Goal: Use online tool/utility: Utilize a website feature to perform a specific function

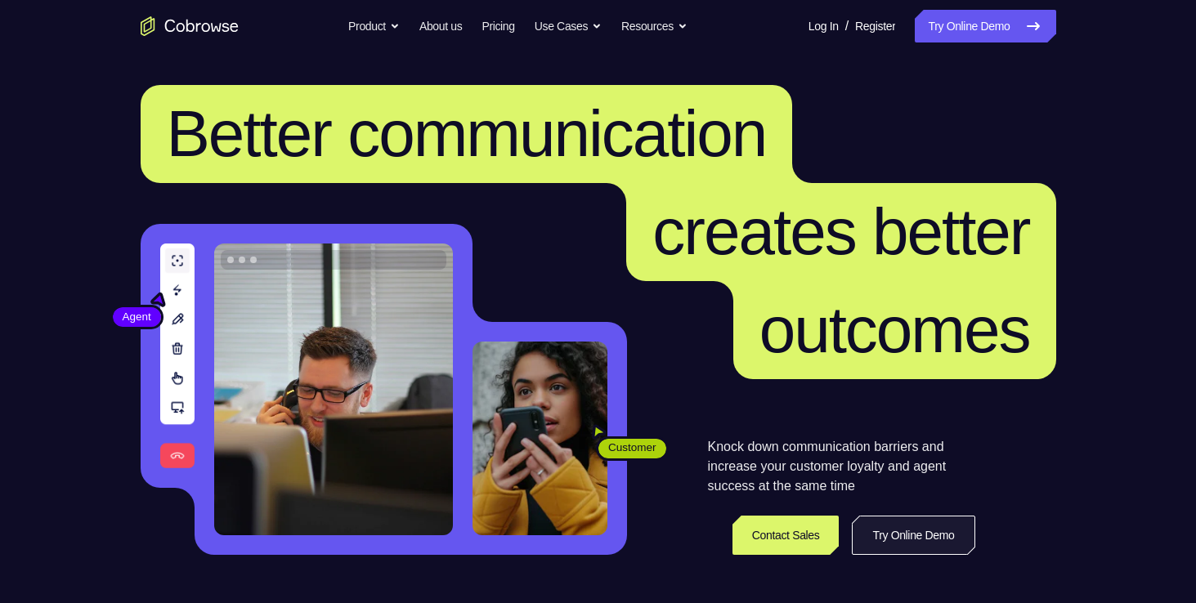
click at [936, 520] on link "Try Online Demo" at bounding box center [913, 535] width 123 height 39
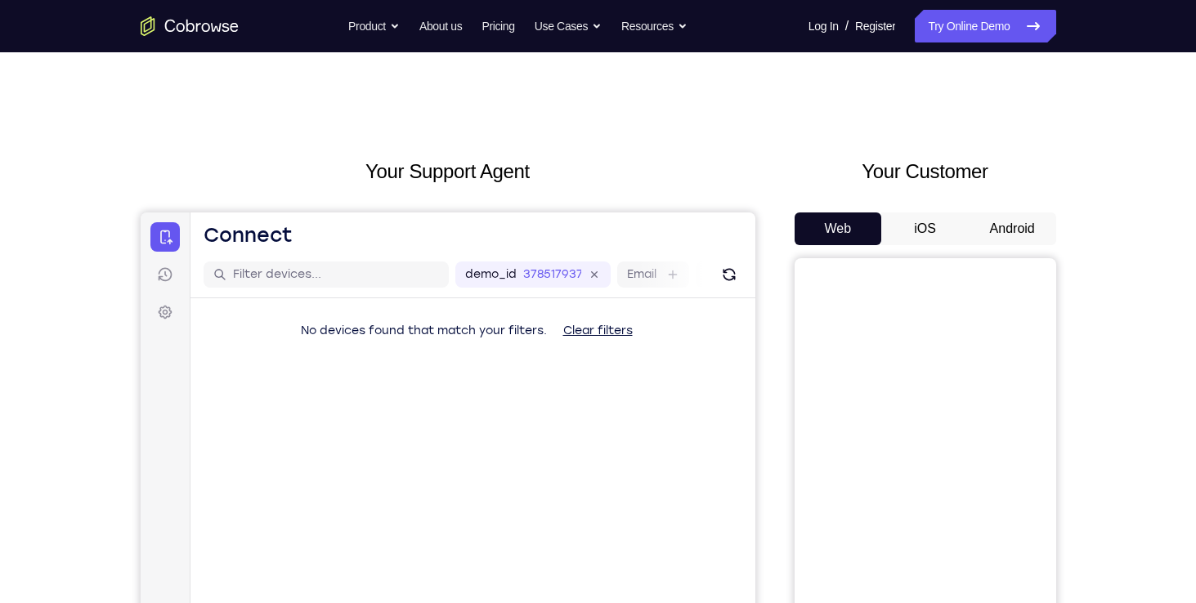
click at [1022, 221] on button "Android" at bounding box center [1012, 229] width 87 height 33
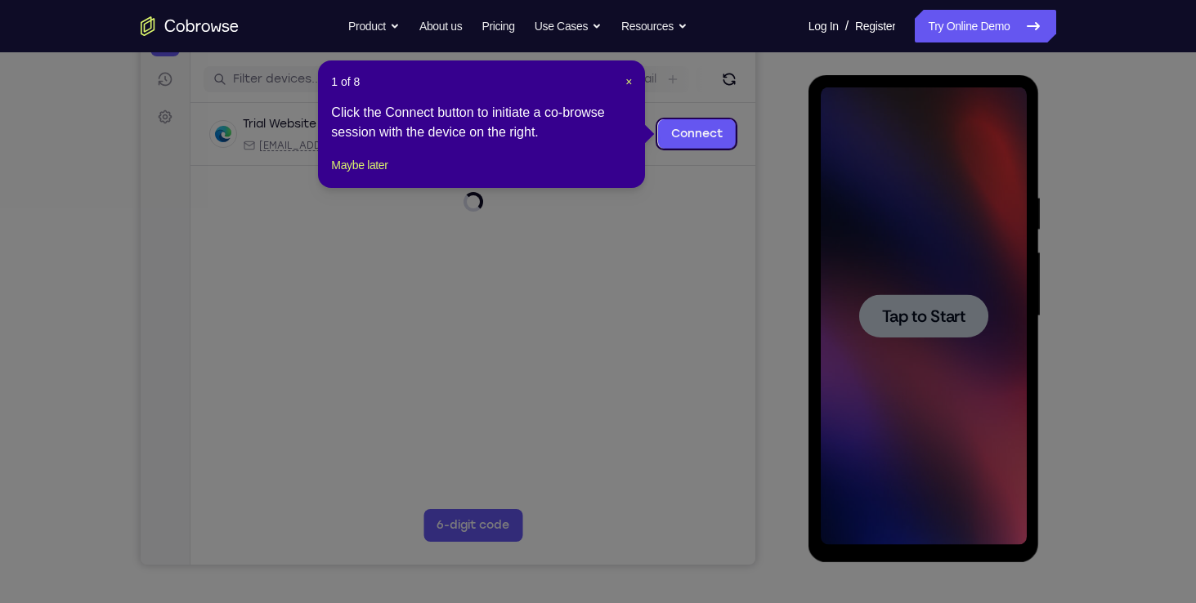
click at [930, 311] on icon at bounding box center [604, 301] width 1208 height 603
click at [626, 79] on span "×" at bounding box center [628, 81] width 7 height 13
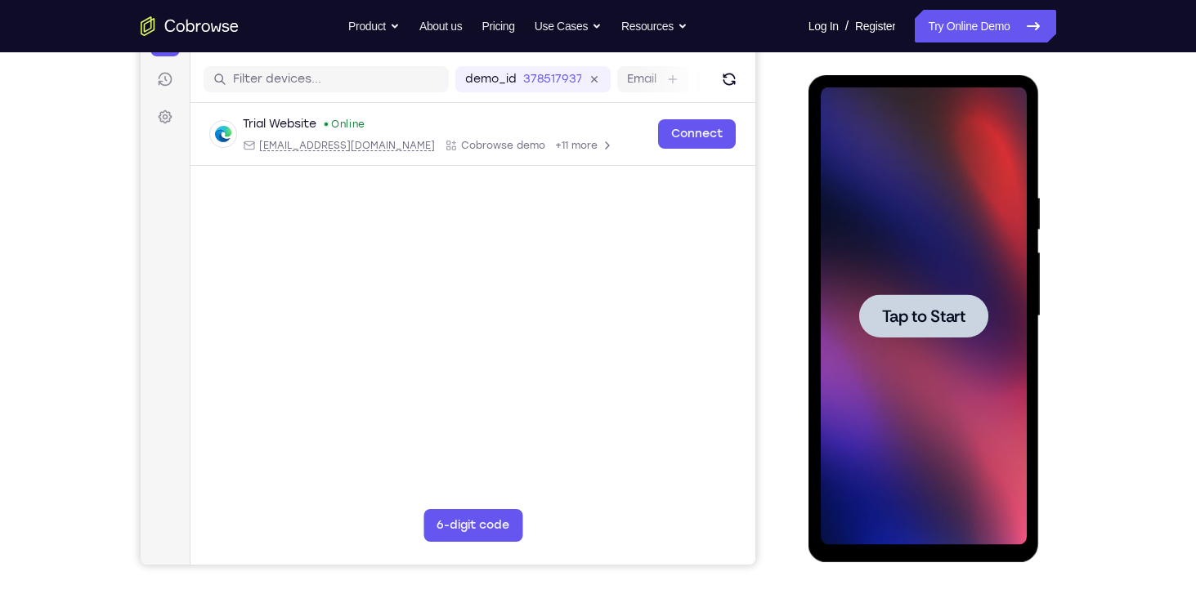
click at [879, 260] on div at bounding box center [924, 316] width 206 height 458
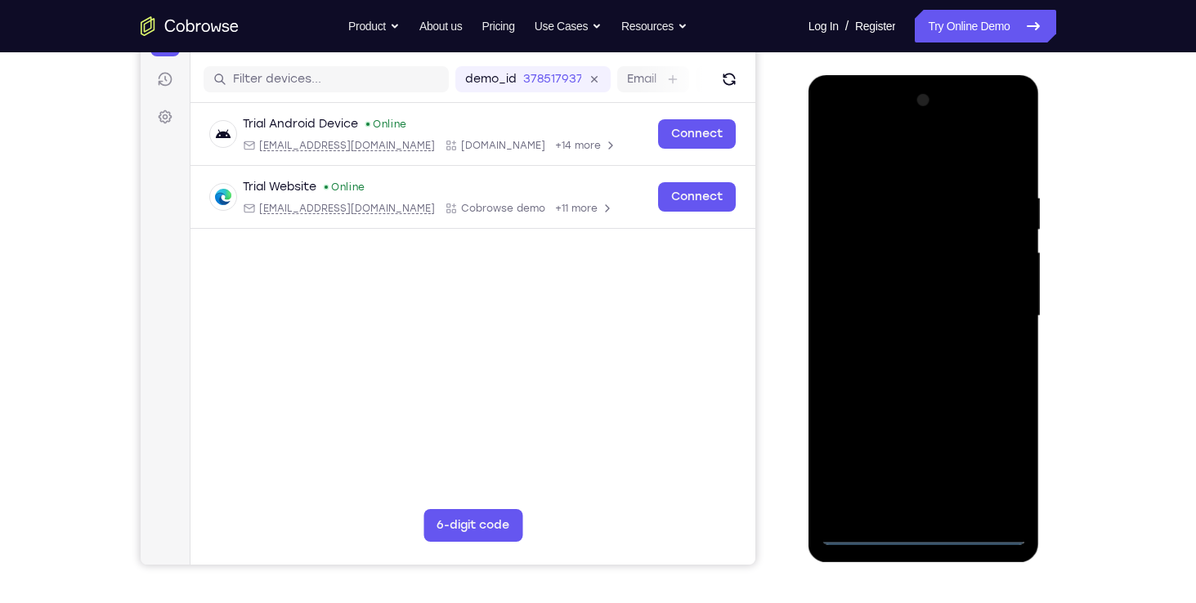
click at [933, 526] on div at bounding box center [924, 316] width 206 height 458
drag, startPoint x: 933, startPoint y: 526, endPoint x: 915, endPoint y: 539, distance: 22.9
click at [915, 539] on div at bounding box center [924, 316] width 206 height 458
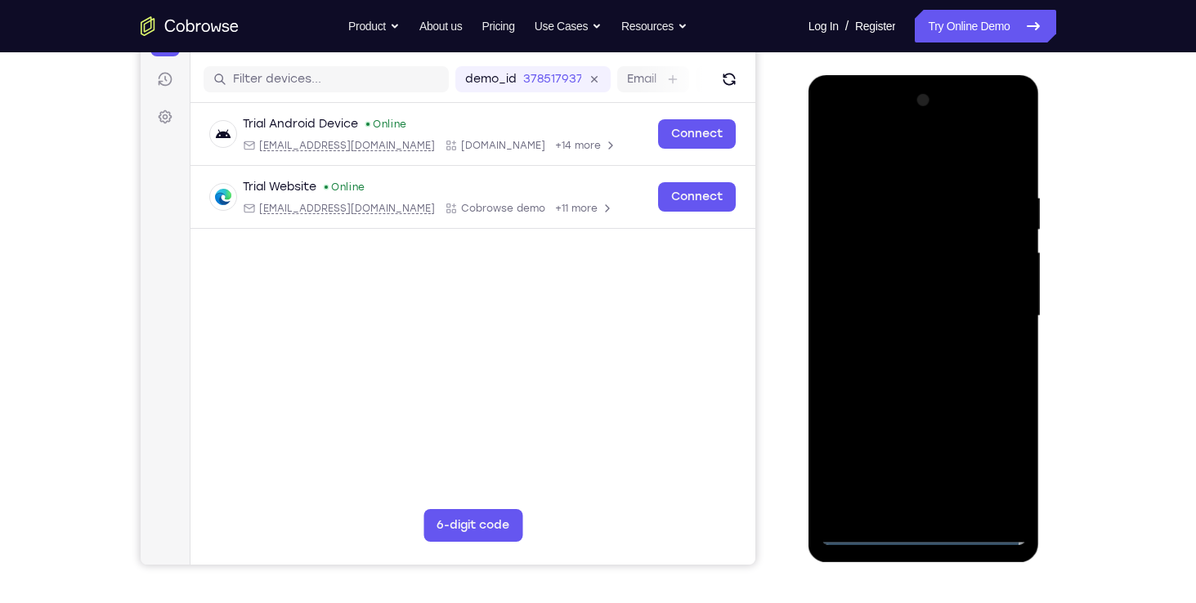
click at [848, 500] on div at bounding box center [924, 316] width 206 height 458
click at [851, 200] on div at bounding box center [924, 316] width 206 height 458
click at [860, 535] on div at bounding box center [924, 316] width 206 height 458
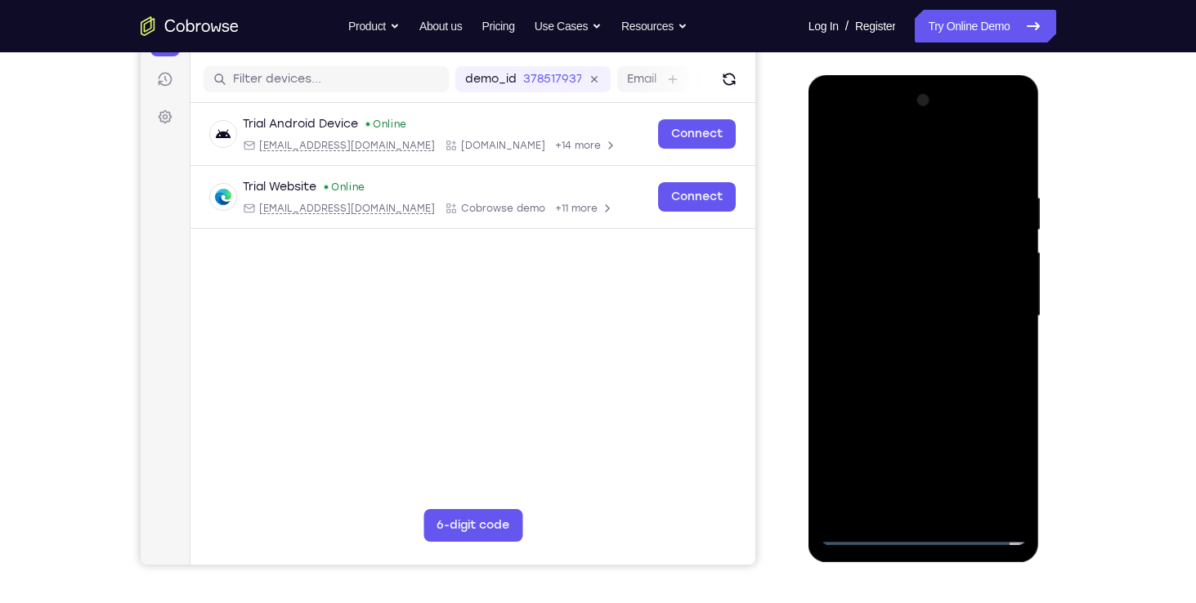
click at [876, 195] on div at bounding box center [924, 316] width 206 height 458
click at [839, 275] on div at bounding box center [924, 316] width 206 height 458
click at [906, 339] on div at bounding box center [924, 316] width 206 height 458
click at [883, 294] on div at bounding box center [924, 316] width 206 height 458
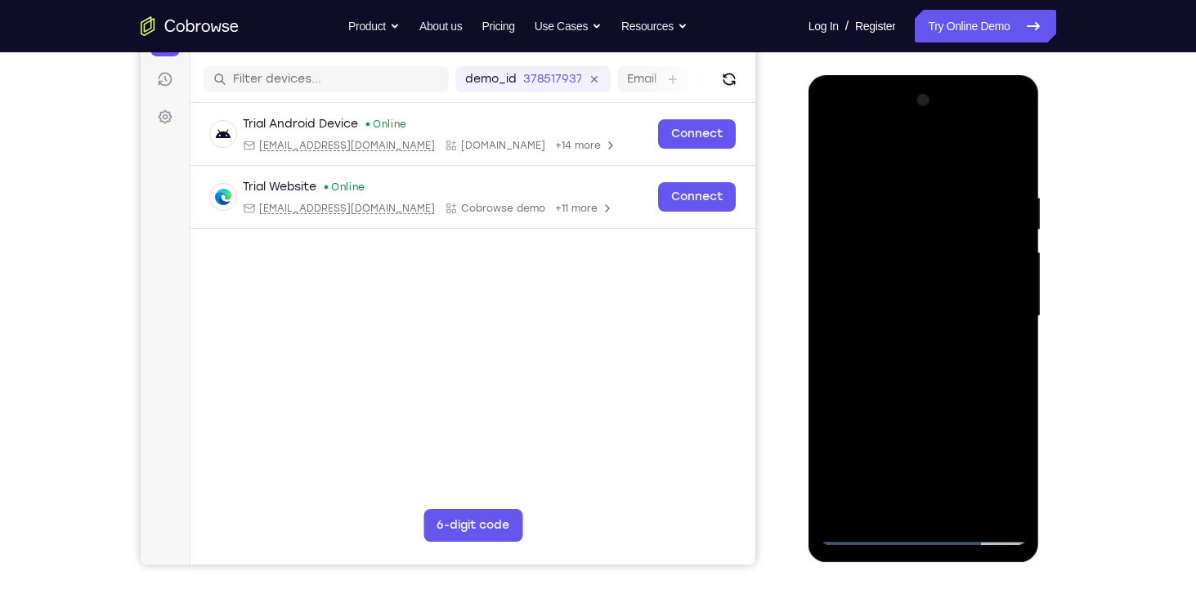
click at [872, 310] on div at bounding box center [924, 316] width 206 height 458
click at [897, 365] on div at bounding box center [924, 316] width 206 height 458
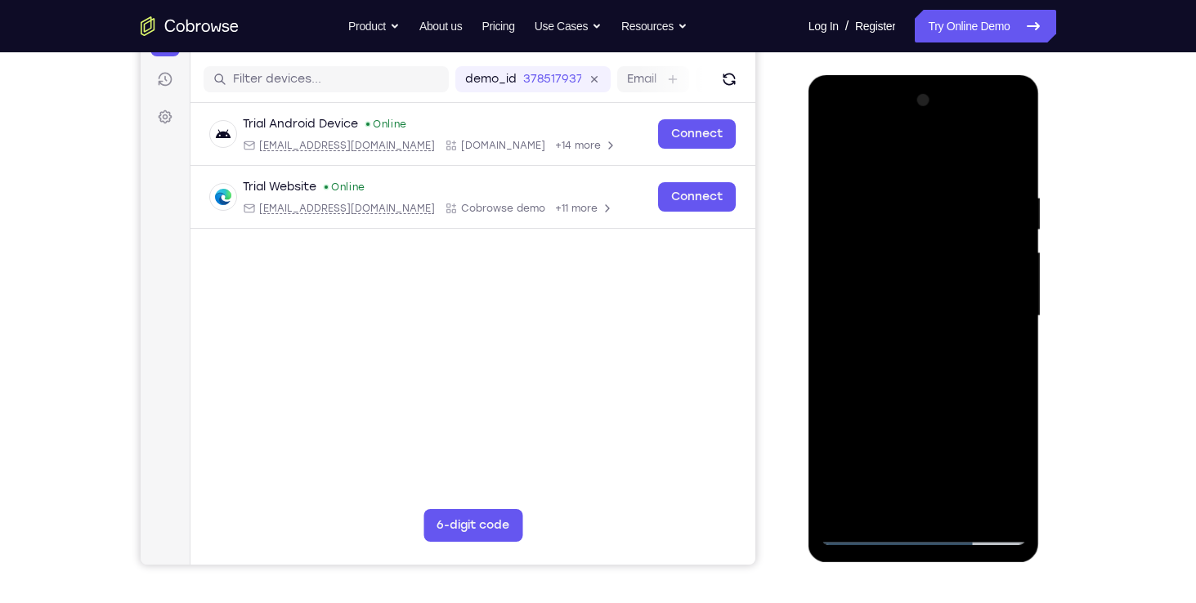
click at [897, 365] on div at bounding box center [924, 316] width 206 height 458
click at [1012, 169] on div at bounding box center [924, 316] width 206 height 458
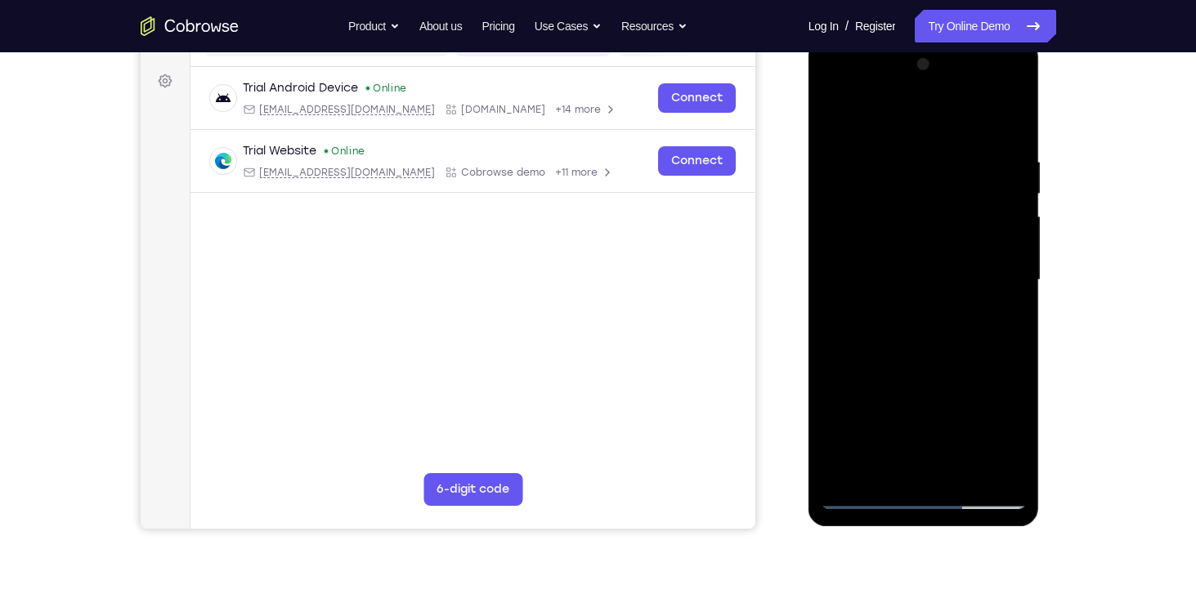
scroll to position [222, 0]
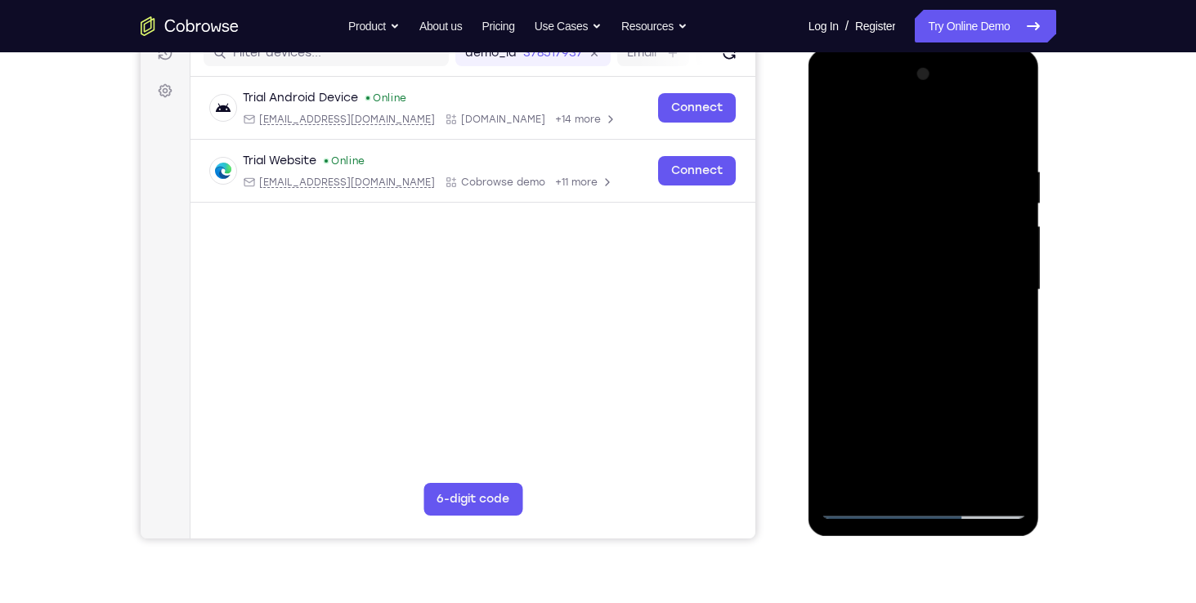
click at [965, 207] on div at bounding box center [924, 290] width 206 height 458
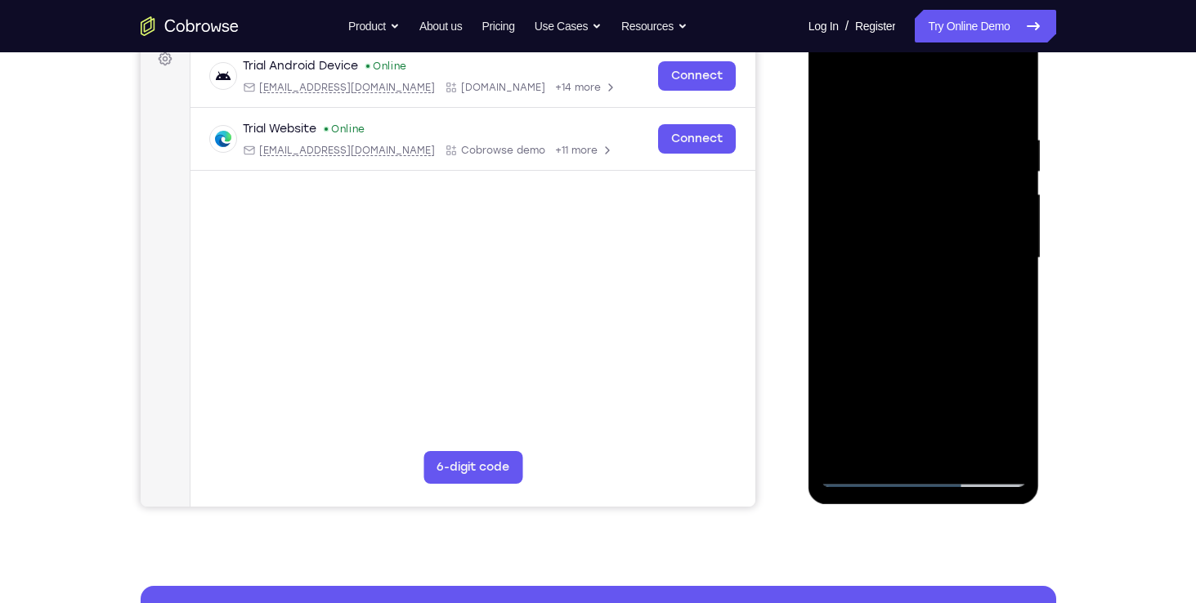
scroll to position [226, 0]
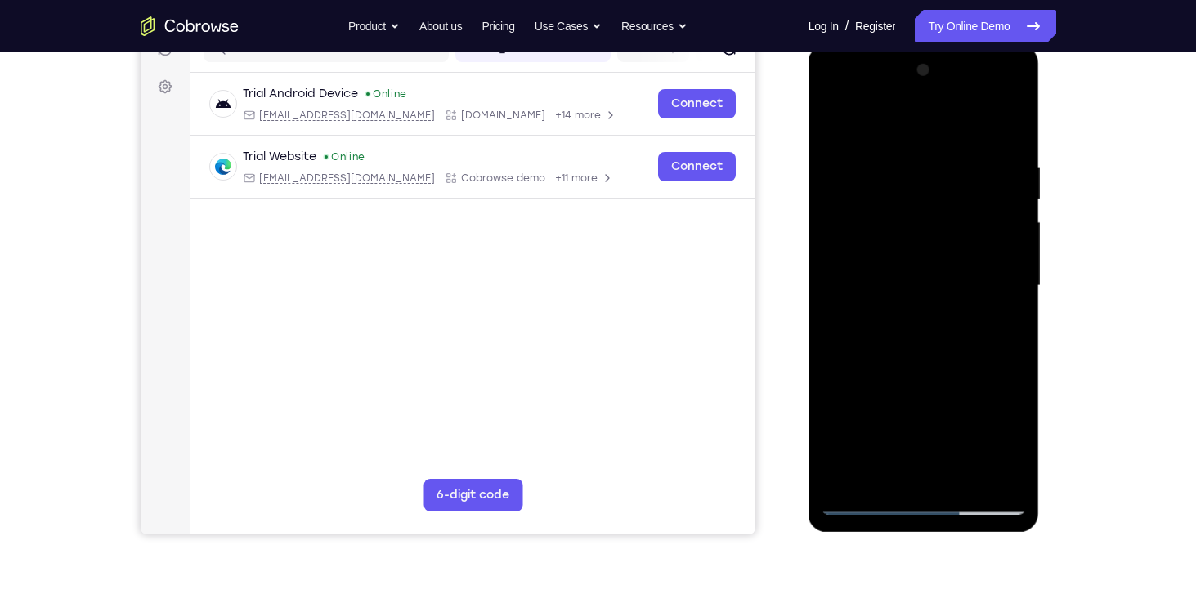
click at [1011, 479] on div at bounding box center [924, 286] width 206 height 458
click at [952, 459] on div at bounding box center [924, 286] width 206 height 458
click at [959, 479] on div at bounding box center [924, 286] width 206 height 458
click at [964, 377] on div at bounding box center [924, 286] width 206 height 458
click at [921, 307] on div at bounding box center [924, 286] width 206 height 458
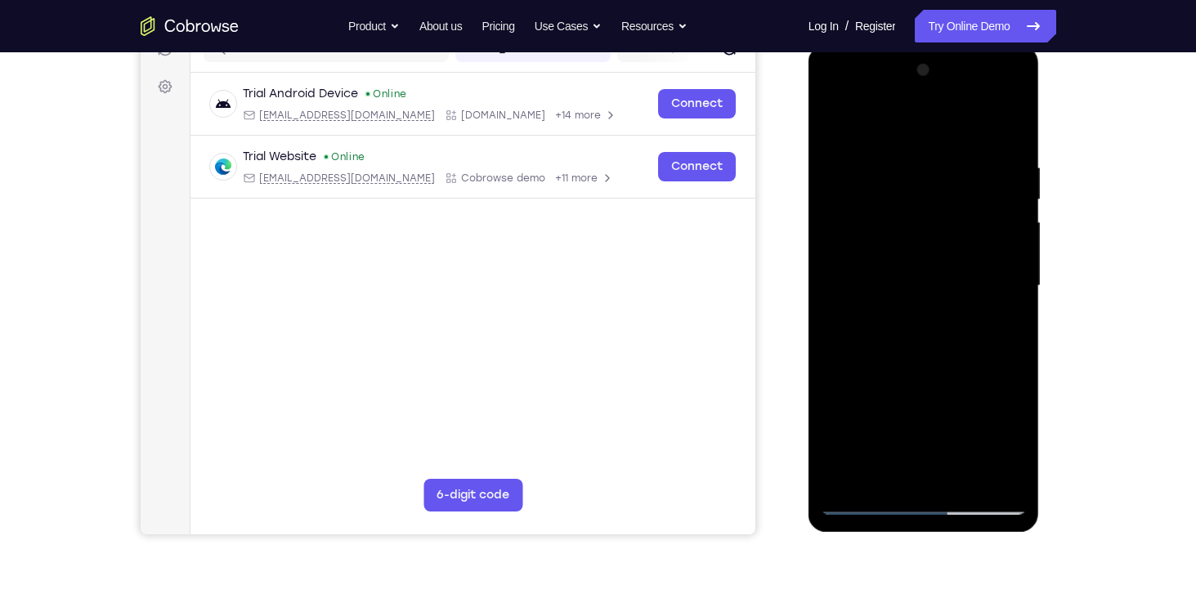
click at [862, 471] on div at bounding box center [924, 286] width 206 height 458
click at [857, 471] on div at bounding box center [924, 286] width 206 height 458
click at [942, 407] on div at bounding box center [924, 286] width 206 height 458
click at [998, 323] on div at bounding box center [924, 286] width 206 height 458
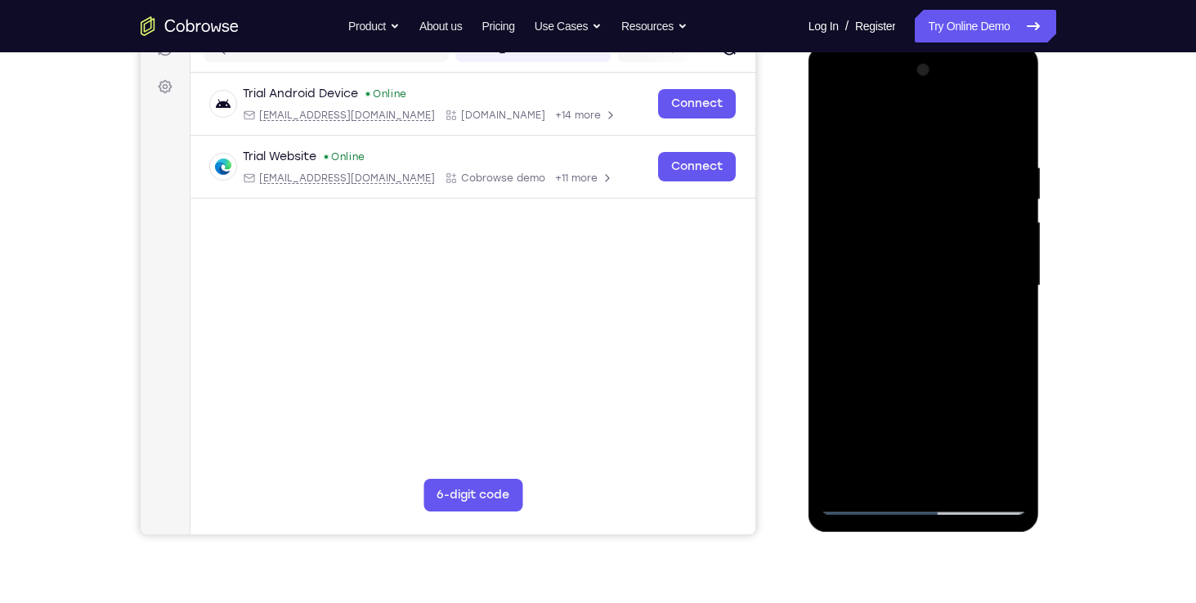
click at [828, 122] on div at bounding box center [924, 286] width 206 height 458
click at [857, 490] on div at bounding box center [924, 286] width 206 height 458
click at [857, 505] on div at bounding box center [924, 286] width 206 height 458
click at [835, 119] on div at bounding box center [924, 286] width 206 height 458
click at [903, 160] on div at bounding box center [924, 286] width 206 height 458
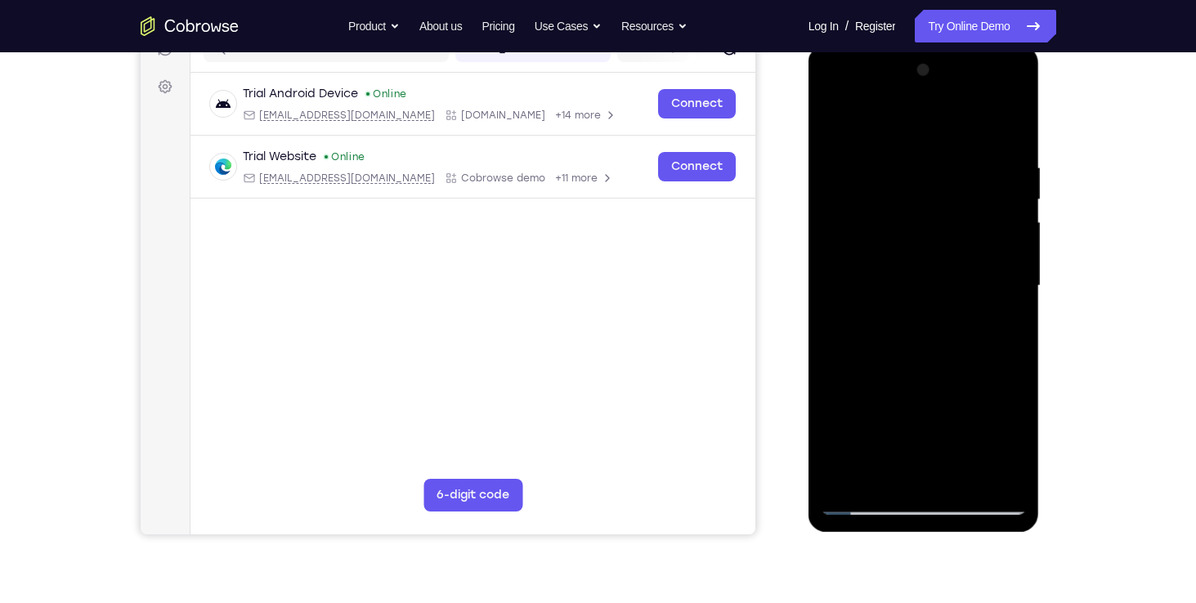
click at [1005, 132] on div at bounding box center [924, 286] width 206 height 458
click at [1013, 123] on div at bounding box center [924, 286] width 206 height 458
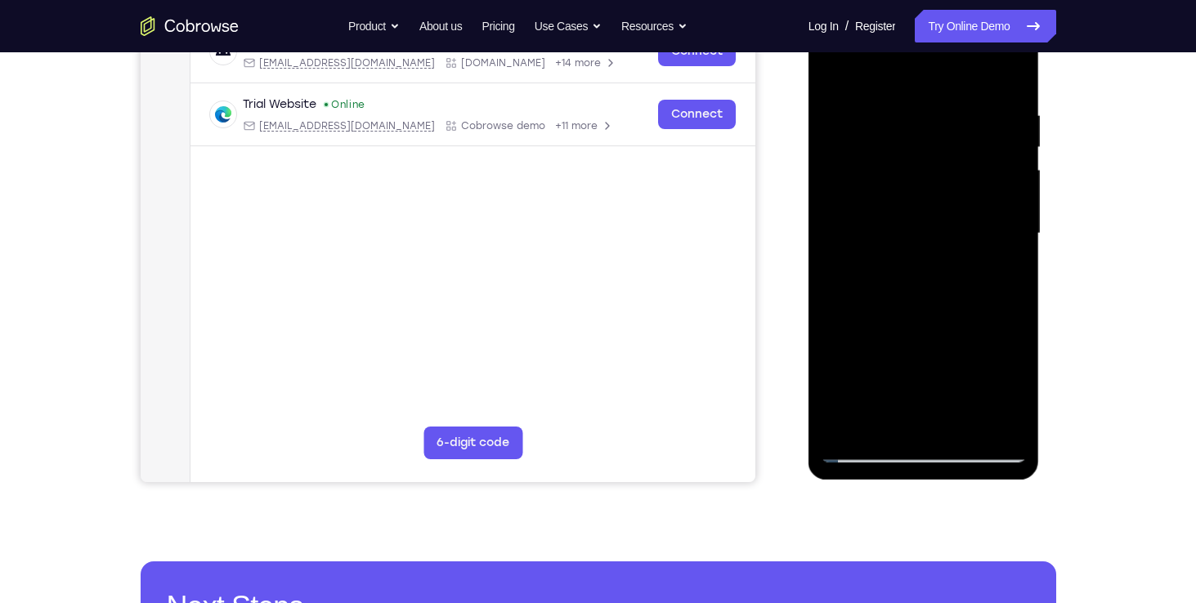
scroll to position [279, 0]
click at [892, 251] on div at bounding box center [924, 233] width 206 height 458
click at [835, 69] on div at bounding box center [924, 233] width 206 height 458
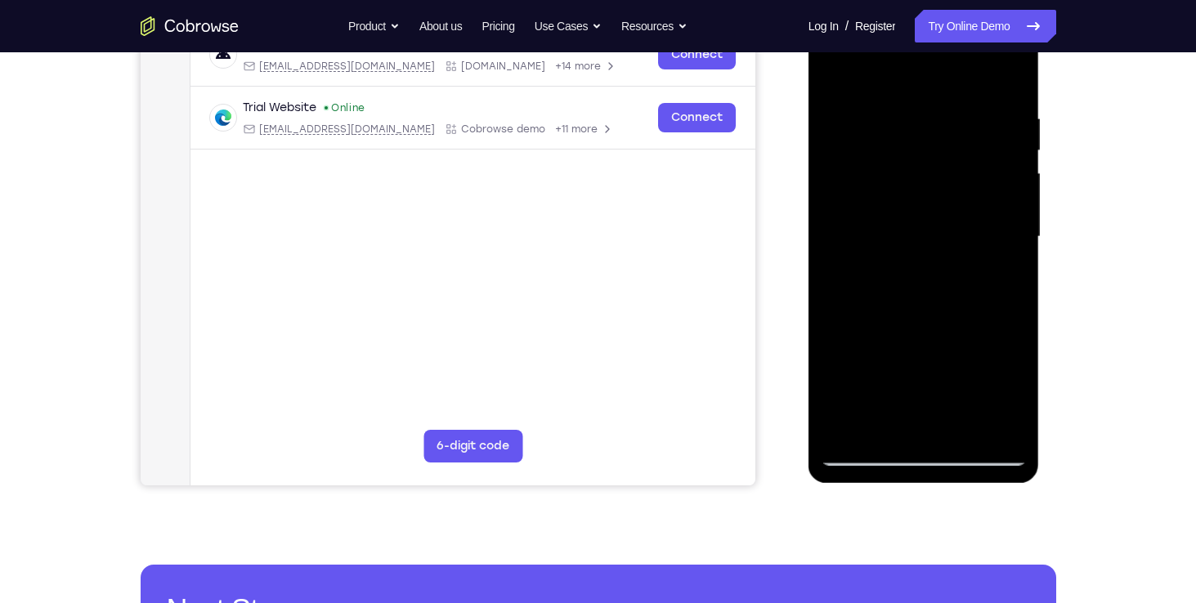
scroll to position [275, 0]
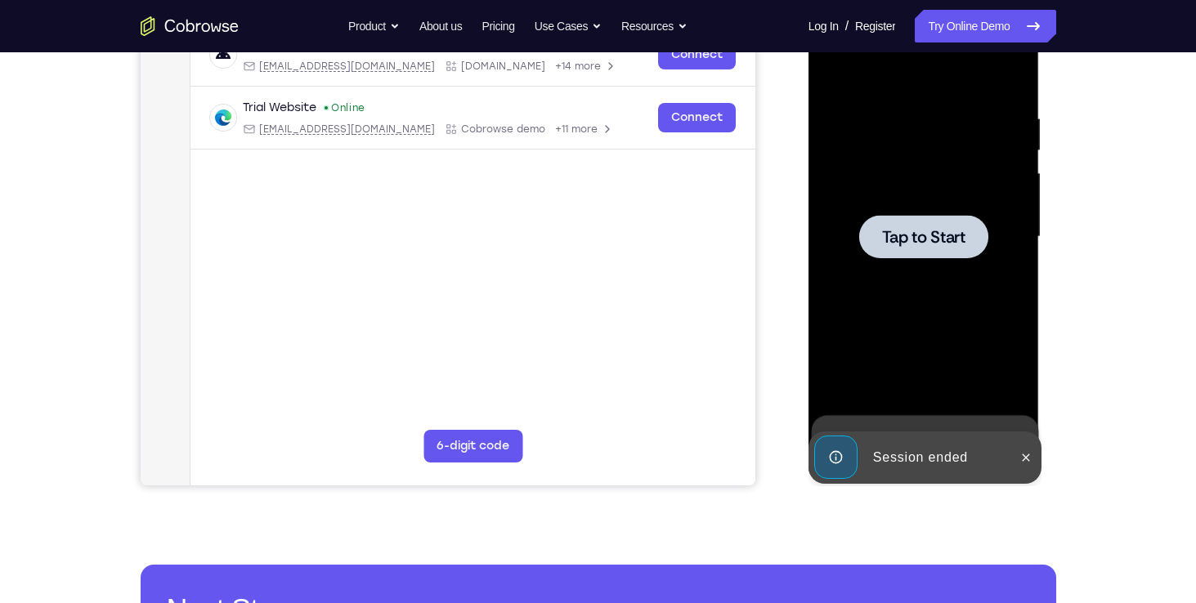
click at [944, 220] on div at bounding box center [923, 236] width 129 height 43
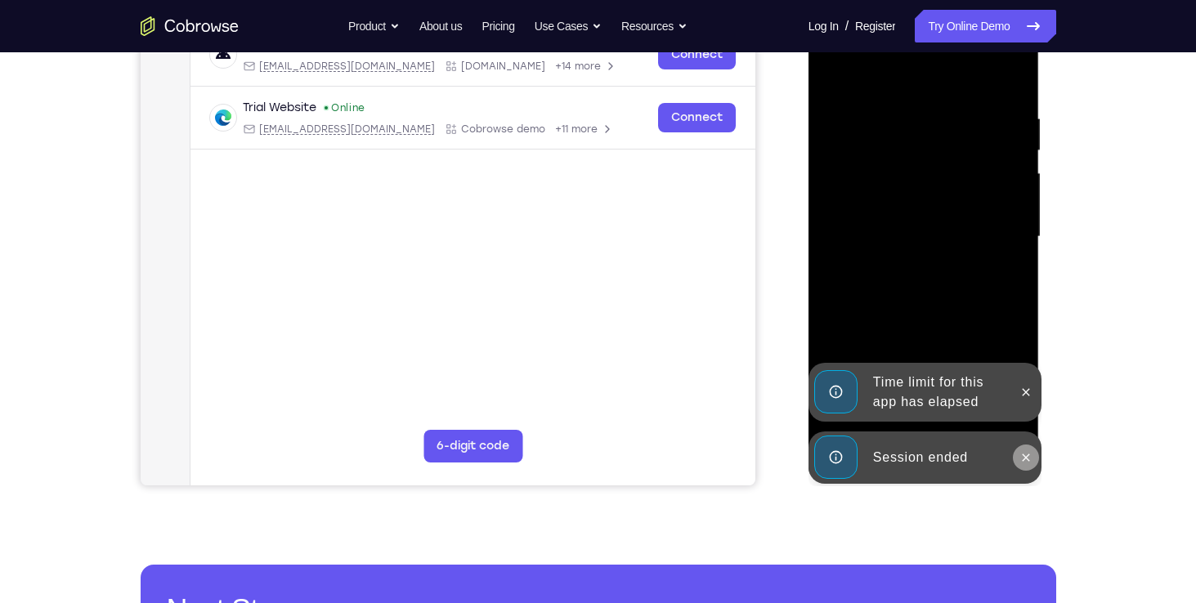
click at [1027, 451] on icon at bounding box center [1025, 457] width 13 height 13
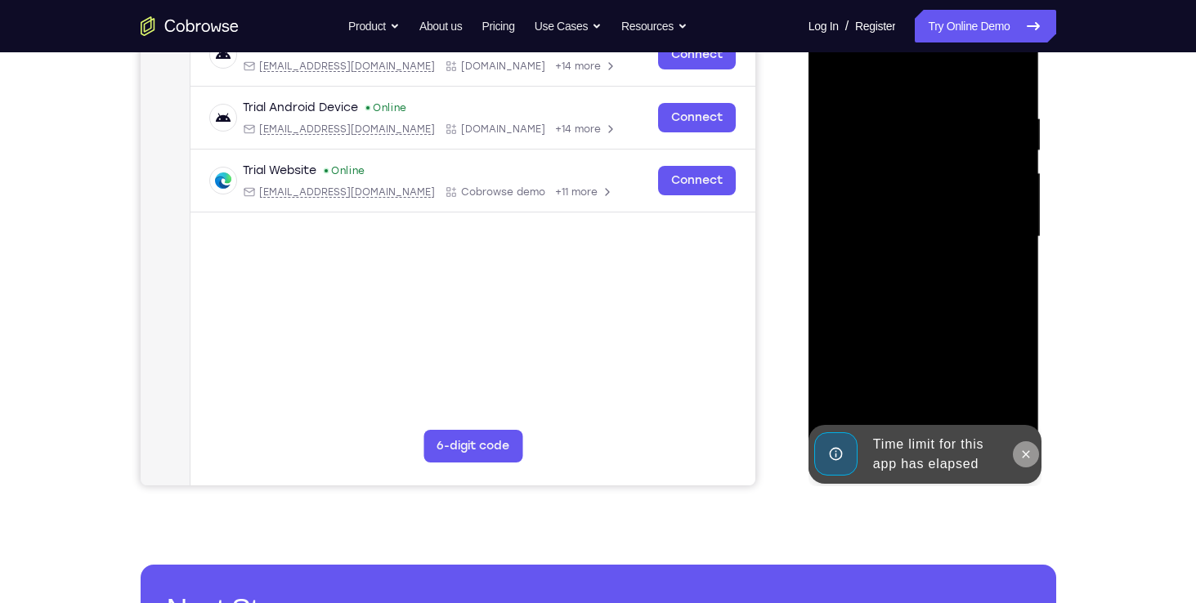
click at [1025, 454] on icon at bounding box center [1026, 453] width 7 height 7
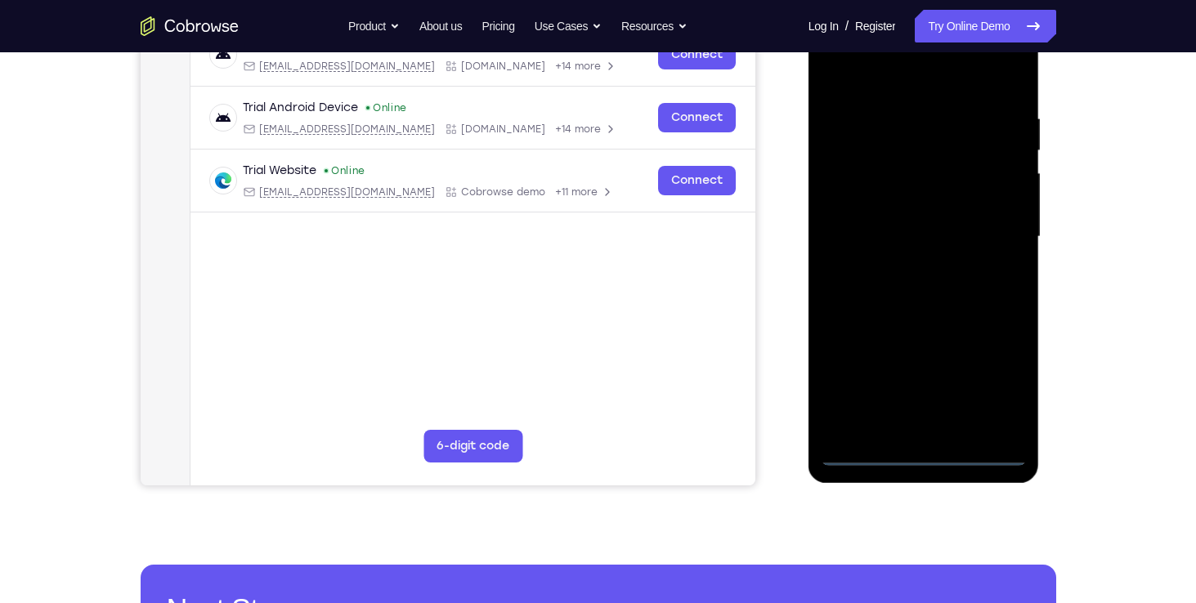
click at [926, 453] on div at bounding box center [924, 237] width 206 height 458
drag, startPoint x: 40, startPoint y: 431, endPoint x: 768, endPoint y: 320, distance: 735.8
click at [768, 320] on div "Your Support Agent Your Customer Web iOS Android" at bounding box center [599, 184] width 916 height 604
click at [872, 107] on div at bounding box center [924, 237] width 206 height 458
click at [914, 257] on div at bounding box center [924, 237] width 206 height 458
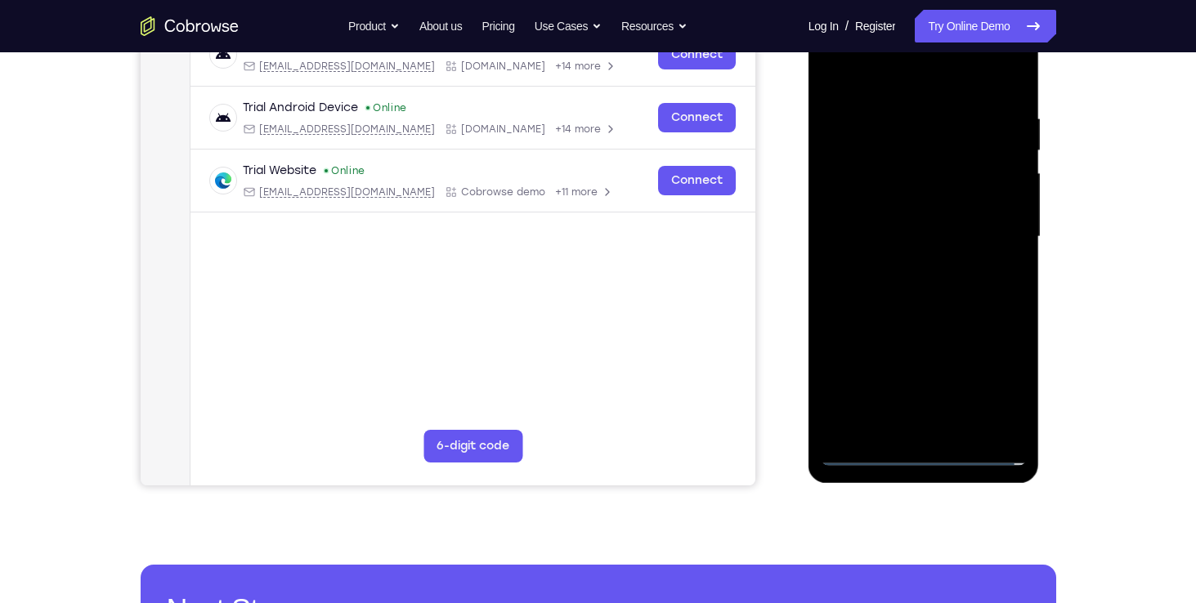
click at [855, 115] on div at bounding box center [924, 237] width 206 height 458
click at [861, 180] on div at bounding box center [924, 237] width 206 height 458
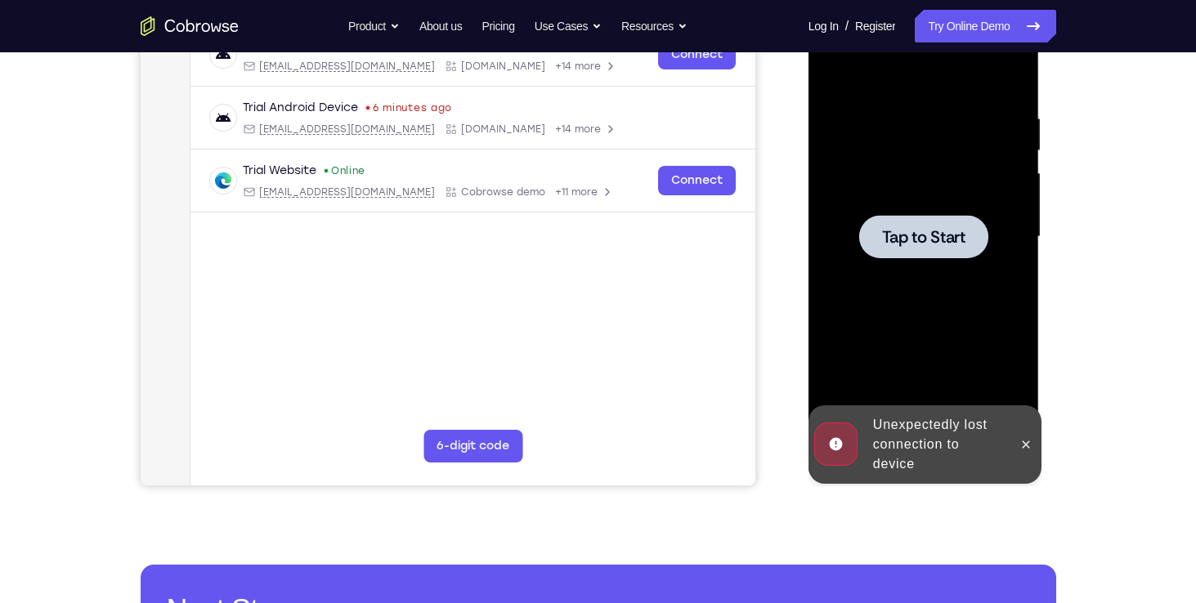
click at [907, 244] on span "Tap to Start" at bounding box center [923, 237] width 83 height 16
click at [1027, 452] on button at bounding box center [1026, 445] width 26 height 26
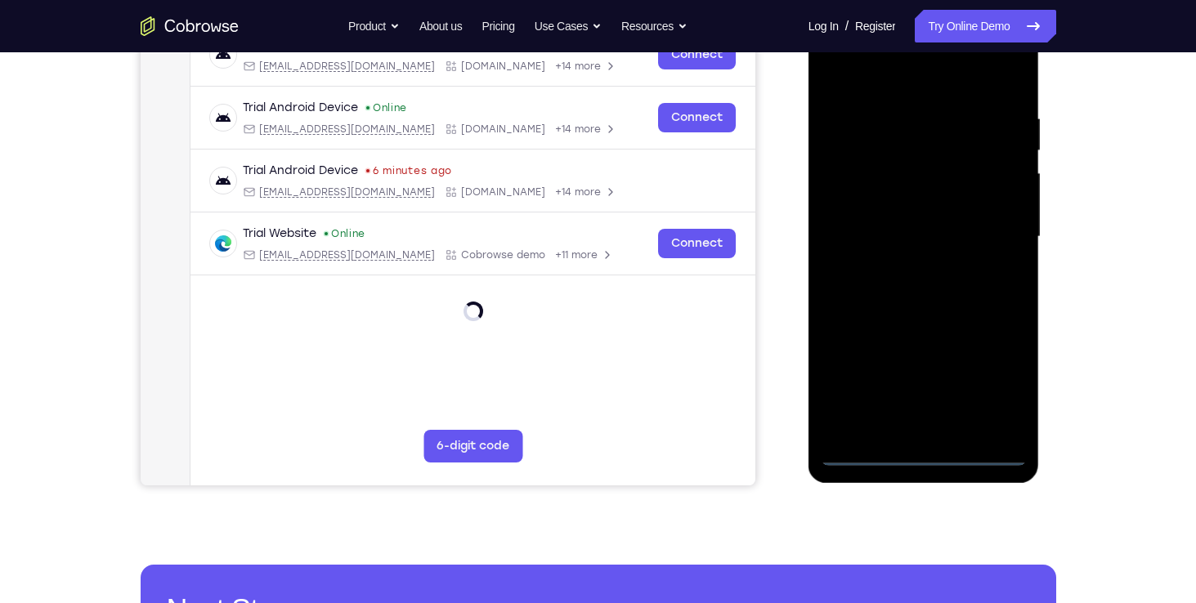
click at [931, 459] on div at bounding box center [924, 237] width 206 height 458
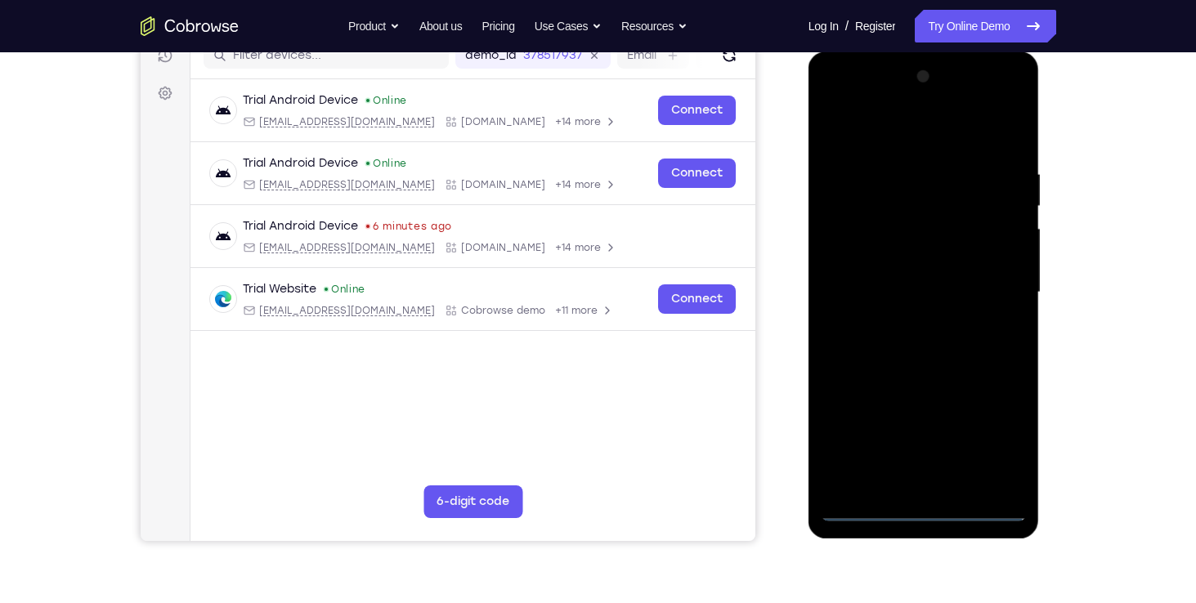
scroll to position [193, 0]
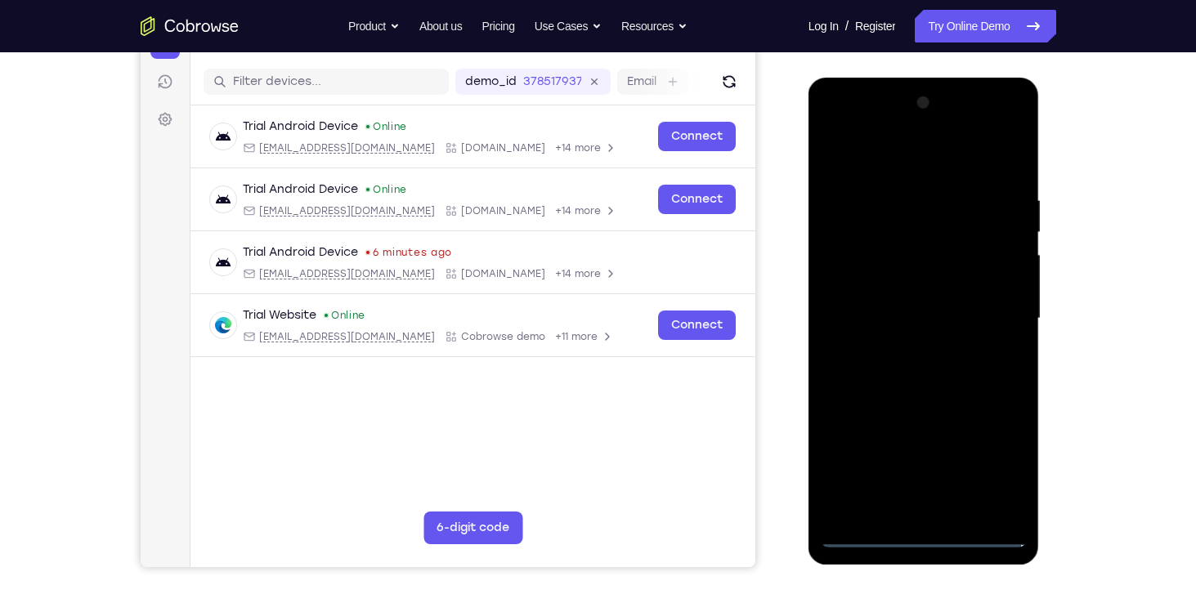
drag, startPoint x: 36, startPoint y: 427, endPoint x: 783, endPoint y: 364, distance: 749.8
click at [783, 364] on div "Your Support Agent Your Customer Web iOS Android" at bounding box center [599, 266] width 916 height 604
click at [866, 198] on div at bounding box center [924, 319] width 206 height 458
click at [879, 141] on div at bounding box center [924, 319] width 206 height 458
click at [881, 134] on div at bounding box center [924, 319] width 206 height 458
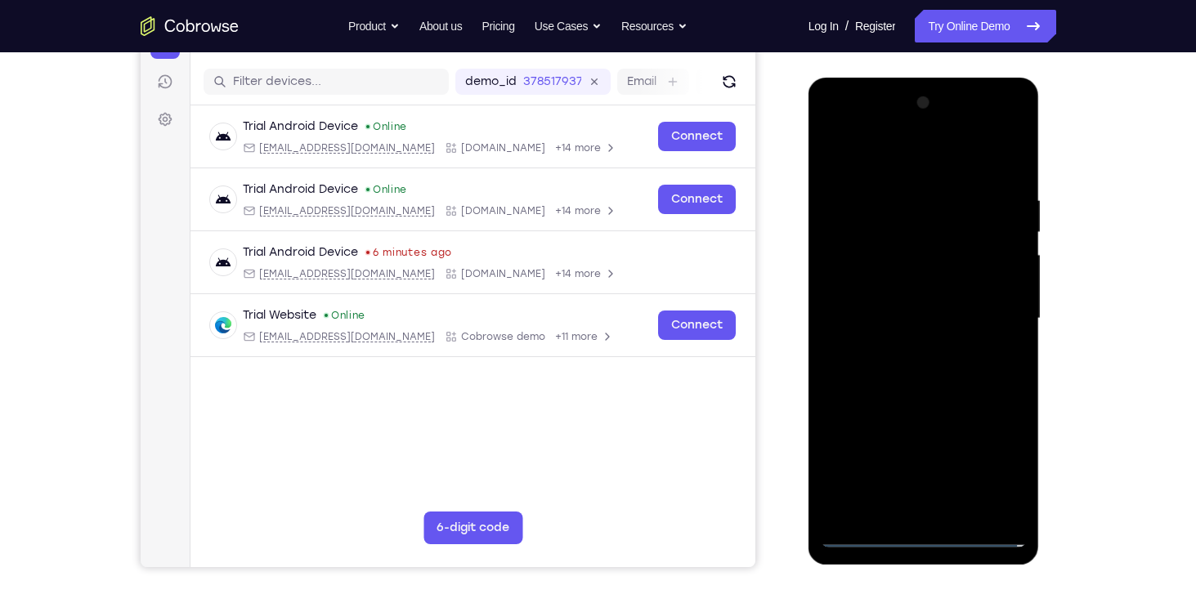
click at [847, 194] on div at bounding box center [924, 319] width 206 height 458
click at [976, 414] on div at bounding box center [924, 319] width 206 height 458
click at [961, 475] on div at bounding box center [924, 319] width 206 height 458
click at [863, 443] on div at bounding box center [924, 319] width 206 height 458
click at [917, 415] on div at bounding box center [924, 319] width 206 height 458
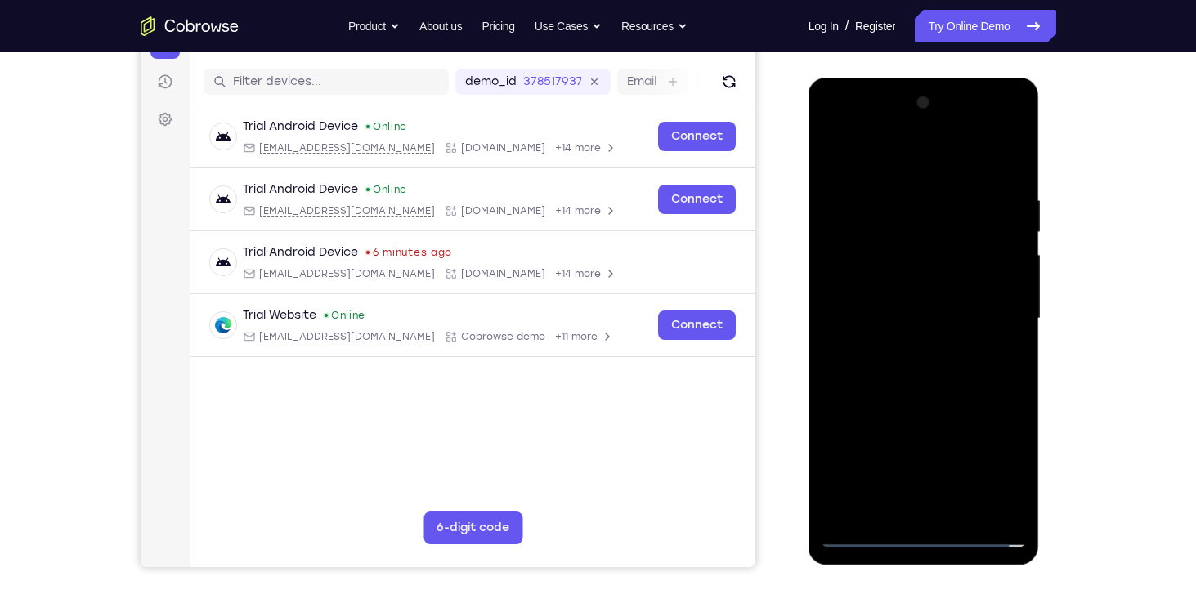
click at [928, 216] on div at bounding box center [924, 319] width 206 height 458
click at [861, 236] on div at bounding box center [924, 319] width 206 height 458
click at [906, 348] on div at bounding box center [924, 319] width 206 height 458
click at [901, 289] on div at bounding box center [924, 319] width 206 height 458
click at [983, 445] on div at bounding box center [924, 319] width 206 height 458
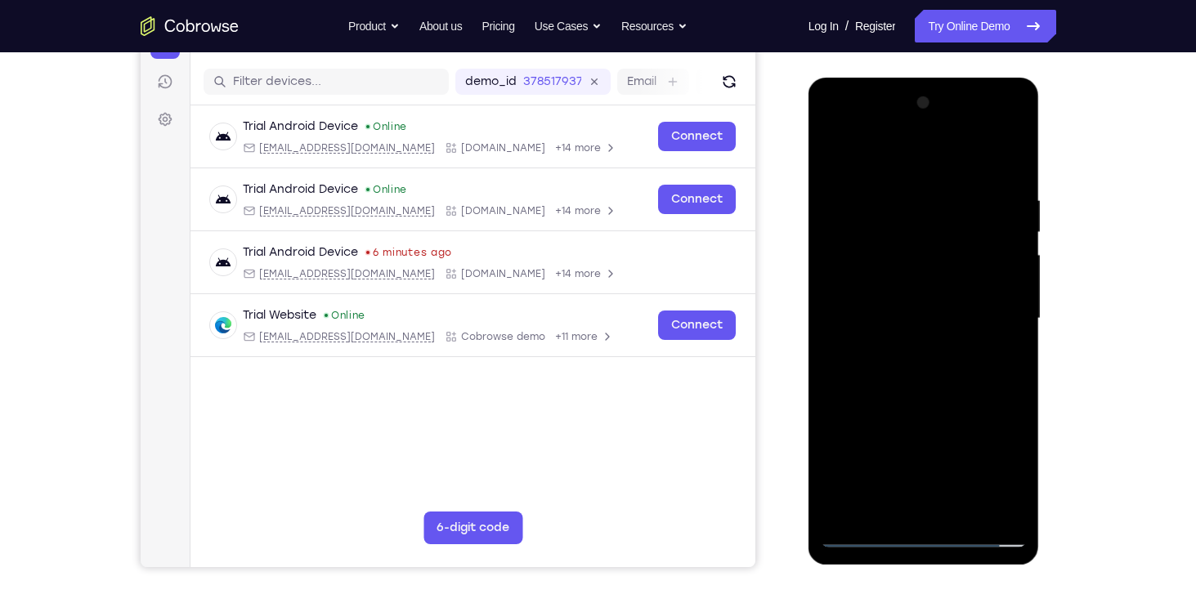
click at [843, 445] on div at bounding box center [924, 319] width 206 height 458
click at [891, 408] on div at bounding box center [924, 319] width 206 height 458
click at [875, 414] on div at bounding box center [924, 319] width 206 height 458
click at [983, 474] on div at bounding box center [924, 319] width 206 height 458
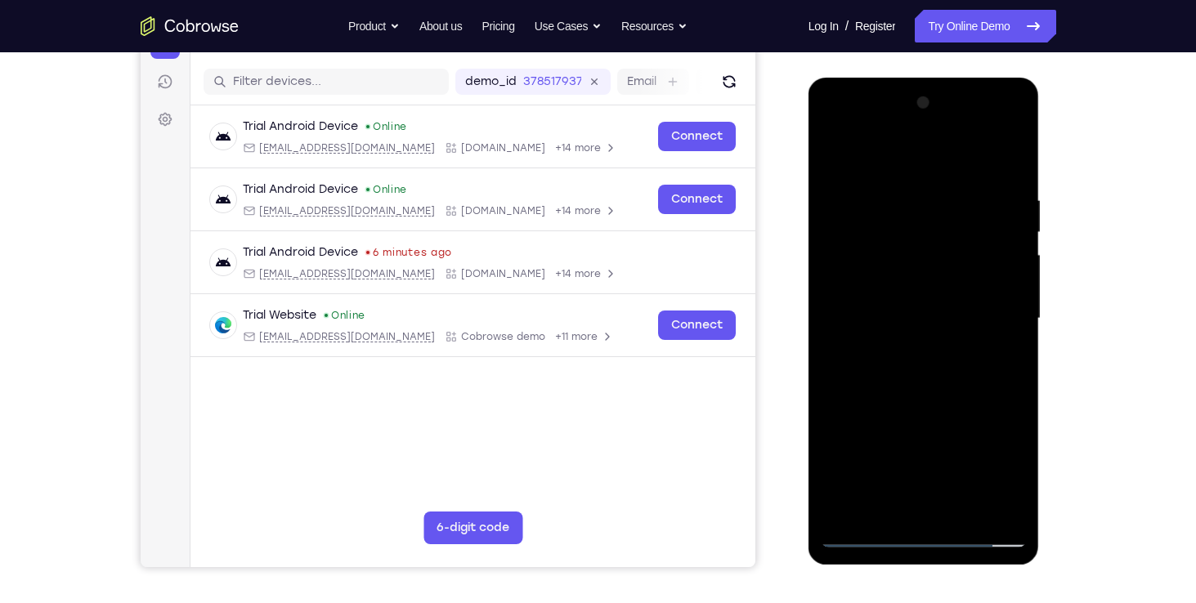
click at [944, 448] on div at bounding box center [924, 319] width 206 height 458
click at [837, 442] on div at bounding box center [924, 319] width 206 height 458
click at [866, 442] on div at bounding box center [924, 319] width 206 height 458
click at [844, 445] on div at bounding box center [924, 319] width 206 height 458
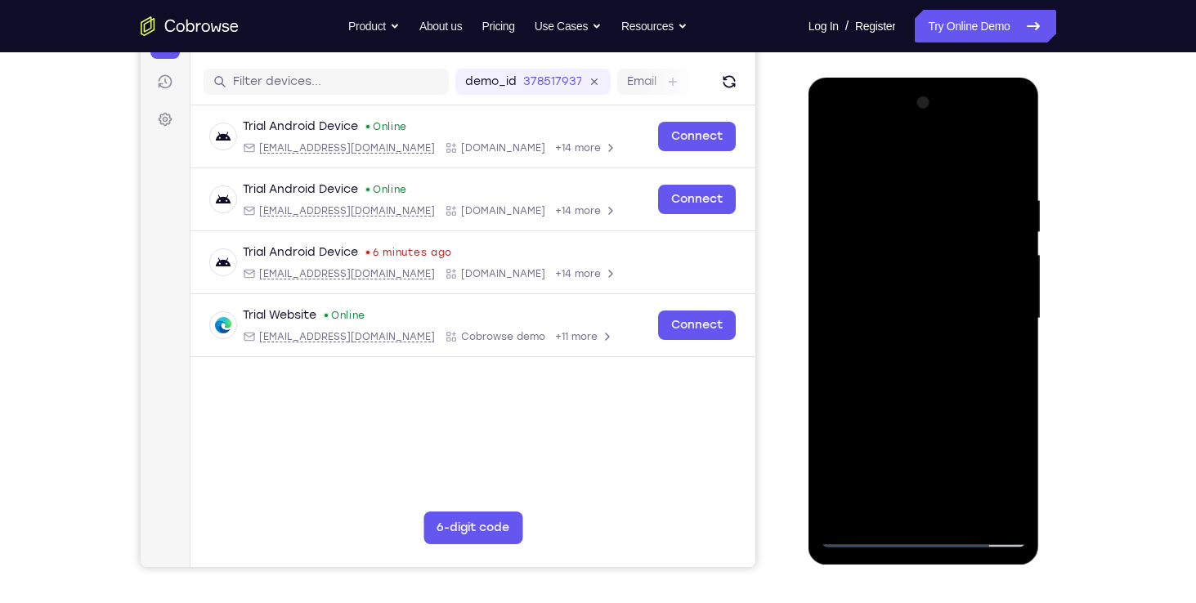
click at [964, 472] on div at bounding box center [924, 319] width 206 height 458
drag, startPoint x: 857, startPoint y: 281, endPoint x: 847, endPoint y: 283, distance: 9.9
click at [847, 283] on div at bounding box center [924, 319] width 206 height 458
click at [837, 479] on div at bounding box center [924, 319] width 206 height 458
click at [984, 445] on div at bounding box center [924, 319] width 206 height 458
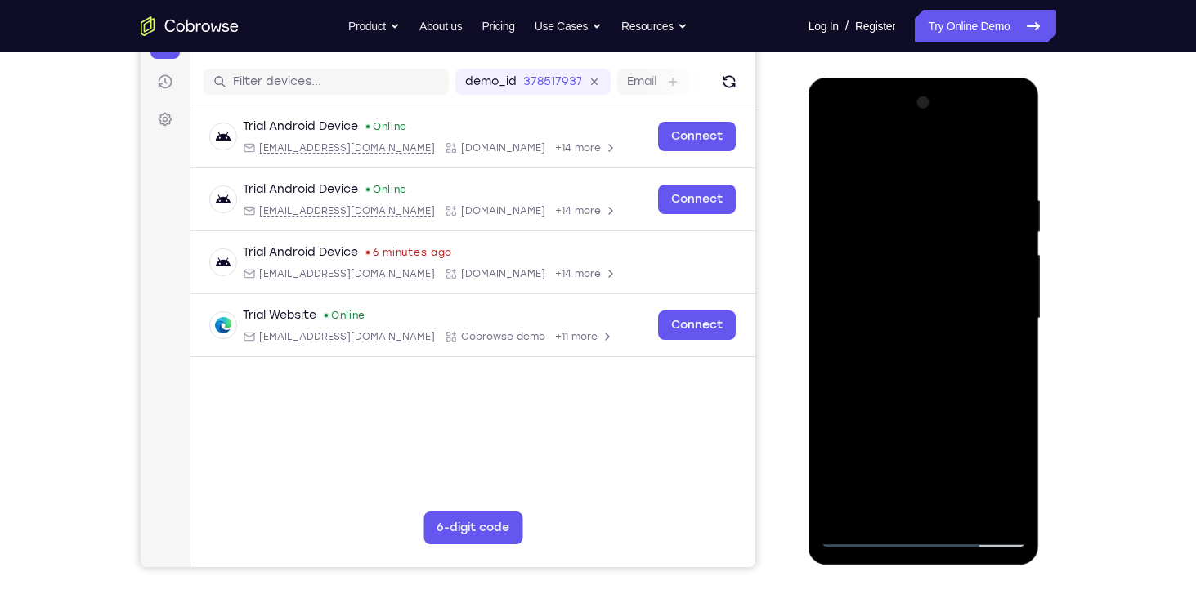
click at [844, 444] on div at bounding box center [924, 319] width 206 height 458
click at [889, 411] on div at bounding box center [924, 319] width 206 height 458
click at [868, 419] on div at bounding box center [924, 319] width 206 height 458
click at [987, 477] on div at bounding box center [924, 319] width 206 height 458
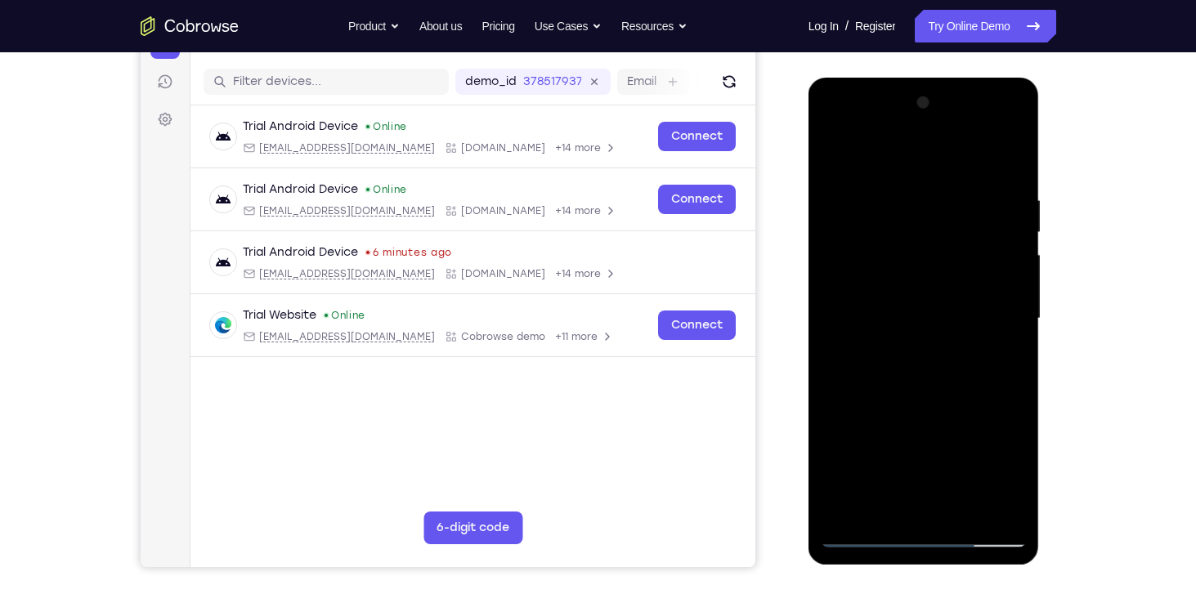
click at [854, 385] on div at bounding box center [924, 319] width 206 height 458
click at [974, 386] on div at bounding box center [924, 319] width 206 height 458
click at [932, 386] on div at bounding box center [924, 319] width 206 height 458
click at [893, 392] on div at bounding box center [924, 319] width 206 height 458
click at [970, 386] on div at bounding box center [924, 319] width 206 height 458
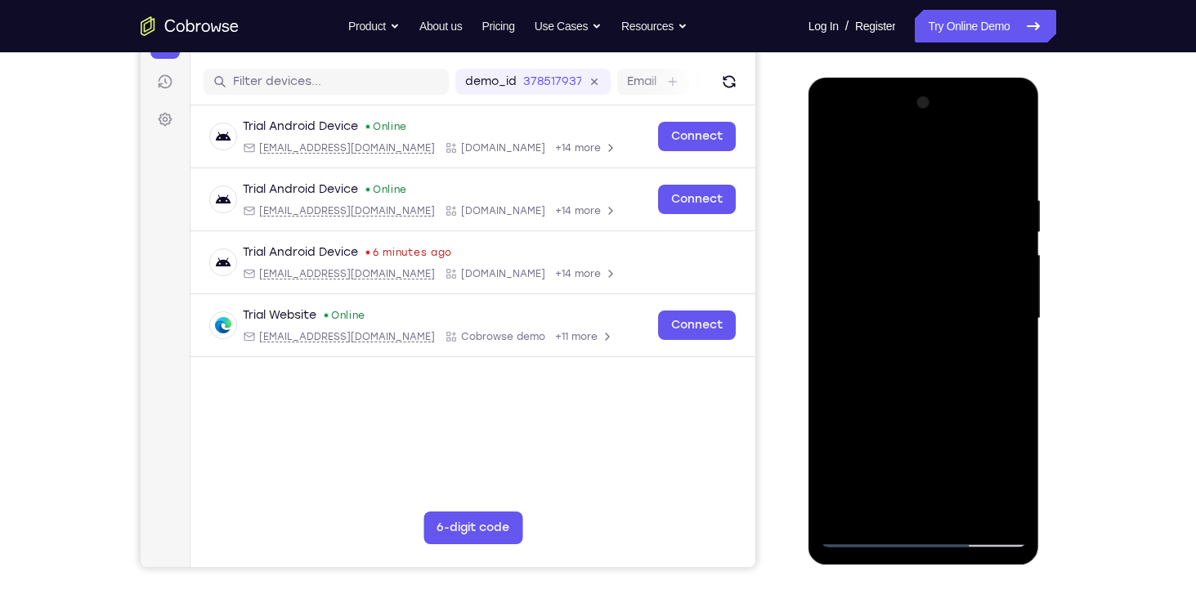
click at [970, 323] on div at bounding box center [924, 319] width 206 height 458
click at [950, 372] on div at bounding box center [924, 319] width 206 height 458
click at [1004, 184] on div at bounding box center [924, 319] width 206 height 458
click at [1018, 181] on div at bounding box center [924, 319] width 206 height 458
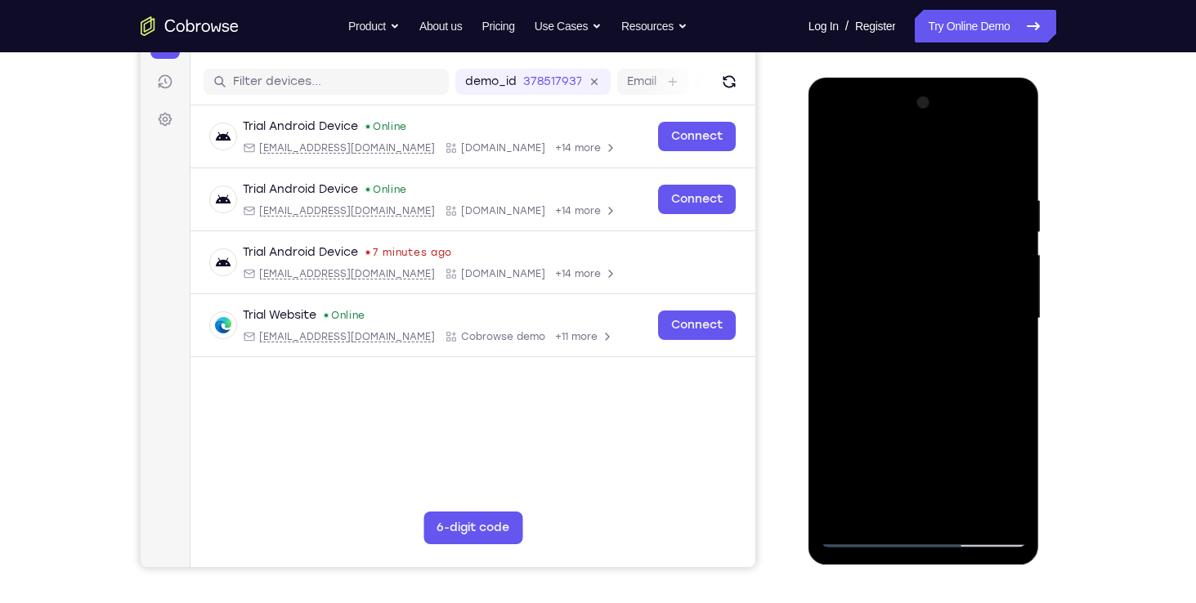
click at [1005, 338] on div at bounding box center [924, 319] width 206 height 458
click at [953, 499] on div at bounding box center [924, 319] width 206 height 458
click at [1003, 336] on div at bounding box center [924, 319] width 206 height 458
click at [1010, 186] on div at bounding box center [924, 319] width 206 height 458
click at [916, 204] on div at bounding box center [924, 319] width 206 height 458
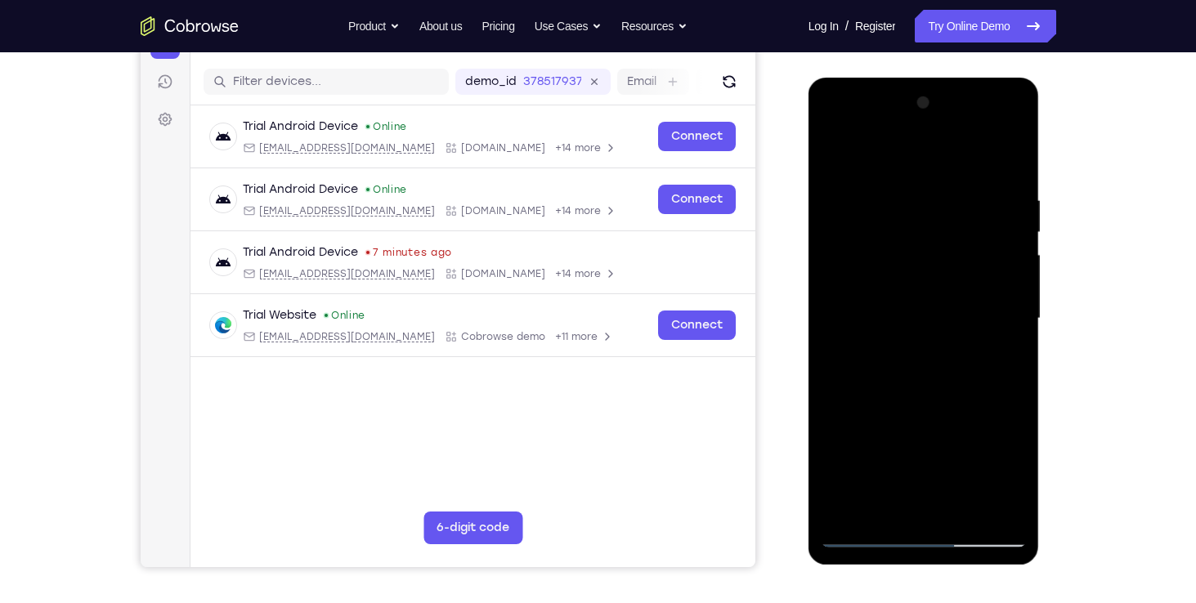
drag, startPoint x: 883, startPoint y: 155, endPoint x: 1080, endPoint y: 177, distance: 198.2
click at [1041, 177] on html "Online web based iOS Simulators and Android Emulators. Run iPhone, iPad, Mobile…" at bounding box center [924, 323] width 233 height 490
click at [834, 127] on div at bounding box center [924, 319] width 206 height 458
click at [856, 226] on div at bounding box center [924, 319] width 206 height 458
click at [1014, 168] on div at bounding box center [924, 319] width 206 height 458
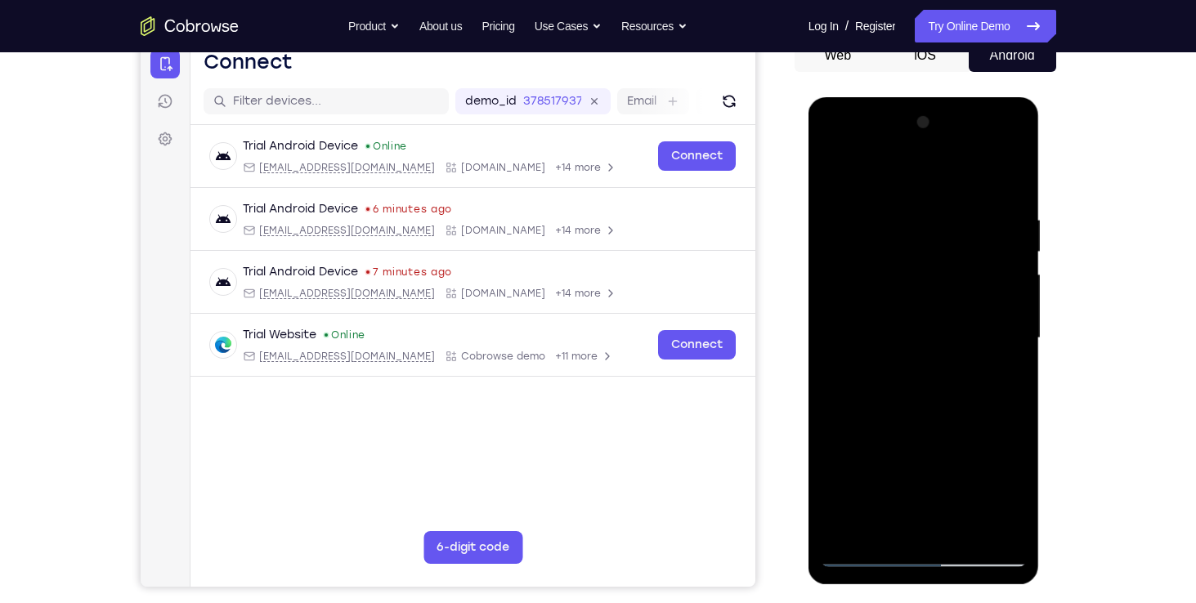
scroll to position [175, 0]
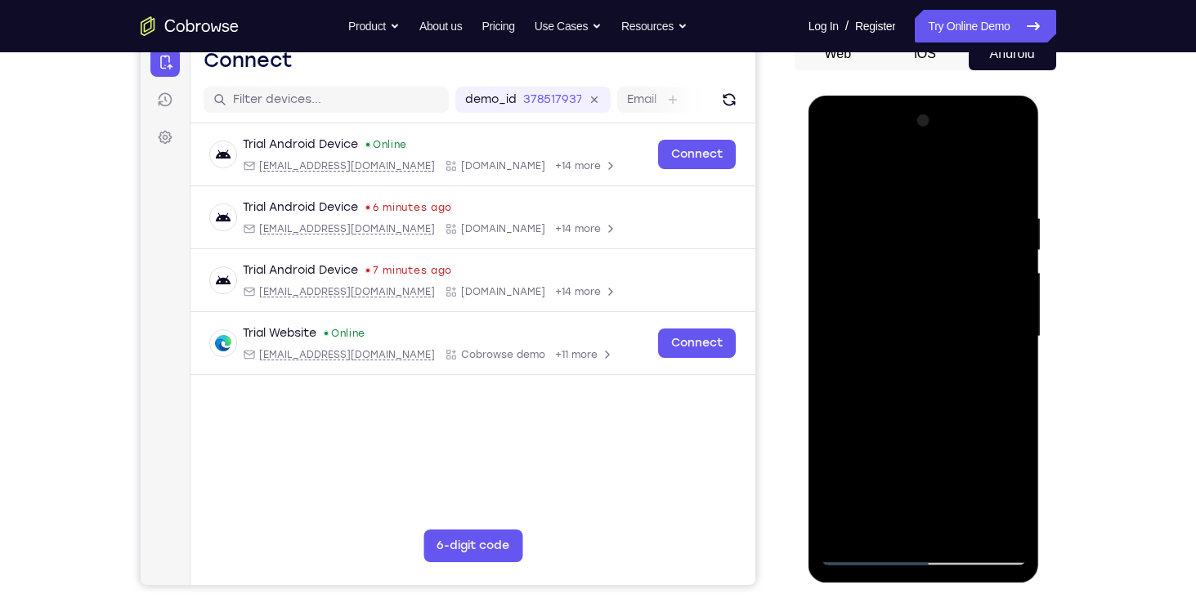
click at [986, 249] on div at bounding box center [924, 337] width 206 height 458
drag, startPoint x: 986, startPoint y: 267, endPoint x: 986, endPoint y: 249, distance: 18.0
click at [986, 249] on div at bounding box center [924, 337] width 206 height 458
click at [1010, 171] on div at bounding box center [924, 337] width 206 height 458
click at [944, 166] on div at bounding box center [924, 337] width 206 height 458
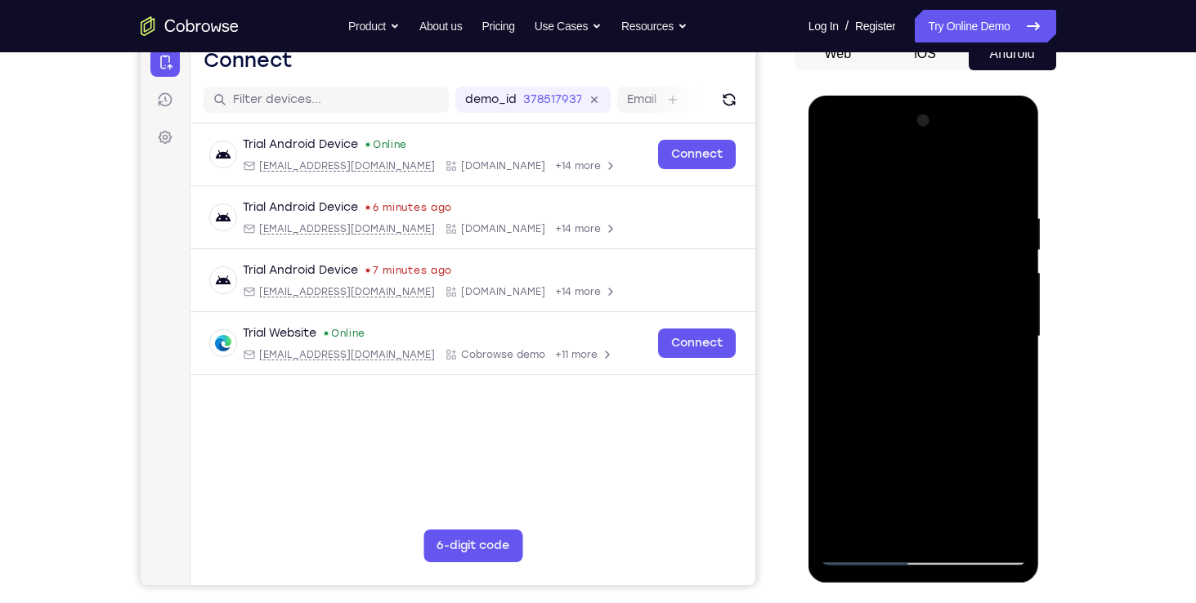
click at [835, 172] on div at bounding box center [924, 337] width 206 height 458
click at [1010, 165] on div at bounding box center [924, 337] width 206 height 458
click at [1005, 221] on div at bounding box center [924, 337] width 206 height 458
click at [1005, 224] on div at bounding box center [924, 337] width 206 height 458
click at [1000, 202] on div at bounding box center [924, 337] width 206 height 458
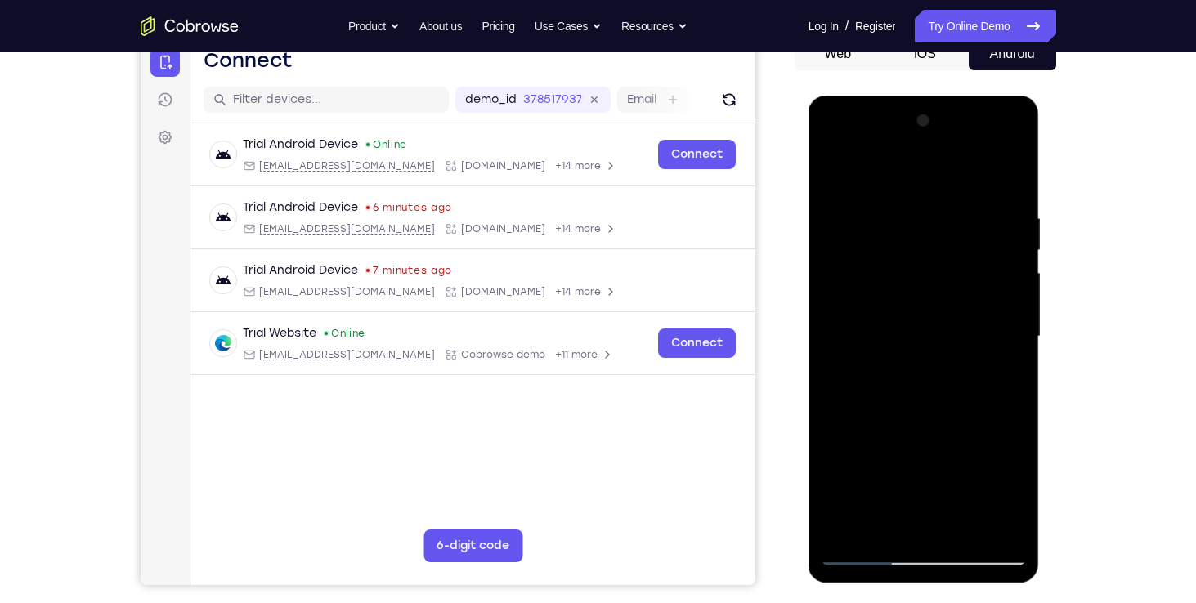
drag, startPoint x: 1013, startPoint y: 201, endPoint x: 916, endPoint y: 212, distance: 97.0
drag, startPoint x: 916, startPoint y: 212, endPoint x: 1007, endPoint y: 200, distance: 91.5
drag, startPoint x: 199, startPoint y: 105, endPoint x: 1063, endPoint y: 175, distance: 867.7
click at [1063, 175] on div "Your Support Agent Your Customer Web iOS Android Next Steps We’d be happy to gi…" at bounding box center [598, 416] width 1046 height 1078
click at [1016, 199] on div at bounding box center [924, 337] width 206 height 458
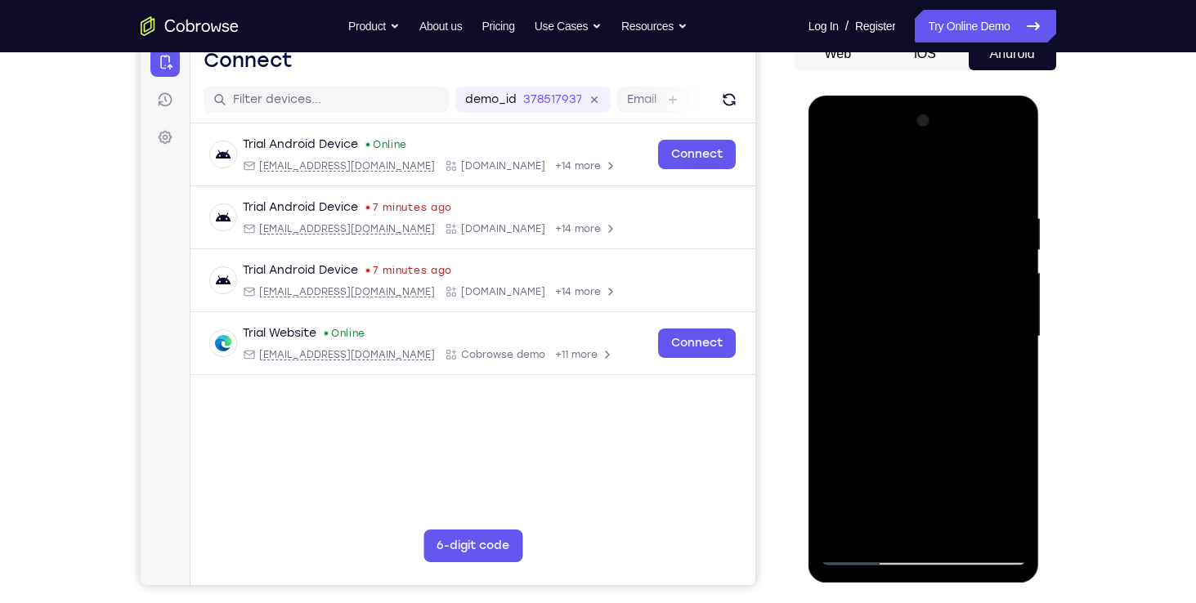
click at [954, 289] on div at bounding box center [924, 337] width 206 height 458
click at [830, 170] on div at bounding box center [924, 337] width 206 height 458
click at [837, 172] on div at bounding box center [924, 337] width 206 height 458
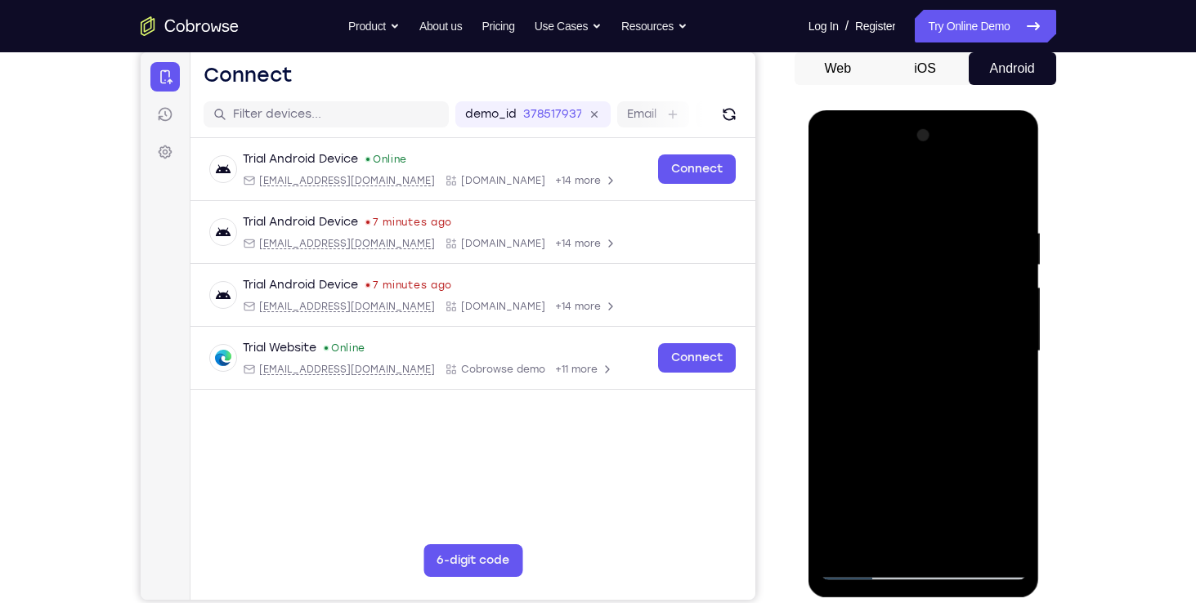
scroll to position [161, 0]
drag, startPoint x: 947, startPoint y: 226, endPoint x: 792, endPoint y: 224, distance: 154.5
click at [808, 224] on html "Online web based iOS Simulators and Android Emulators. Run iPhone, iPad, Mobile…" at bounding box center [924, 355] width 233 height 490
drag, startPoint x: 942, startPoint y: 231, endPoint x: 769, endPoint y: 235, distance: 173.3
click at [808, 235] on html "Online web based iOS Simulators and Android Emulators. Run iPhone, iPad, Mobile…" at bounding box center [924, 355] width 233 height 490
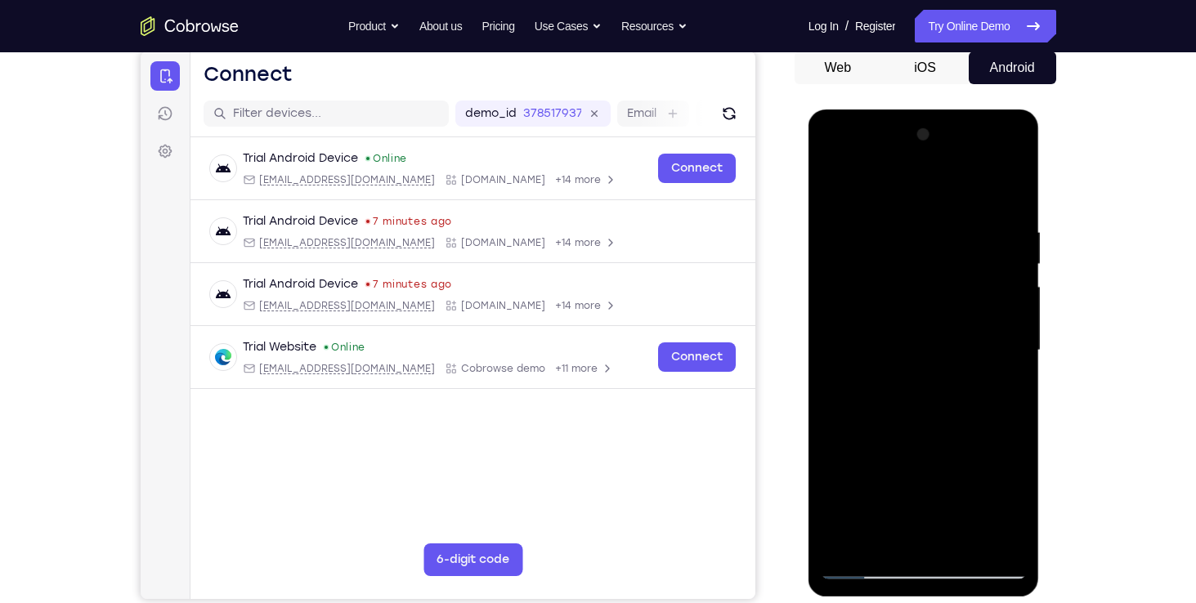
drag, startPoint x: 967, startPoint y: 232, endPoint x: 704, endPoint y: 231, distance: 263.2
click at [808, 231] on html "Online web based iOS Simulators and Android Emulators. Run iPhone, iPad, Mobile…" at bounding box center [924, 355] width 233 height 490
drag, startPoint x: 962, startPoint y: 226, endPoint x: 705, endPoint y: 242, distance: 258.0
click at [808, 242] on html "Online web based iOS Simulators and Android Emulators. Run iPhone, iPad, Mobile…" at bounding box center [924, 355] width 233 height 490
drag, startPoint x: 987, startPoint y: 229, endPoint x: 617, endPoint y: 229, distance: 370.3
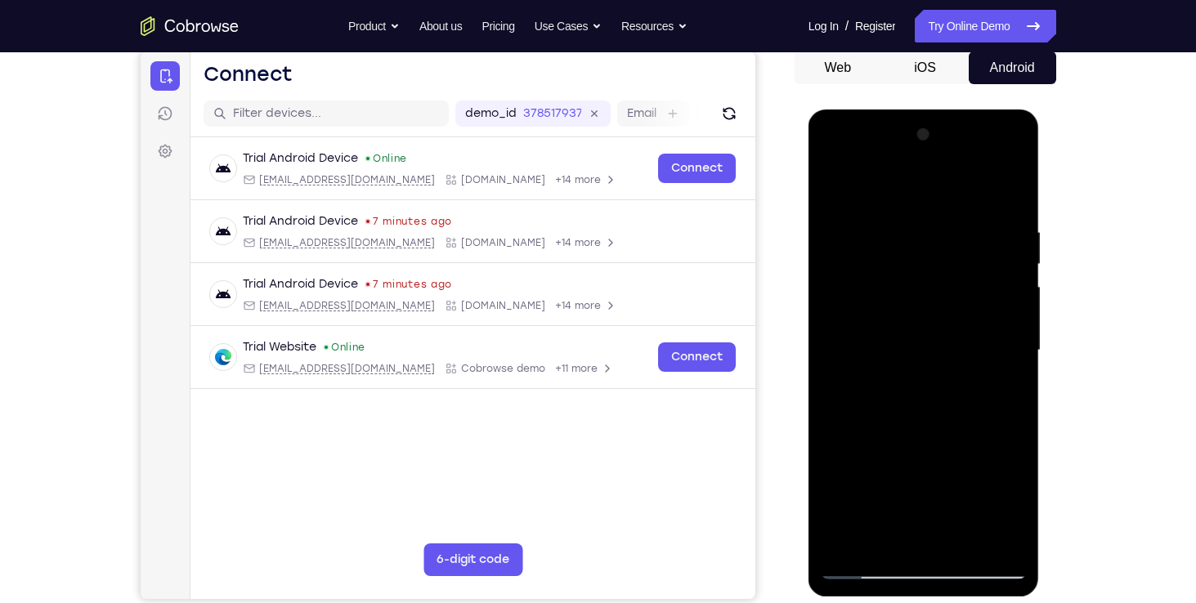
click at [808, 229] on html "Online web based iOS Simulators and Android Emulators. Run iPhone, iPad, Mobile…" at bounding box center [924, 355] width 233 height 490
drag, startPoint x: 1010, startPoint y: 226, endPoint x: 575, endPoint y: 177, distance: 438.4
click at [808, 177] on html "Online web based iOS Simulators and Android Emulators. Run iPhone, iPad, Mobile…" at bounding box center [924, 355] width 233 height 490
drag, startPoint x: 867, startPoint y: 217, endPoint x: 740, endPoint y: 235, distance: 128.9
click at [808, 235] on html "Online web based iOS Simulators and Android Emulators. Run iPhone, iPad, Mobile…" at bounding box center [924, 355] width 233 height 490
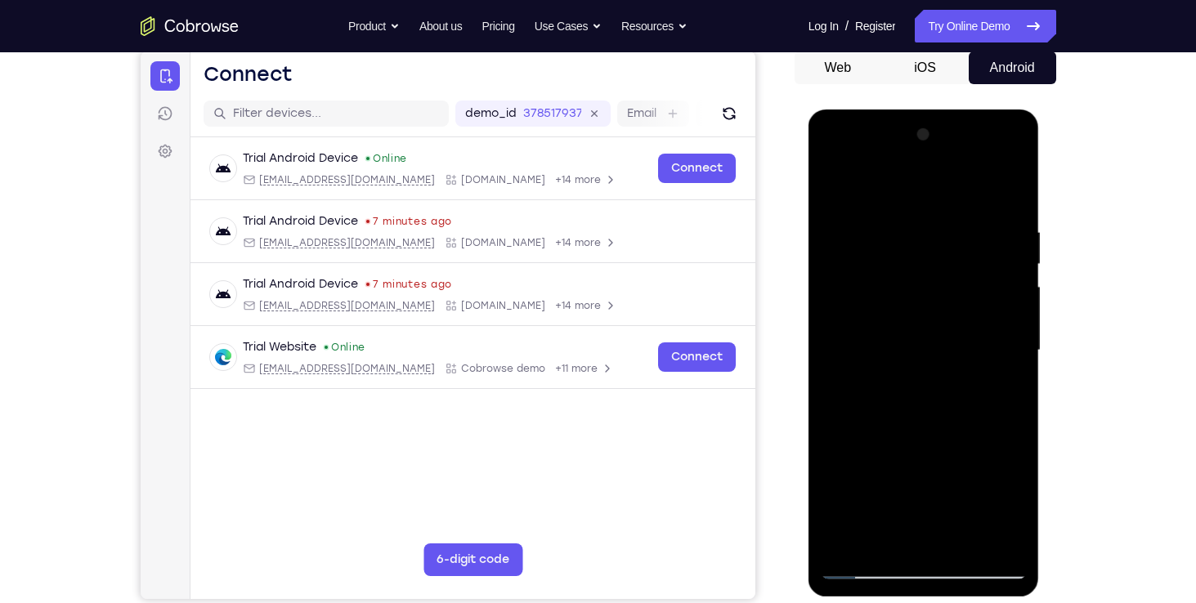
click at [984, 215] on div at bounding box center [924, 351] width 206 height 458
click at [1007, 193] on div at bounding box center [924, 351] width 206 height 458
drag, startPoint x: 993, startPoint y: 216, endPoint x: 810, endPoint y: 225, distance: 183.3
click at [810, 225] on div at bounding box center [923, 353] width 231 height 487
drag, startPoint x: 1008, startPoint y: 219, endPoint x: 837, endPoint y: 223, distance: 170.9
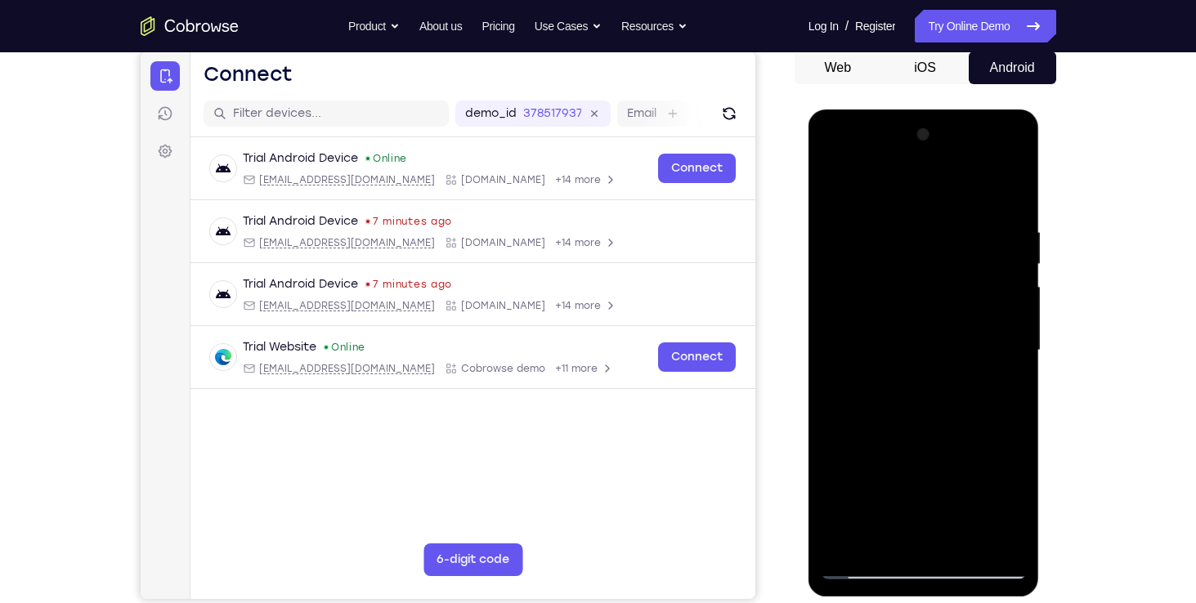
click at [837, 223] on div at bounding box center [924, 351] width 206 height 458
drag, startPoint x: 965, startPoint y: 225, endPoint x: 1614, endPoint y: 351, distance: 660.5
click at [808, 243] on html "Online web based iOS Simulators and Android Emulators. Run iPhone, iPad, Mobile…" at bounding box center [924, 355] width 233 height 490
drag, startPoint x: 944, startPoint y: 231, endPoint x: 1079, endPoint y: 235, distance: 134.9
click at [1041, 235] on html "Online web based iOS Simulators and Android Emulators. Run iPhone, iPad, Mobile…" at bounding box center [924, 355] width 233 height 490
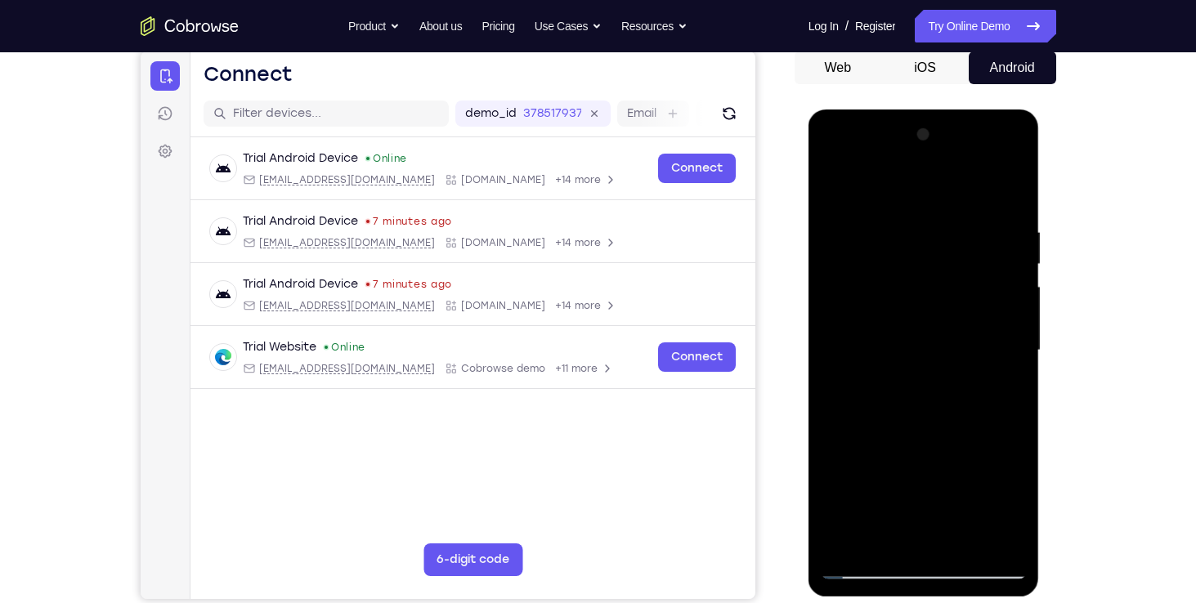
drag, startPoint x: 905, startPoint y: 221, endPoint x: 1932, endPoint y: 334, distance: 1033.7
click at [1041, 225] on html "Online web based iOS Simulators and Android Emulators. Run iPhone, iPad, Mobile…" at bounding box center [924, 355] width 233 height 490
drag, startPoint x: 889, startPoint y: 218, endPoint x: 1096, endPoint y: 229, distance: 207.1
click at [1041, 229] on html "Online web based iOS Simulators and Android Emulators. Run iPhone, iPad, Mobile…" at bounding box center [924, 355] width 233 height 490
drag, startPoint x: 929, startPoint y: 223, endPoint x: 1087, endPoint y: 243, distance: 159.0
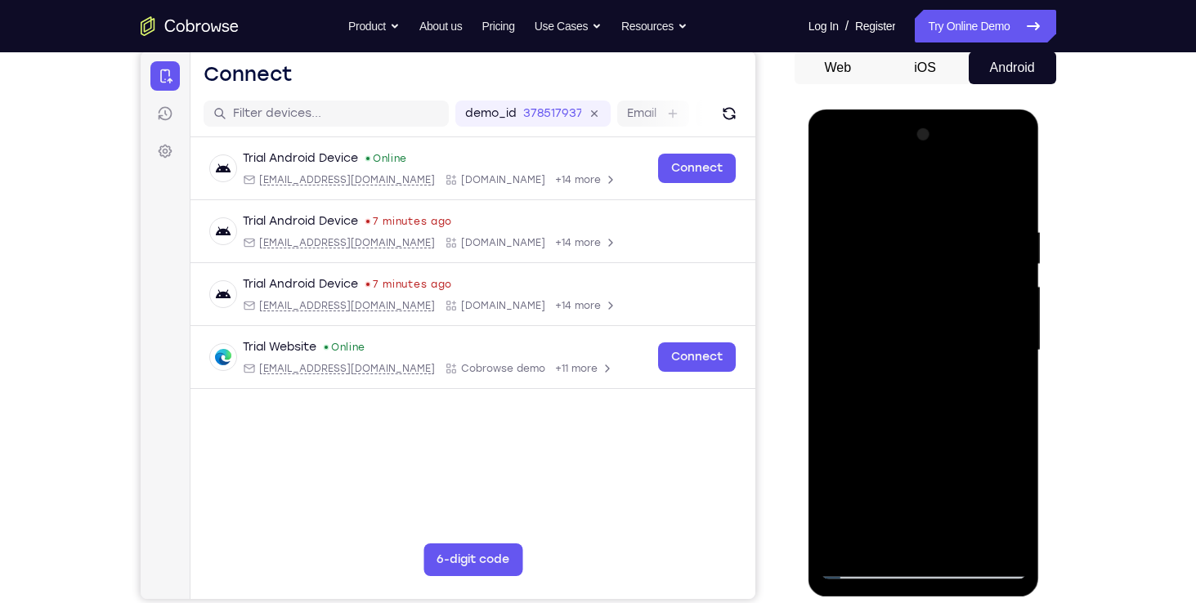
click at [1041, 243] on html "Online web based iOS Simulators and Android Emulators. Run iPhone, iPad, Mobile…" at bounding box center [924, 355] width 233 height 490
drag, startPoint x: 887, startPoint y: 218, endPoint x: 1065, endPoint y: 228, distance: 178.5
click at [1041, 228] on html "Online web based iOS Simulators and Android Emulators. Run iPhone, iPad, Mobile…" at bounding box center [924, 355] width 233 height 490
click at [974, 218] on div at bounding box center [924, 351] width 206 height 458
click at [1005, 280] on div at bounding box center [924, 351] width 206 height 458
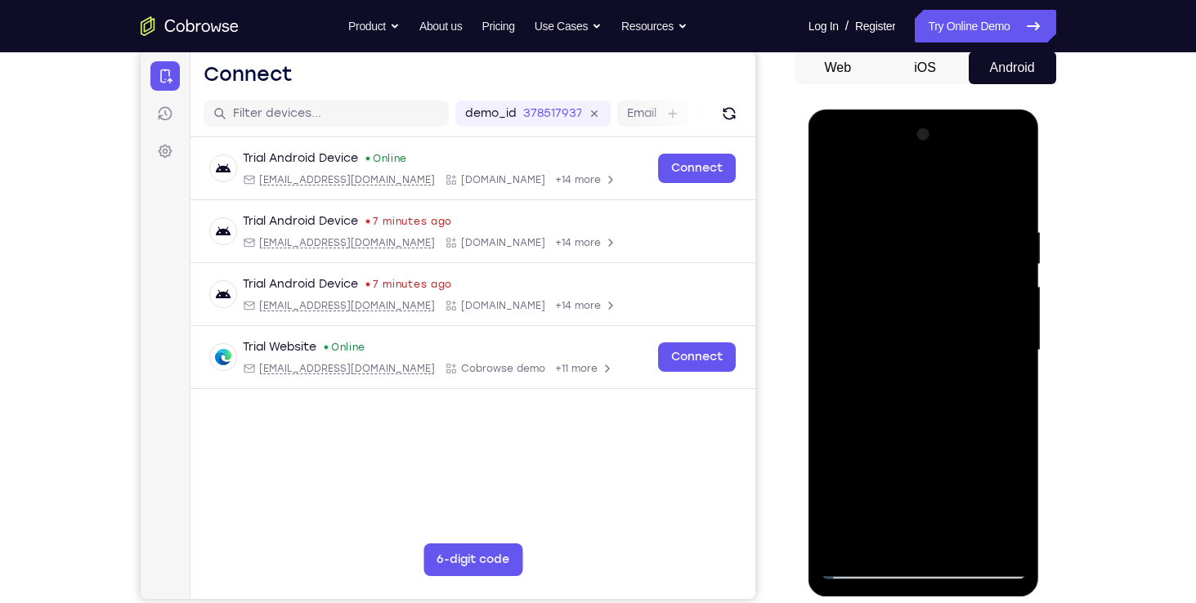
click at [1012, 193] on div at bounding box center [924, 351] width 206 height 458
drag, startPoint x: 889, startPoint y: 219, endPoint x: 976, endPoint y: 226, distance: 86.9
click at [976, 226] on div at bounding box center [924, 351] width 206 height 458
click at [961, 224] on div at bounding box center [924, 351] width 206 height 458
click at [1012, 198] on div at bounding box center [924, 351] width 206 height 458
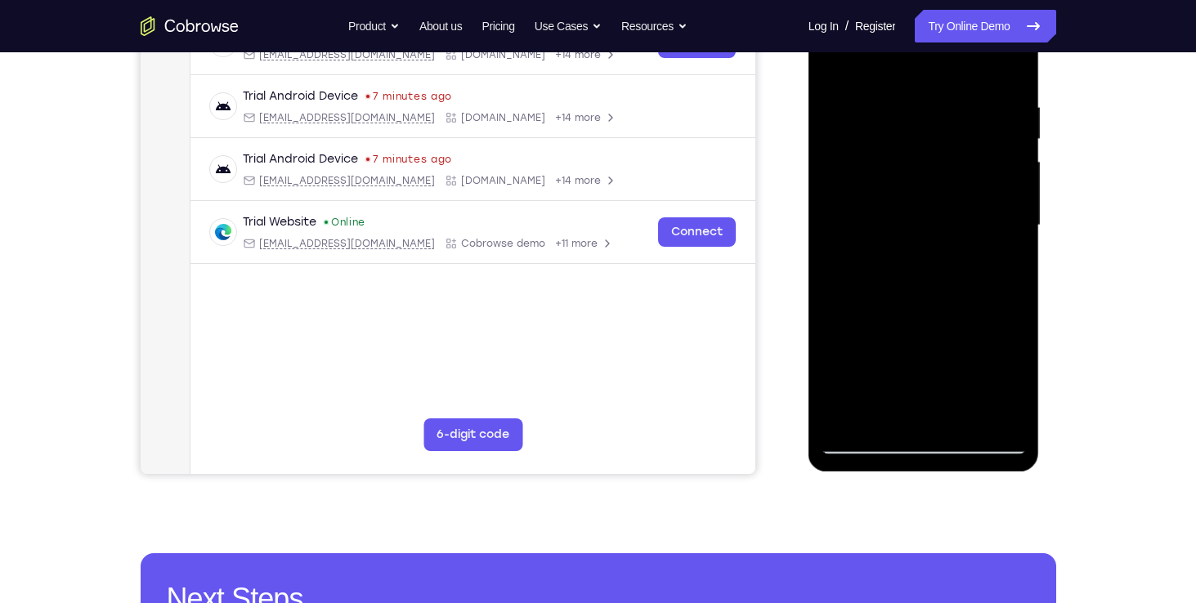
scroll to position [290, 0]
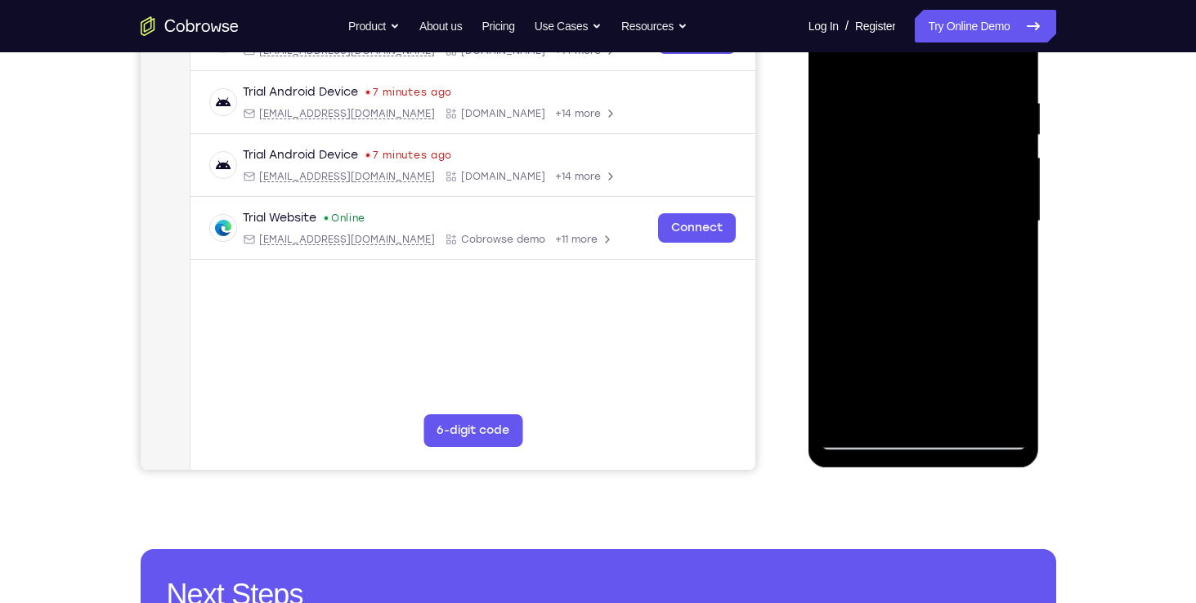
click at [967, 416] on div at bounding box center [924, 222] width 206 height 458
click at [949, 310] on div at bounding box center [924, 222] width 206 height 458
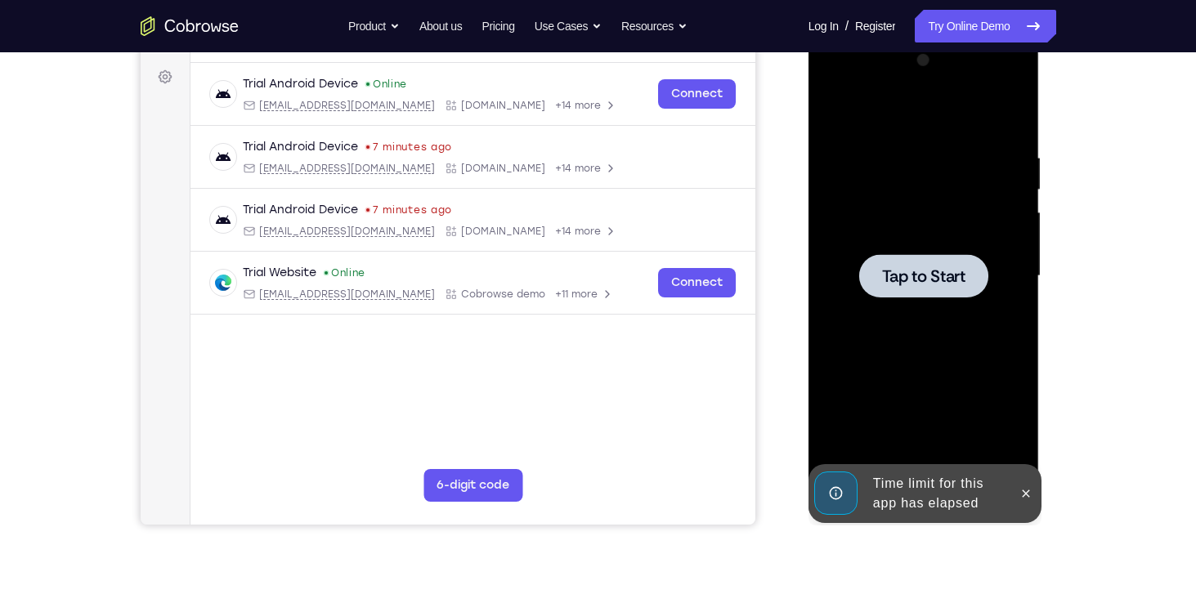
scroll to position [227, 0]
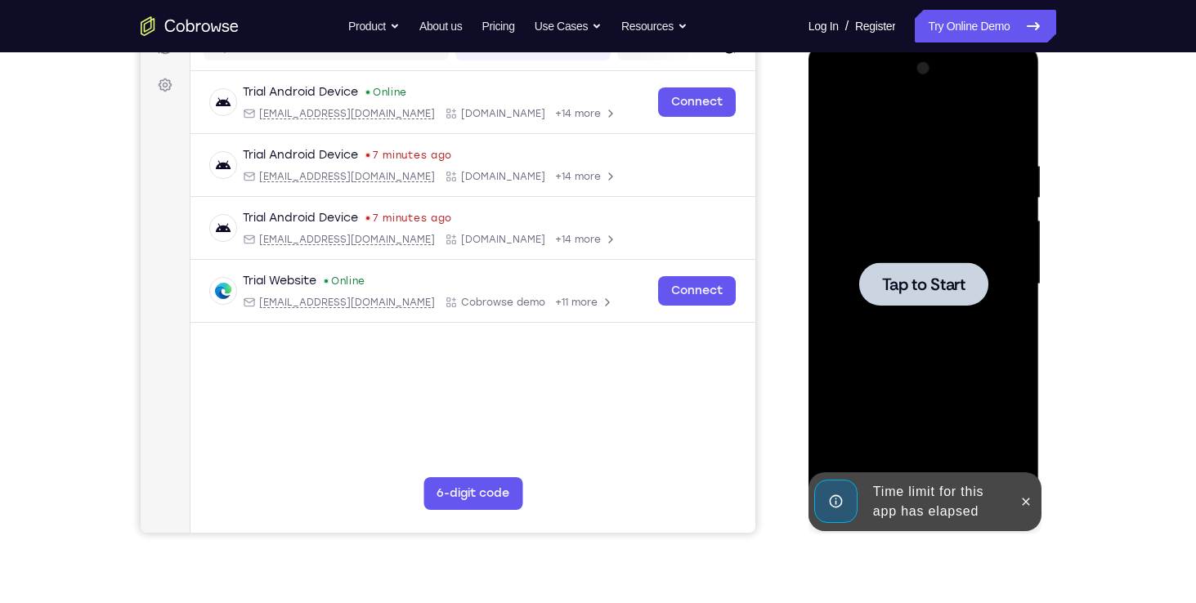
click at [952, 288] on span "Tap to Start" at bounding box center [923, 284] width 83 height 16
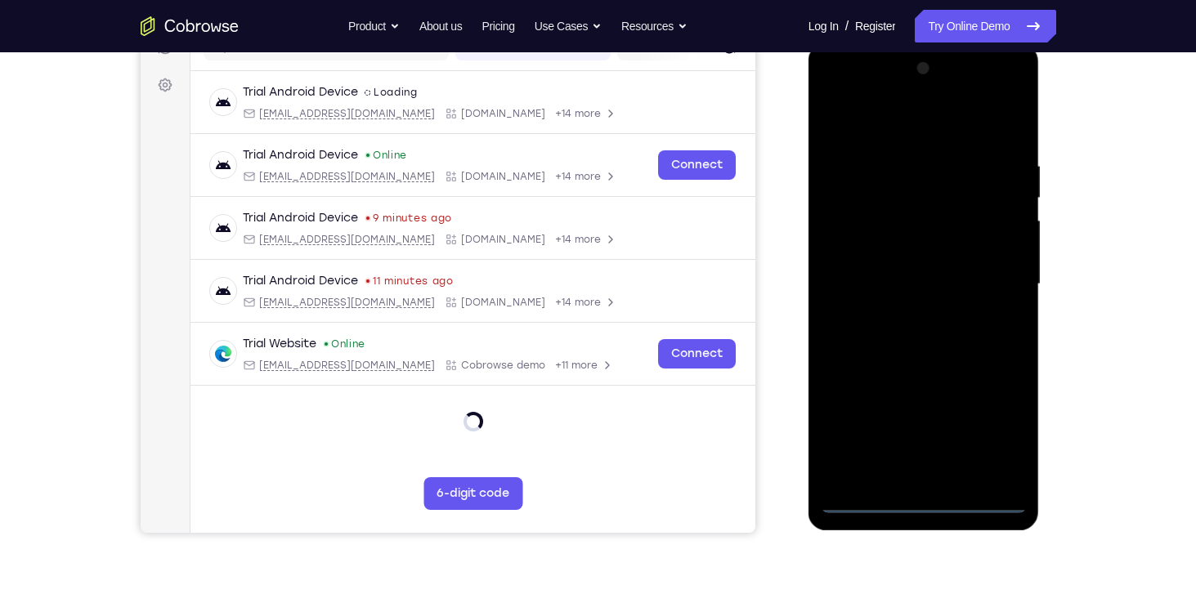
click at [914, 503] on div at bounding box center [924, 285] width 206 height 458
click at [853, 474] on div at bounding box center [924, 285] width 206 height 458
click at [845, 162] on div at bounding box center [924, 285] width 206 height 458
click at [898, 327] on div at bounding box center [924, 285] width 206 height 458
click at [871, 163] on div at bounding box center [924, 285] width 206 height 458
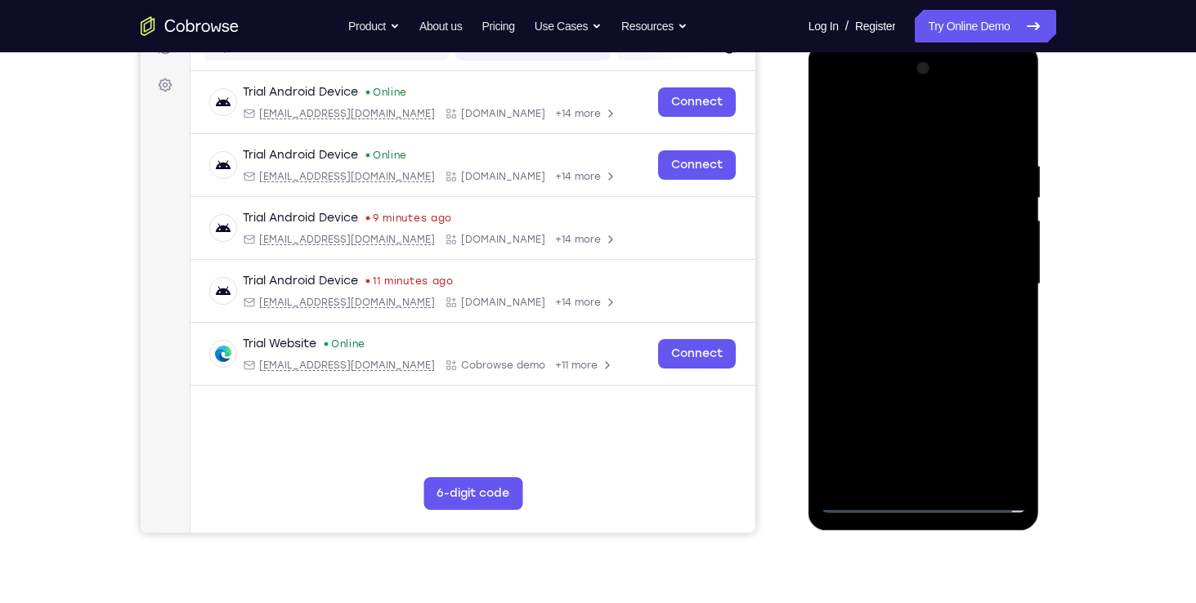
click at [975, 379] on div at bounding box center [924, 285] width 206 height 458
click at [961, 437] on div at bounding box center [924, 285] width 206 height 458
click at [902, 125] on div at bounding box center [924, 285] width 206 height 458
click at [860, 246] on div at bounding box center [924, 285] width 206 height 458
click at [893, 266] on div at bounding box center [924, 285] width 206 height 458
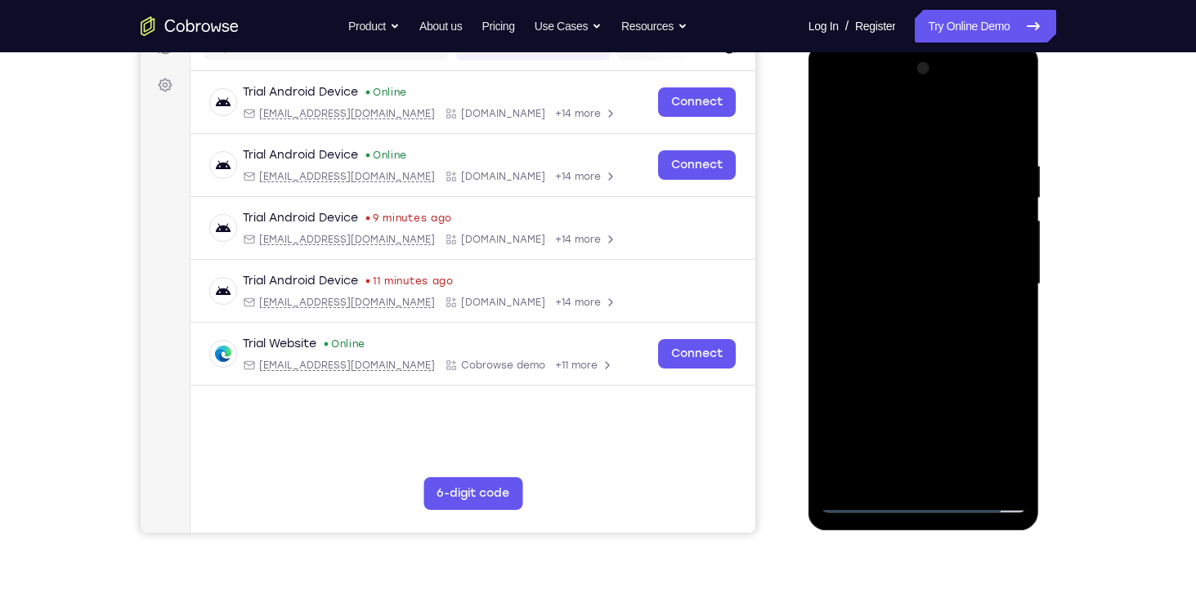
click at [978, 406] on div at bounding box center [924, 285] width 206 height 458
click at [842, 411] on div at bounding box center [924, 285] width 206 height 458
click at [890, 383] on div at bounding box center [924, 285] width 206 height 458
click at [870, 377] on div at bounding box center [924, 285] width 206 height 458
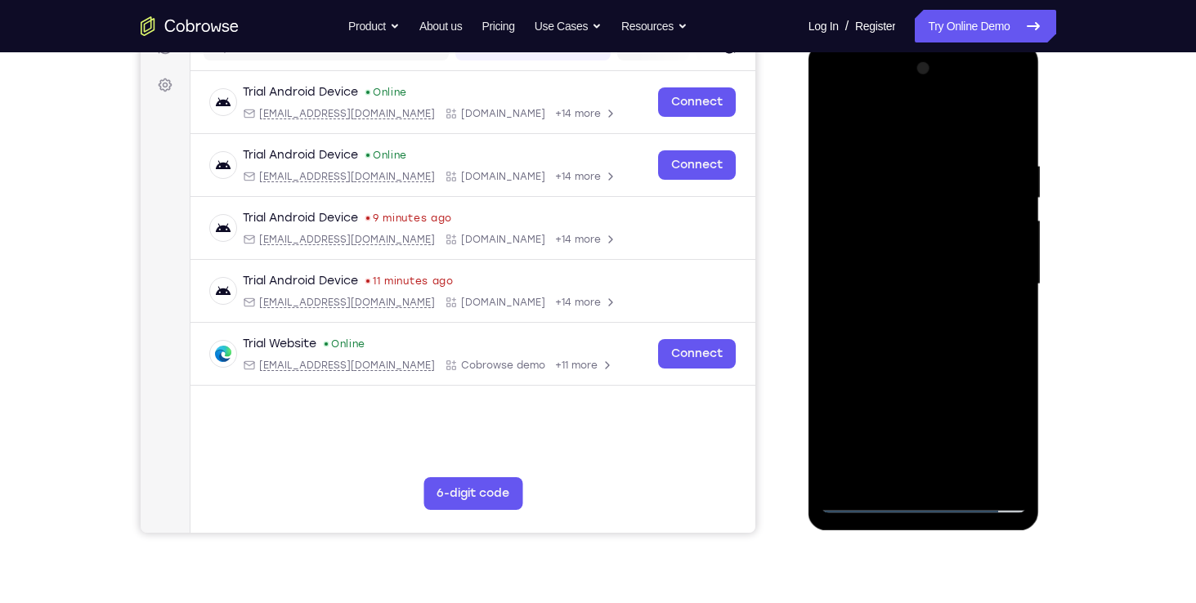
click at [987, 435] on div at bounding box center [924, 285] width 206 height 458
click at [944, 417] on div at bounding box center [924, 285] width 206 height 458
click at [841, 413] on div at bounding box center [924, 285] width 206 height 458
click at [861, 410] on div at bounding box center [924, 285] width 206 height 458
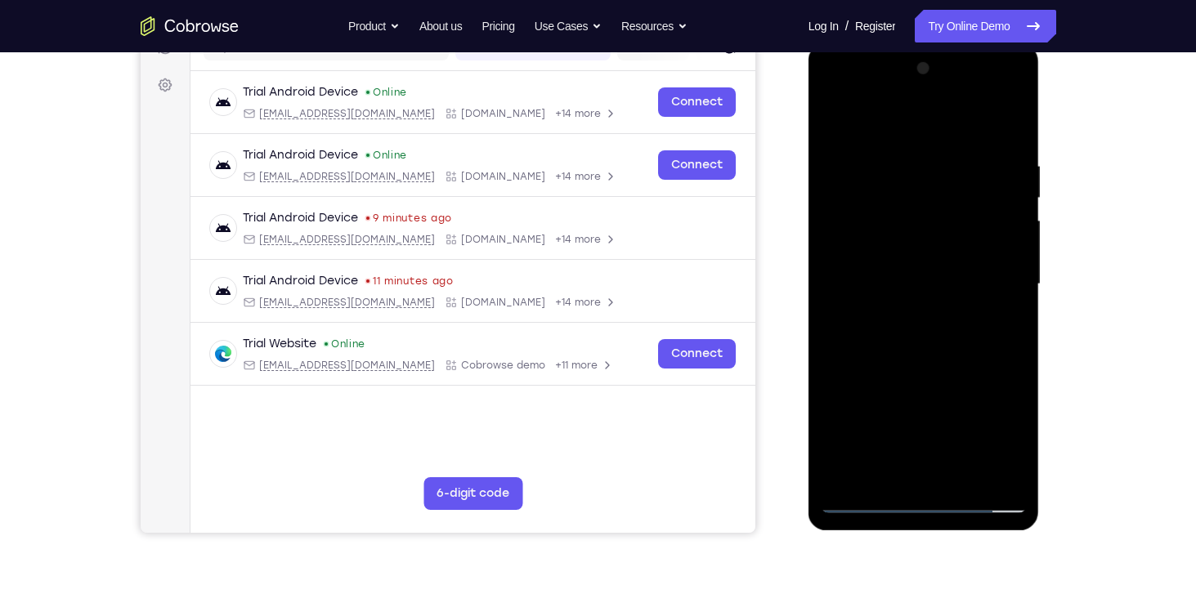
click at [843, 410] on div at bounding box center [924, 285] width 206 height 458
click at [964, 434] on div at bounding box center [924, 285] width 206 height 458
click at [841, 217] on div at bounding box center [924, 285] width 206 height 458
click at [856, 246] on div at bounding box center [924, 285] width 206 height 458
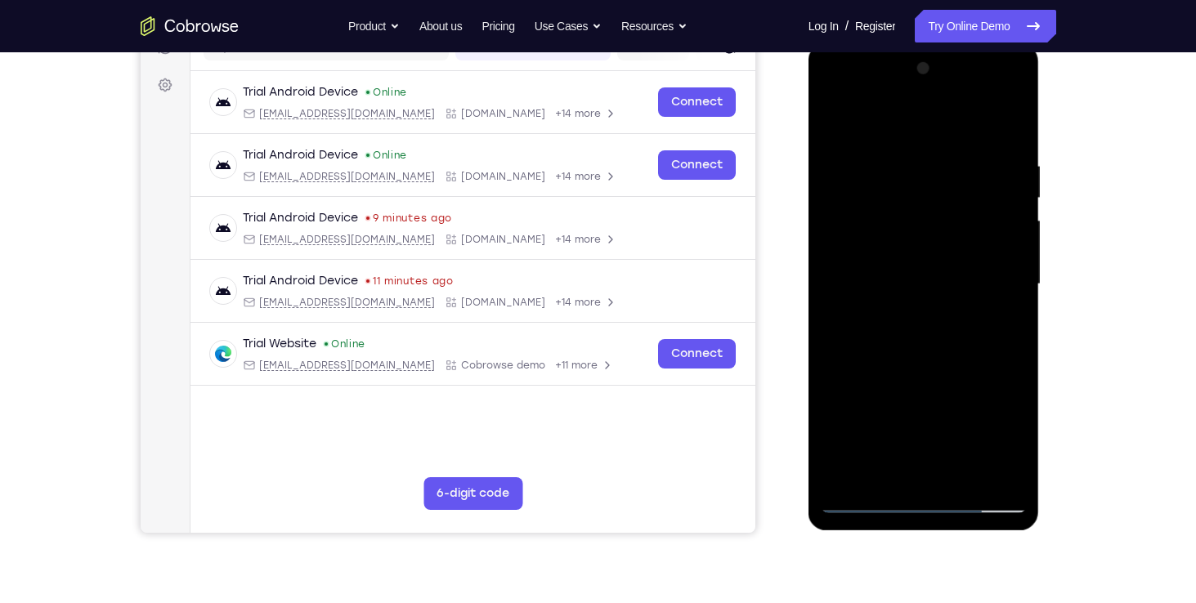
click at [832, 441] on div at bounding box center [924, 285] width 206 height 458
click at [982, 412] on div at bounding box center [924, 285] width 206 height 458
click at [839, 406] on div at bounding box center [924, 285] width 206 height 458
click at [894, 380] on div at bounding box center [924, 285] width 206 height 458
click at [873, 381] on div at bounding box center [924, 285] width 206 height 458
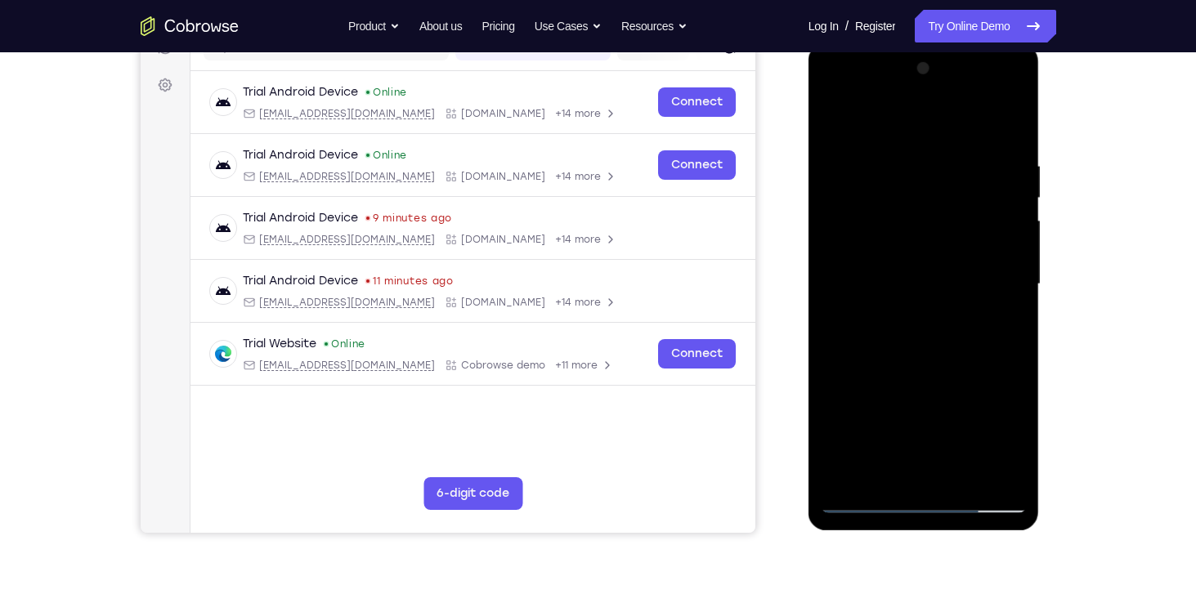
click at [873, 381] on div at bounding box center [924, 285] width 206 height 458
click at [983, 439] on div at bounding box center [924, 285] width 206 height 458
click at [926, 276] on div at bounding box center [924, 285] width 206 height 458
click at [1018, 144] on div at bounding box center [924, 285] width 206 height 458
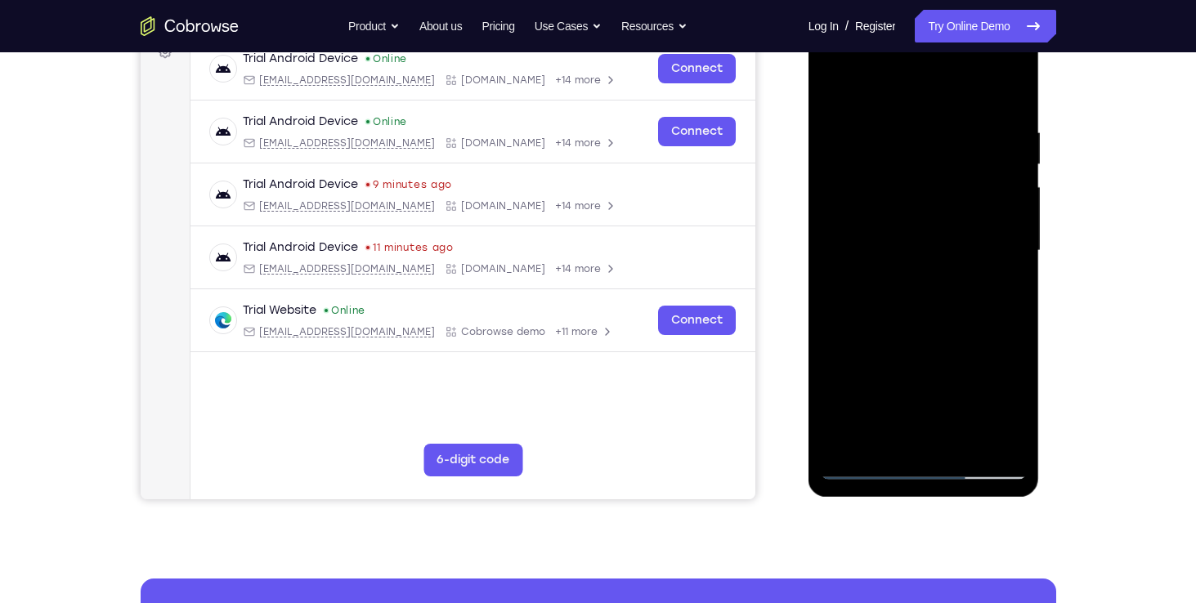
scroll to position [254, 0]
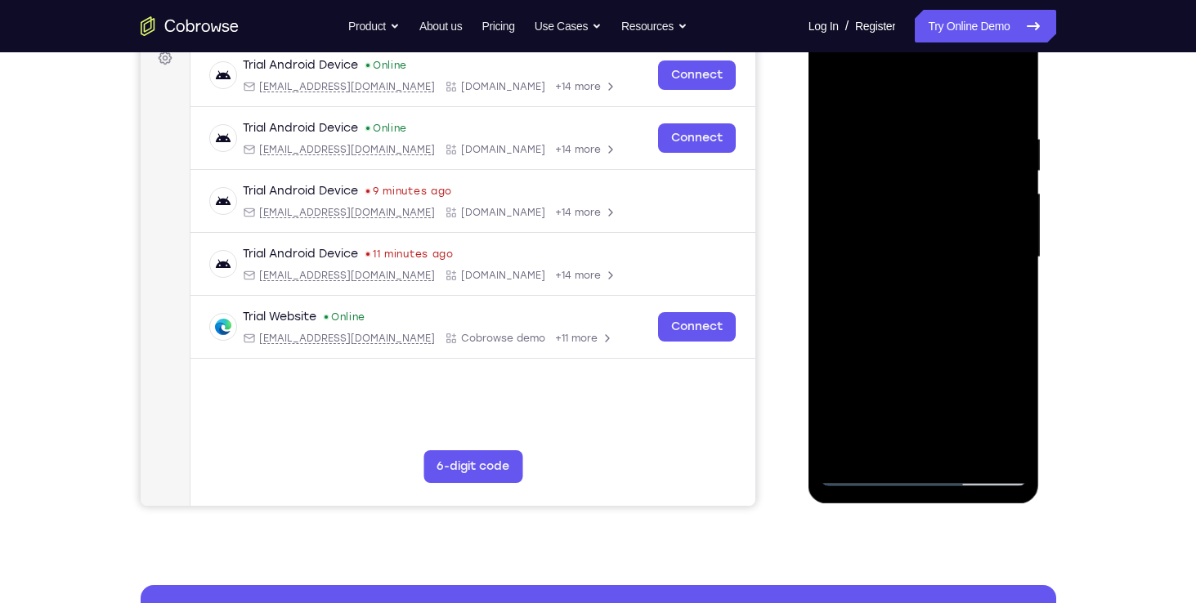
click at [1015, 255] on div at bounding box center [924, 258] width 206 height 458
drag, startPoint x: 1015, startPoint y: 255, endPoint x: 1109, endPoint y: 226, distance: 98.3
click at [1041, 226] on html "Online web based iOS Simulators and Android Emulators. Run iPhone, iPad, Mobile…" at bounding box center [924, 261] width 233 height 490
click at [1109, 226] on div "Your Support Agent Your Customer Web iOS Android Next Steps We’d be happy to gi…" at bounding box center [598, 337] width 1046 height 1078
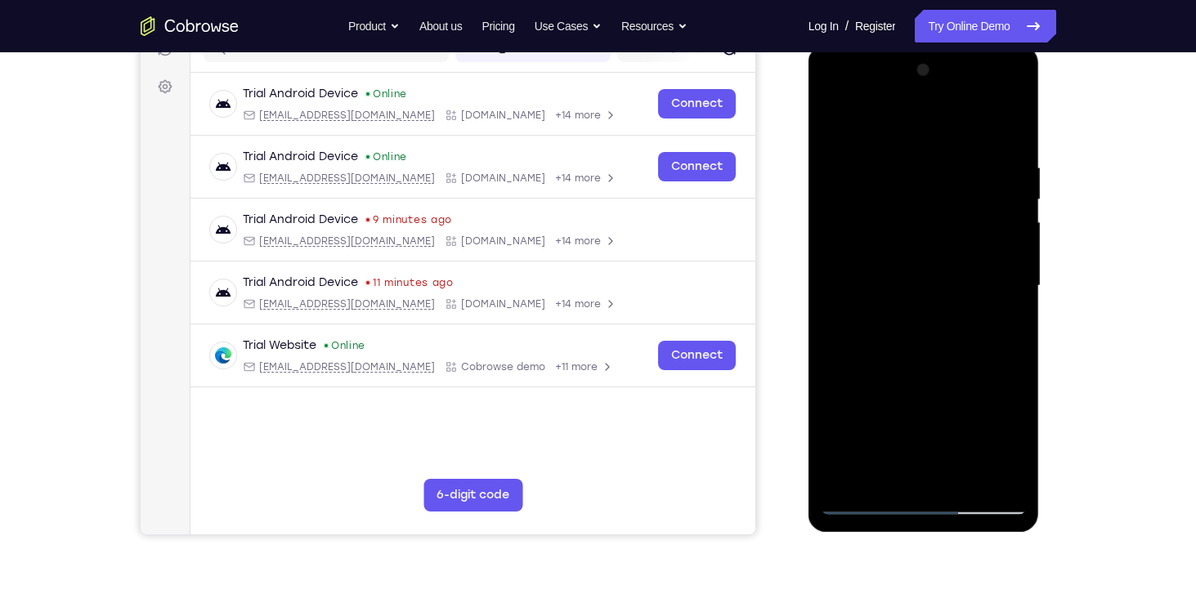
scroll to position [205, 0]
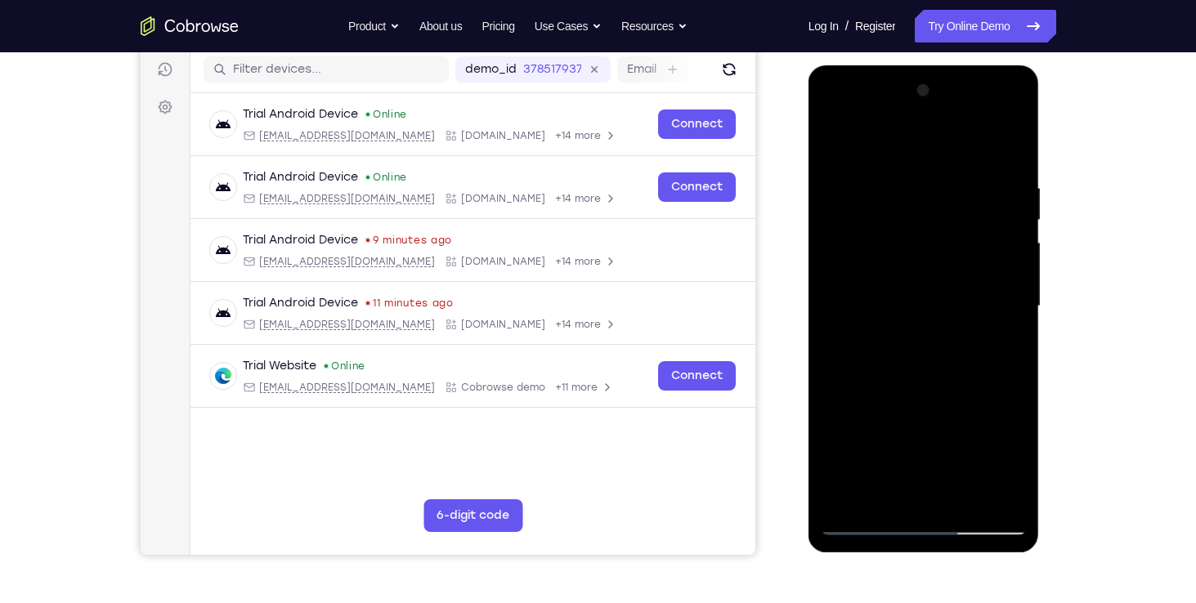
click at [942, 276] on div at bounding box center [924, 307] width 206 height 458
click at [945, 266] on div at bounding box center [924, 307] width 206 height 458
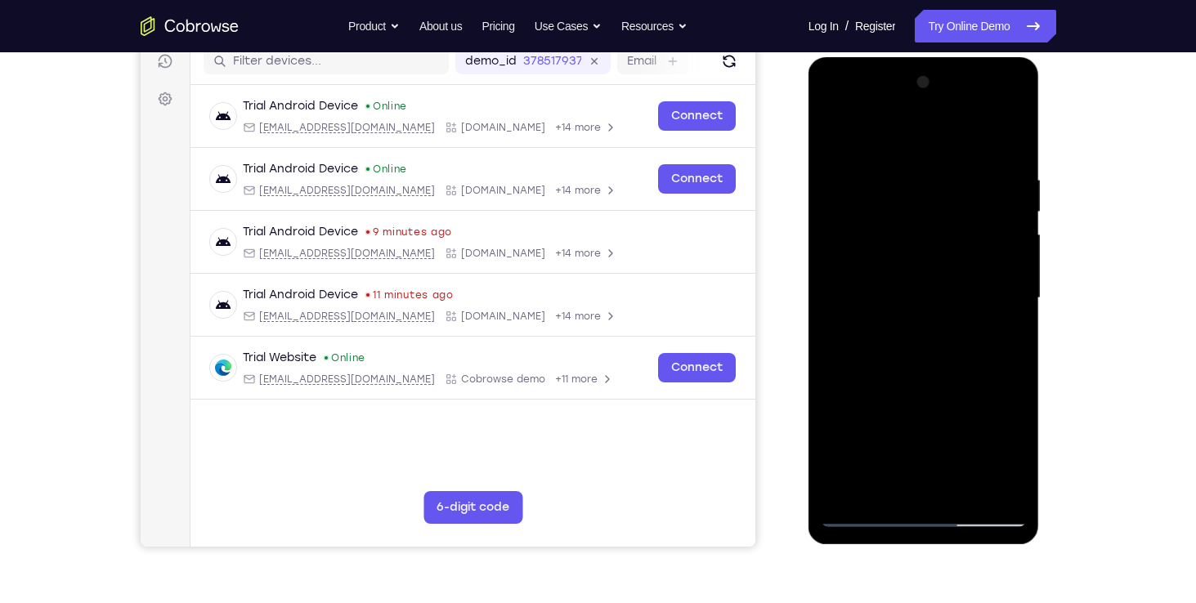
scroll to position [213, 0]
drag, startPoint x: 962, startPoint y: 235, endPoint x: 966, endPoint y: 489, distance: 254.2
click at [966, 489] on div at bounding box center [924, 299] width 206 height 458
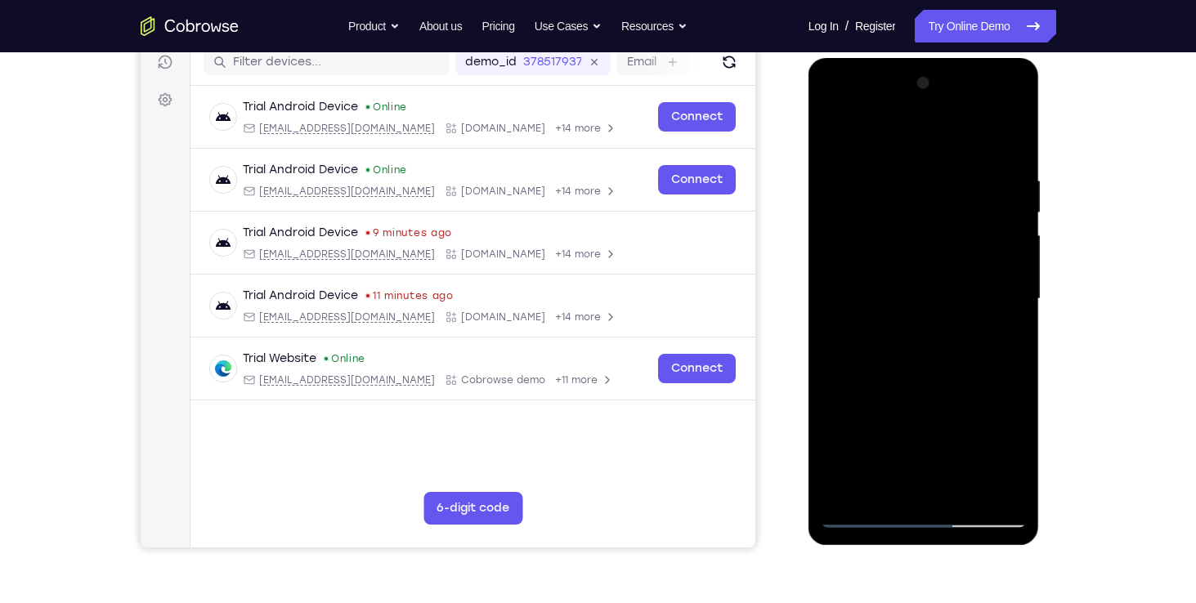
click at [996, 492] on div at bounding box center [924, 299] width 206 height 458
click at [963, 486] on div at bounding box center [924, 299] width 206 height 458
click at [969, 389] on div at bounding box center [924, 299] width 206 height 458
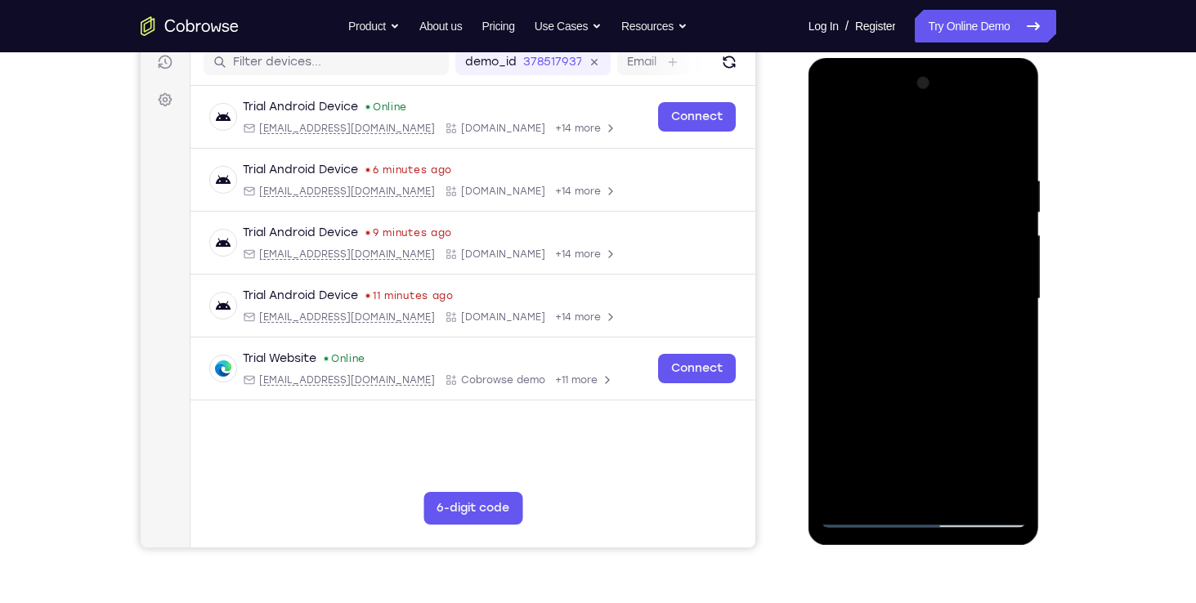
click at [835, 131] on div at bounding box center [924, 299] width 206 height 458
drag, startPoint x: 26, startPoint y: 73, endPoint x: 1067, endPoint y: 217, distance: 1050.5
click at [1067, 217] on div "Your Support Agent Your Customer Web iOS Android Next Steps We’d be happy to gi…" at bounding box center [598, 379] width 1046 height 1078
click at [965, 489] on div at bounding box center [924, 299] width 206 height 458
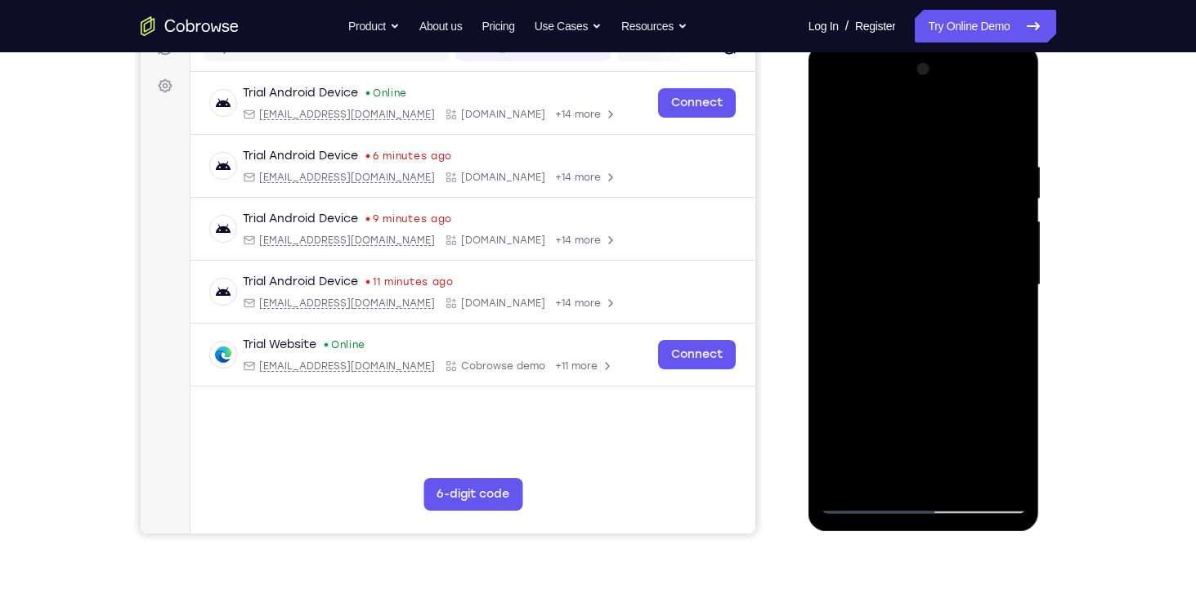
scroll to position [217, 0]
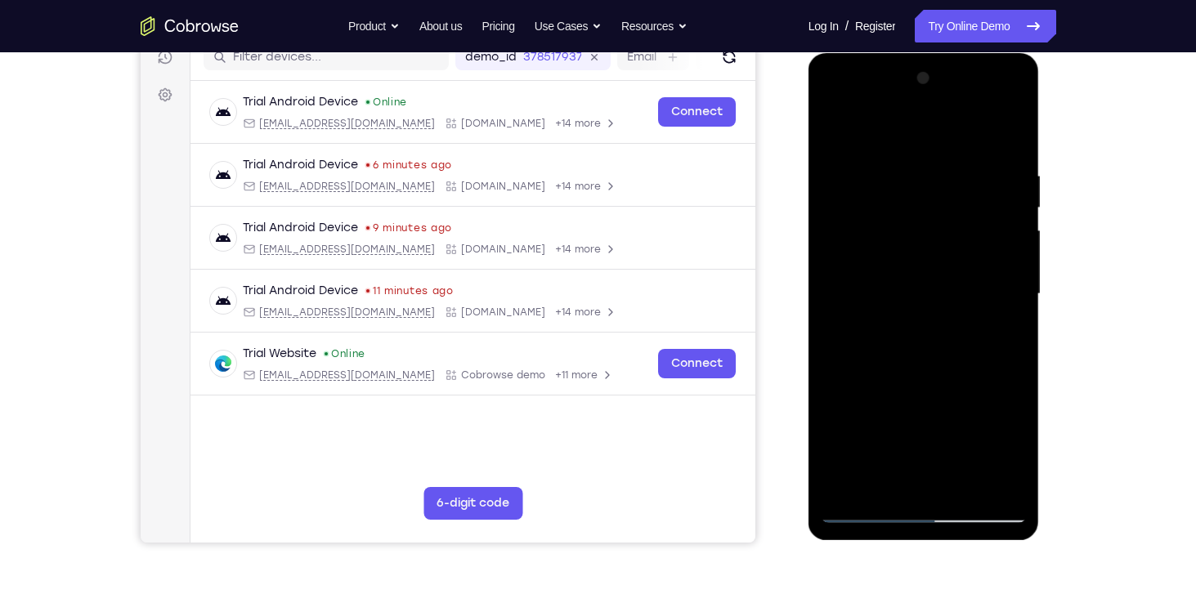
click at [965, 439] on div at bounding box center [924, 294] width 206 height 458
click at [918, 168] on div at bounding box center [924, 294] width 206 height 458
click at [835, 131] on div at bounding box center [924, 294] width 206 height 458
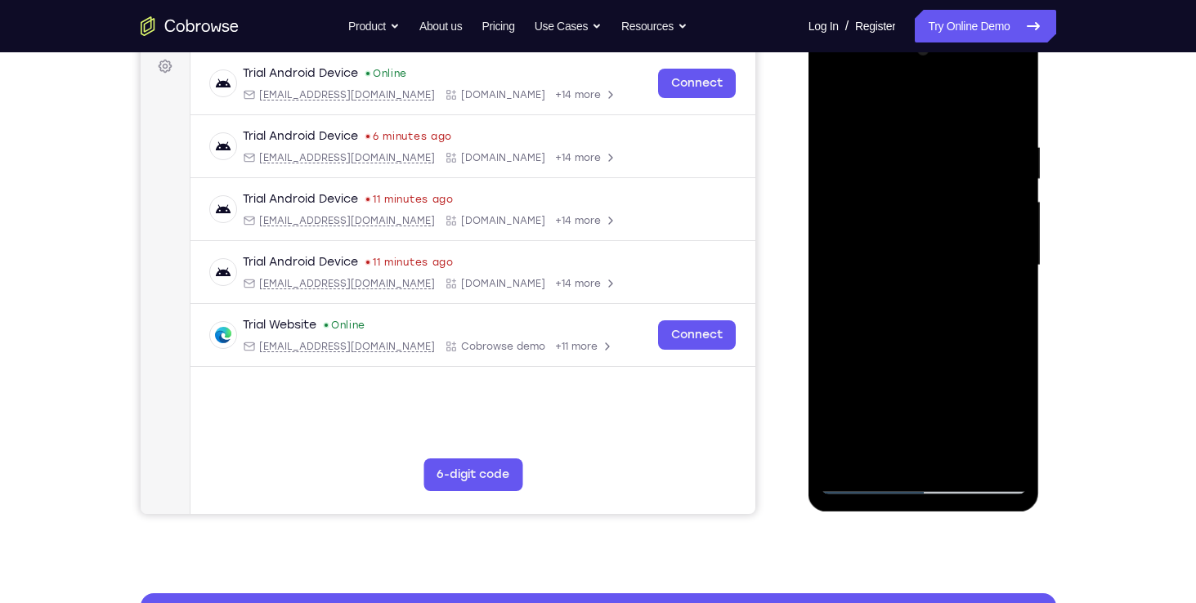
scroll to position [242, 0]
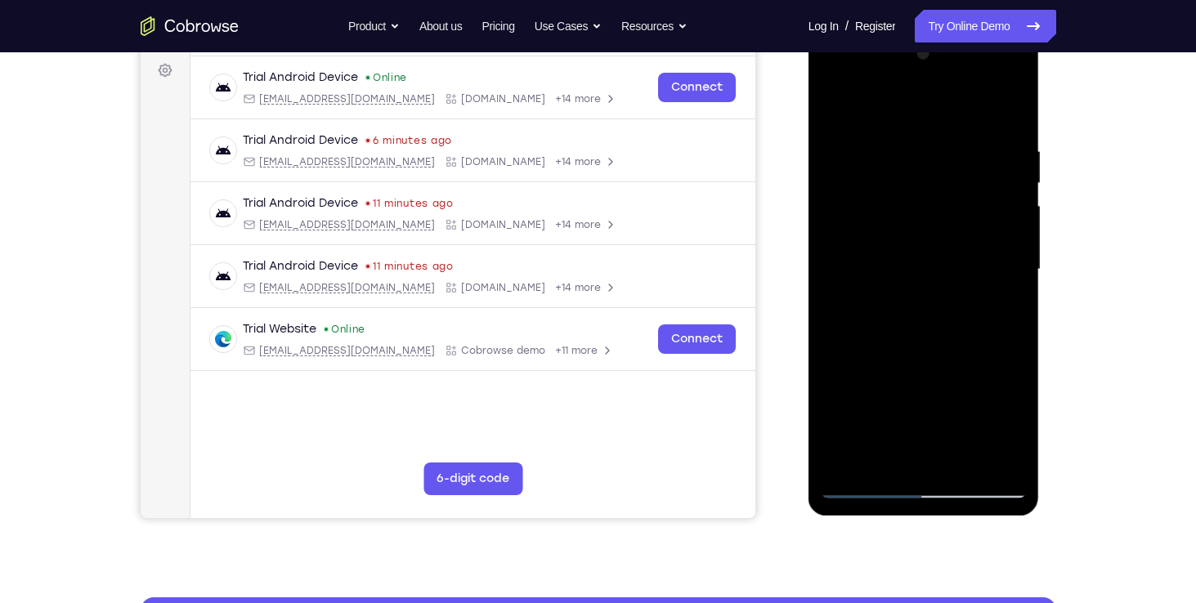
drag, startPoint x: 926, startPoint y: 208, endPoint x: 885, endPoint y: 265, distance: 69.7
click at [885, 265] on div at bounding box center [924, 270] width 206 height 458
click at [1014, 383] on div at bounding box center [924, 270] width 206 height 458
click at [833, 100] on div at bounding box center [924, 270] width 206 height 458
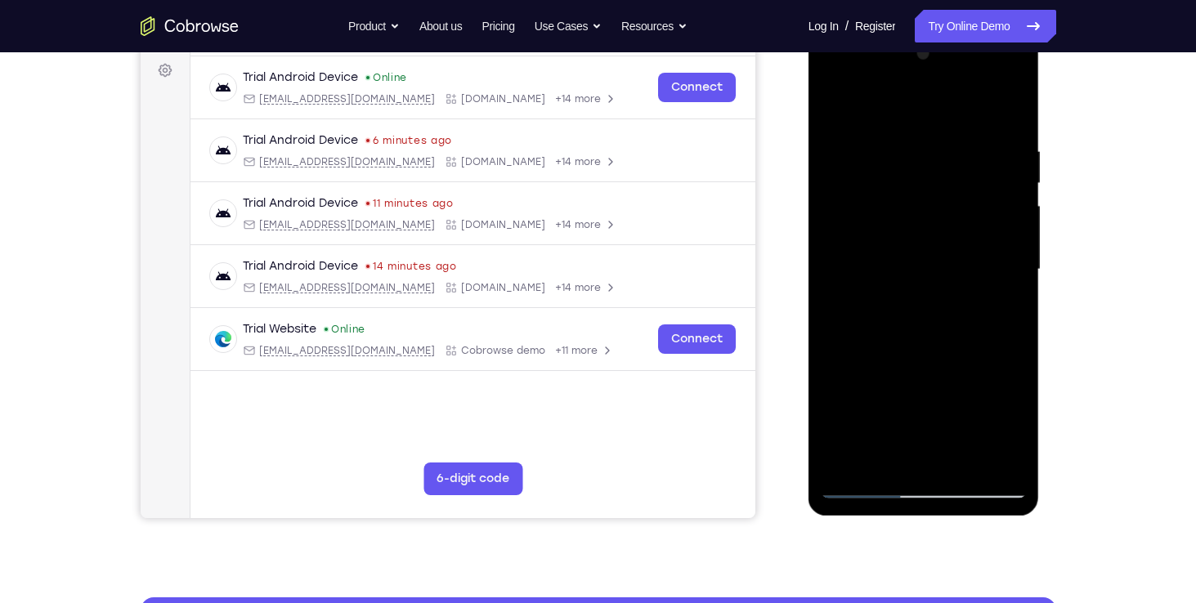
click at [965, 450] on div at bounding box center [924, 270] width 206 height 458
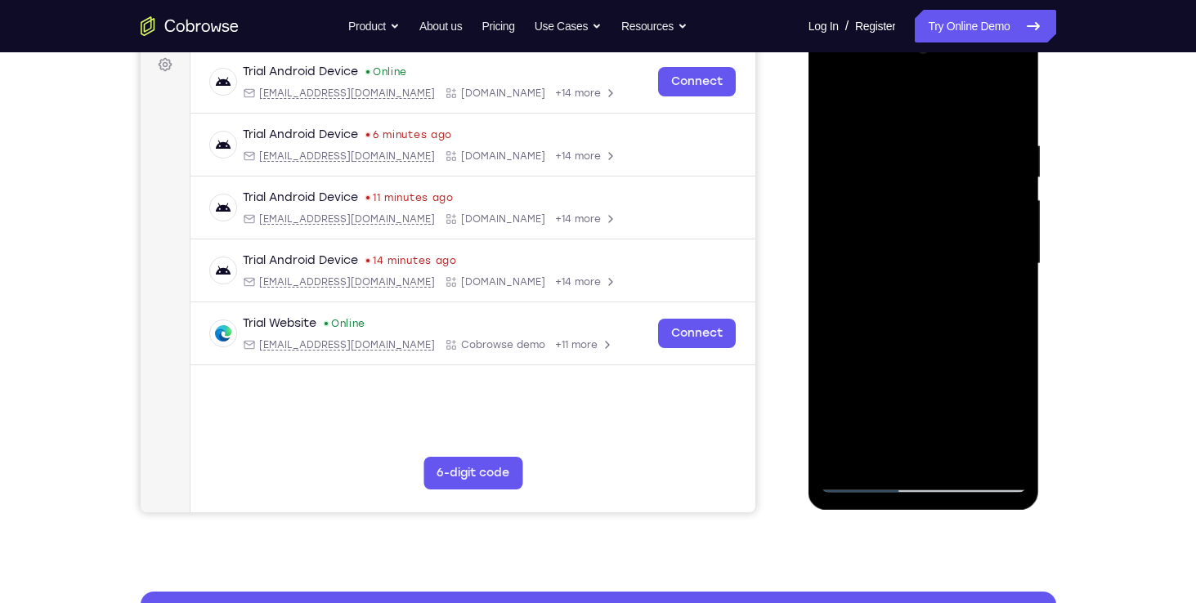
scroll to position [244, 0]
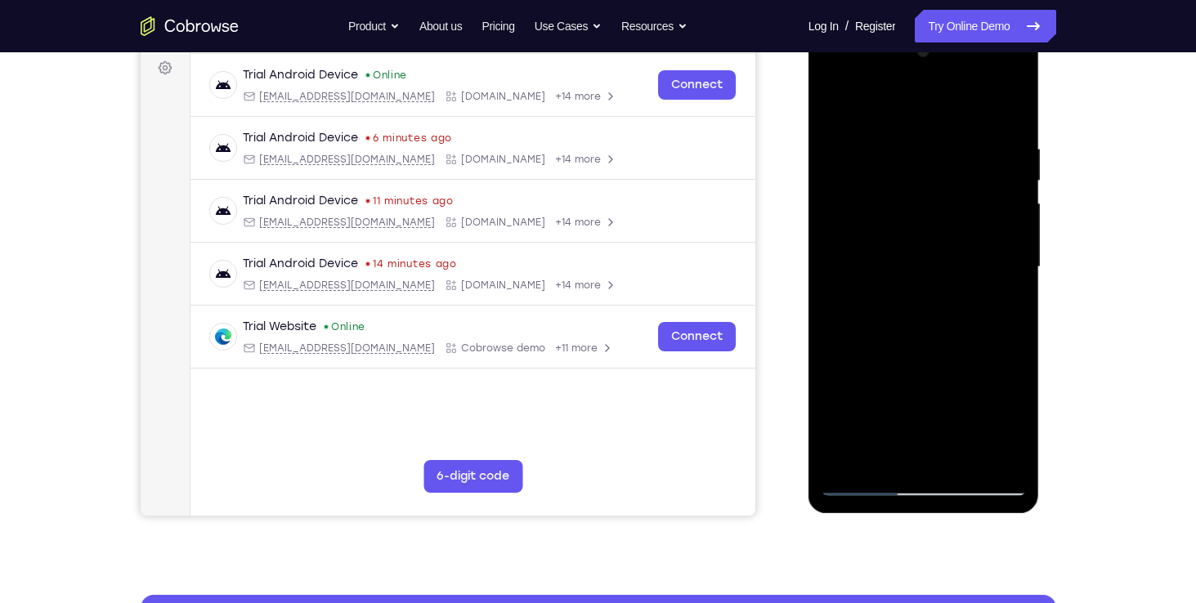
click at [957, 394] on div at bounding box center [924, 267] width 206 height 458
click at [834, 97] on div at bounding box center [924, 267] width 206 height 458
click at [833, 97] on div at bounding box center [924, 267] width 206 height 458
click at [884, 464] on div at bounding box center [924, 267] width 206 height 458
click at [893, 101] on div at bounding box center [924, 267] width 206 height 458
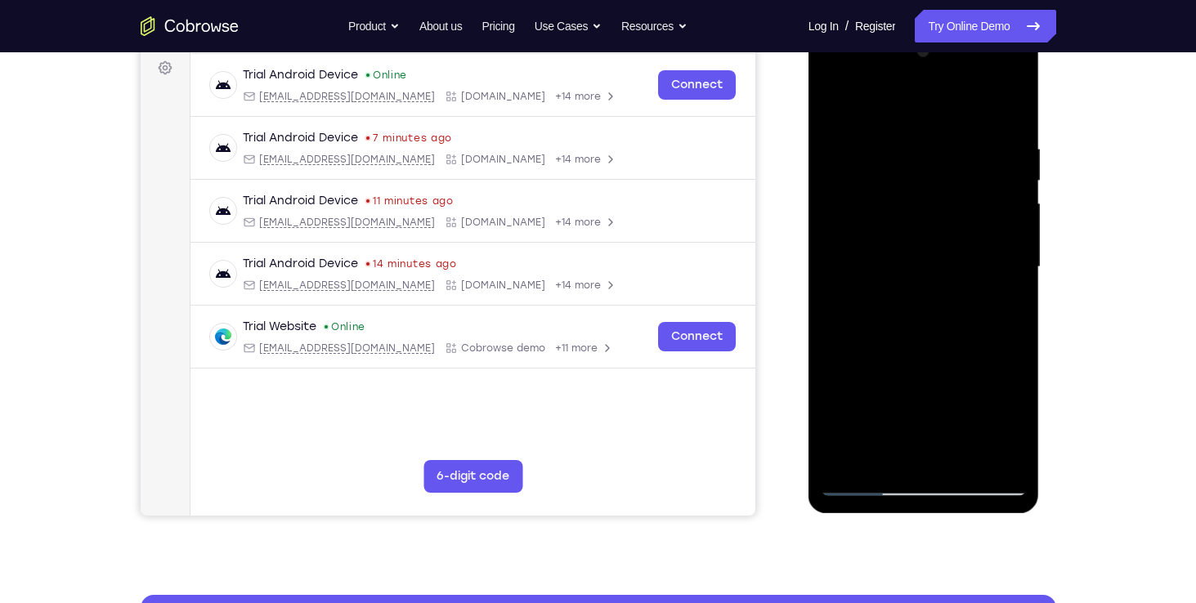
drag, startPoint x: 1004, startPoint y: 388, endPoint x: 1041, endPoint y: 396, distance: 37.7
click at [1041, 396] on div at bounding box center [924, 271] width 233 height 490
click at [999, 366] on div at bounding box center [924, 267] width 206 height 458
click at [930, 124] on div at bounding box center [924, 267] width 206 height 458
click at [835, 102] on div at bounding box center [924, 267] width 206 height 458
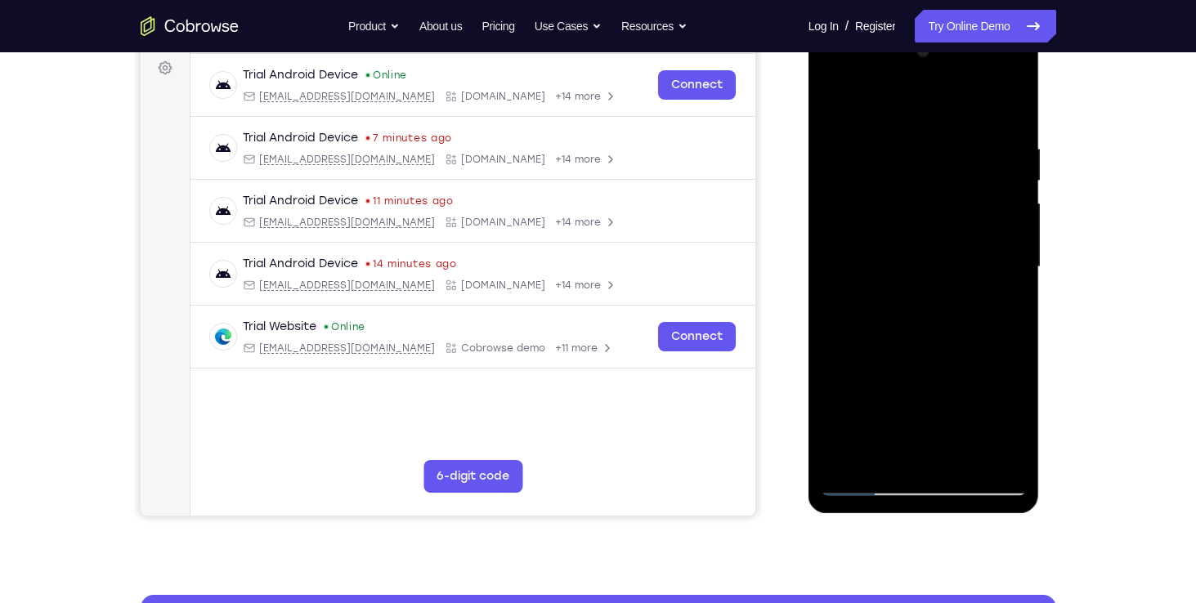
click at [982, 101] on div at bounding box center [924, 267] width 206 height 458
click at [1012, 146] on div at bounding box center [924, 267] width 206 height 458
click at [964, 452] on div at bounding box center [924, 267] width 206 height 458
click at [866, 481] on div at bounding box center [924, 267] width 206 height 458
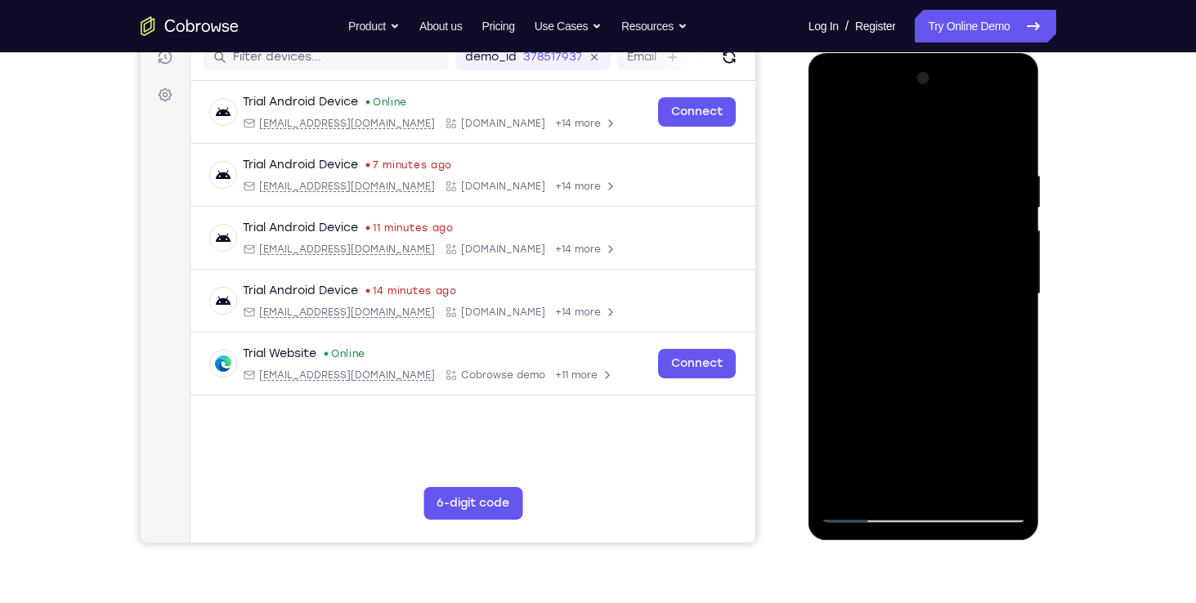
scroll to position [186, 0]
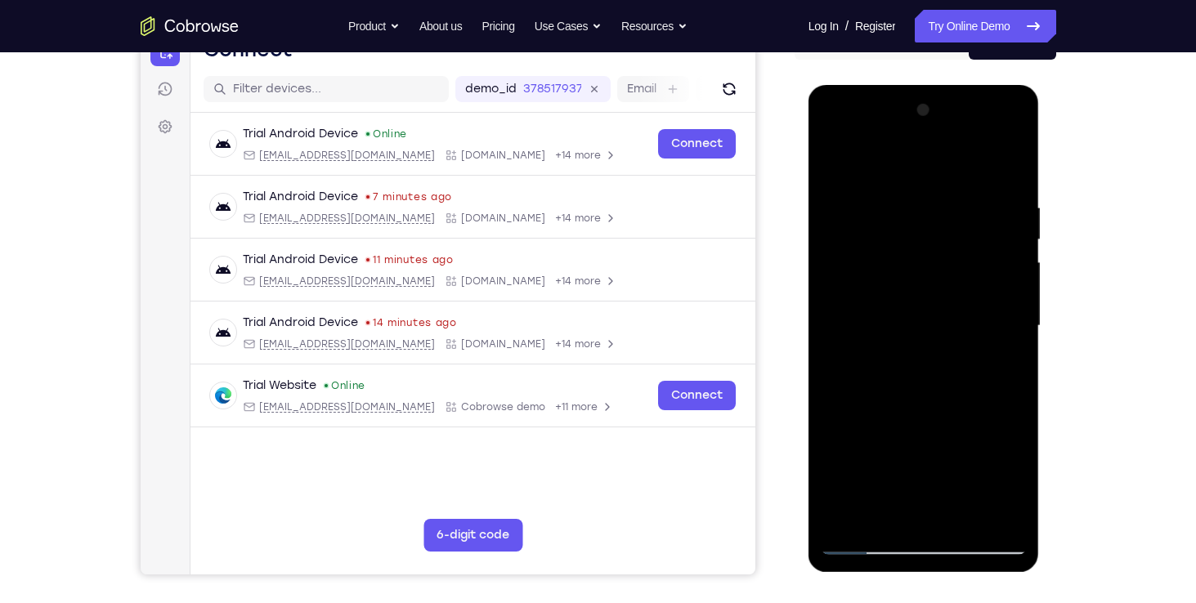
click at [921, 217] on div at bounding box center [924, 326] width 206 height 458
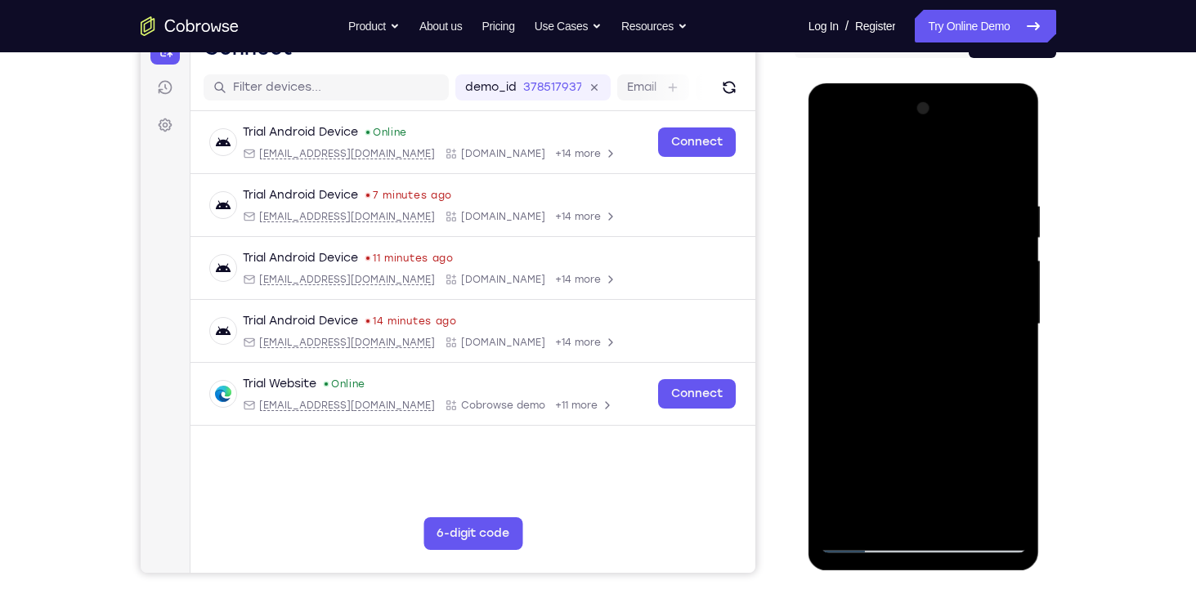
scroll to position [188, 0]
click at [832, 156] on div at bounding box center [924, 324] width 206 height 458
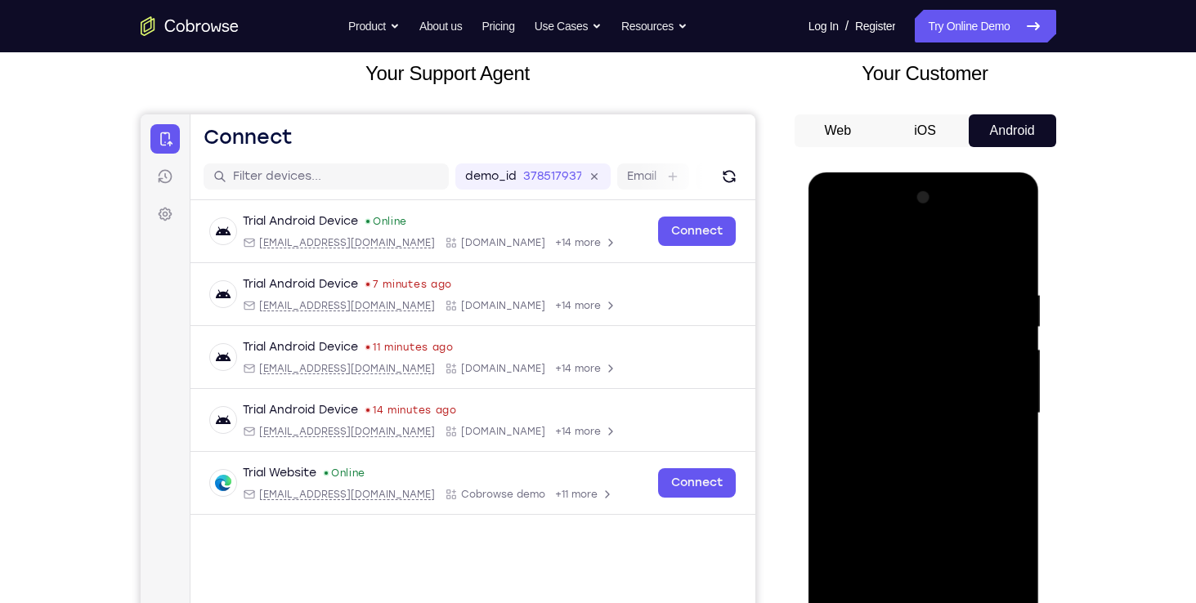
scroll to position [96, 0]
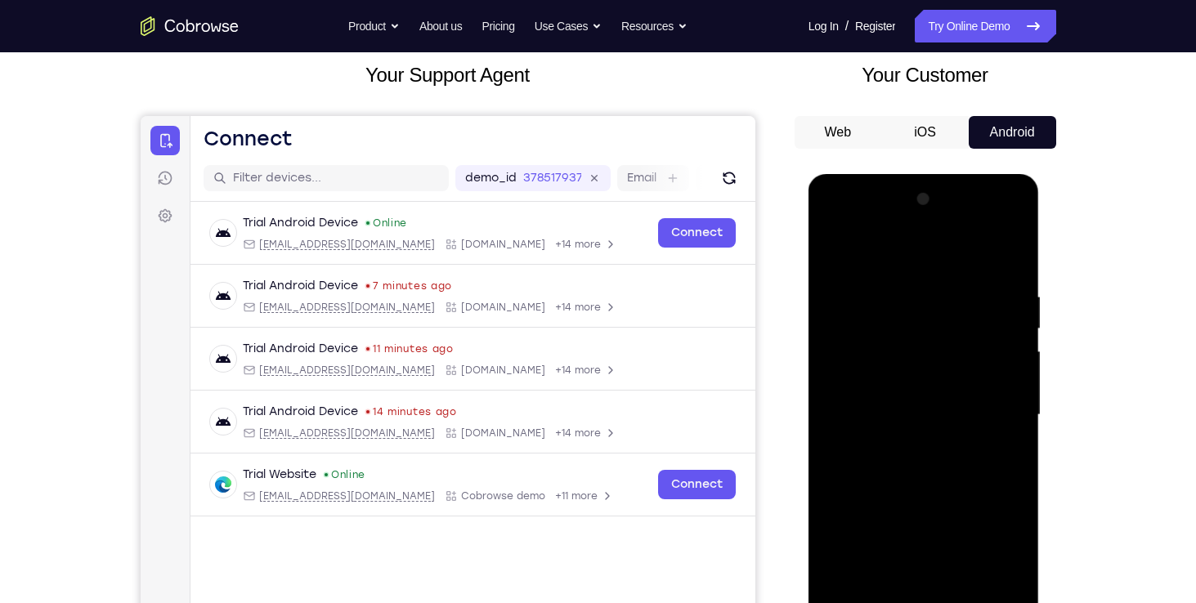
click at [884, 256] on div at bounding box center [924, 415] width 206 height 458
drag, startPoint x: 884, startPoint y: 347, endPoint x: 921, endPoint y: 409, distance: 71.9
click at [921, 409] on div at bounding box center [924, 415] width 206 height 458
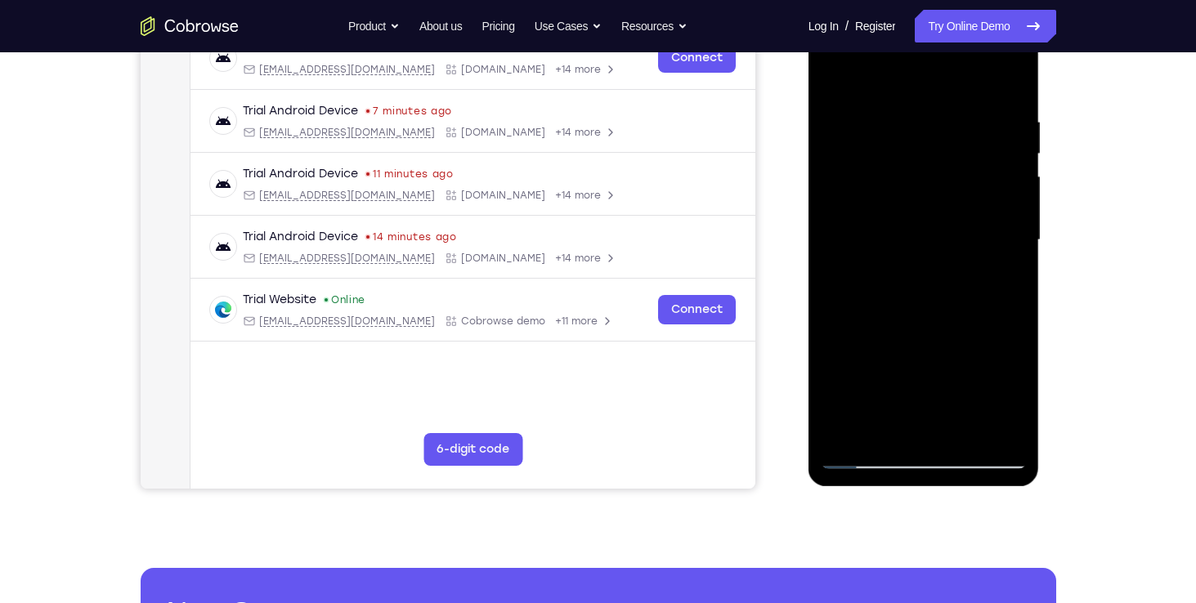
scroll to position [271, 0]
click at [941, 347] on div at bounding box center [924, 240] width 206 height 458
click at [961, 431] on div at bounding box center [924, 240] width 206 height 458
drag, startPoint x: 151, startPoint y: 313, endPoint x: 1072, endPoint y: 366, distance: 922.8
click at [1072, 366] on div "Your Support Agent Your Customer Web iOS Android Next Steps We’d be happy to gi…" at bounding box center [598, 320] width 1046 height 1078
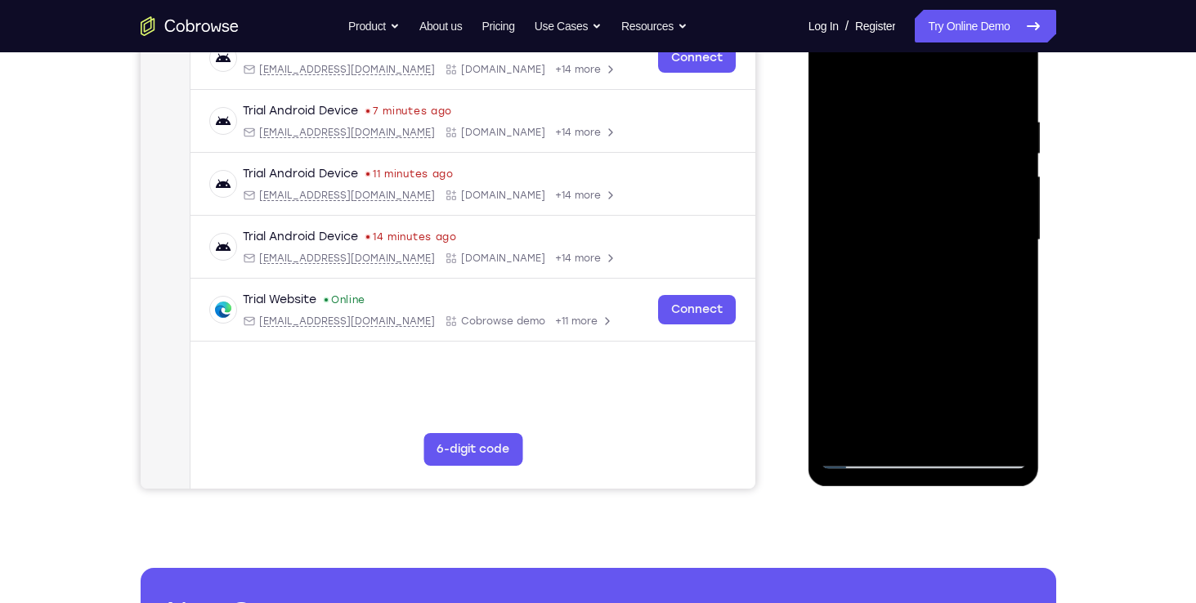
click at [837, 73] on div at bounding box center [924, 240] width 206 height 458
click at [1010, 75] on div at bounding box center [924, 240] width 206 height 458
click at [841, 284] on div at bounding box center [924, 240] width 206 height 458
click at [848, 123] on div at bounding box center [924, 240] width 206 height 458
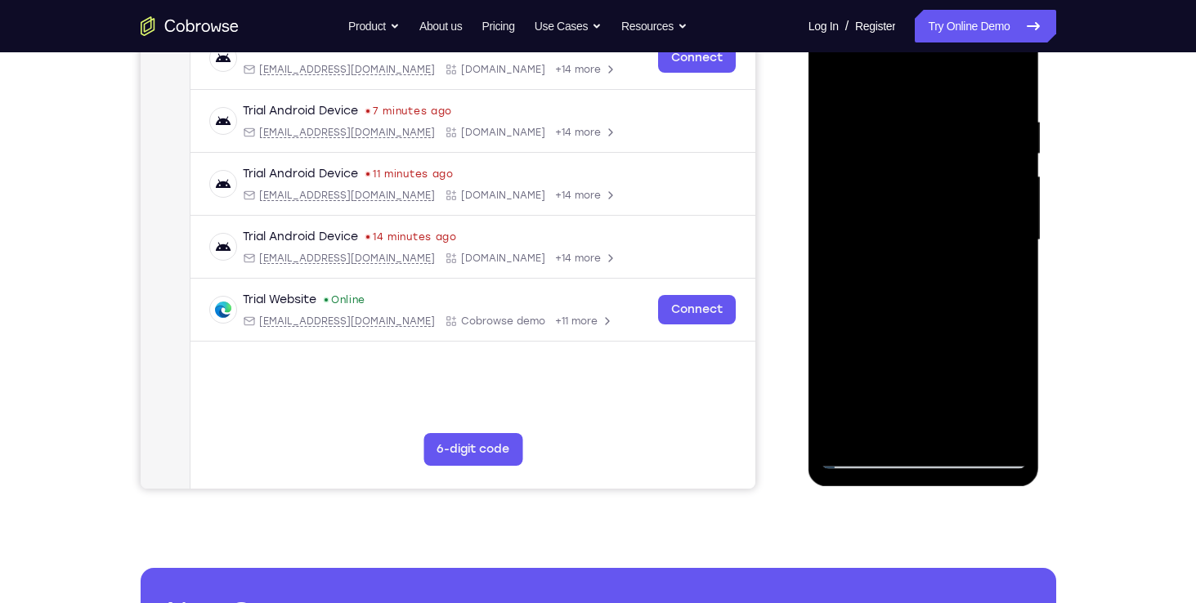
click at [848, 123] on div at bounding box center [924, 240] width 206 height 458
drag, startPoint x: 848, startPoint y: 122, endPoint x: 851, endPoint y: 179, distance: 57.3
click at [851, 179] on div at bounding box center [924, 240] width 206 height 458
click at [836, 72] on div at bounding box center [924, 240] width 206 height 458
click at [839, 167] on div at bounding box center [924, 240] width 206 height 458
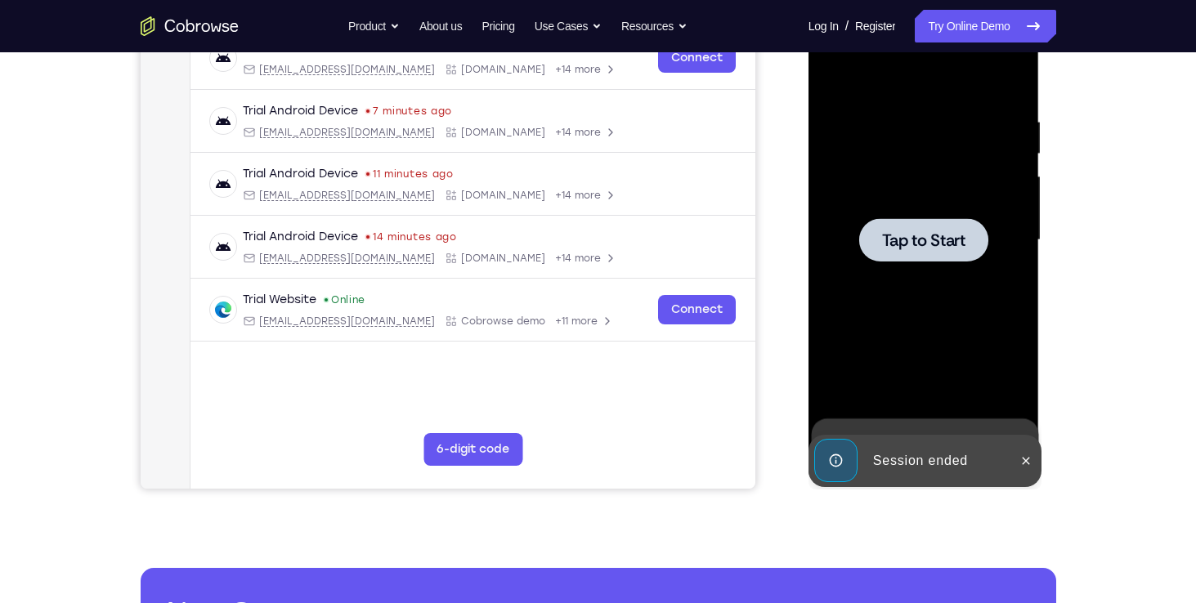
click at [952, 228] on div at bounding box center [923, 239] width 129 height 43
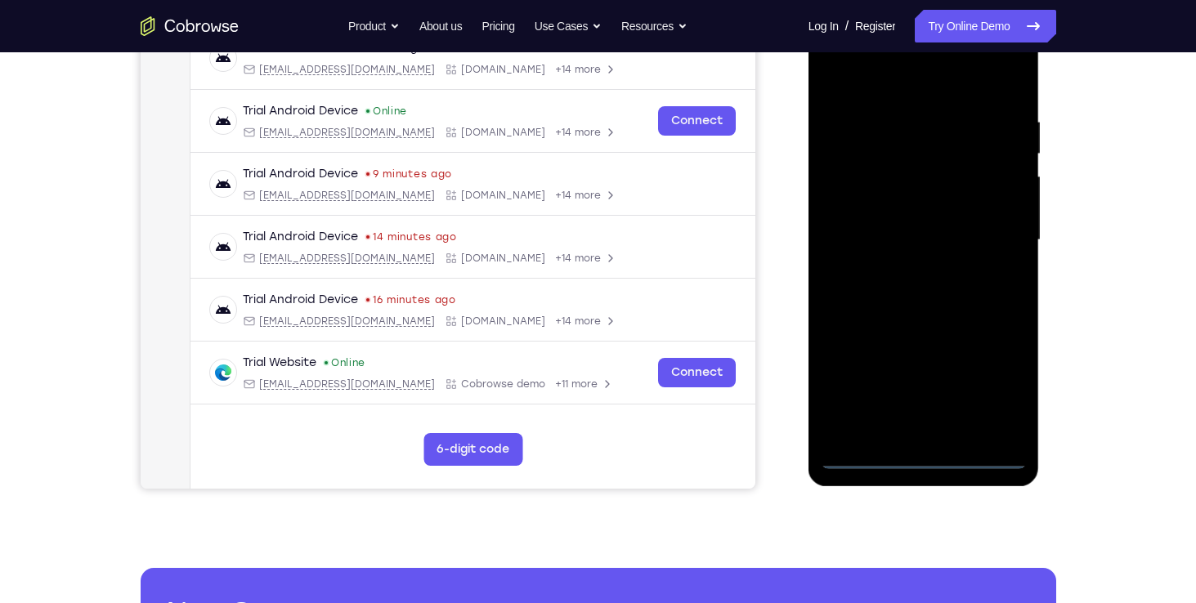
click at [939, 459] on div at bounding box center [924, 240] width 206 height 458
click at [850, 428] on div at bounding box center [924, 240] width 206 height 458
click at [852, 117] on div at bounding box center [924, 240] width 206 height 458
click at [965, 430] on div at bounding box center [924, 240] width 206 height 458
click at [862, 118] on div at bounding box center [924, 240] width 206 height 458
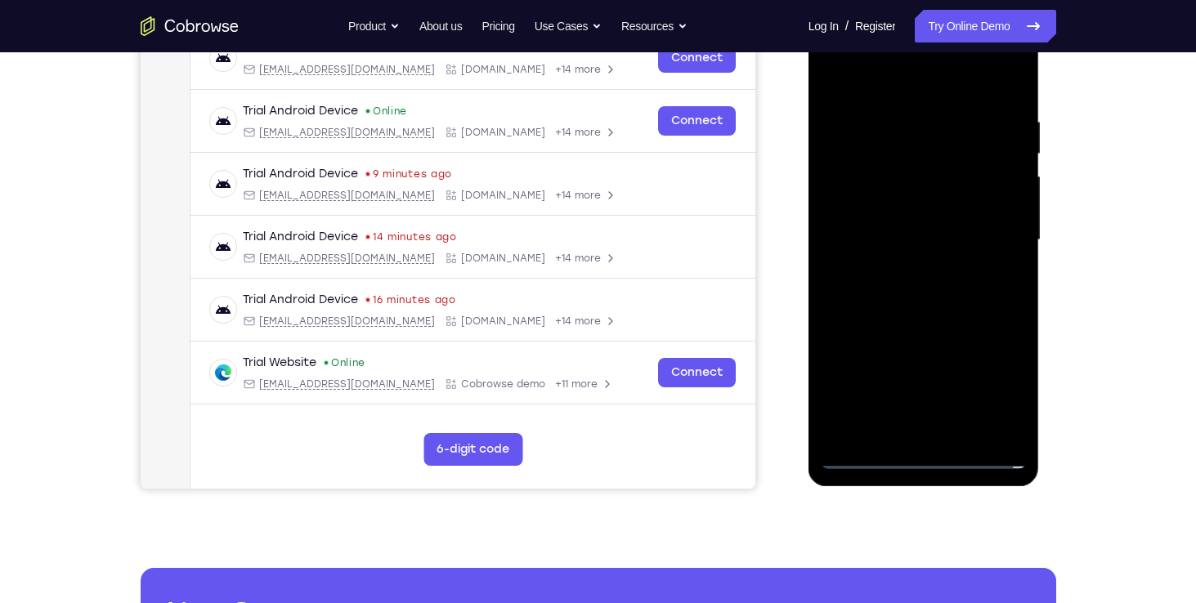
click at [974, 338] on div at bounding box center [924, 240] width 206 height 458
click at [962, 394] on div at bounding box center [924, 240] width 206 height 458
click at [865, 367] on div at bounding box center [924, 240] width 206 height 458
click at [914, 337] on div at bounding box center [924, 240] width 206 height 458
click at [1008, 433] on div at bounding box center [924, 240] width 206 height 458
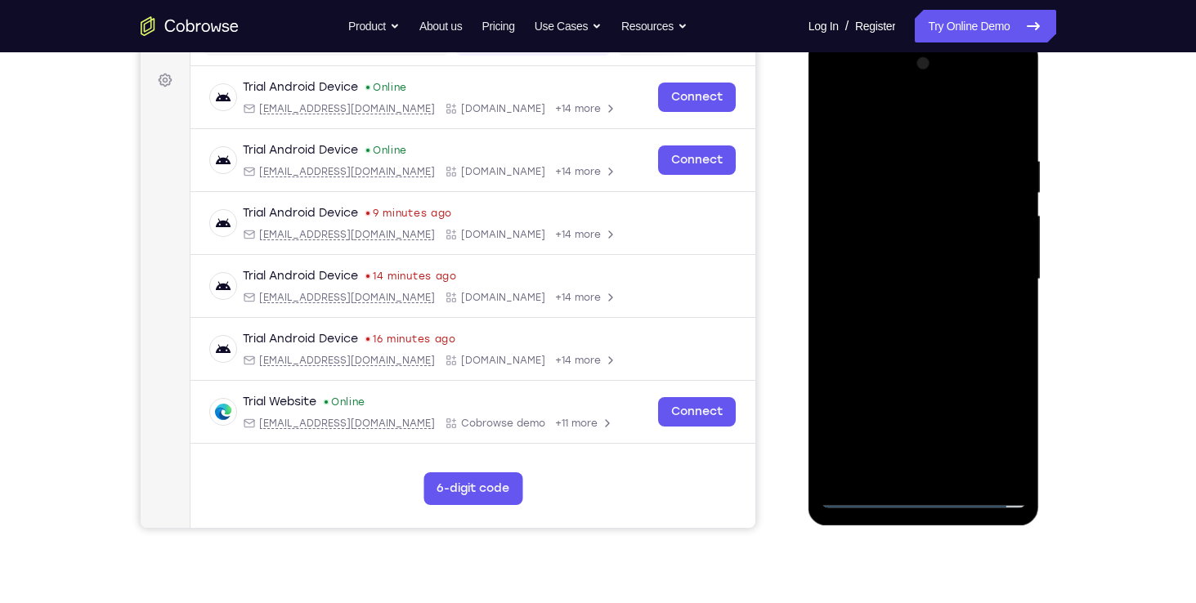
scroll to position [231, 0]
click at [858, 91] on div at bounding box center [924, 280] width 206 height 458
click at [974, 368] on div at bounding box center [924, 280] width 206 height 458
click at [959, 434] on div at bounding box center [924, 280] width 206 height 458
click at [947, 120] on div at bounding box center [924, 280] width 206 height 458
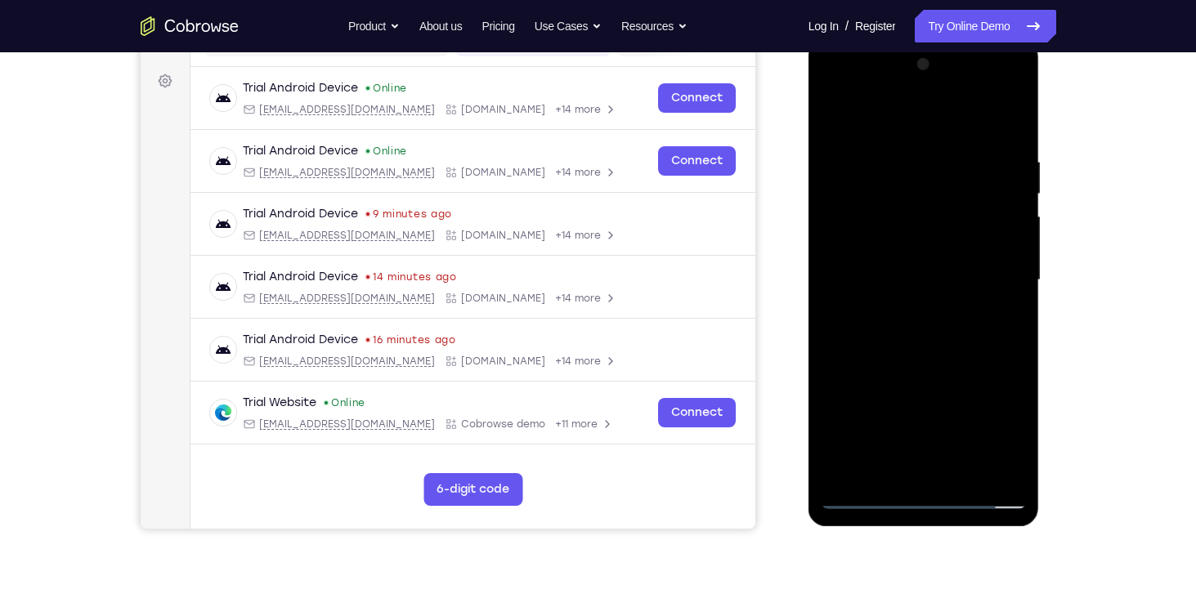
click at [845, 195] on div at bounding box center [924, 280] width 206 height 458
click at [909, 471] on div at bounding box center [924, 280] width 206 height 458
click at [829, 106] on div at bounding box center [924, 280] width 206 height 458
click at [831, 83] on div at bounding box center [924, 280] width 206 height 458
click at [857, 186] on div at bounding box center [924, 280] width 206 height 458
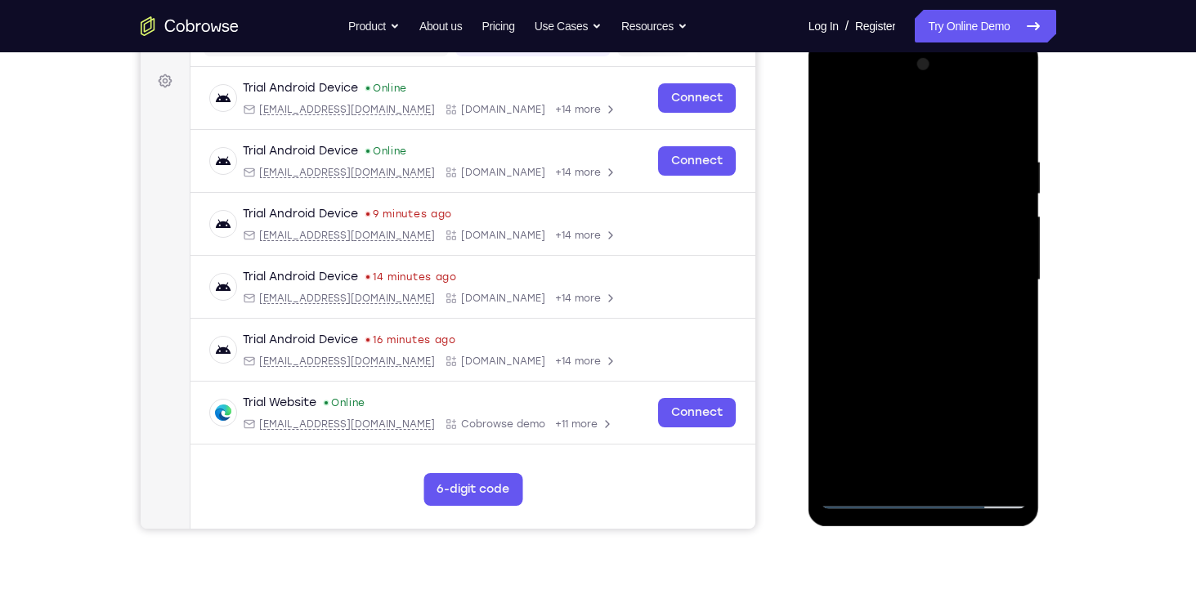
click at [907, 470] on div at bounding box center [924, 280] width 206 height 458
click at [833, 115] on div at bounding box center [924, 280] width 206 height 458
click at [938, 471] on div at bounding box center [924, 280] width 206 height 458
click at [833, 87] on div at bounding box center [924, 280] width 206 height 458
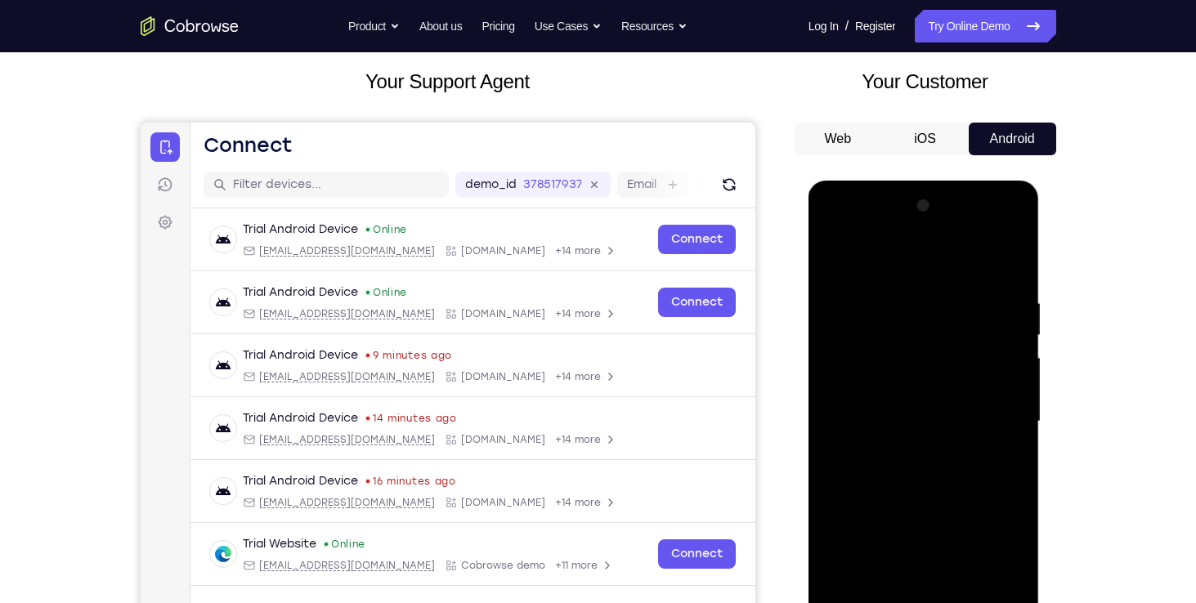
scroll to position [0, 0]
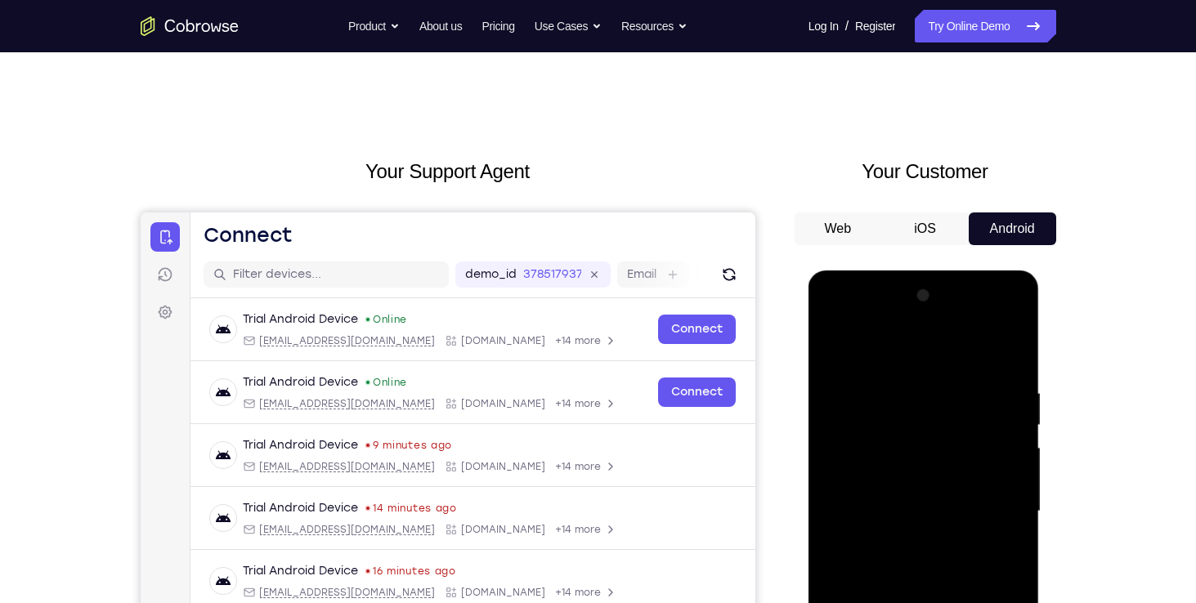
click at [841, 410] on div at bounding box center [924, 512] width 206 height 458
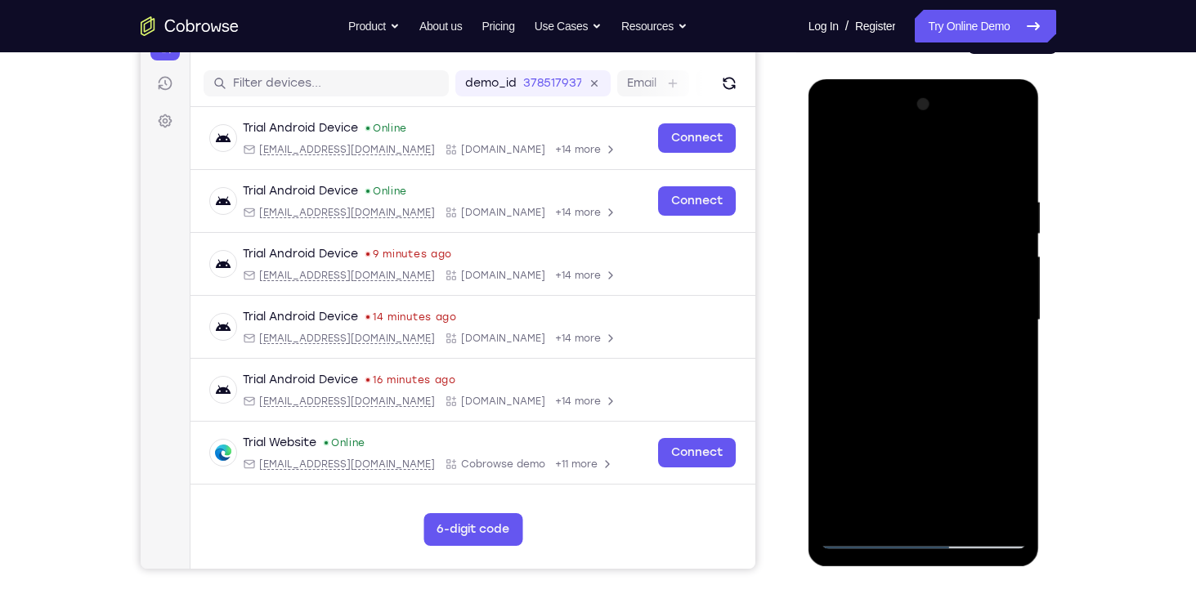
scroll to position [195, 0]
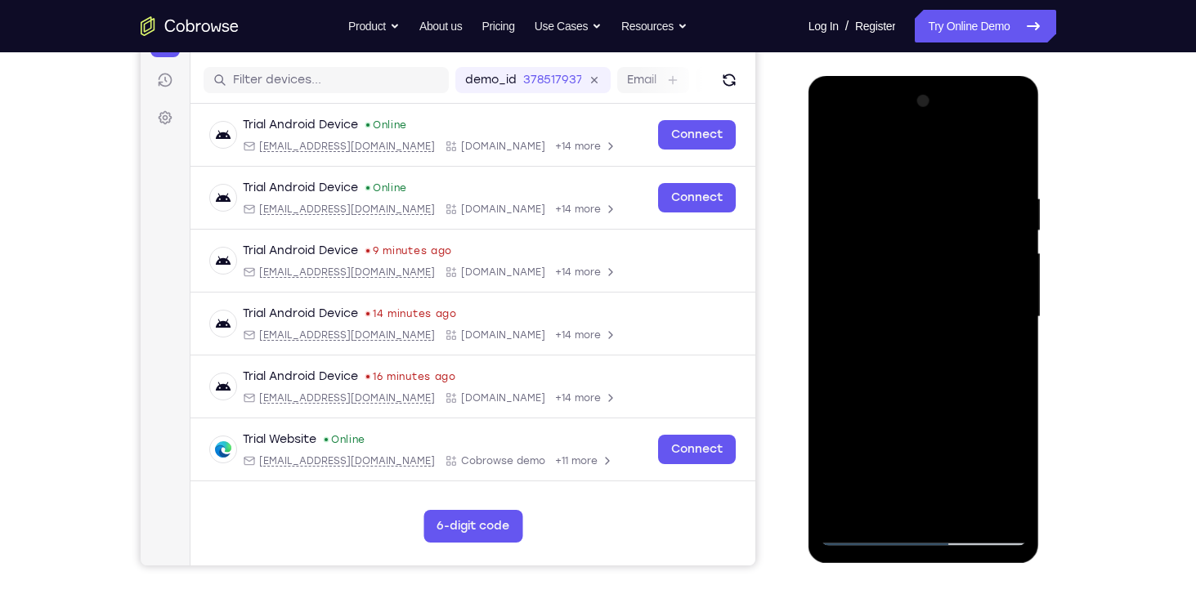
click at [899, 481] on div at bounding box center [924, 317] width 206 height 458
click at [826, 120] on div at bounding box center [924, 317] width 206 height 458
click at [841, 231] on div at bounding box center [924, 317] width 206 height 458
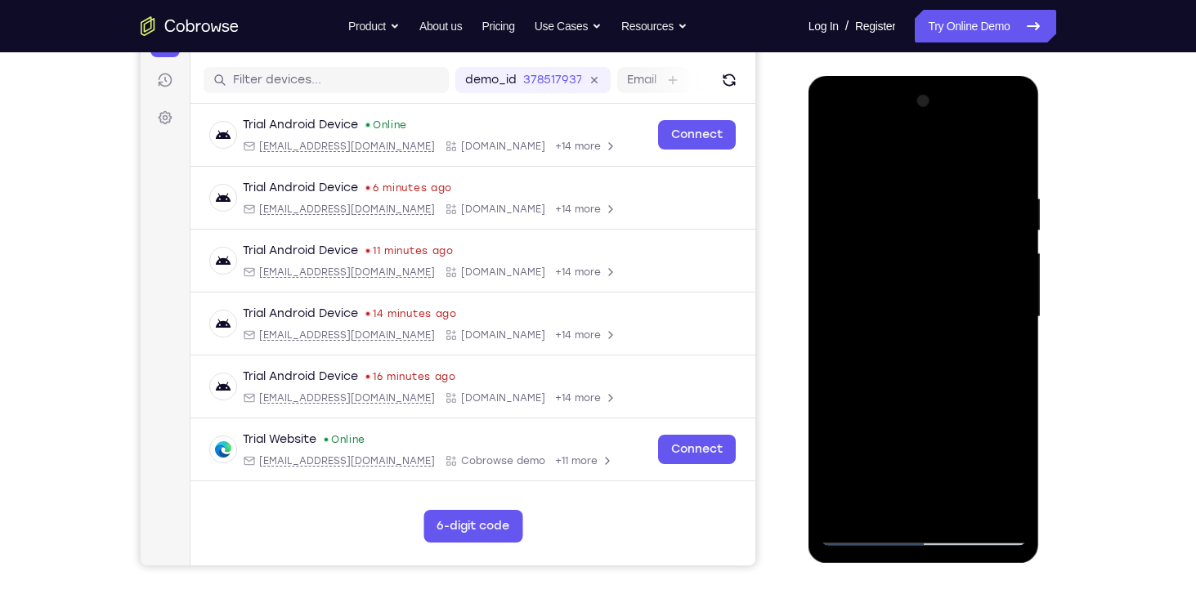
click at [940, 511] on div at bounding box center [924, 317] width 206 height 458
click at [907, 280] on div at bounding box center [924, 317] width 206 height 458
drag, startPoint x: 907, startPoint y: 280, endPoint x: 874, endPoint y: 281, distance: 32.7
click at [874, 281] on div at bounding box center [924, 317] width 206 height 458
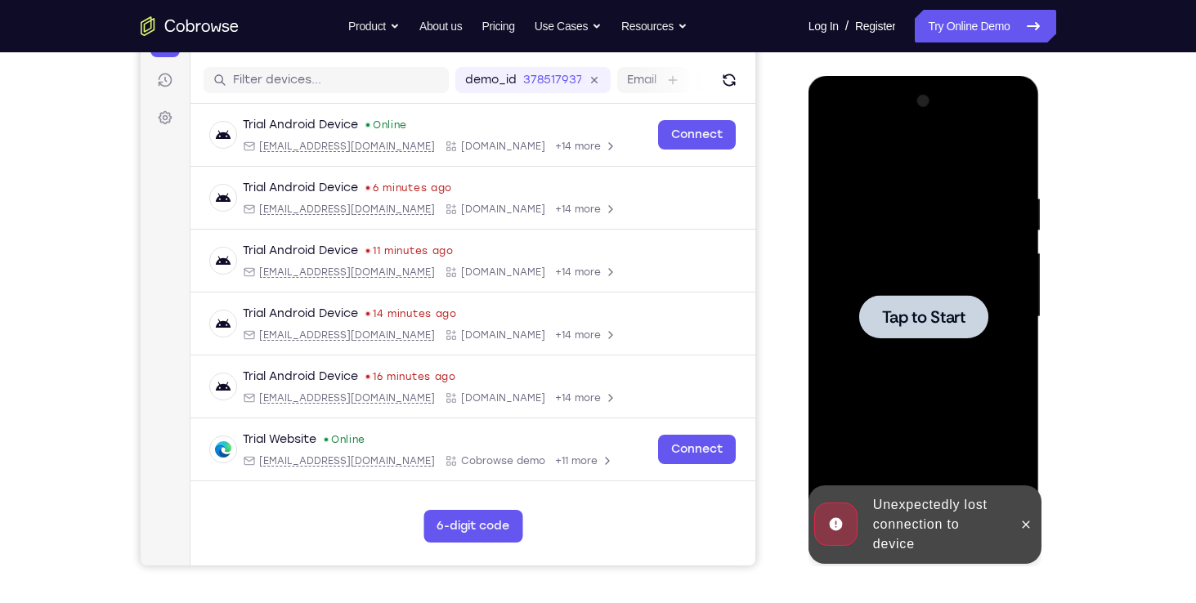
click at [942, 309] on span "Tap to Start" at bounding box center [923, 317] width 83 height 16
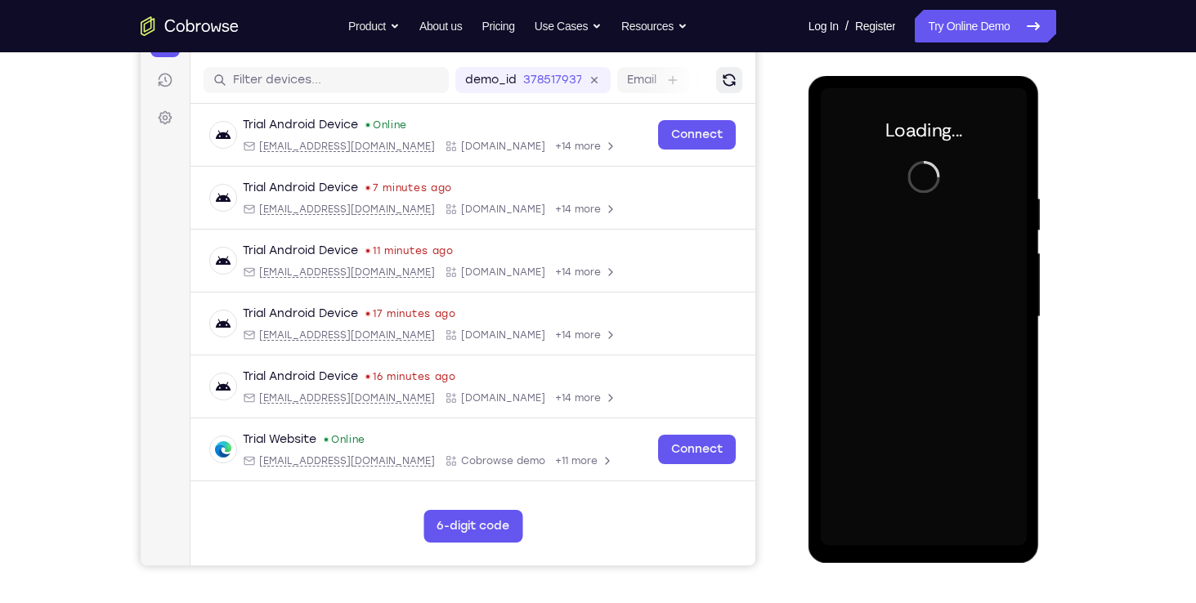
click at [724, 78] on icon "Refresh" at bounding box center [728, 80] width 12 height 12
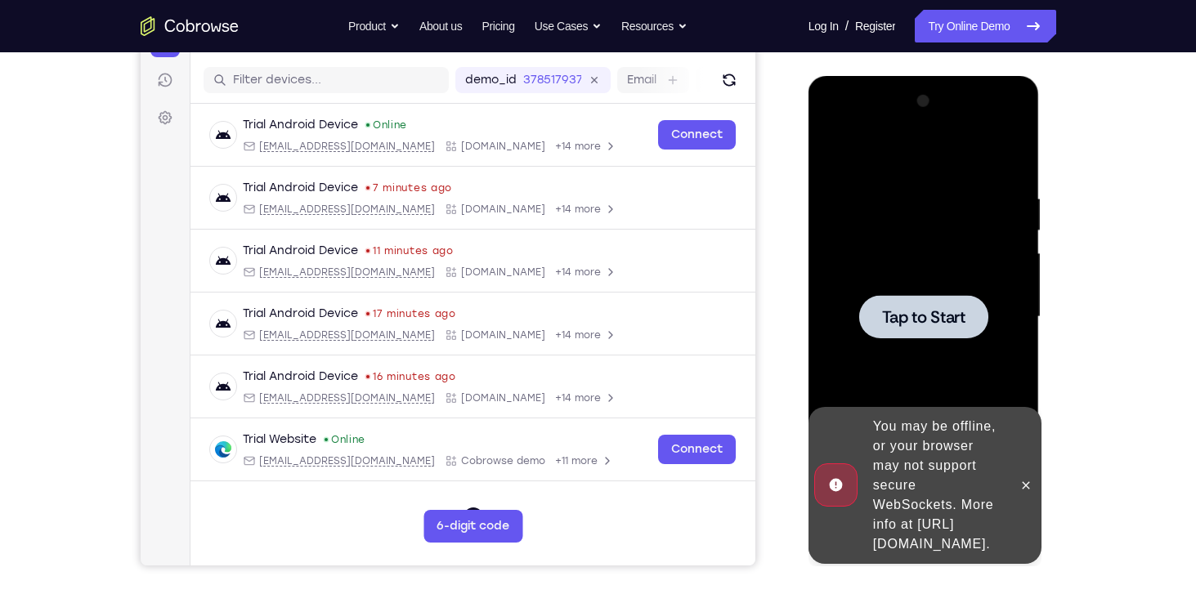
click at [934, 351] on div at bounding box center [924, 317] width 206 height 458
click at [938, 322] on span "Tap to Start" at bounding box center [923, 317] width 83 height 16
click at [1021, 479] on icon at bounding box center [1025, 485] width 13 height 13
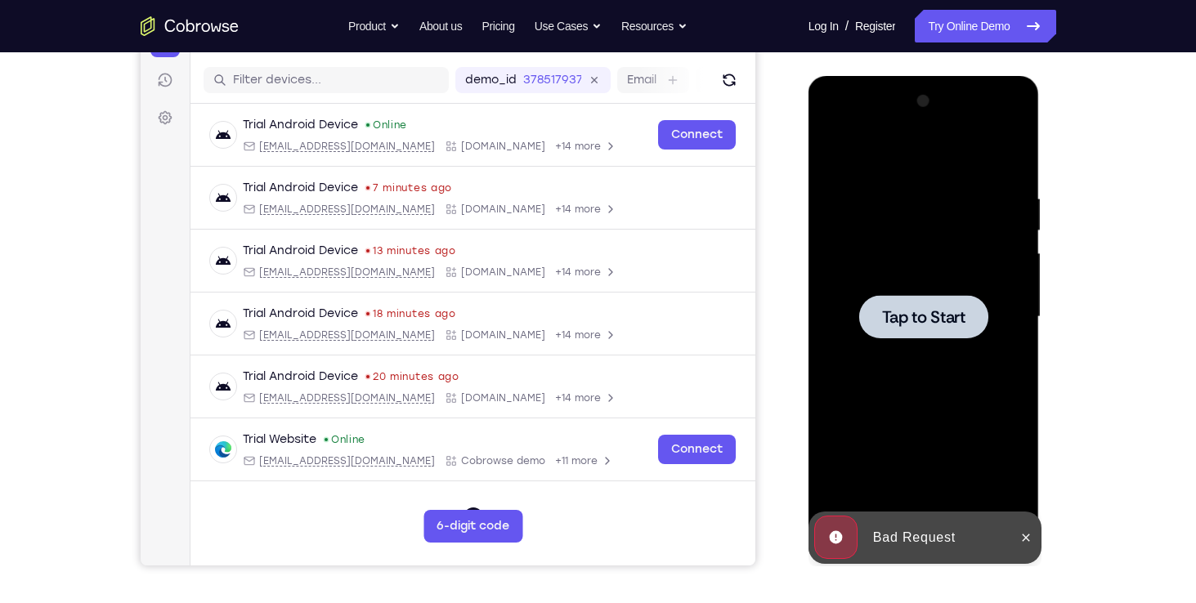
click at [921, 309] on span "Tap to Start" at bounding box center [923, 317] width 83 height 16
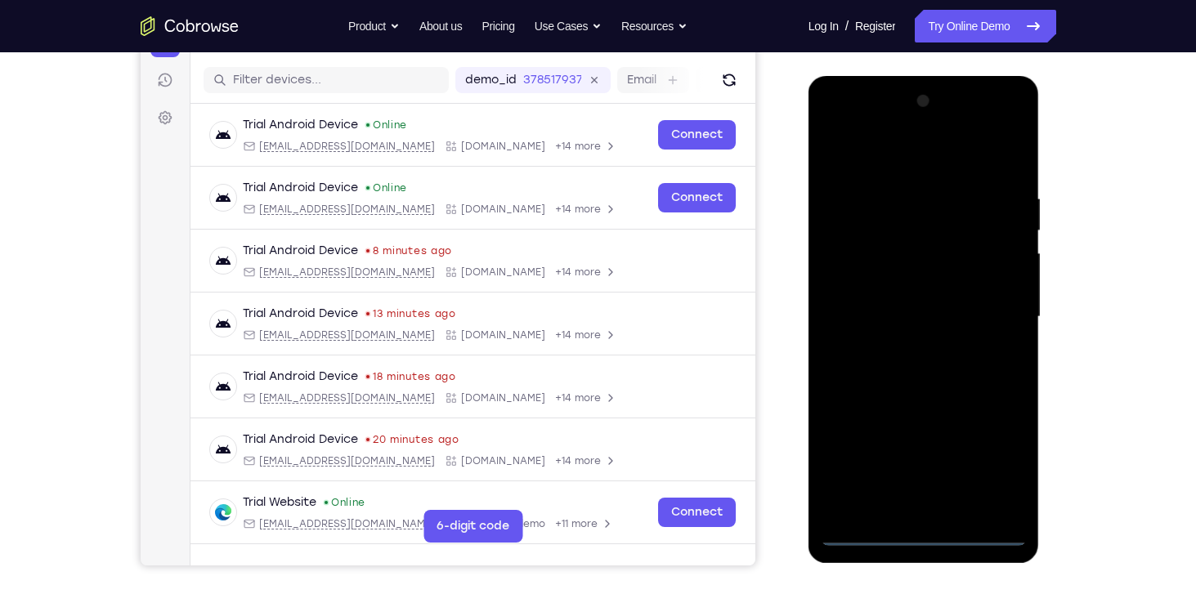
click at [933, 521] on div at bounding box center [924, 317] width 206 height 458
click at [916, 541] on div at bounding box center [924, 317] width 206 height 458
click at [849, 499] on div at bounding box center [924, 317] width 206 height 458
click at [851, 191] on div at bounding box center [924, 317] width 206 height 458
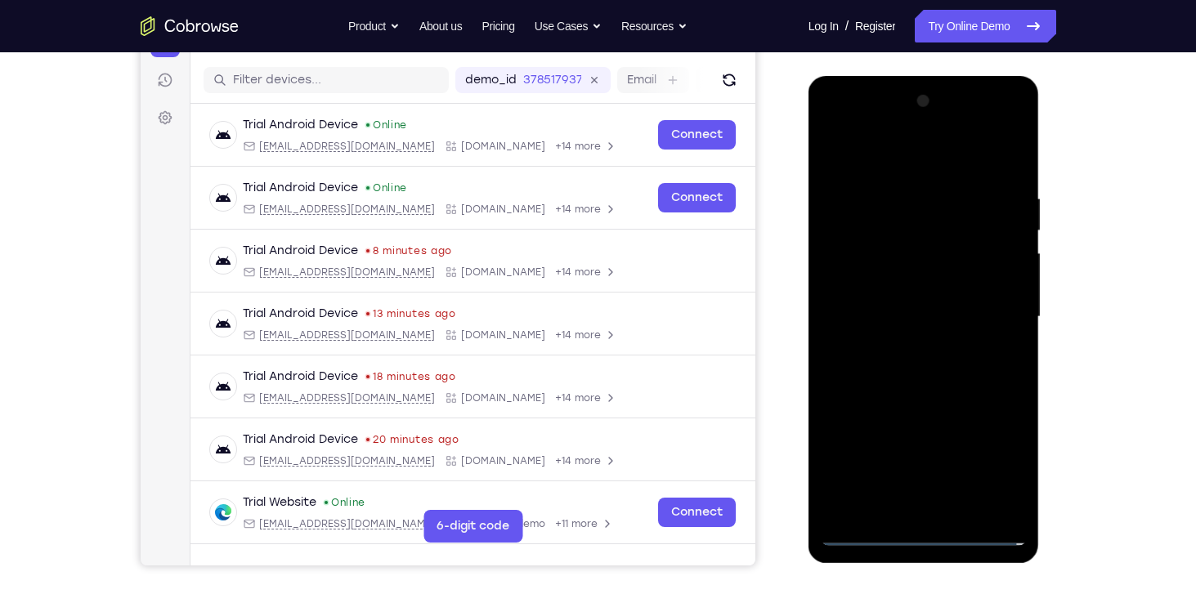
click at [946, 495] on div at bounding box center [924, 317] width 206 height 458
click at [951, 502] on div at bounding box center [924, 317] width 206 height 458
click at [978, 412] on div at bounding box center [924, 317] width 206 height 458
click at [964, 468] on div at bounding box center [924, 317] width 206 height 458
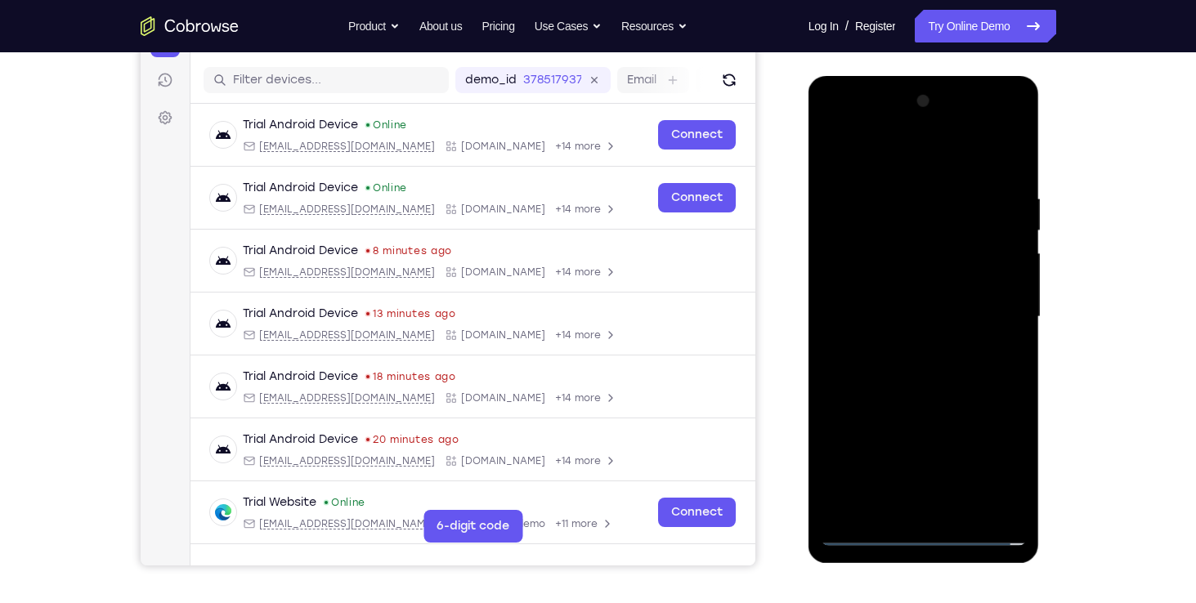
click at [865, 440] on div at bounding box center [924, 317] width 206 height 458
click at [902, 160] on div at bounding box center [924, 317] width 206 height 458
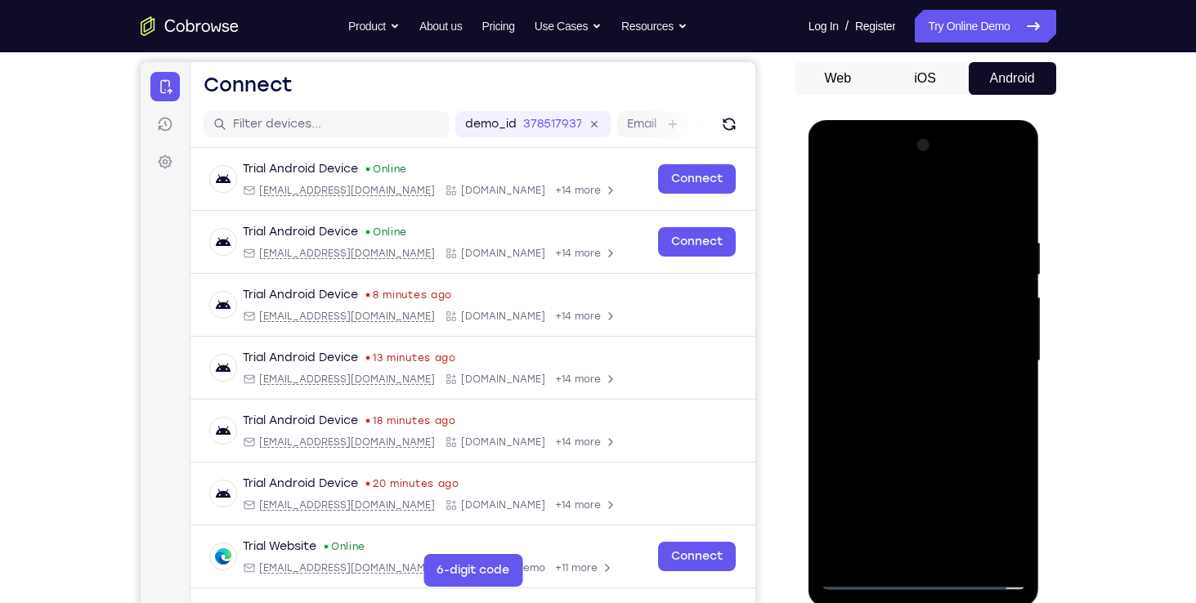
scroll to position [93, 0]
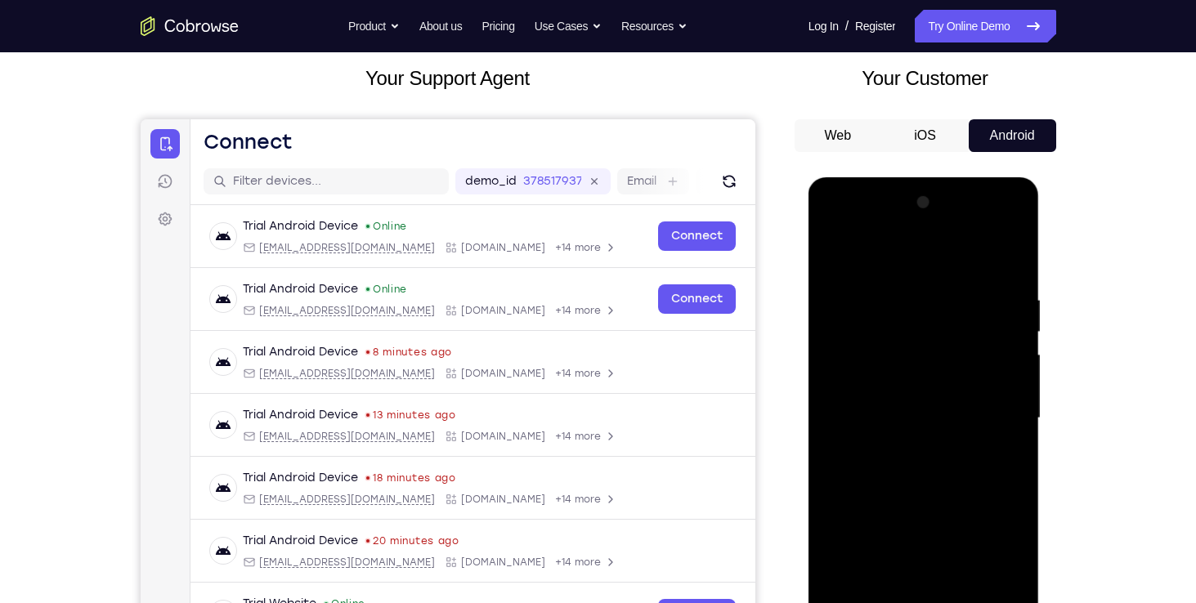
click at [949, 250] on div at bounding box center [924, 419] width 206 height 458
click at [949, 278] on div at bounding box center [924, 419] width 206 height 458
click at [840, 327] on div at bounding box center [924, 419] width 206 height 458
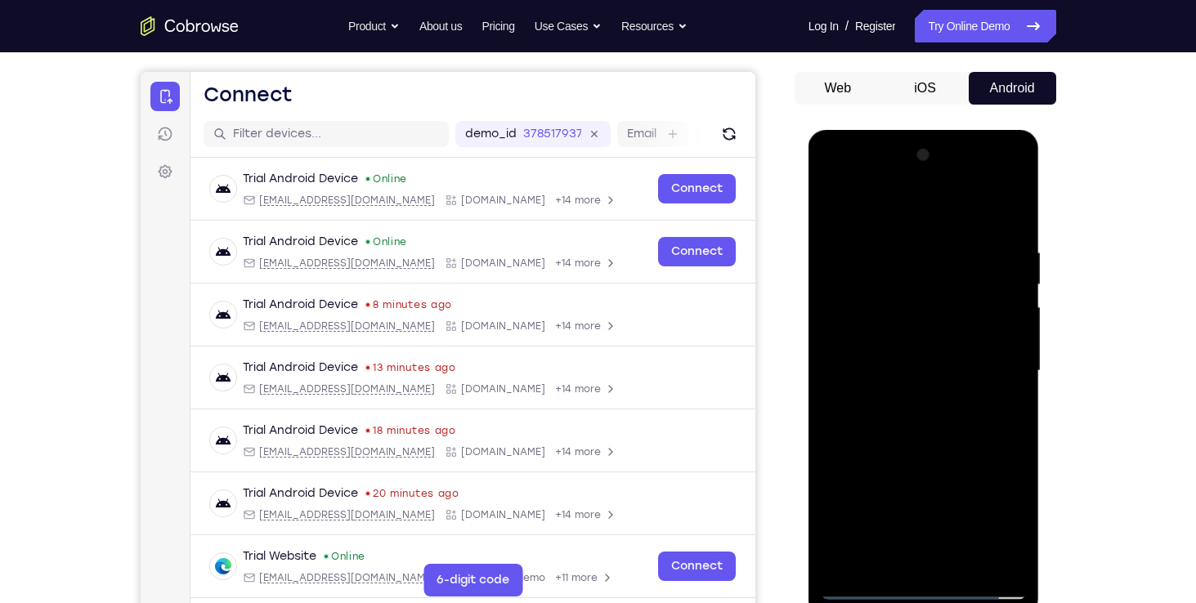
scroll to position [142, 0]
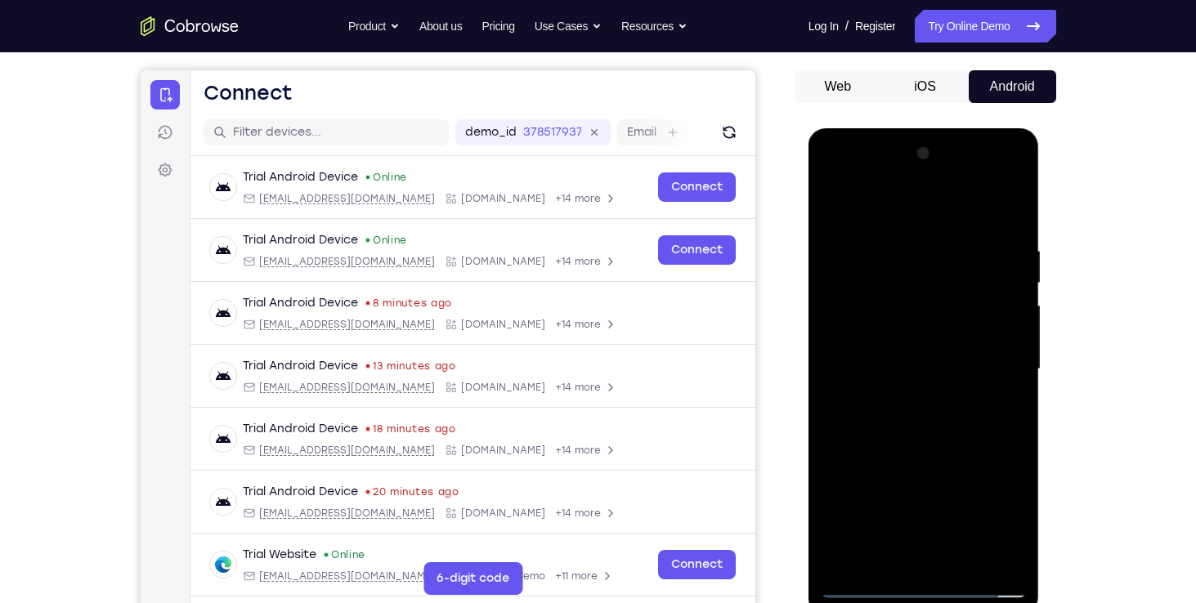
click at [897, 395] on div at bounding box center [924, 370] width 206 height 458
click at [880, 348] on div at bounding box center [924, 370] width 206 height 458
click at [976, 490] on div at bounding box center [924, 370] width 206 height 458
click at [840, 498] on div at bounding box center [924, 370] width 206 height 458
click at [890, 462] on div at bounding box center [924, 370] width 206 height 458
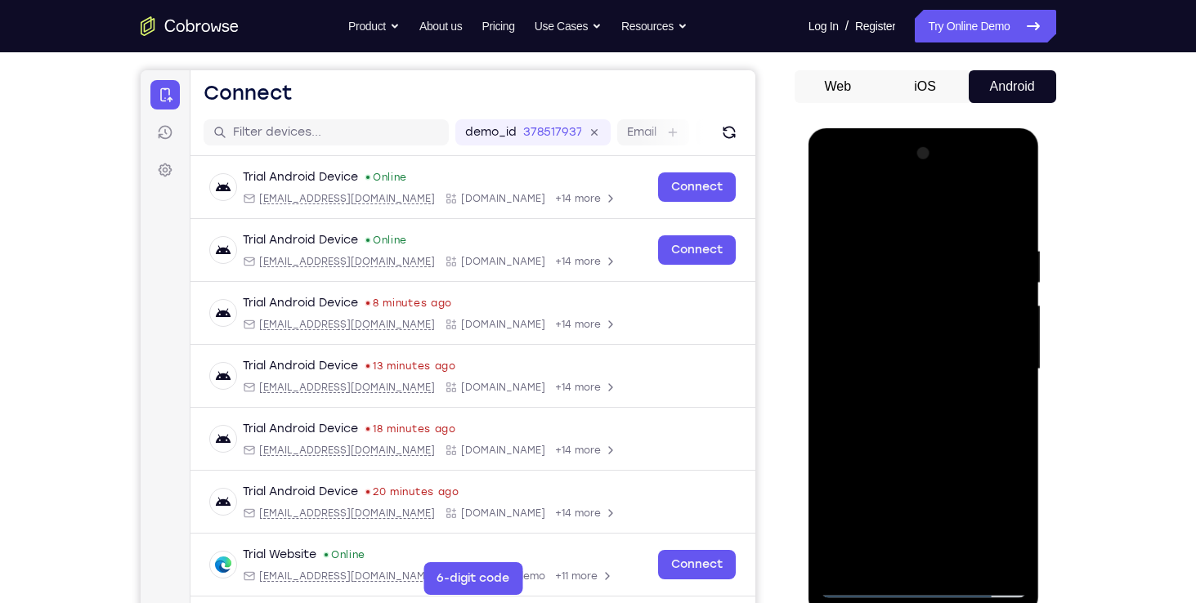
click at [874, 464] on div at bounding box center [924, 370] width 206 height 458
click at [986, 529] on div at bounding box center [924, 370] width 206 height 458
click at [945, 489] on div at bounding box center [924, 370] width 206 height 458
click at [839, 497] on div at bounding box center [924, 370] width 206 height 458
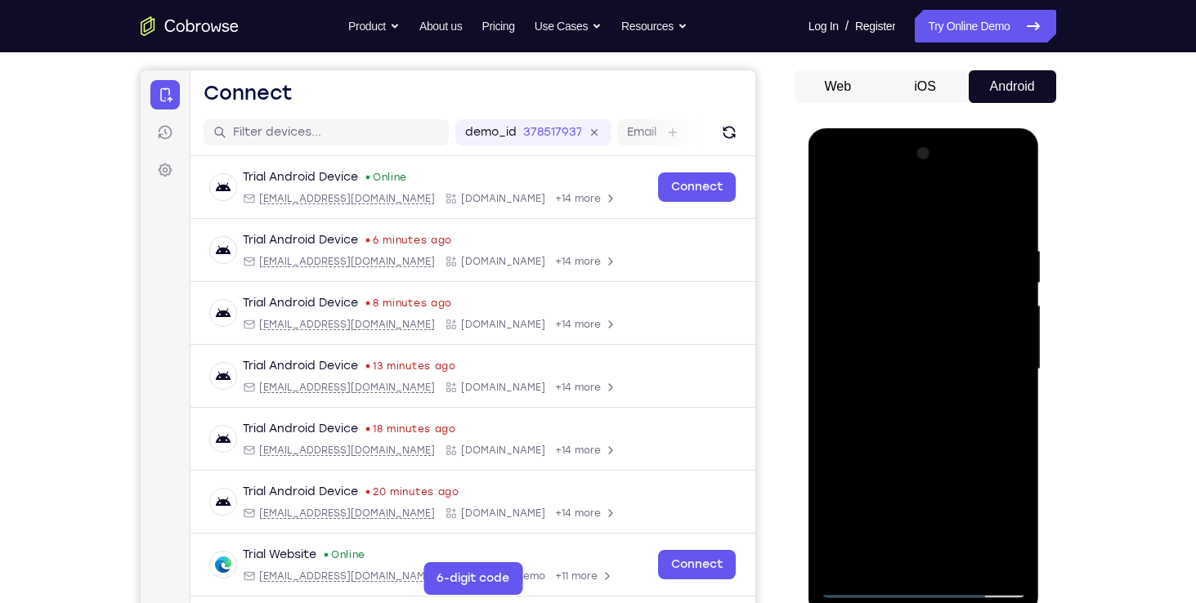
click at [857, 494] on div at bounding box center [924, 370] width 206 height 458
click at [838, 495] on div at bounding box center [924, 370] width 206 height 458
click at [961, 523] on div at bounding box center [924, 370] width 206 height 458
click at [902, 338] on div at bounding box center [924, 370] width 206 height 458
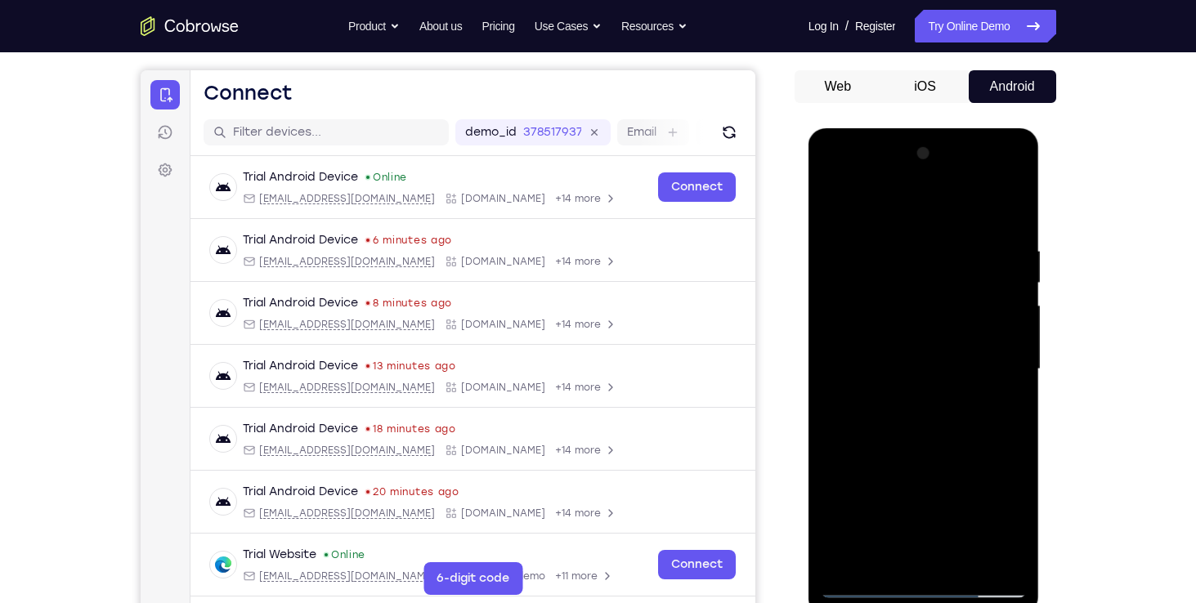
click at [830, 527] on div at bounding box center [924, 370] width 206 height 458
click at [983, 493] on div at bounding box center [924, 370] width 206 height 458
click at [840, 497] on div at bounding box center [924, 370] width 206 height 458
click at [889, 468] on div at bounding box center [924, 370] width 206 height 458
click at [868, 466] on div at bounding box center [924, 370] width 206 height 458
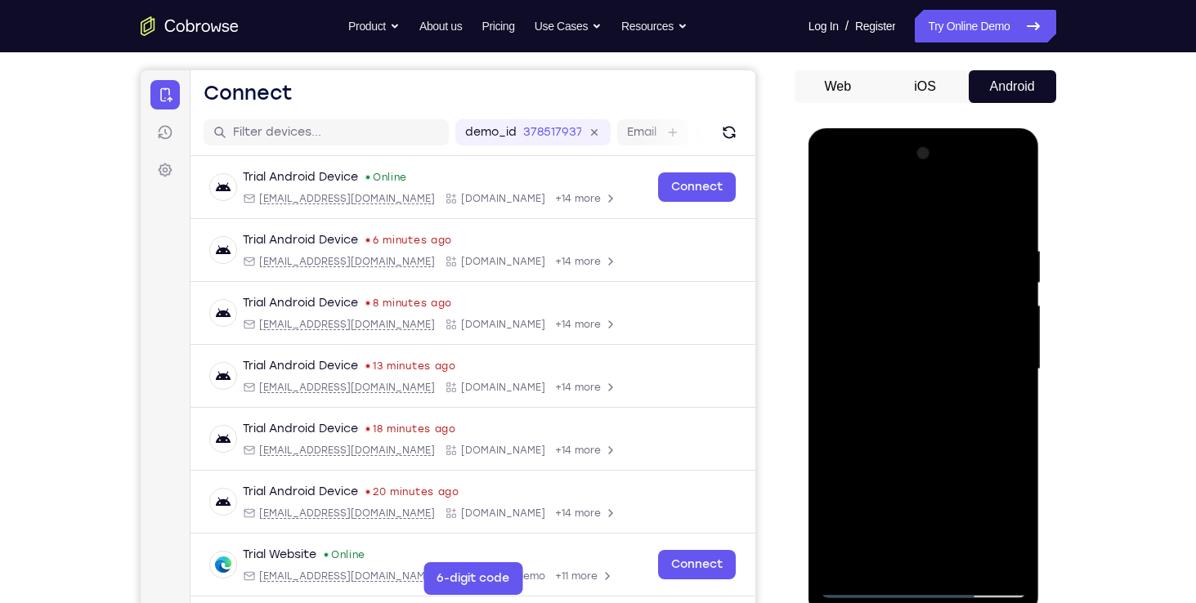
click at [868, 466] on div at bounding box center [924, 370] width 206 height 458
click at [983, 522] on div at bounding box center [924, 370] width 206 height 458
click at [978, 371] on div at bounding box center [924, 370] width 206 height 458
click at [902, 414] on div at bounding box center [924, 370] width 206 height 458
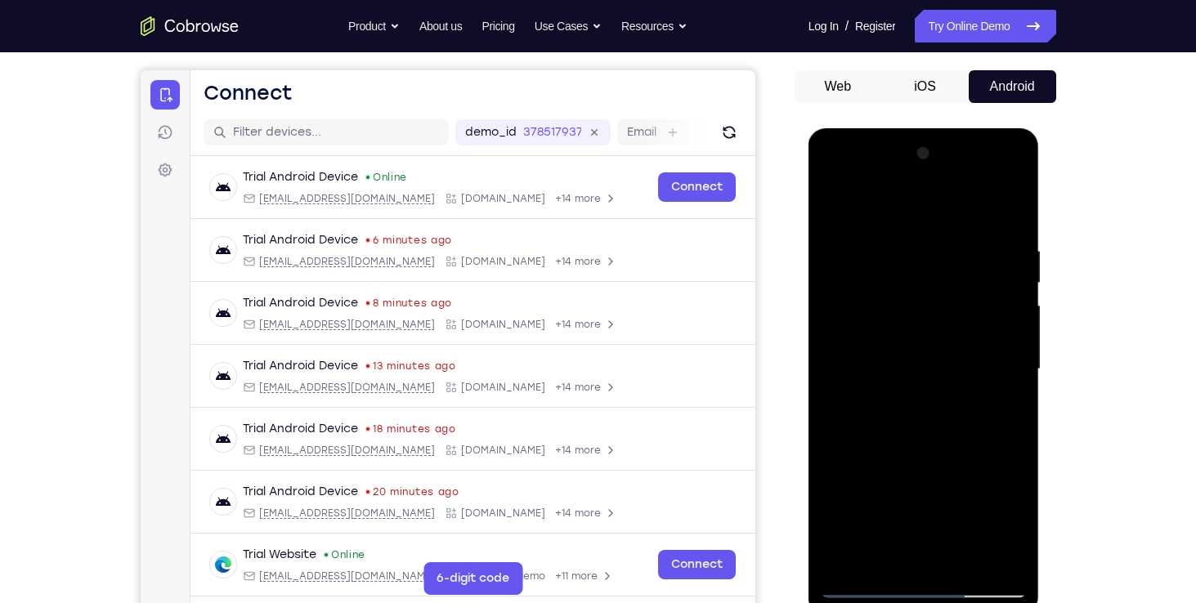
click at [902, 414] on div at bounding box center [924, 370] width 206 height 458
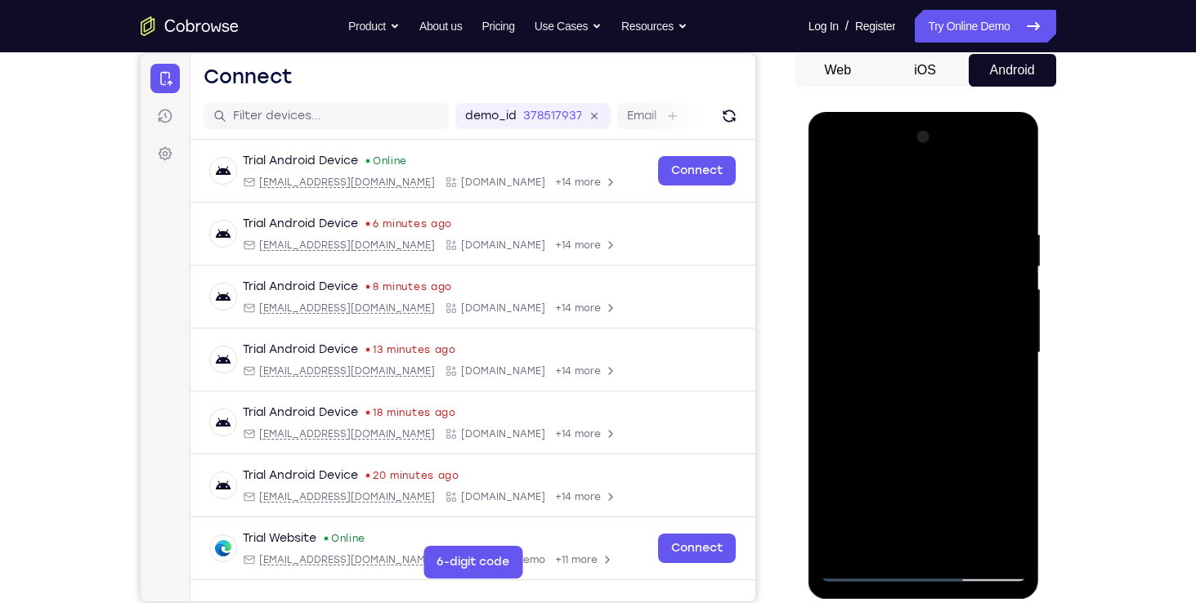
scroll to position [168, 0]
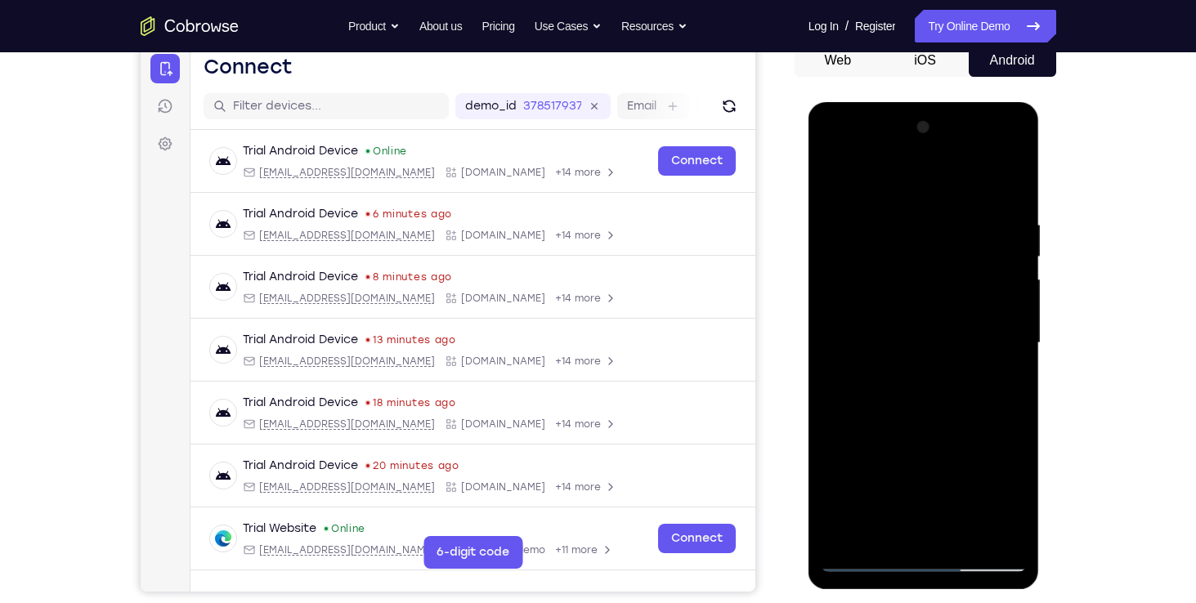
click at [937, 420] on div at bounding box center [924, 343] width 206 height 458
click at [903, 202] on div at bounding box center [924, 343] width 206 height 458
click at [1010, 186] on div at bounding box center [924, 343] width 206 height 458
click at [963, 528] on div at bounding box center [924, 343] width 206 height 458
click at [933, 423] on div at bounding box center [924, 343] width 206 height 458
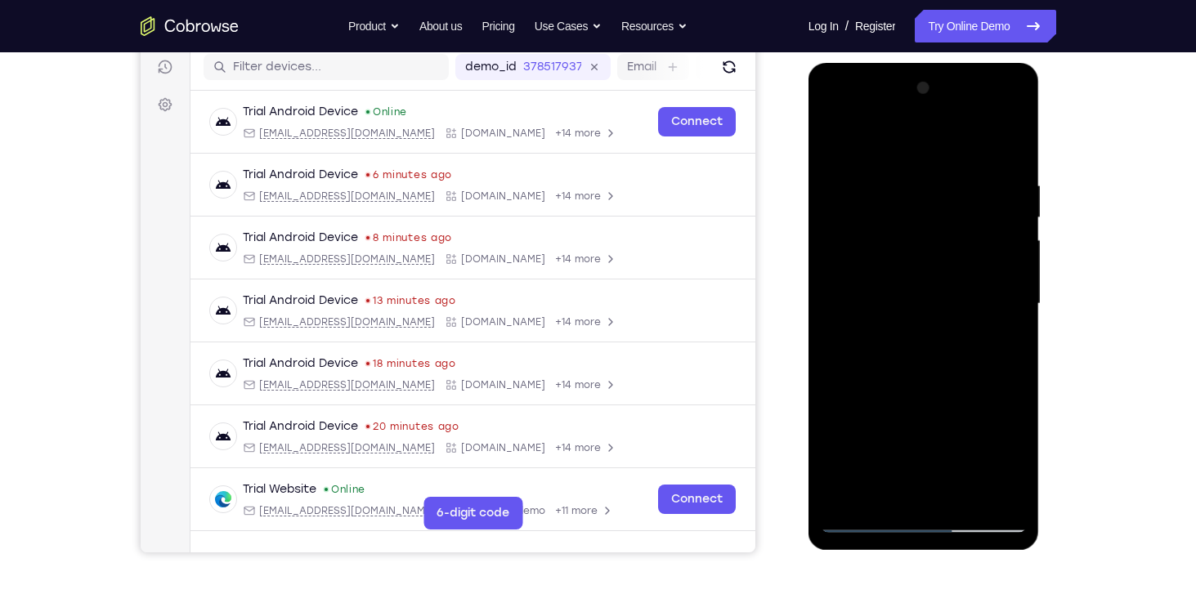
scroll to position [209, 0]
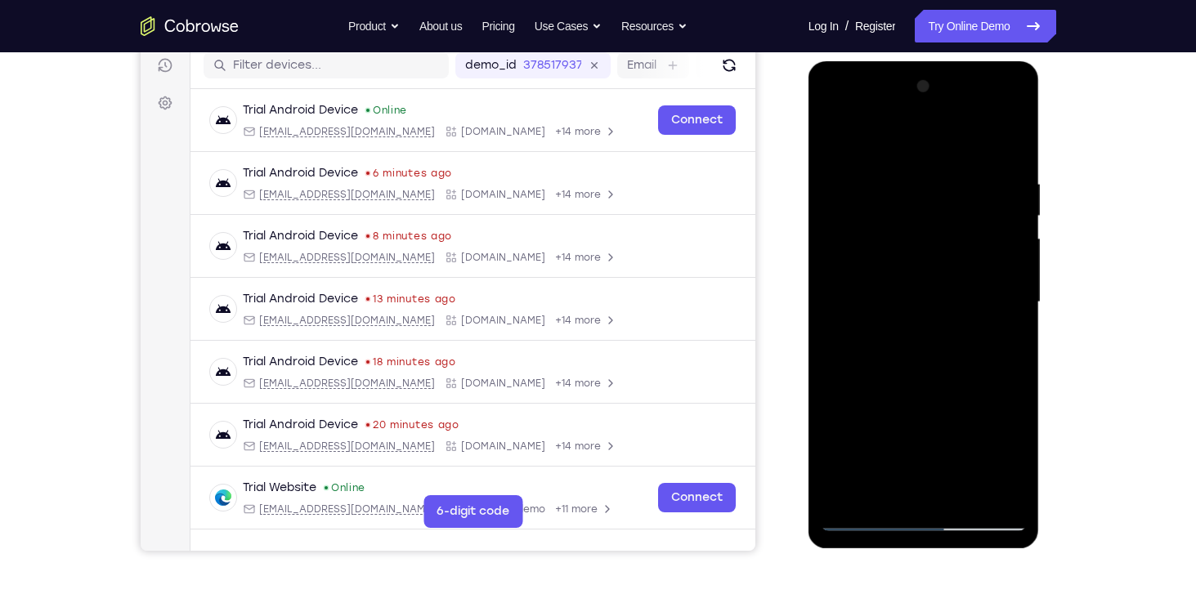
click at [836, 134] on div at bounding box center [924, 303] width 206 height 458
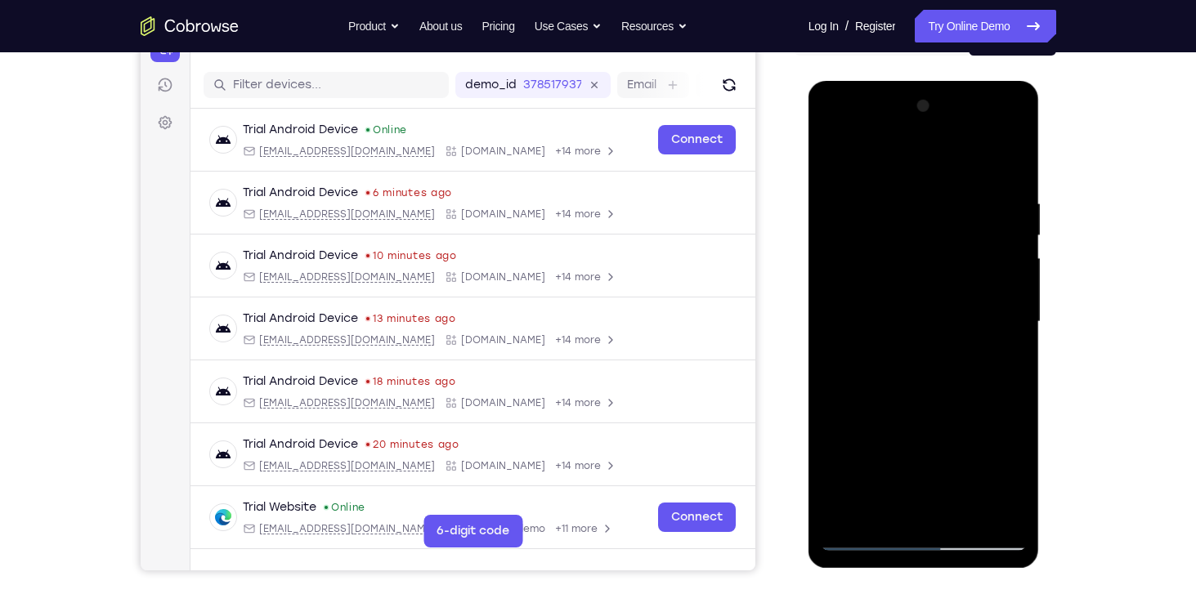
click at [962, 212] on div at bounding box center [924, 322] width 206 height 458
drag, startPoint x: 962, startPoint y: 212, endPoint x: 858, endPoint y: 213, distance: 103.8
click at [858, 213] on div at bounding box center [924, 322] width 206 height 458
click at [1005, 162] on div at bounding box center [924, 322] width 206 height 458
drag, startPoint x: 978, startPoint y: 257, endPoint x: 992, endPoint y: 244, distance: 19.1
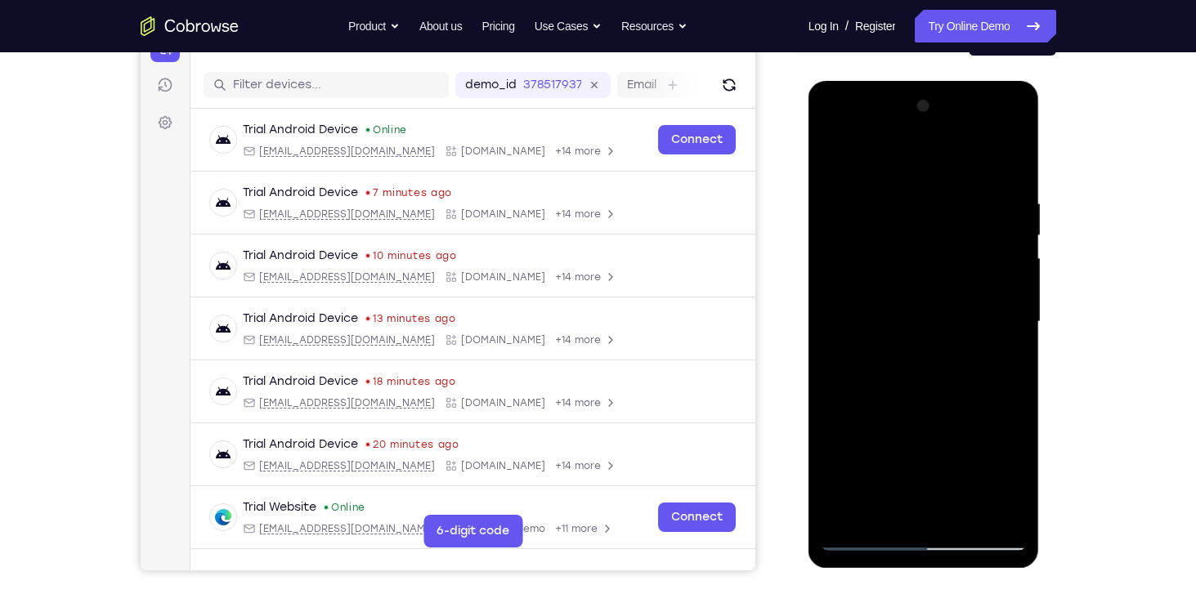
click at [992, 244] on div at bounding box center [924, 322] width 206 height 458
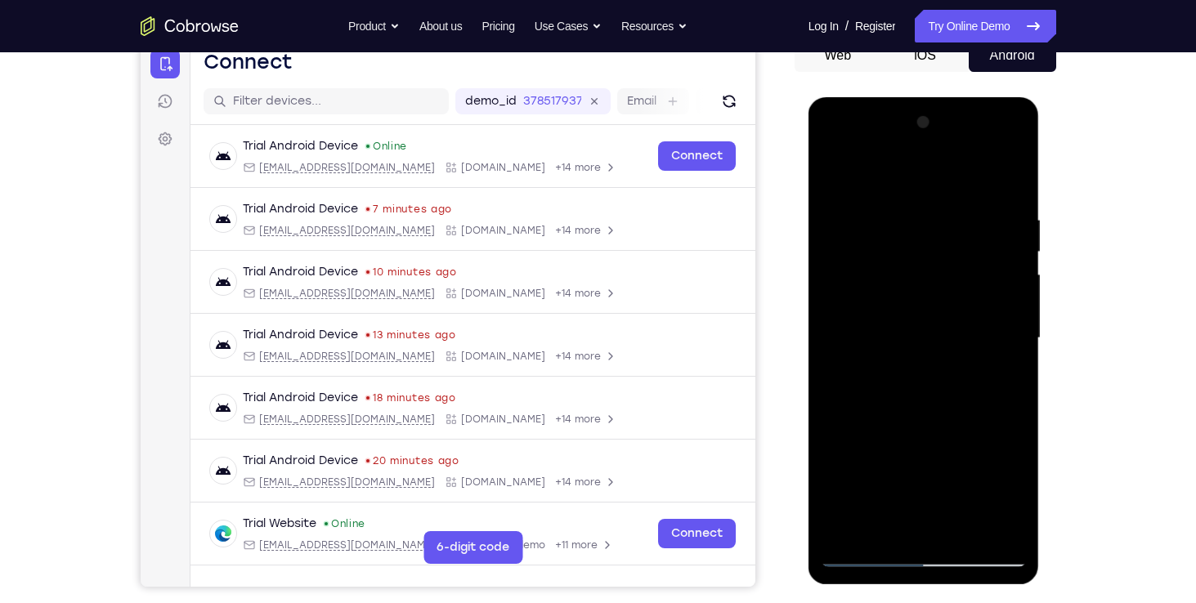
scroll to position [195, 0]
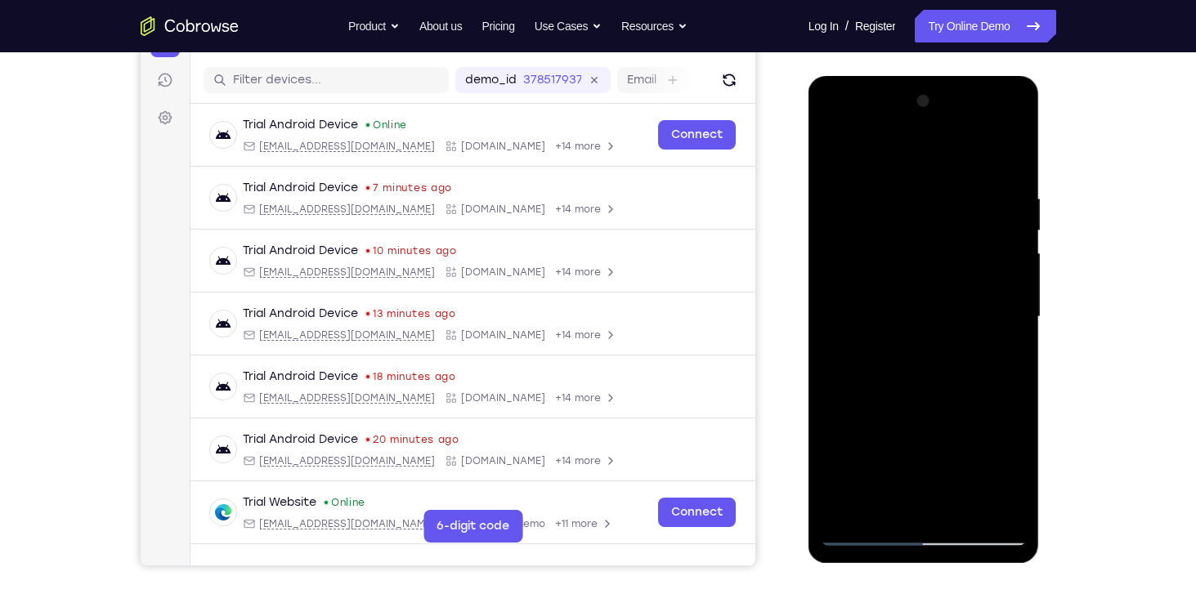
click at [1014, 154] on div at bounding box center [924, 317] width 206 height 458
click at [946, 184] on div at bounding box center [924, 317] width 206 height 458
click at [946, 181] on div at bounding box center [924, 317] width 206 height 458
click at [898, 182] on div at bounding box center [924, 317] width 206 height 458
click at [914, 205] on div at bounding box center [924, 317] width 206 height 458
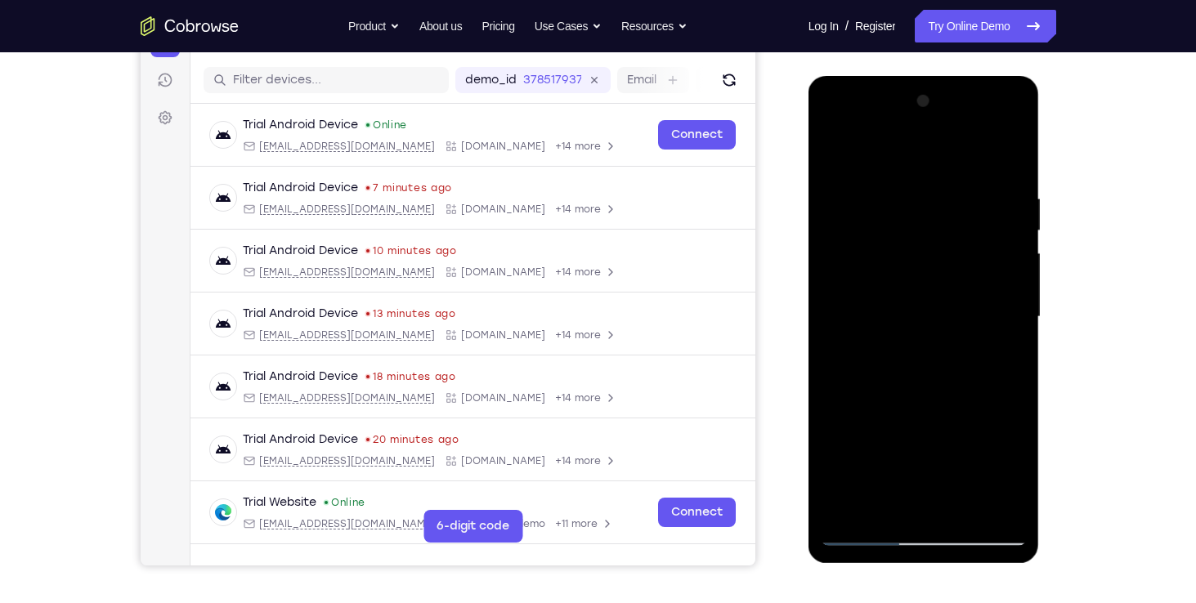
click at [834, 147] on div at bounding box center [924, 317] width 206 height 458
click at [950, 172] on div at bounding box center [924, 317] width 206 height 458
click at [892, 208] on div at bounding box center [924, 317] width 206 height 458
click at [831, 148] on div at bounding box center [924, 317] width 206 height 458
click at [836, 146] on div at bounding box center [924, 317] width 206 height 458
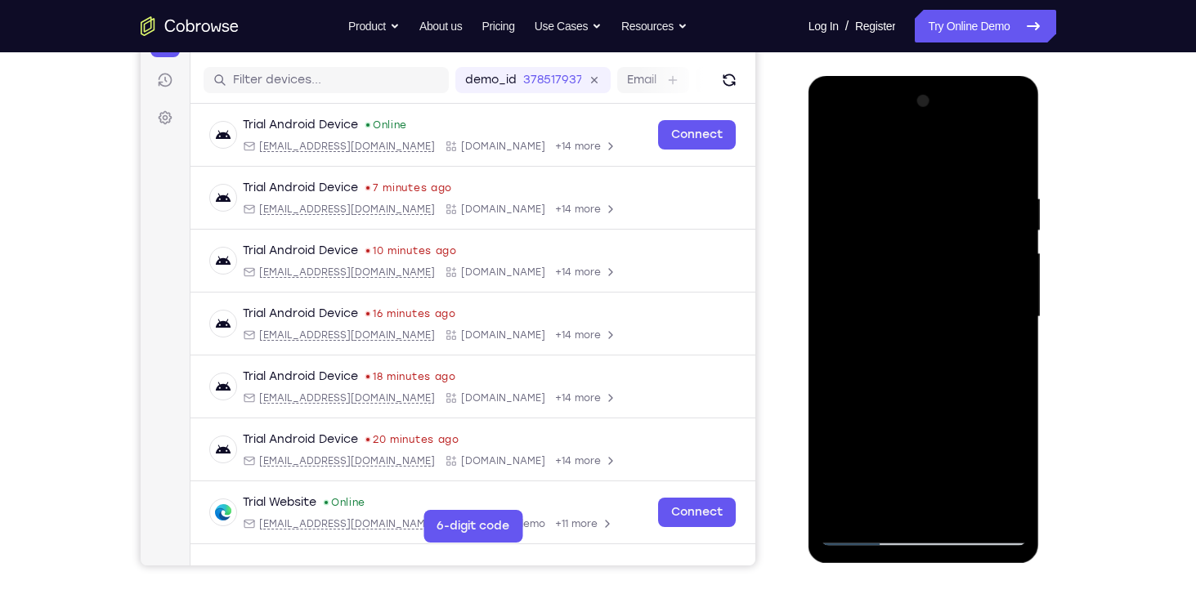
click at [844, 511] on div at bounding box center [924, 317] width 206 height 458
click at [991, 150] on div at bounding box center [924, 317] width 206 height 458
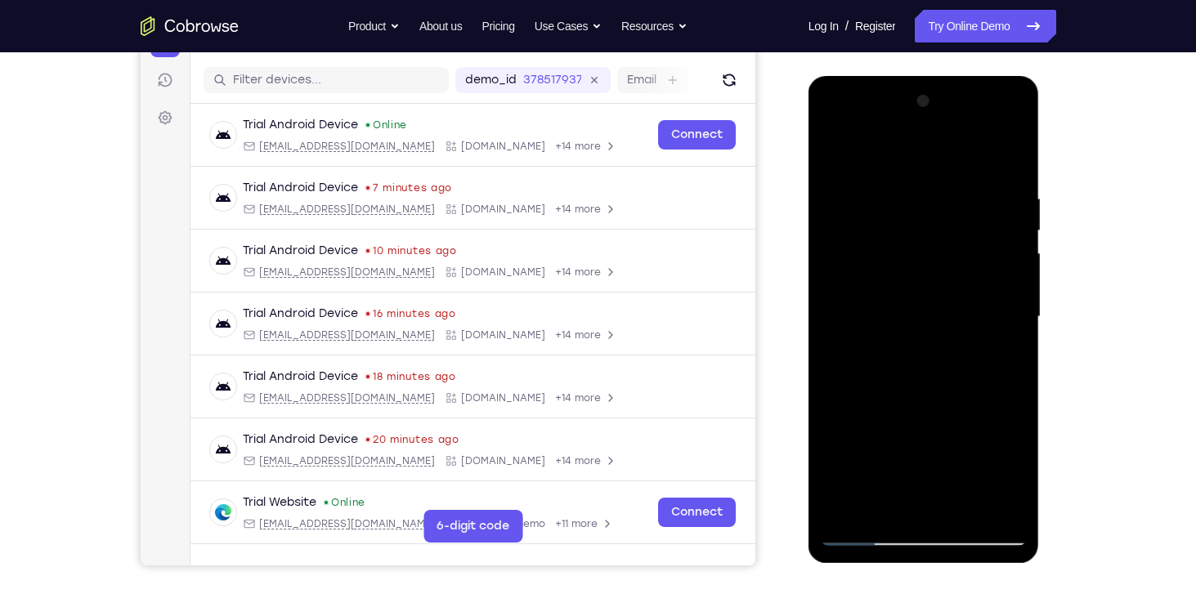
click at [986, 188] on div at bounding box center [924, 317] width 206 height 458
click at [980, 216] on div at bounding box center [924, 317] width 206 height 458
click at [950, 236] on div at bounding box center [924, 317] width 206 height 458
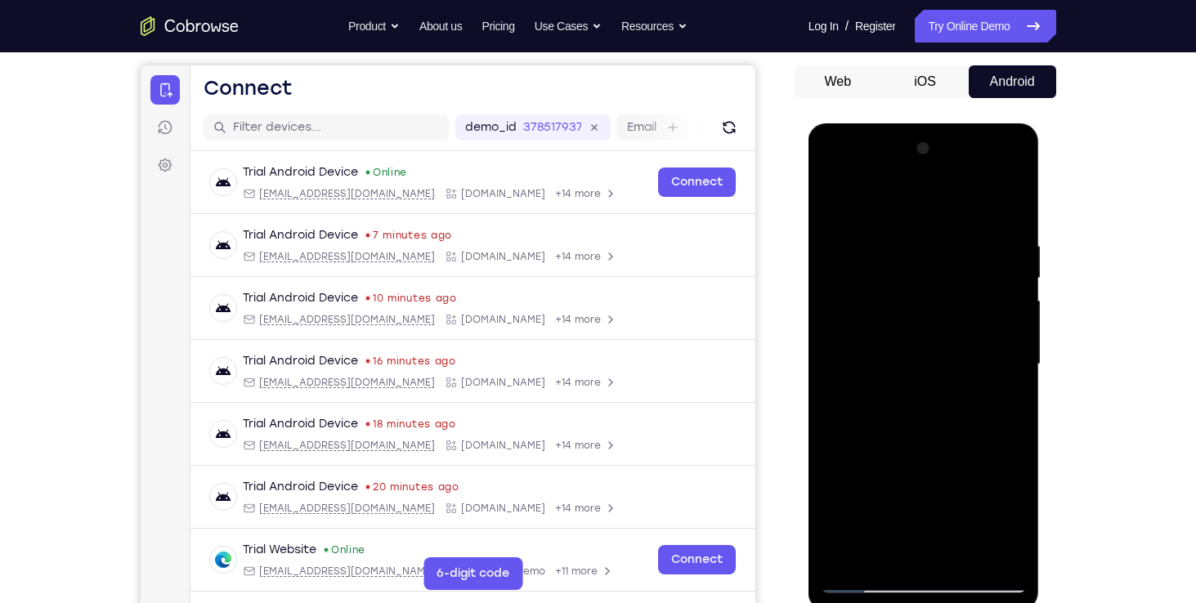
scroll to position [180, 0]
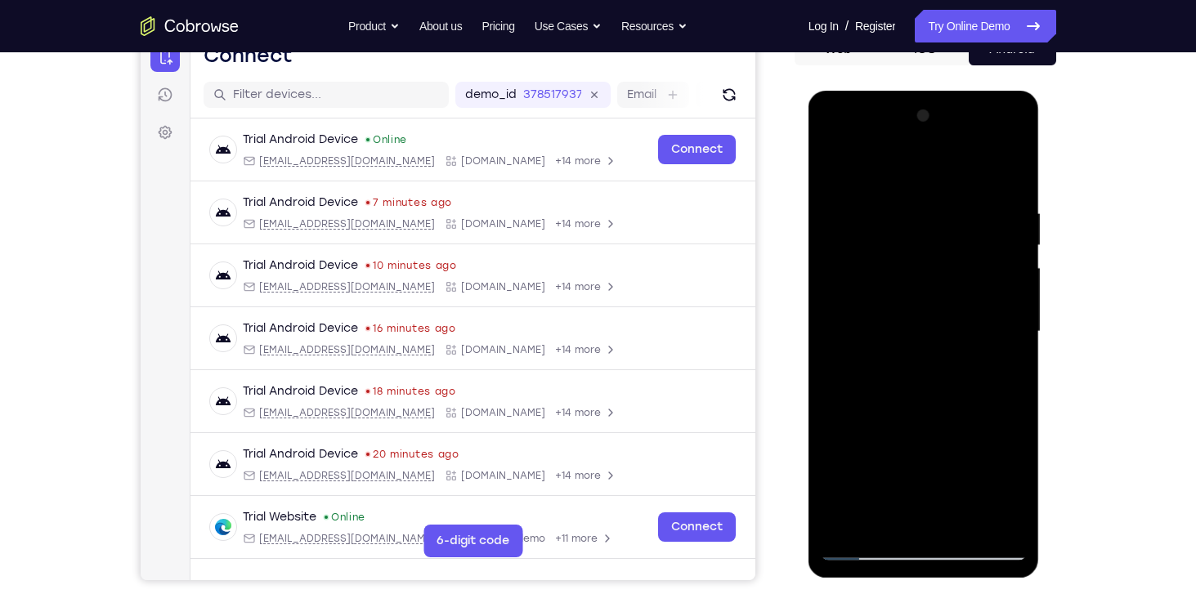
click at [964, 514] on div at bounding box center [924, 332] width 206 height 458
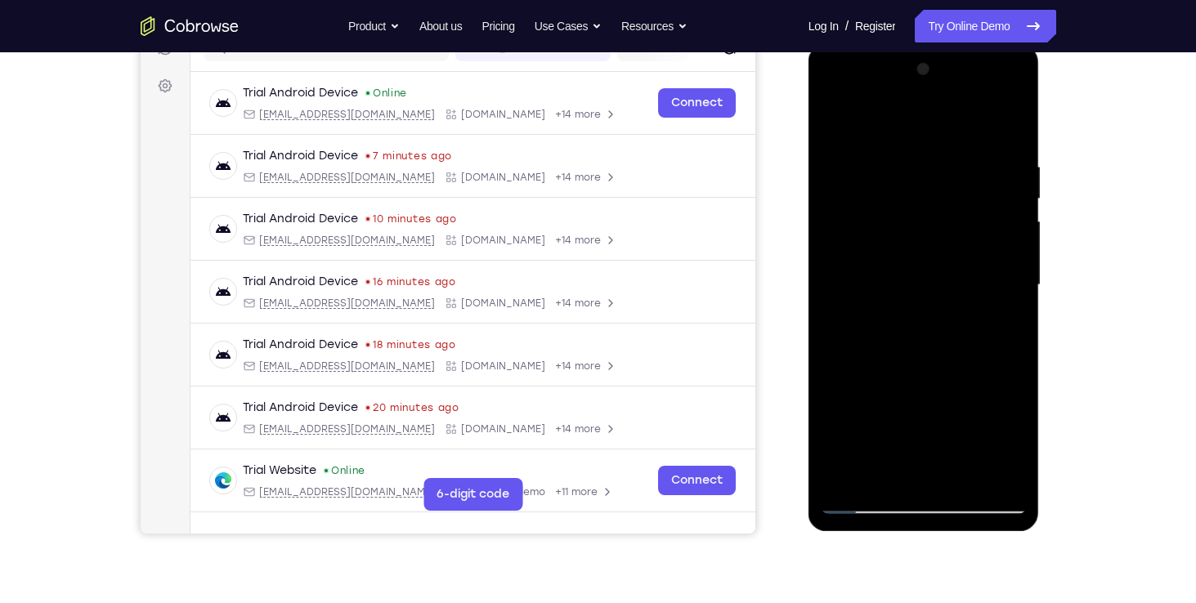
scroll to position [226, 0]
click at [1023, 341] on div at bounding box center [924, 286] width 206 height 458
click at [1024, 342] on div at bounding box center [924, 286] width 206 height 458
drag, startPoint x: 1024, startPoint y: 342, endPoint x: 1024, endPoint y: 351, distance: 9.8
click at [1024, 351] on div at bounding box center [924, 286] width 206 height 458
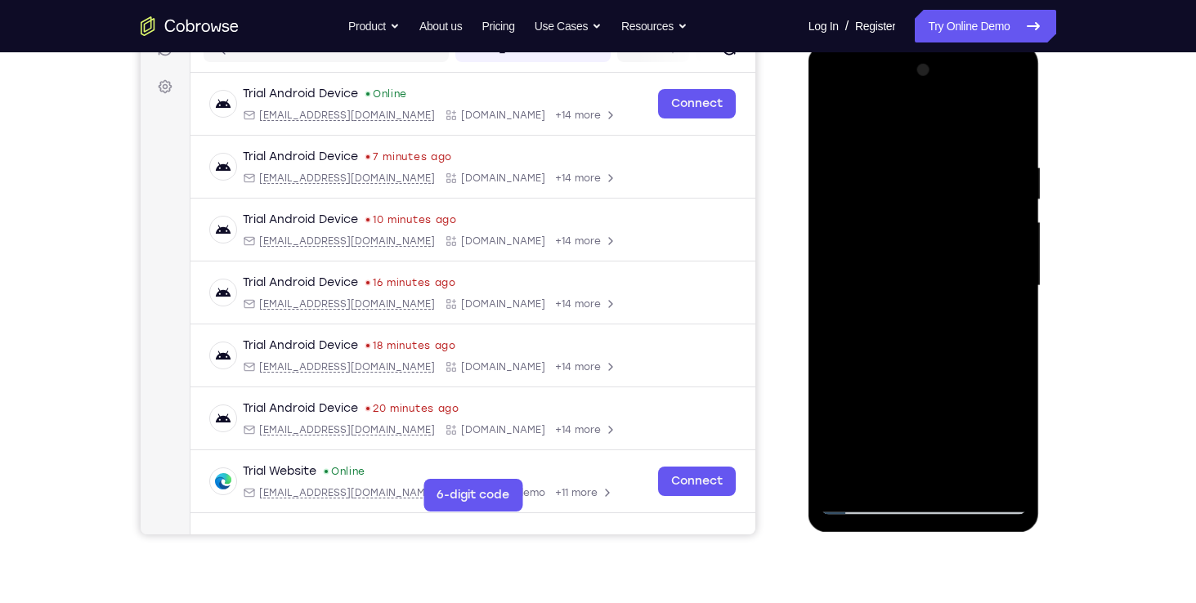
drag, startPoint x: 1023, startPoint y: 336, endPoint x: 1018, endPoint y: 212, distance: 124.3
click at [1018, 212] on div at bounding box center [924, 286] width 206 height 458
drag, startPoint x: 976, startPoint y: 303, endPoint x: 1180, endPoint y: 87, distance: 296.6
click at [1041, 87] on html "Online web based iOS Simulators and Android Emulators. Run iPhone, iPad, Mobile…" at bounding box center [924, 290] width 233 height 490
drag, startPoint x: 959, startPoint y: 368, endPoint x: 1174, endPoint y: 204, distance: 270.6
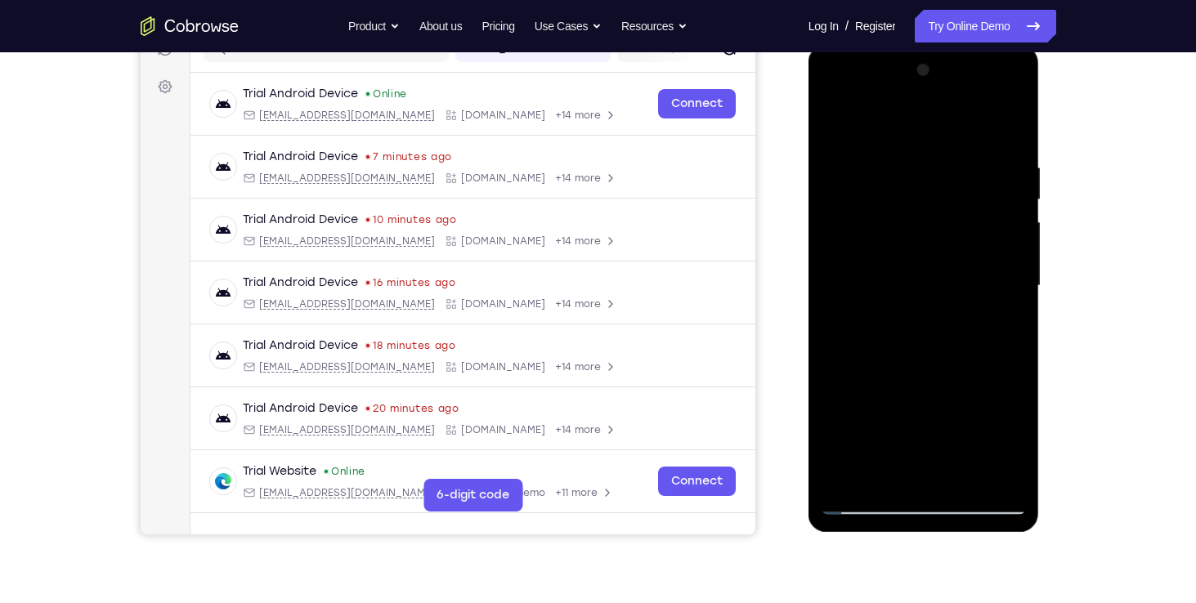
click at [1041, 204] on html "Online web based iOS Simulators and Android Emulators. Run iPhone, iPad, Mobile…" at bounding box center [924, 290] width 233 height 490
drag, startPoint x: 928, startPoint y: 418, endPoint x: 1000, endPoint y: 245, distance: 186.9
click at [1000, 245] on div at bounding box center [924, 286] width 206 height 458
drag, startPoint x: 871, startPoint y: 405, endPoint x: 1086, endPoint y: 228, distance: 277.6
click at [1041, 228] on html "Online web based iOS Simulators and Android Emulators. Run iPhone, iPad, Mobile…" at bounding box center [924, 290] width 233 height 490
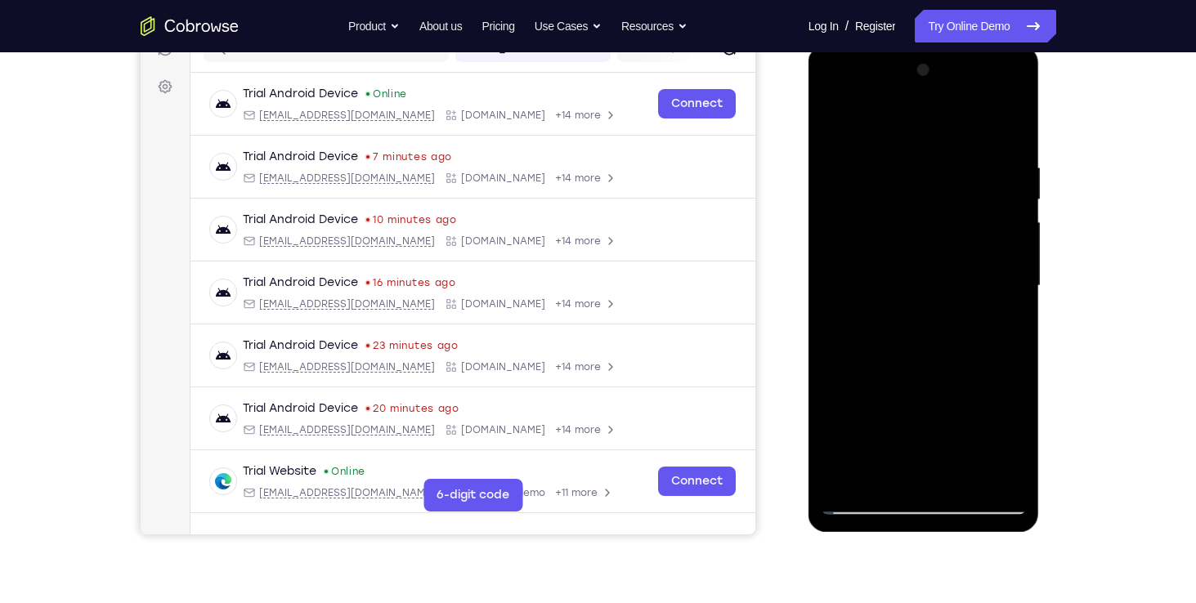
drag, startPoint x: 880, startPoint y: 412, endPoint x: 1094, endPoint y: 245, distance: 270.8
click at [1041, 245] on html "Online web based iOS Simulators and Android Emulators. Run iPhone, iPad, Mobile…" at bounding box center [924, 290] width 233 height 490
drag, startPoint x: 916, startPoint y: 414, endPoint x: 986, endPoint y: 301, distance: 133.2
click at [986, 301] on div at bounding box center [924, 286] width 206 height 458
drag, startPoint x: 986, startPoint y: 301, endPoint x: 998, endPoint y: 611, distance: 310.9
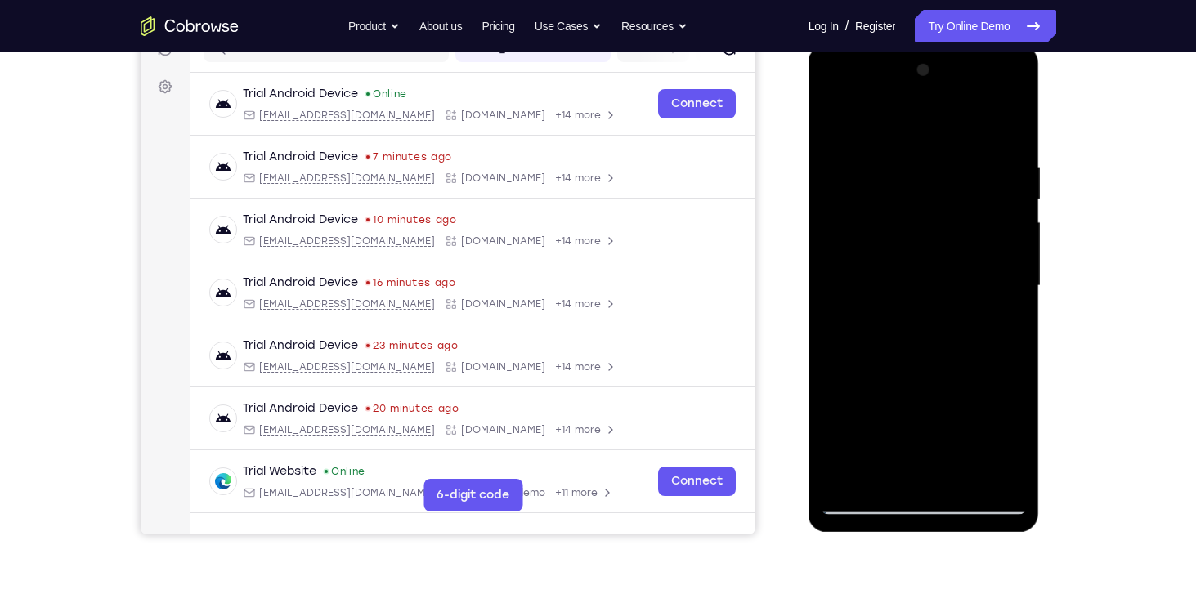
click at [998, 535] on html "Online web based iOS Simulators and Android Emulators. Run iPhone, iPad, Mobile…" at bounding box center [924, 290] width 233 height 490
drag, startPoint x: 954, startPoint y: 327, endPoint x: 1006, endPoint y: 611, distance: 289.2
click at [1006, 535] on html "Online web based iOS Simulators and Android Emulators. Run iPhone, iPad, Mobile…" at bounding box center [924, 290] width 233 height 490
drag, startPoint x: 981, startPoint y: 325, endPoint x: 1012, endPoint y: 611, distance: 288.6
click at [1012, 535] on html "Online web based iOS Simulators and Android Emulators. Run iPhone, iPad, Mobile…" at bounding box center [924, 290] width 233 height 490
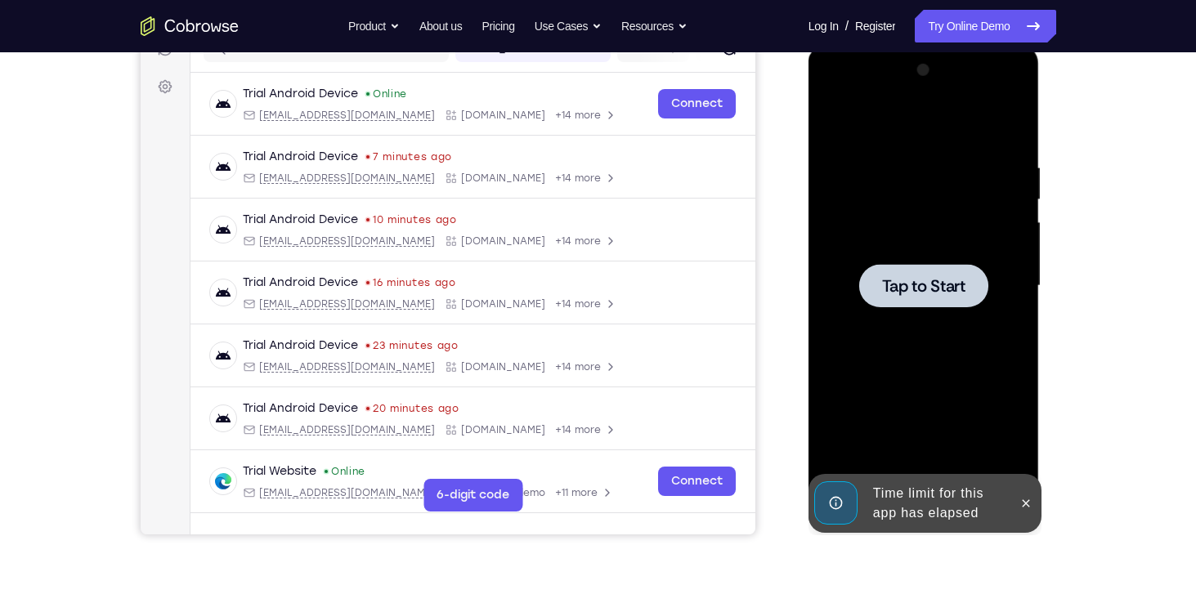
click at [864, 494] on div "Time limit for this app has elapsed" at bounding box center [912, 503] width 202 height 59
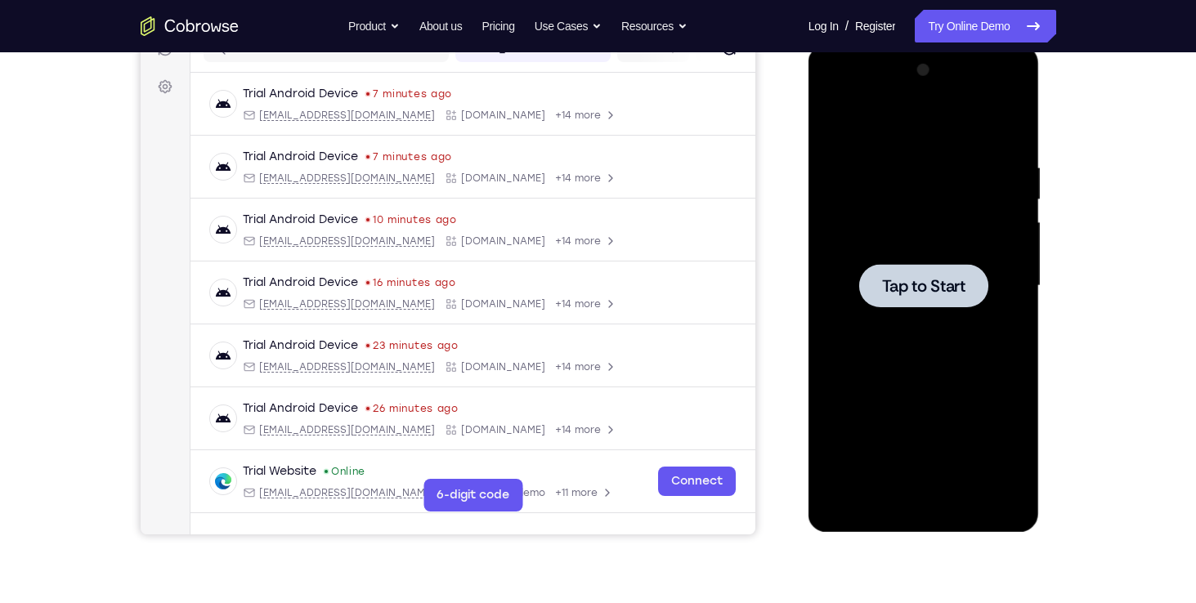
click at [920, 272] on div at bounding box center [923, 285] width 129 height 43
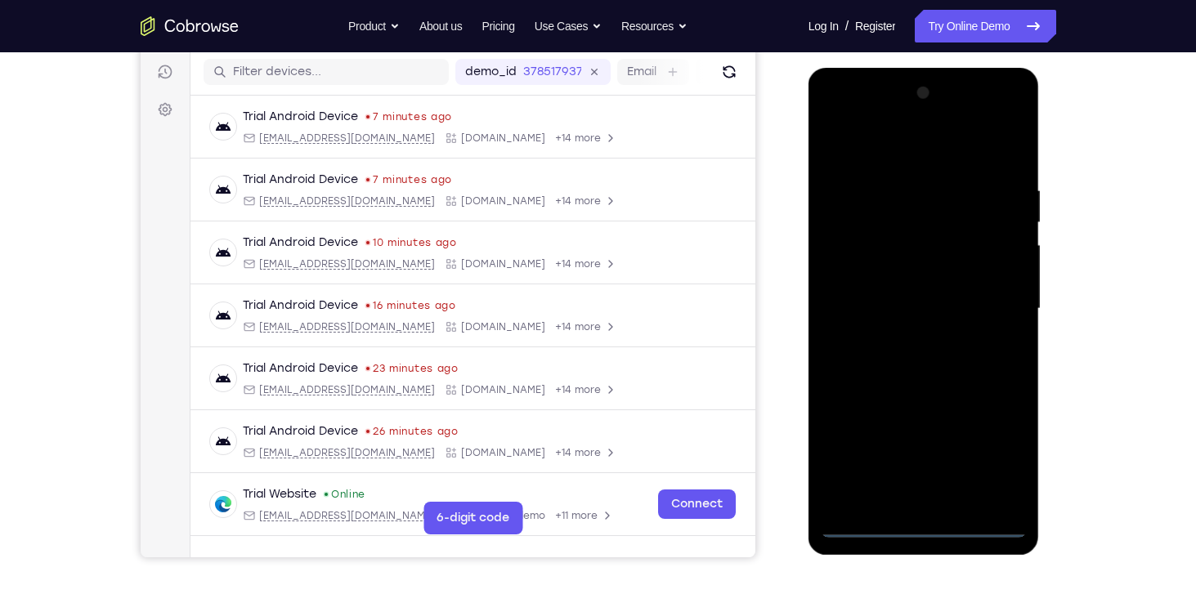
scroll to position [203, 0]
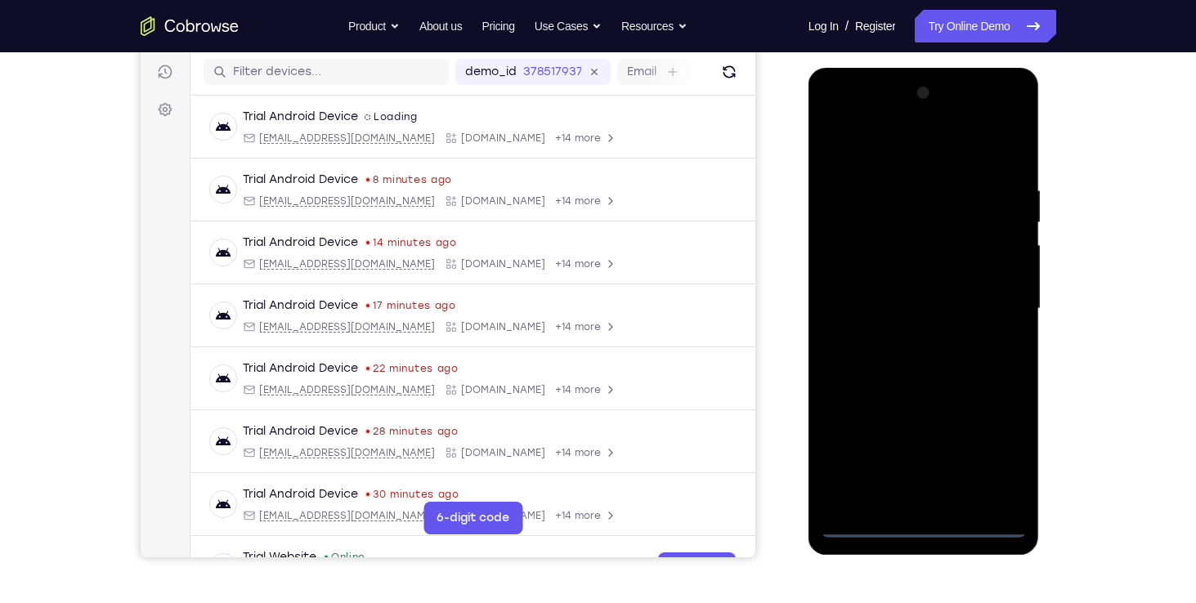
click at [922, 516] on div at bounding box center [924, 309] width 206 height 458
click at [923, 524] on div at bounding box center [924, 309] width 206 height 458
click at [846, 494] on div at bounding box center [924, 309] width 206 height 458
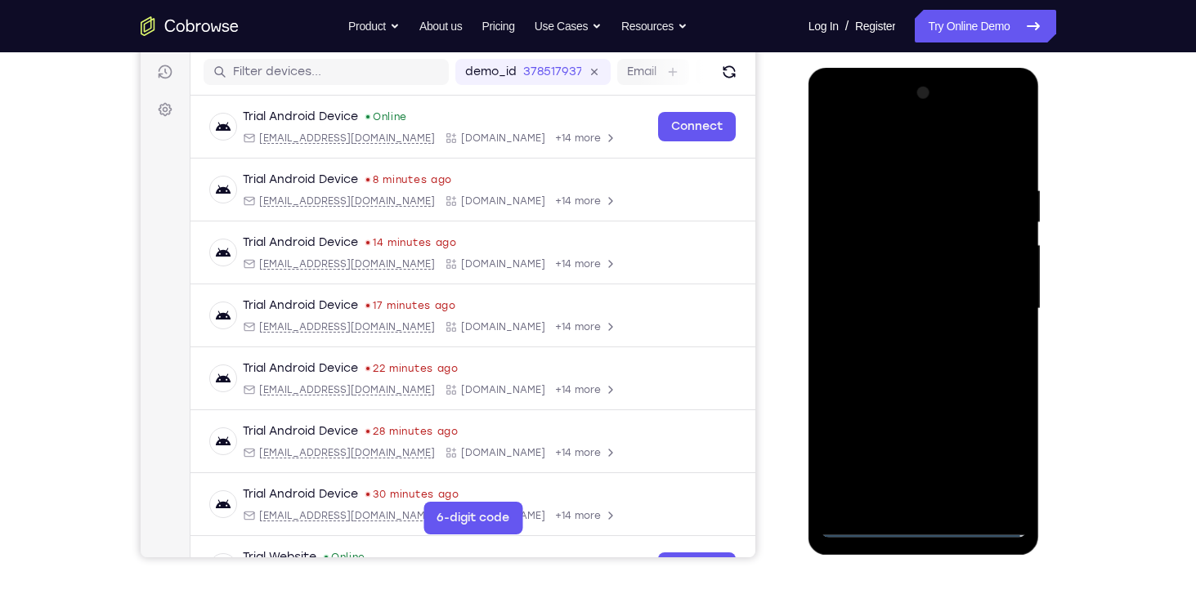
click at [852, 186] on div at bounding box center [924, 309] width 206 height 458
click at [951, 500] on div at bounding box center [924, 309] width 206 height 458
click at [851, 182] on div at bounding box center [924, 309] width 206 height 458
click at [854, 256] on div at bounding box center [924, 309] width 206 height 458
click at [905, 338] on div at bounding box center [924, 309] width 206 height 458
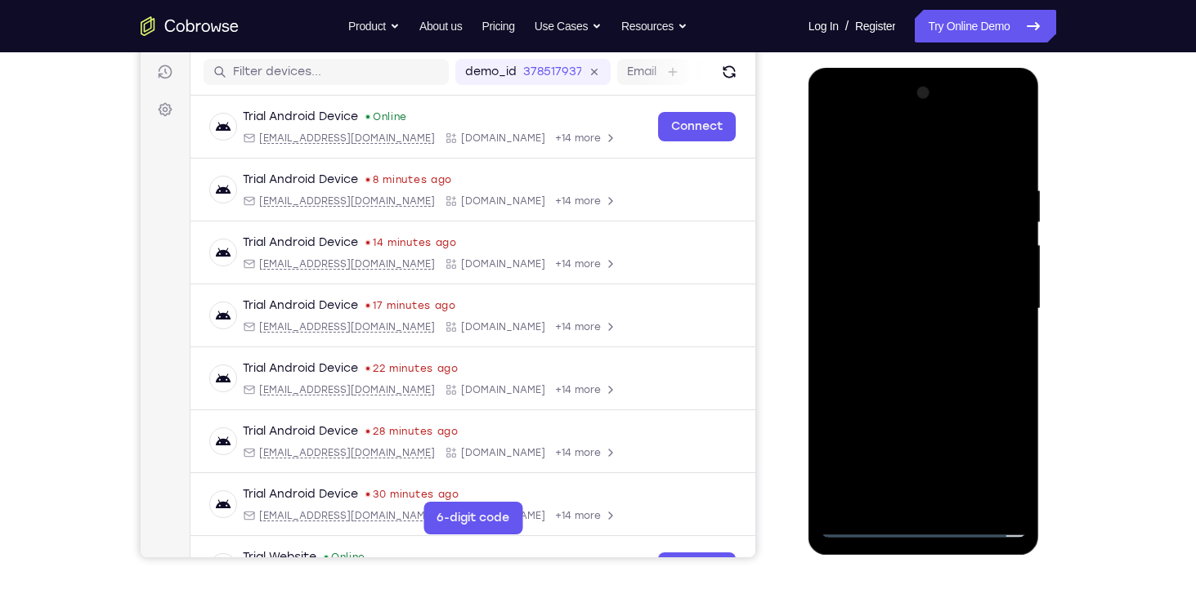
click at [882, 290] on div at bounding box center [924, 309] width 206 height 458
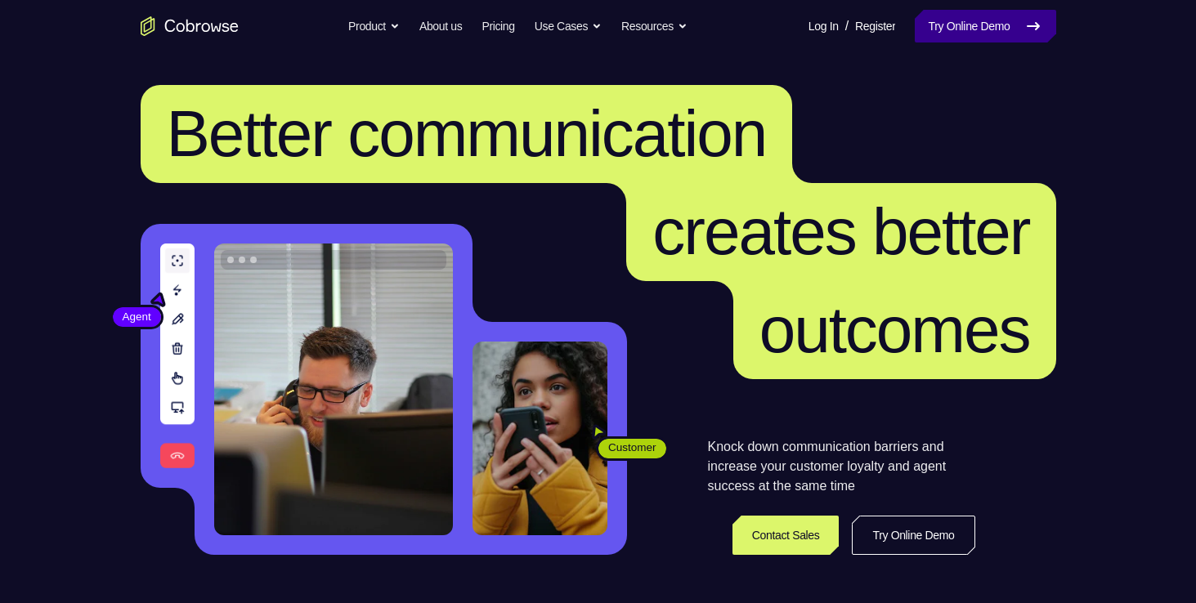
click at [1008, 23] on link "Try Online Demo" at bounding box center [985, 26] width 141 height 33
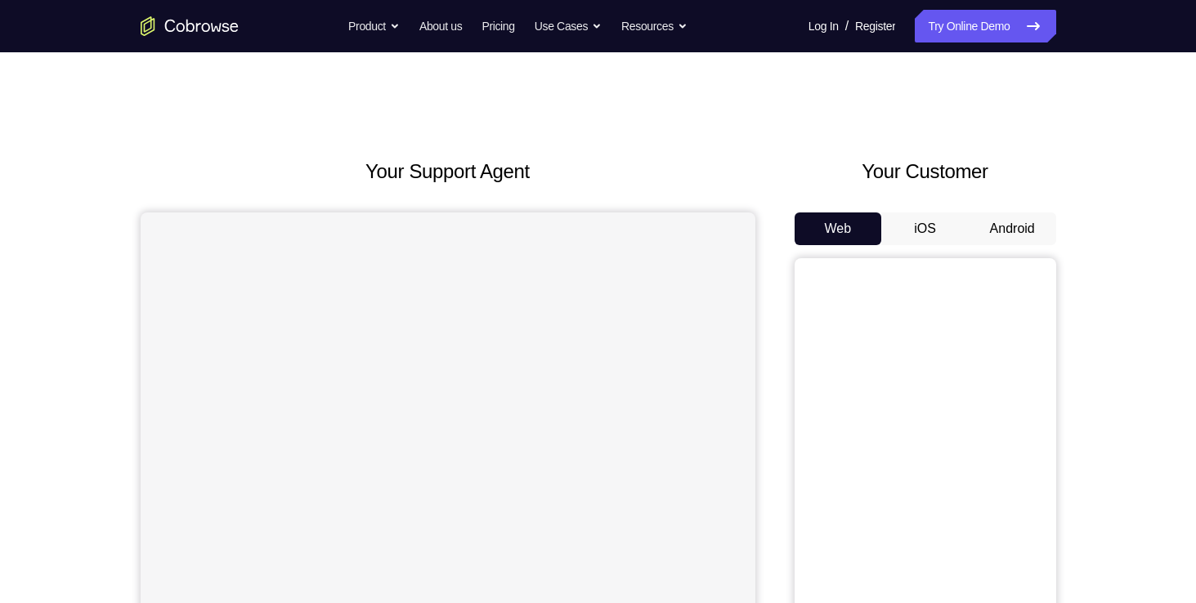
click at [987, 235] on button "Android" at bounding box center [1012, 229] width 87 height 33
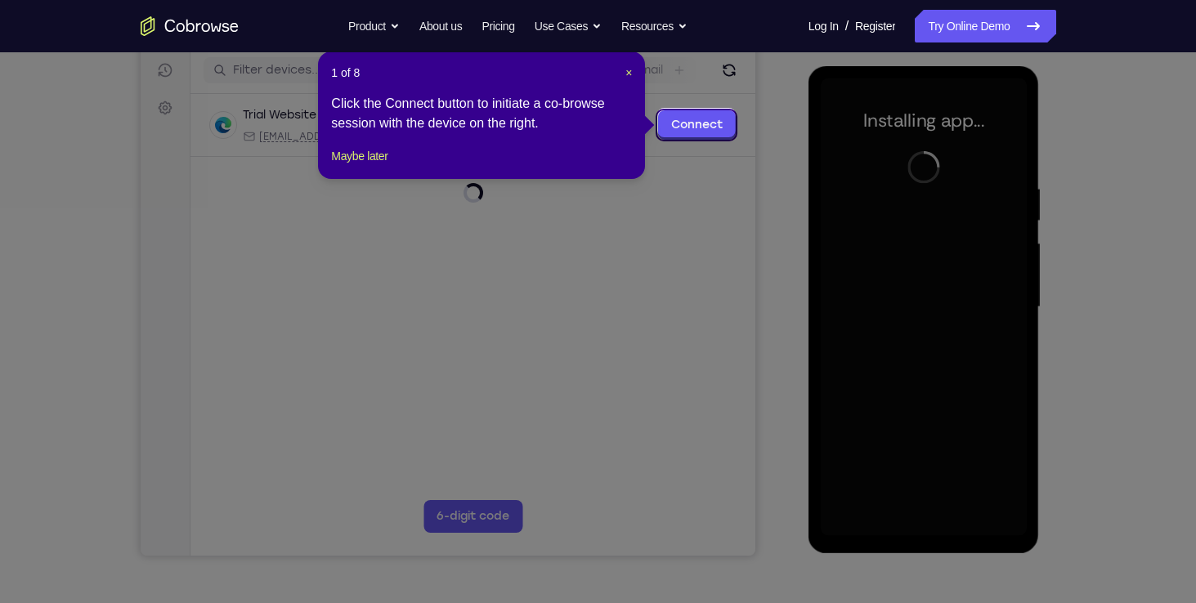
scroll to position [206, 0]
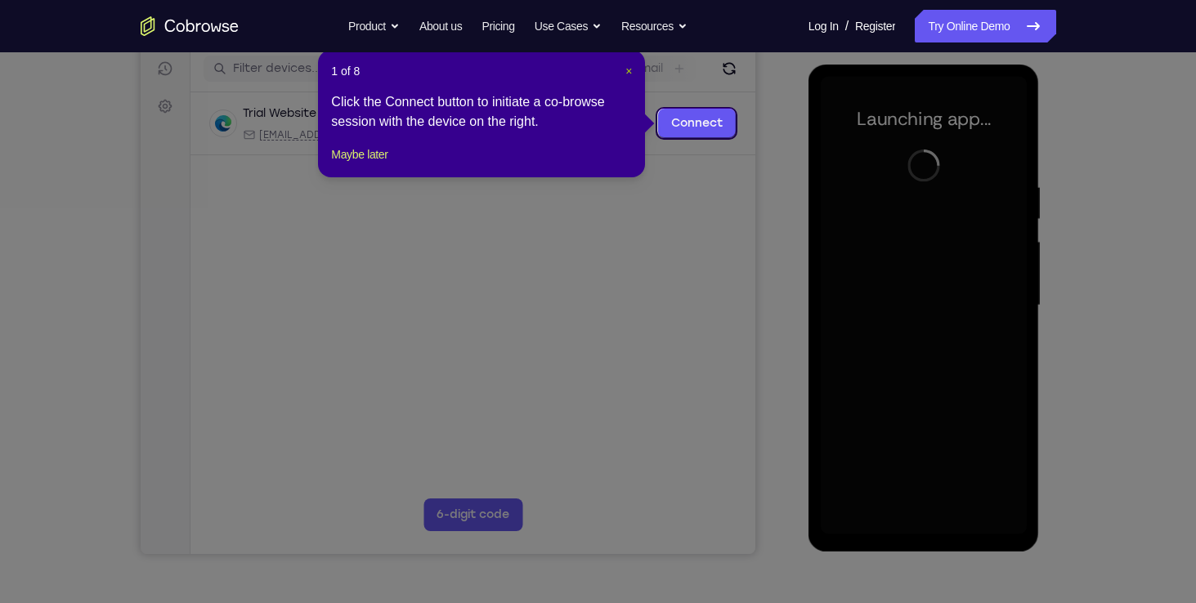
click at [625, 70] on span "×" at bounding box center [628, 71] width 7 height 13
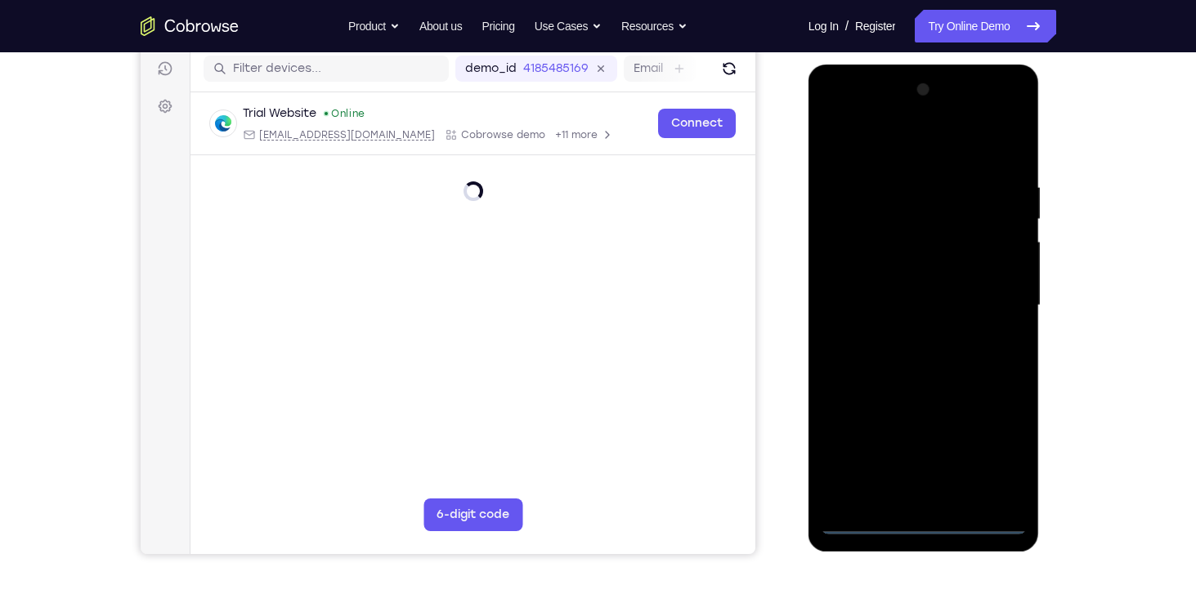
click at [919, 525] on div at bounding box center [924, 306] width 206 height 458
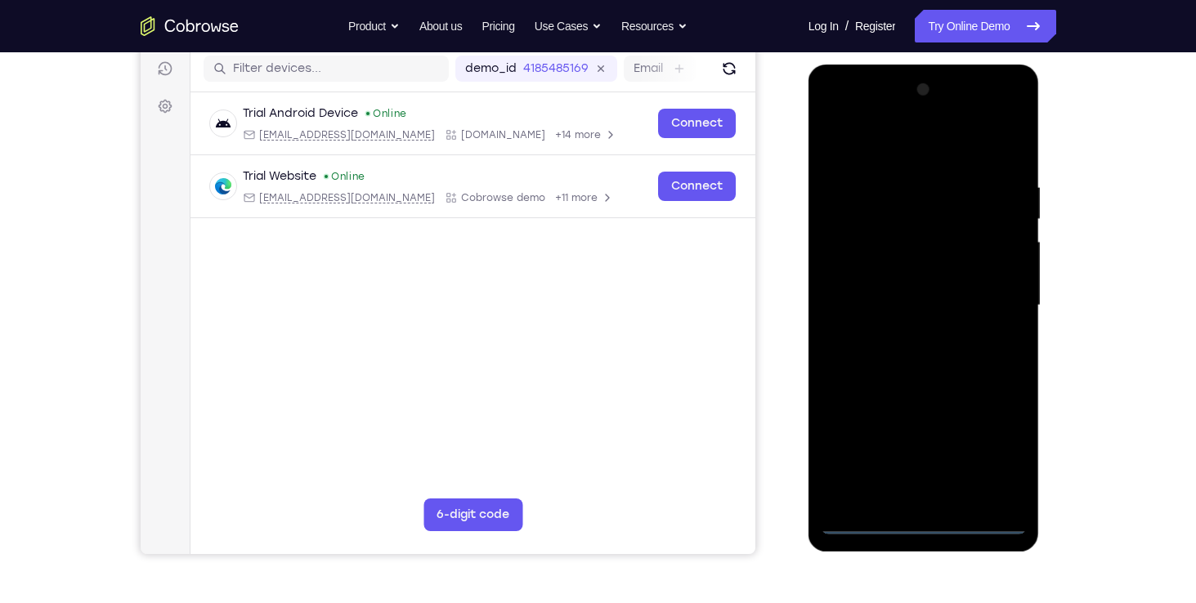
click at [846, 486] on div at bounding box center [924, 306] width 206 height 458
click at [844, 182] on div at bounding box center [924, 306] width 206 height 458
click at [957, 485] on div at bounding box center [924, 306] width 206 height 458
click at [911, 110] on div at bounding box center [924, 306] width 206 height 458
click at [850, 188] on div at bounding box center [924, 306] width 206 height 458
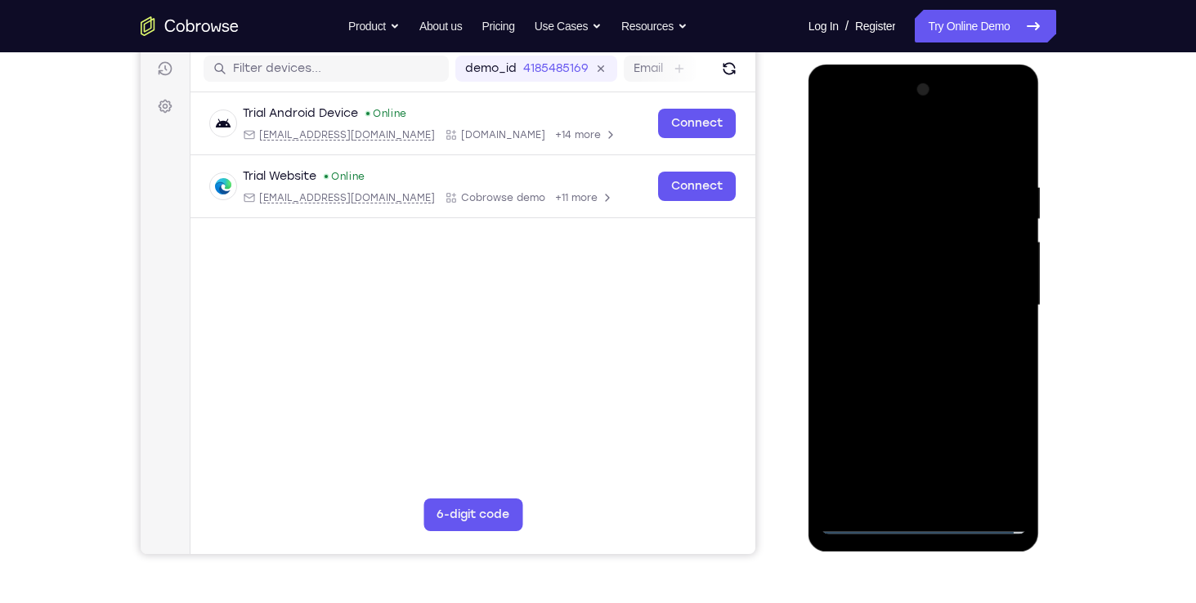
click at [844, 249] on div at bounding box center [924, 306] width 206 height 458
click at [902, 333] on div at bounding box center [924, 306] width 206 height 458
click at [890, 289] on div at bounding box center [924, 306] width 206 height 458
drag, startPoint x: 862, startPoint y: 270, endPoint x: 849, endPoint y: 271, distance: 13.2
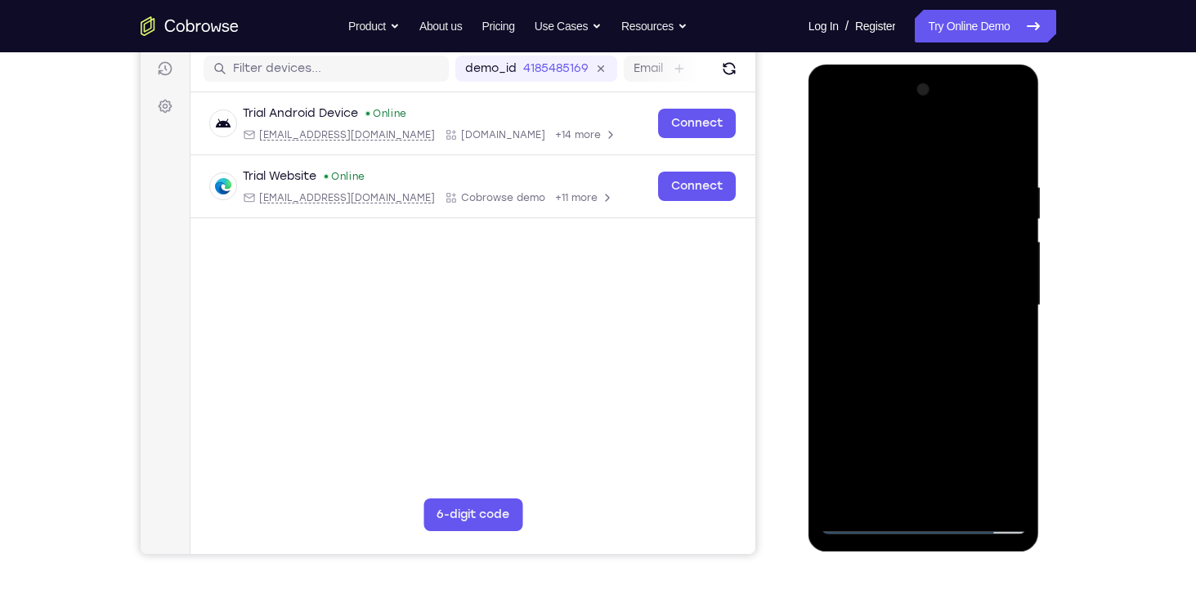
click at [849, 271] on div at bounding box center [924, 306] width 206 height 458
click at [866, 300] on div at bounding box center [924, 306] width 206 height 458
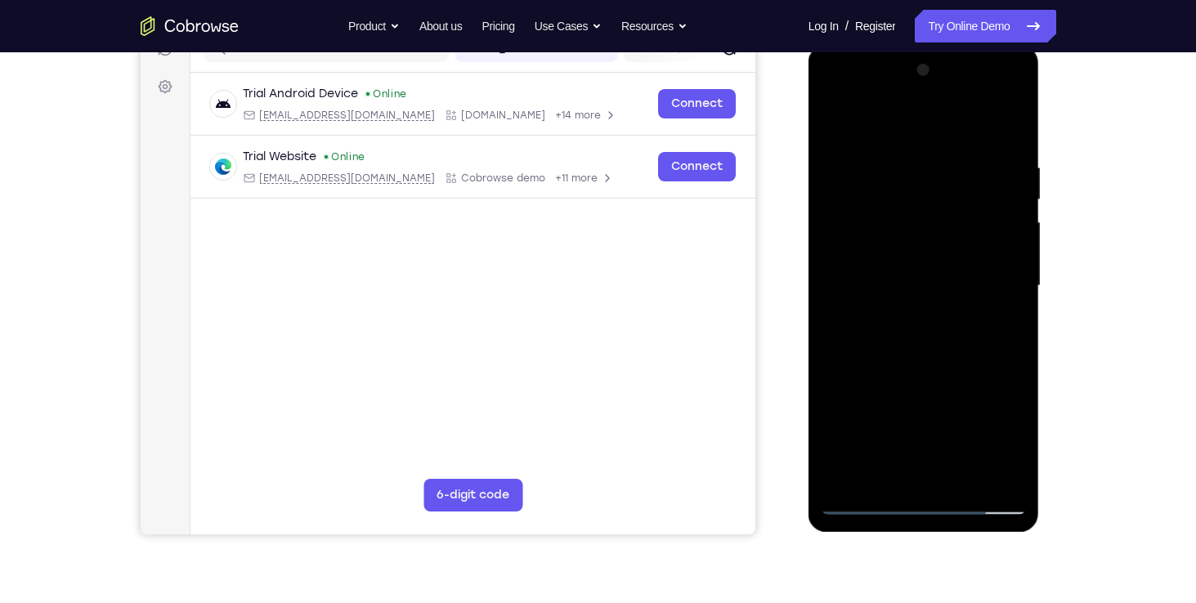
scroll to position [229, 0]
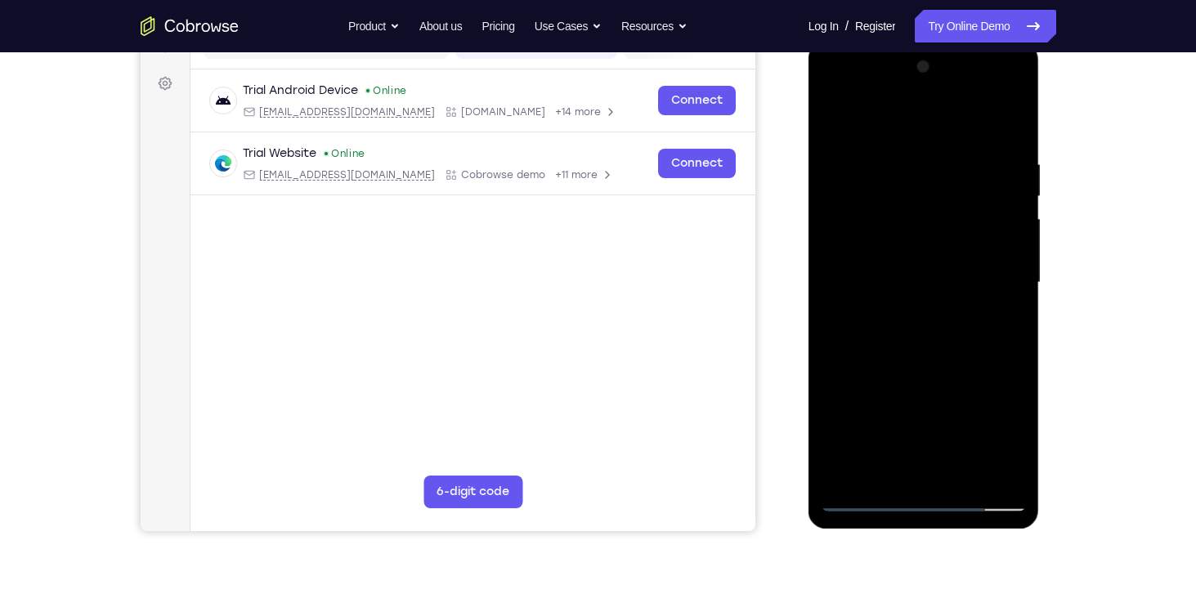
click at [952, 331] on div at bounding box center [924, 283] width 206 height 458
click at [937, 349] on div at bounding box center [924, 283] width 206 height 458
click at [909, 168] on div at bounding box center [924, 283] width 206 height 458
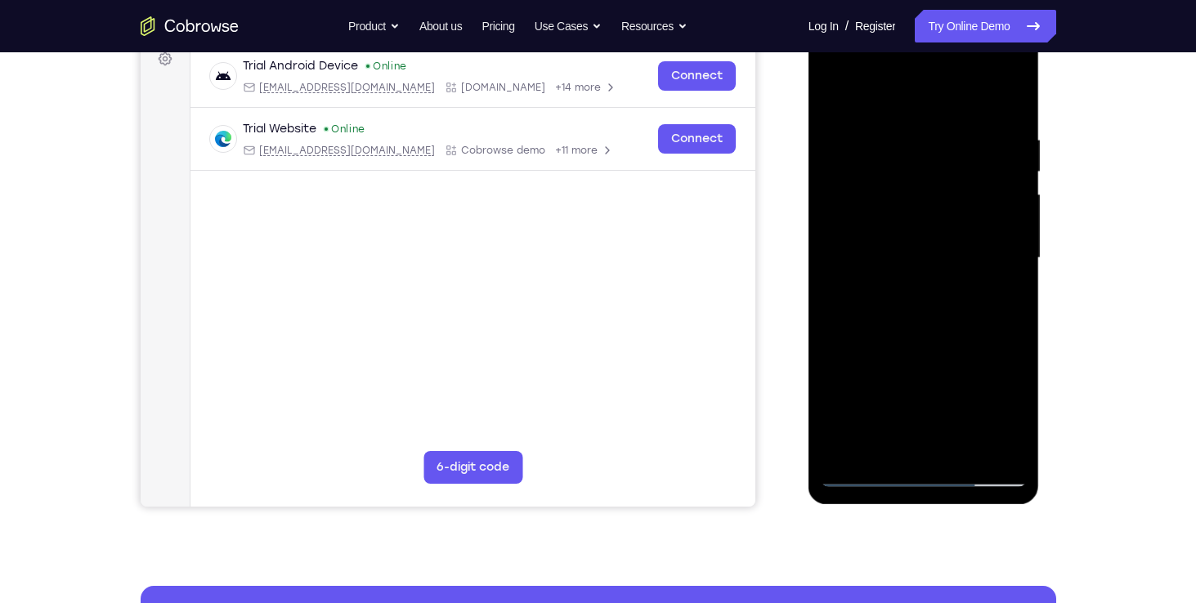
scroll to position [248, 0]
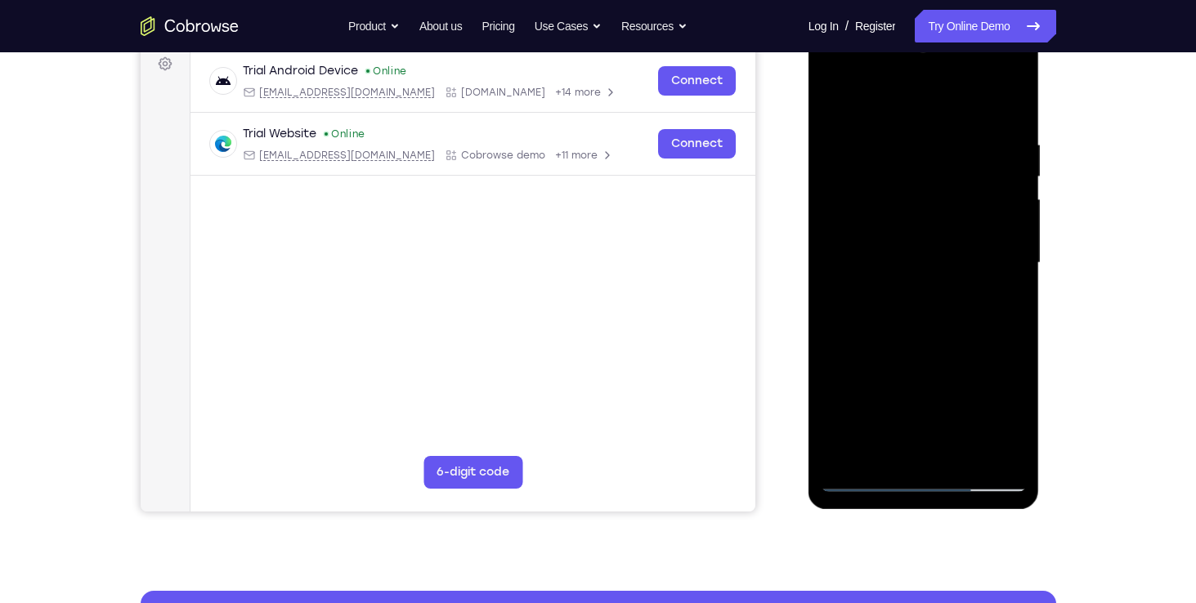
drag, startPoint x: 925, startPoint y: 103, endPoint x: 1179, endPoint y: 77, distance: 254.7
click at [1041, 77] on html "Online web based iOS Simulators and Android Emulators. Run iPhone, iPad, Mobile…" at bounding box center [924, 267] width 233 height 490
click at [1003, 108] on div at bounding box center [924, 263] width 206 height 458
click at [1011, 99] on div at bounding box center [924, 263] width 206 height 458
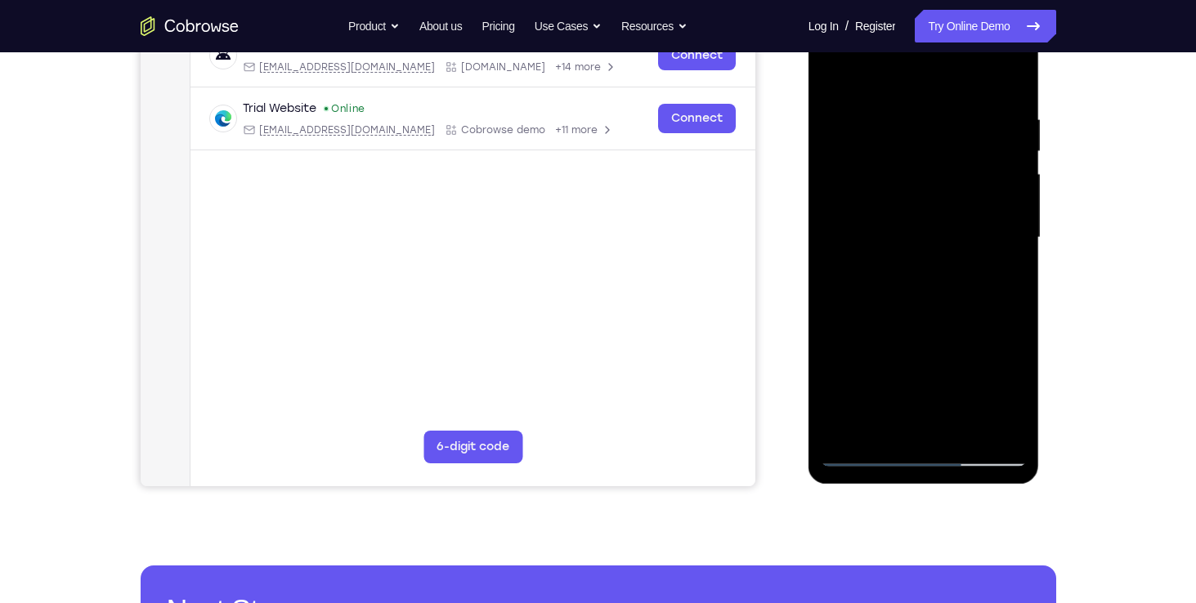
scroll to position [275, 0]
click at [1005, 274] on div at bounding box center [924, 237] width 206 height 458
click at [1016, 409] on div at bounding box center [924, 237] width 206 height 458
click at [1007, 285] on div at bounding box center [924, 237] width 206 height 458
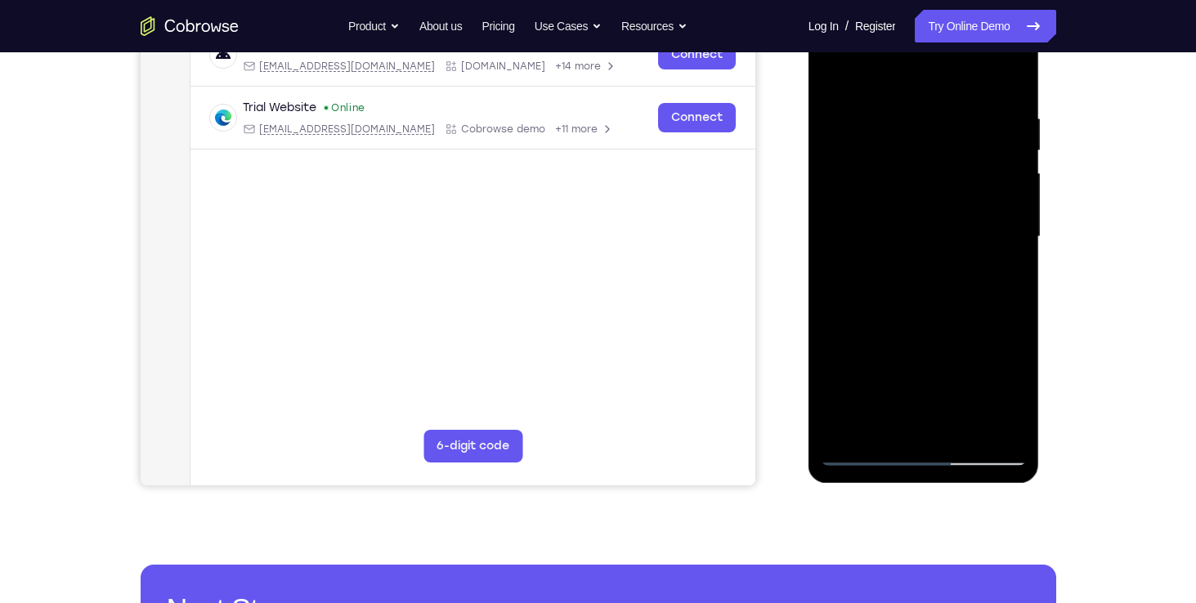
click at [1007, 285] on div at bounding box center [924, 237] width 206 height 458
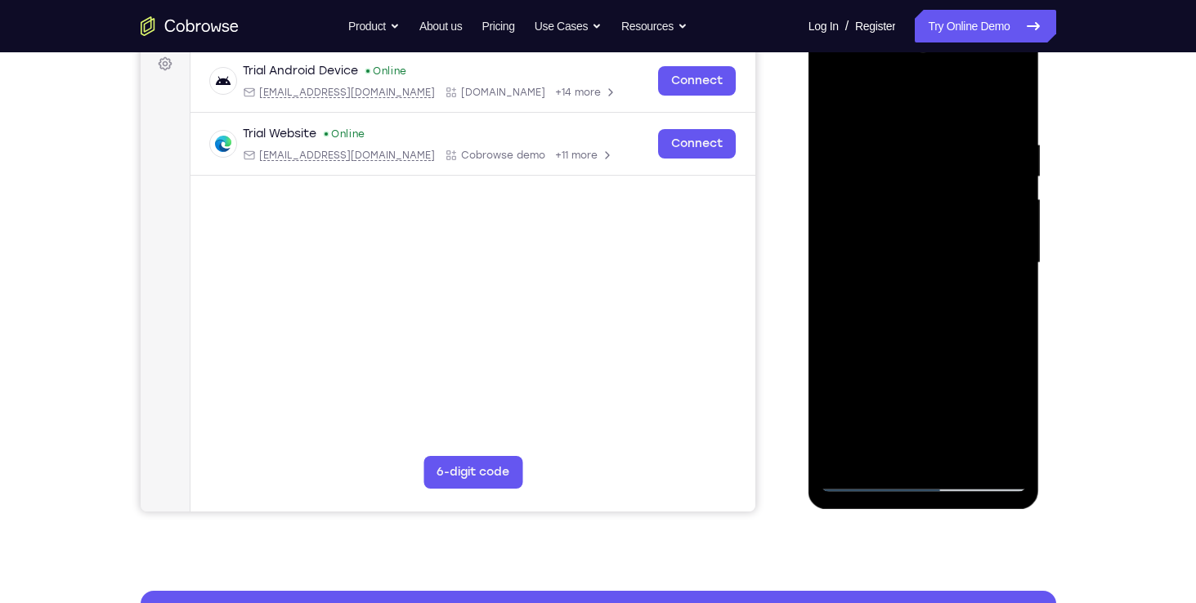
scroll to position [244, 0]
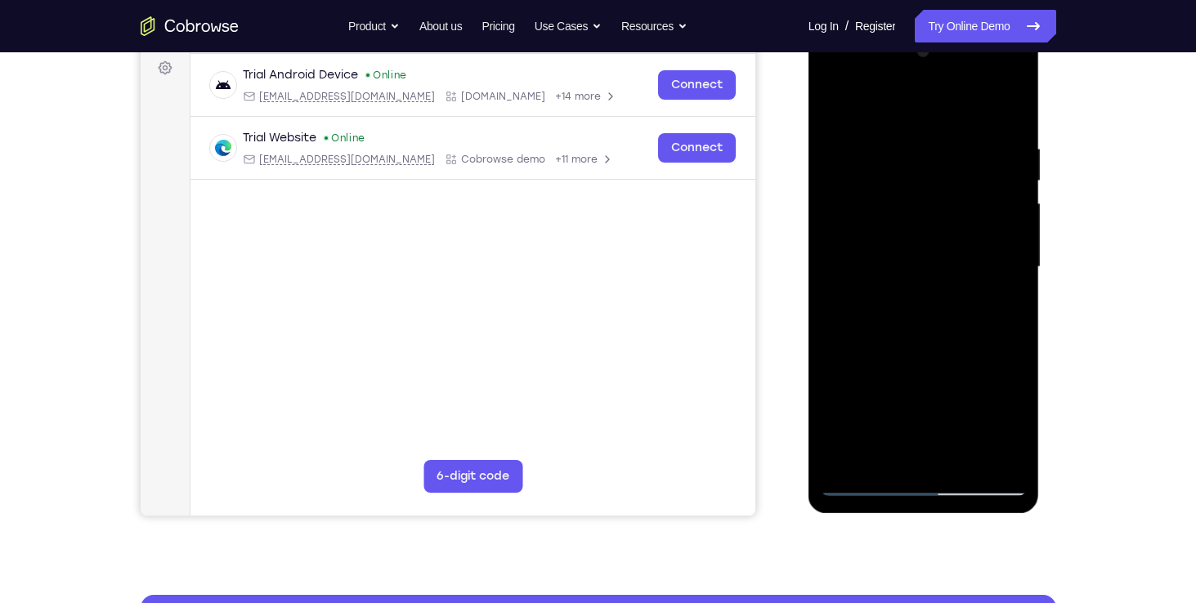
click at [830, 100] on div at bounding box center [924, 267] width 206 height 458
click at [996, 456] on div at bounding box center [924, 267] width 206 height 458
click at [898, 284] on div at bounding box center [924, 267] width 206 height 458
click at [942, 284] on div at bounding box center [924, 267] width 206 height 458
click at [996, 283] on div at bounding box center [924, 267] width 206 height 458
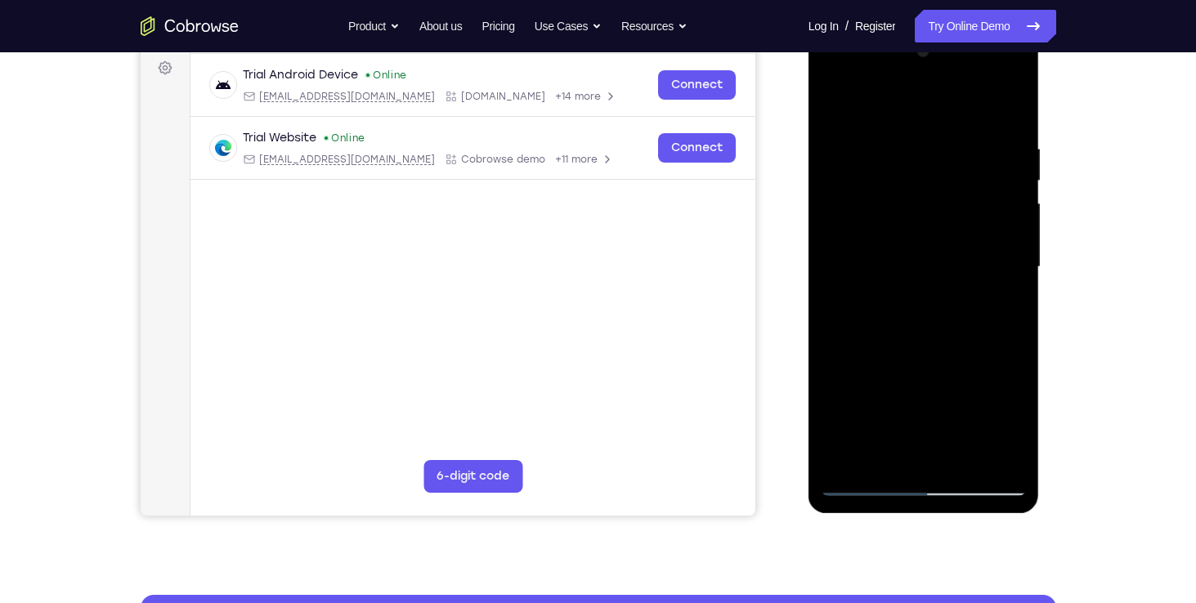
click at [961, 283] on div at bounding box center [924, 267] width 206 height 458
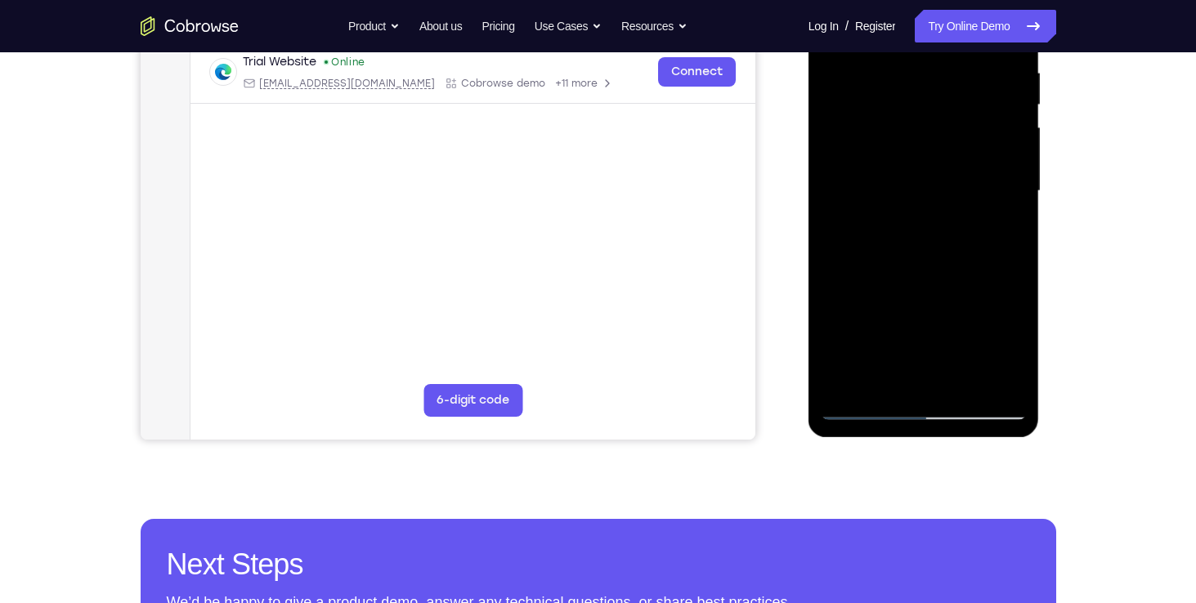
scroll to position [298, 0]
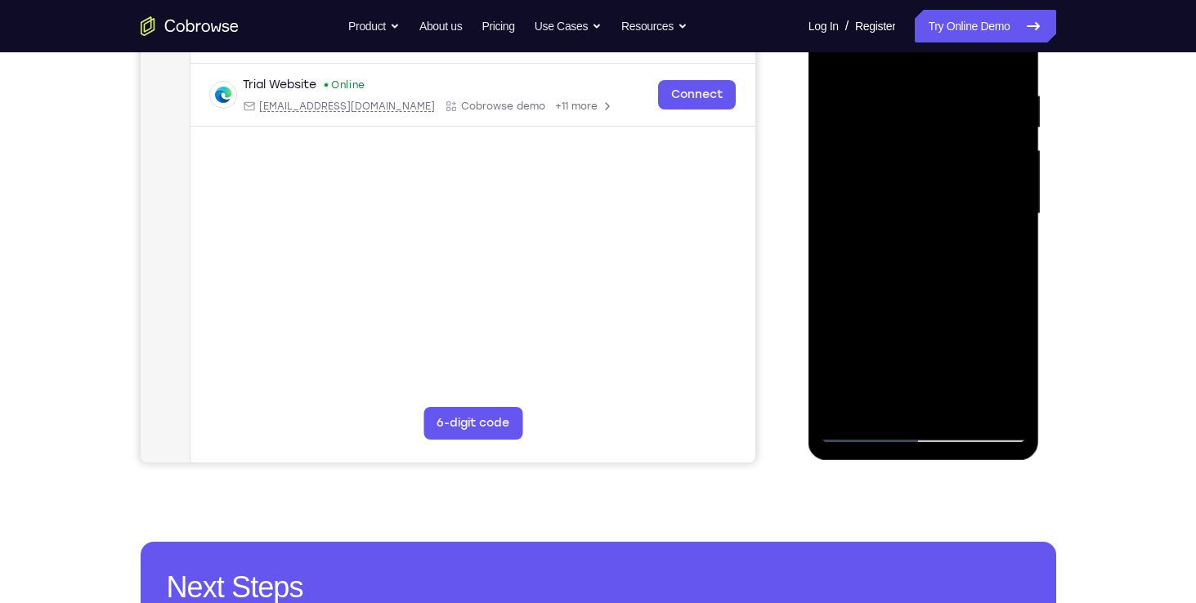
click at [1019, 234] on div at bounding box center [924, 214] width 206 height 458
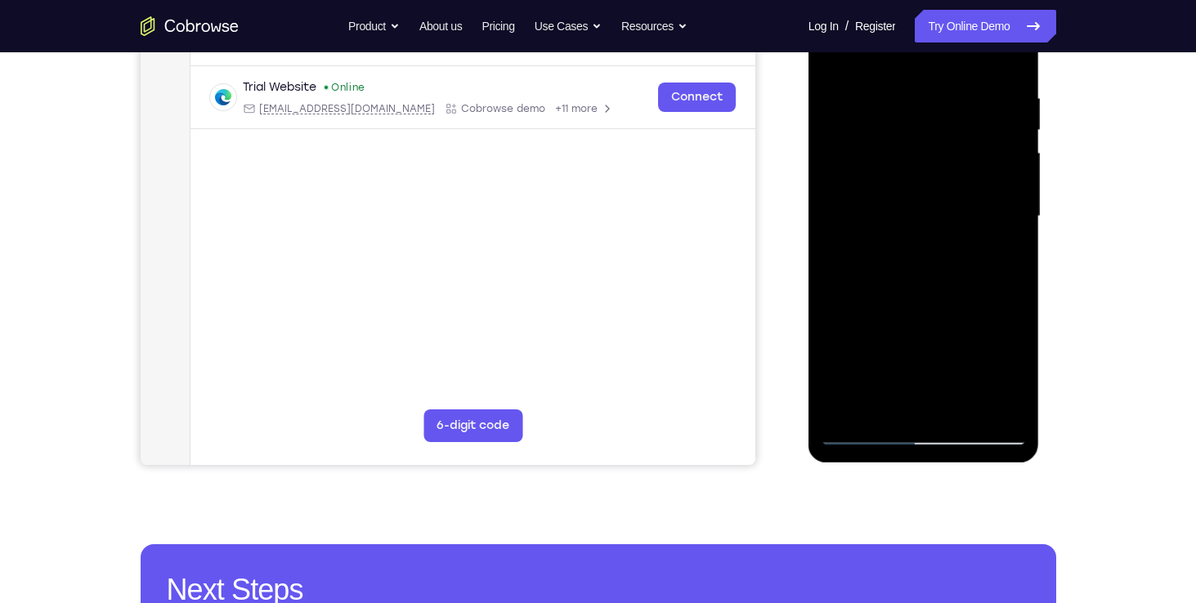
scroll to position [294, 0]
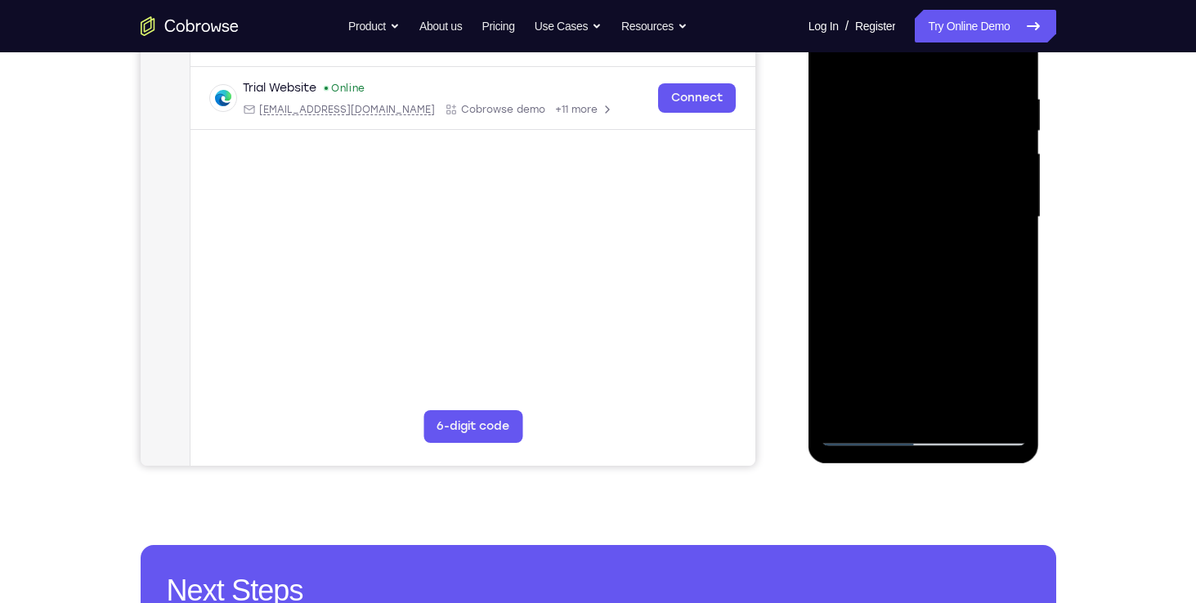
click at [854, 241] on div at bounding box center [924, 218] width 206 height 458
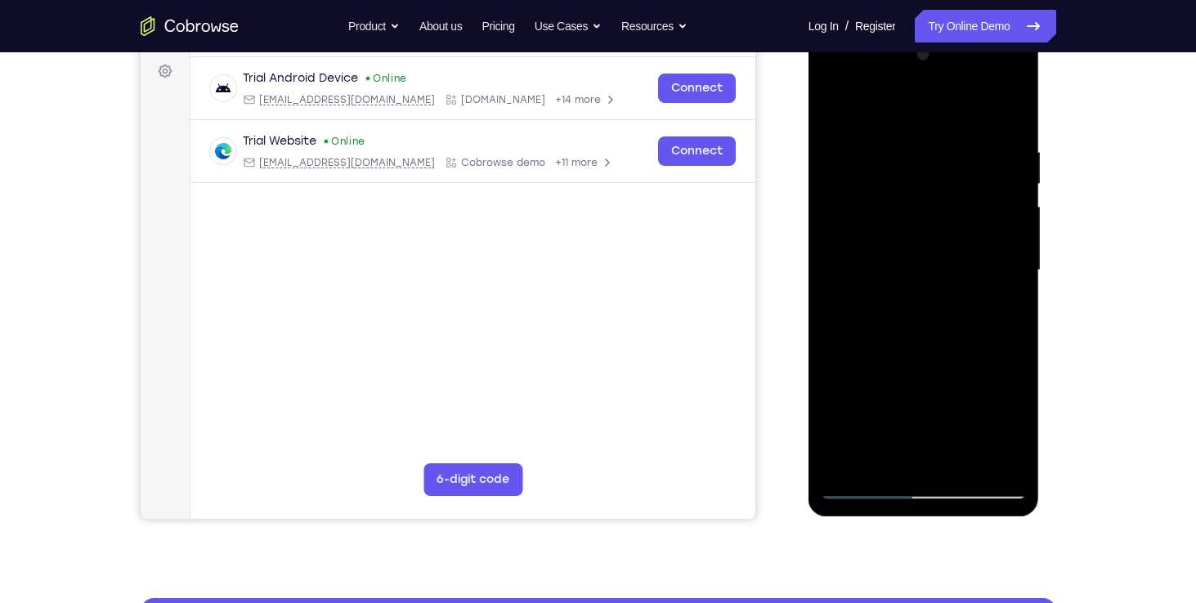
scroll to position [240, 0]
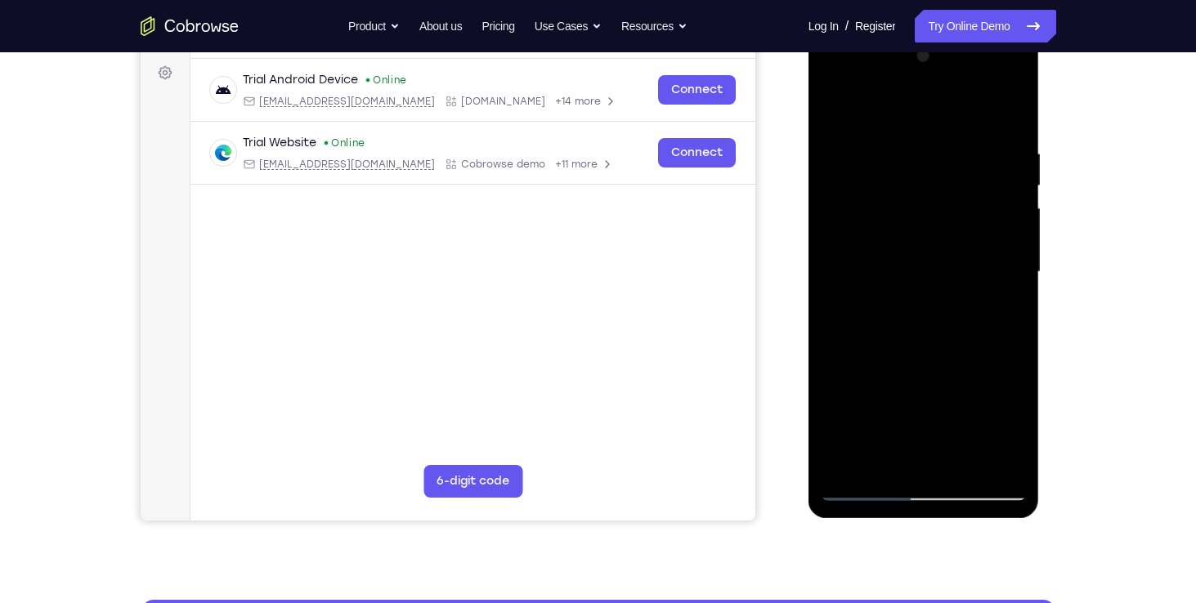
click at [845, 463] on div at bounding box center [924, 272] width 206 height 458
click at [960, 459] on div at bounding box center [924, 272] width 206 height 458
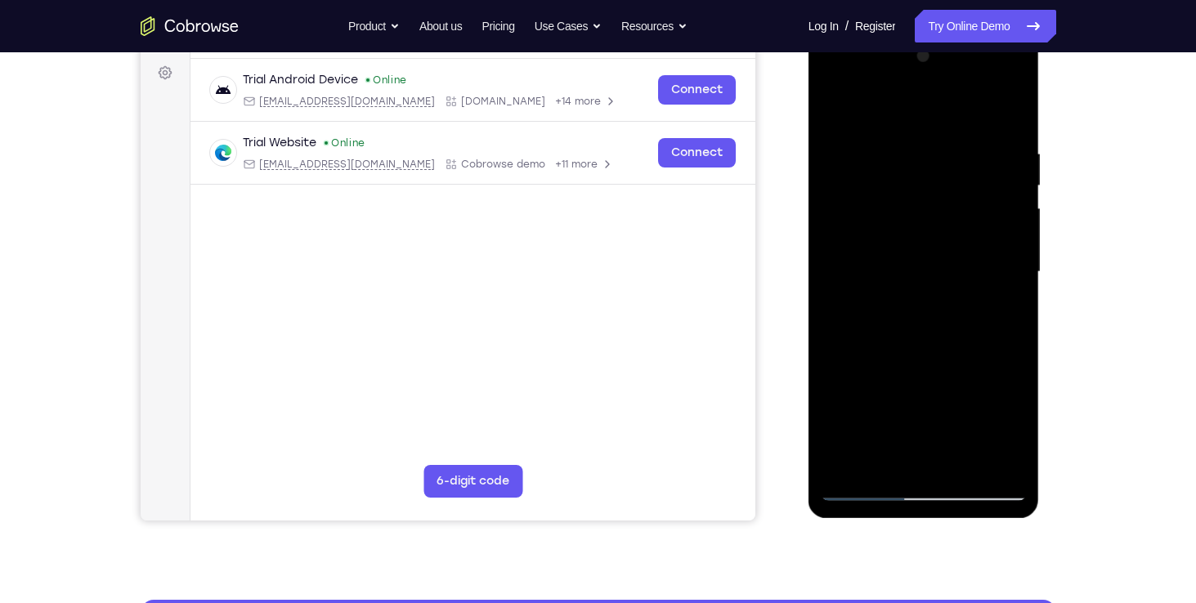
click at [956, 365] on div at bounding box center [924, 272] width 206 height 458
click at [874, 128] on div at bounding box center [924, 272] width 206 height 458
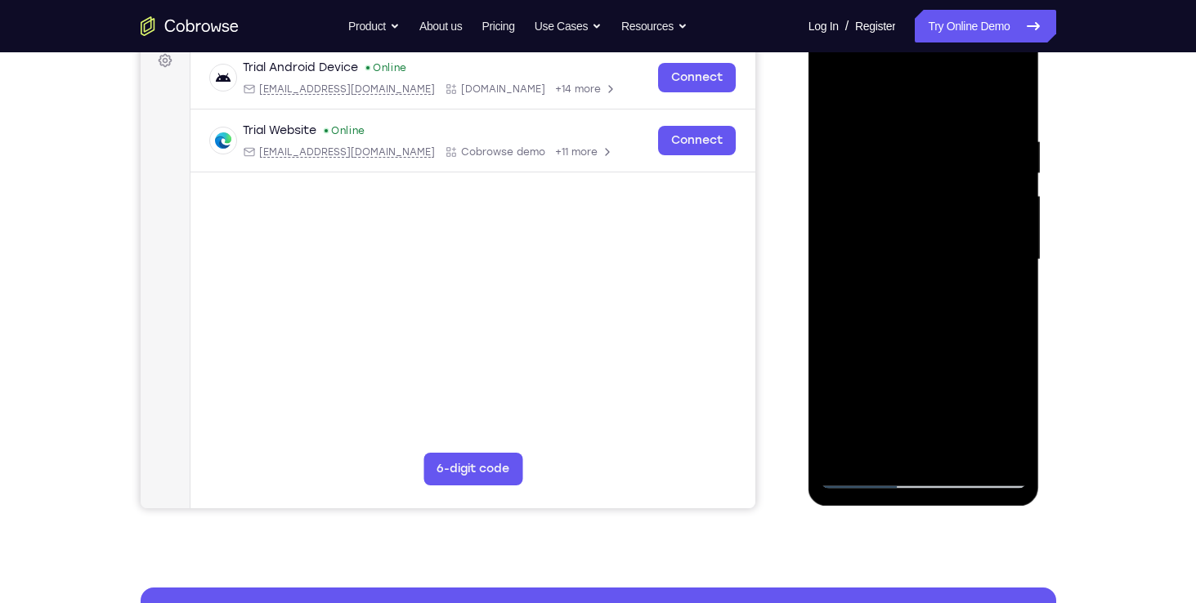
scroll to position [248, 0]
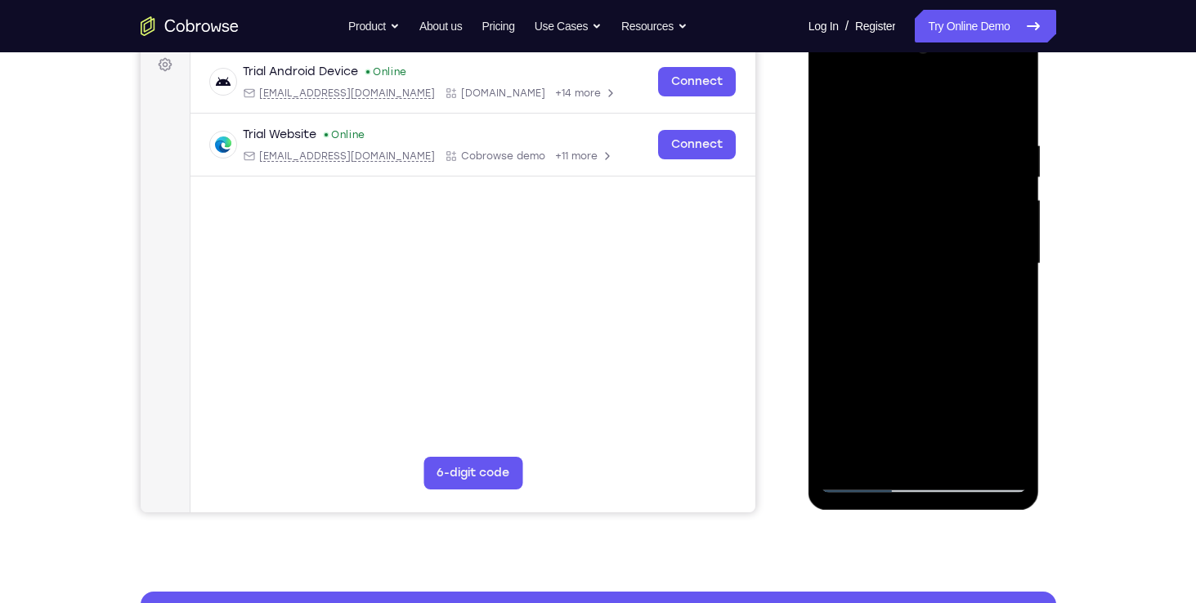
click at [833, 124] on div at bounding box center [924, 264] width 206 height 458
click at [862, 476] on div at bounding box center [924, 264] width 206 height 458
click at [996, 455] on div at bounding box center [924, 264] width 206 height 458
click at [993, 247] on div at bounding box center [924, 264] width 206 height 458
click at [929, 121] on div at bounding box center [924, 264] width 206 height 458
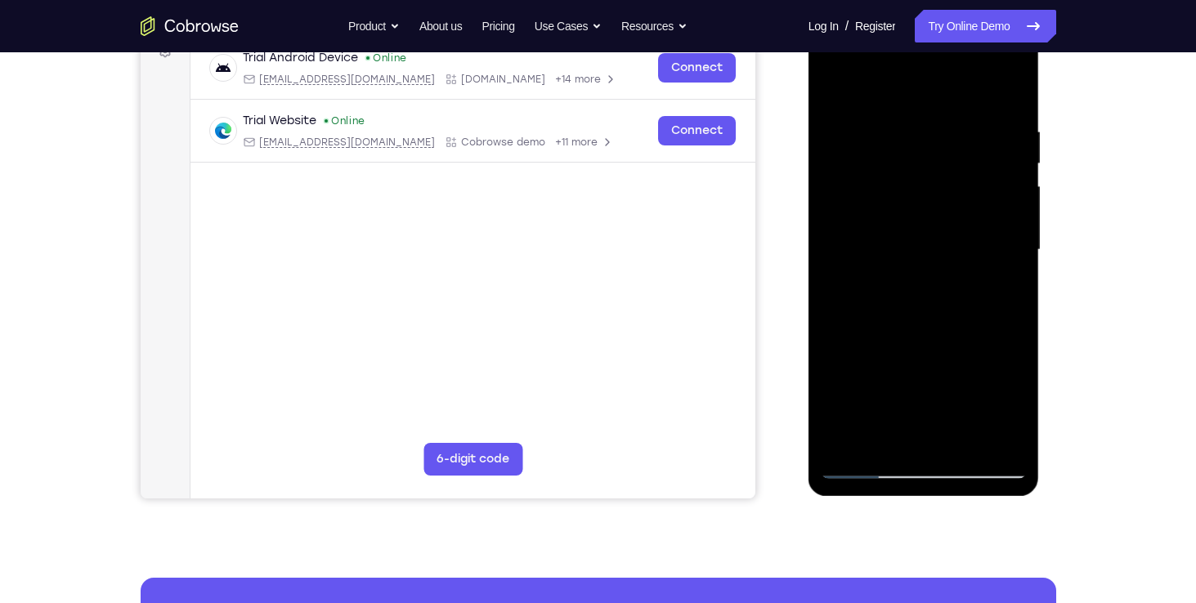
scroll to position [262, 0]
click at [902, 183] on div at bounding box center [924, 250] width 206 height 458
click at [960, 138] on div at bounding box center [924, 250] width 206 height 458
click at [861, 430] on div at bounding box center [924, 250] width 206 height 458
click at [929, 347] on div at bounding box center [924, 250] width 206 height 458
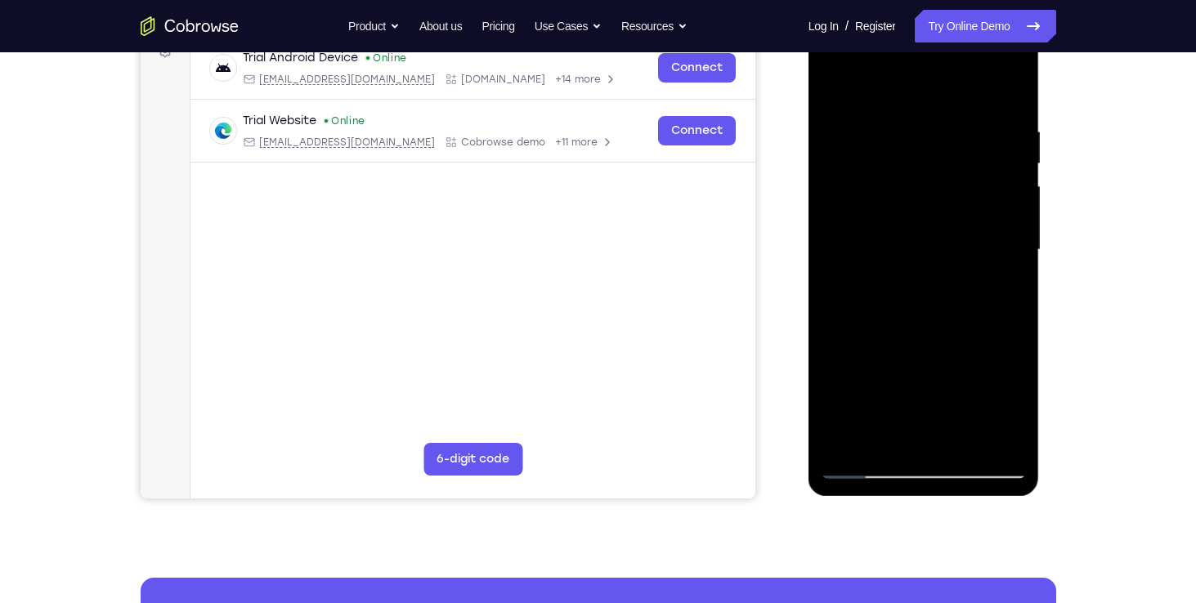
click at [840, 375] on div at bounding box center [924, 250] width 206 height 458
click at [902, 438] on div at bounding box center [924, 250] width 206 height 458
click at [999, 284] on div at bounding box center [924, 250] width 206 height 458
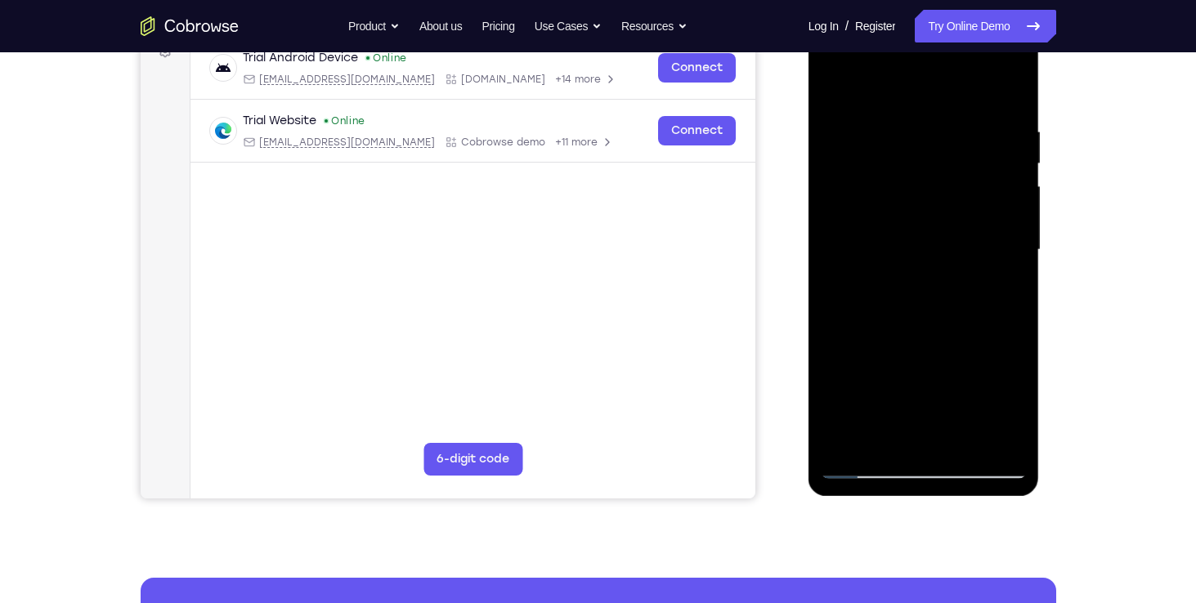
click at [954, 322] on div at bounding box center [924, 250] width 206 height 458
click at [918, 137] on div at bounding box center [924, 250] width 206 height 458
click at [882, 174] on div at bounding box center [924, 250] width 206 height 458
click at [834, 60] on div at bounding box center [924, 250] width 206 height 458
click at [859, 146] on div at bounding box center [924, 250] width 206 height 458
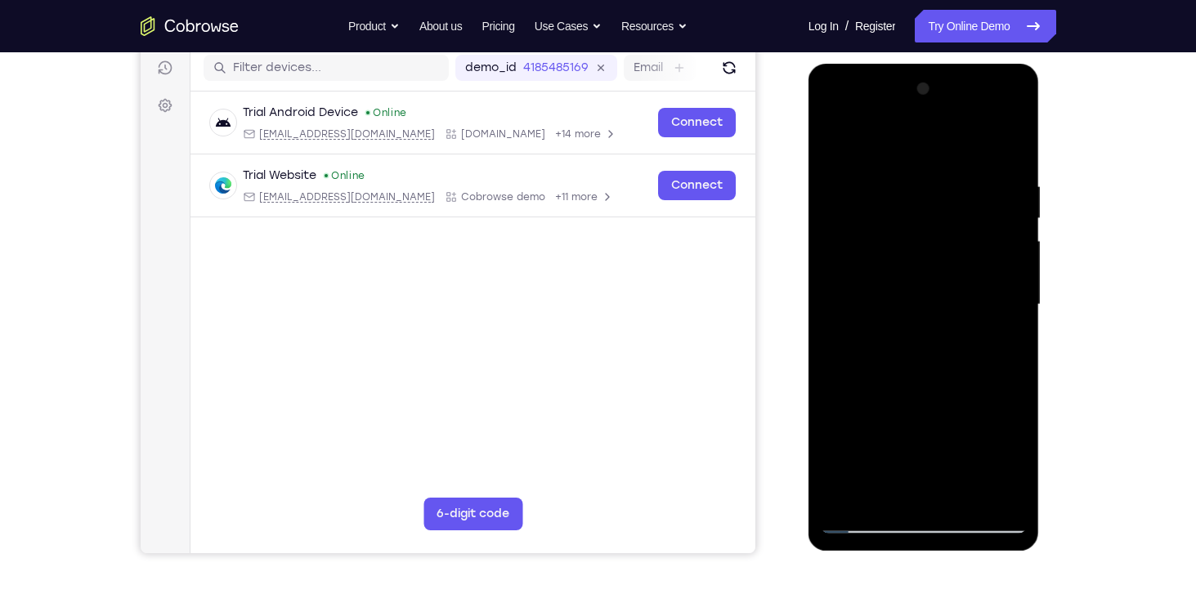
scroll to position [206, 0]
click at [836, 109] on div at bounding box center [924, 306] width 206 height 458
click at [890, 494] on div at bounding box center [924, 306] width 206 height 458
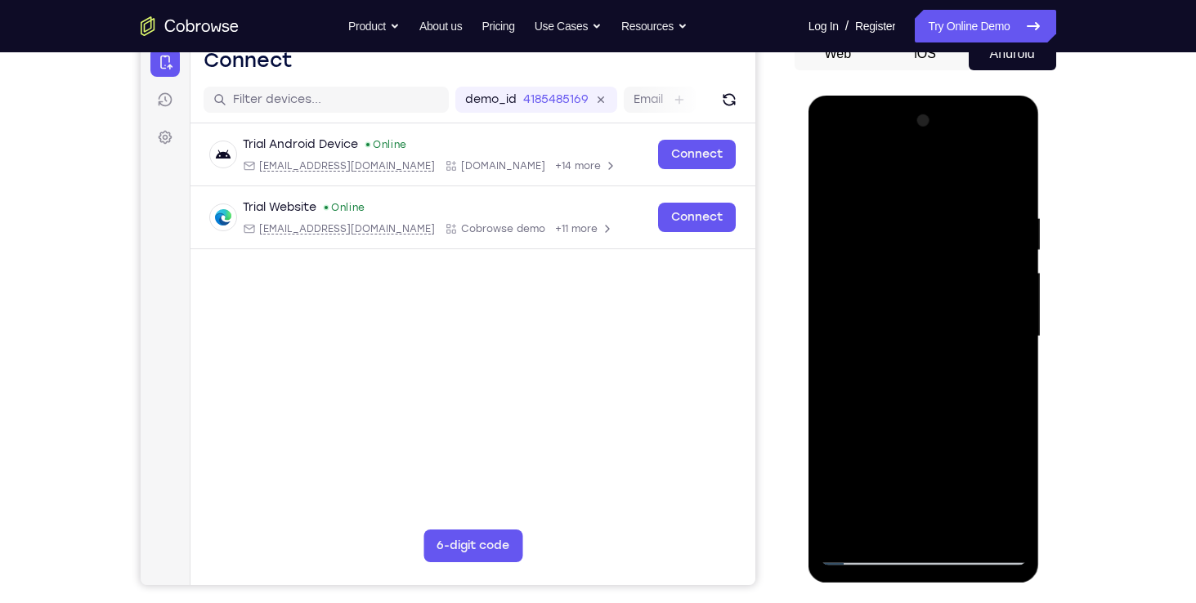
scroll to position [174, 0]
click at [1012, 148] on div at bounding box center [924, 338] width 206 height 458
click at [924, 182] on div at bounding box center [924, 338] width 206 height 458
click at [1006, 522] on div at bounding box center [924, 338] width 206 height 458
click at [872, 295] on div at bounding box center [924, 338] width 206 height 458
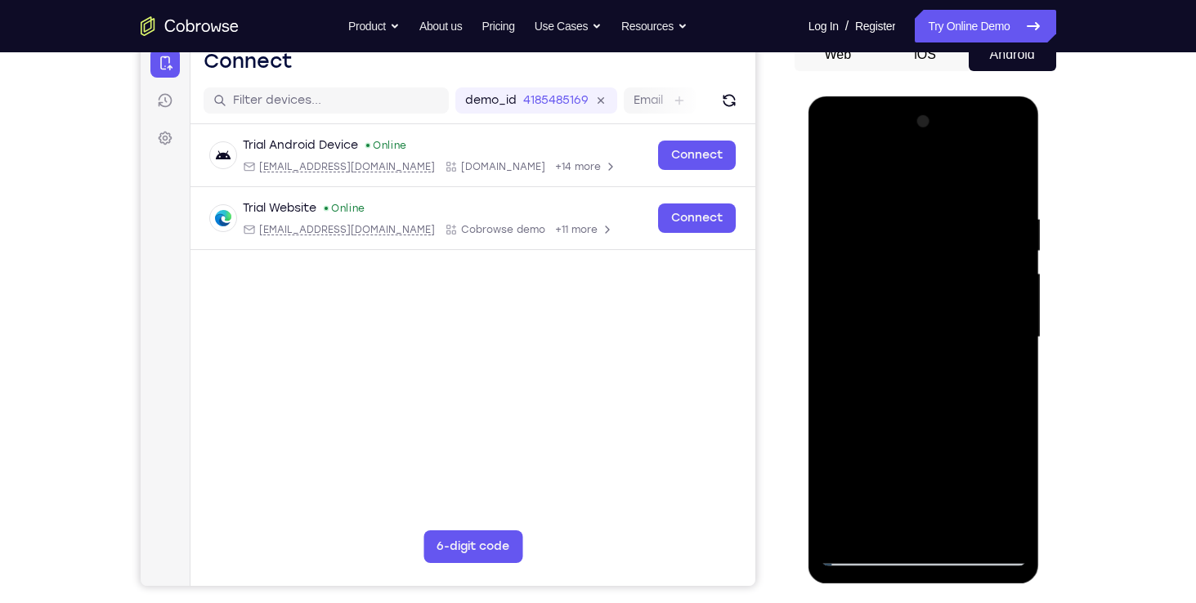
click at [832, 148] on div at bounding box center [924, 338] width 206 height 458
click at [874, 220] on div at bounding box center [924, 338] width 206 height 458
click at [896, 287] on div at bounding box center [924, 338] width 206 height 458
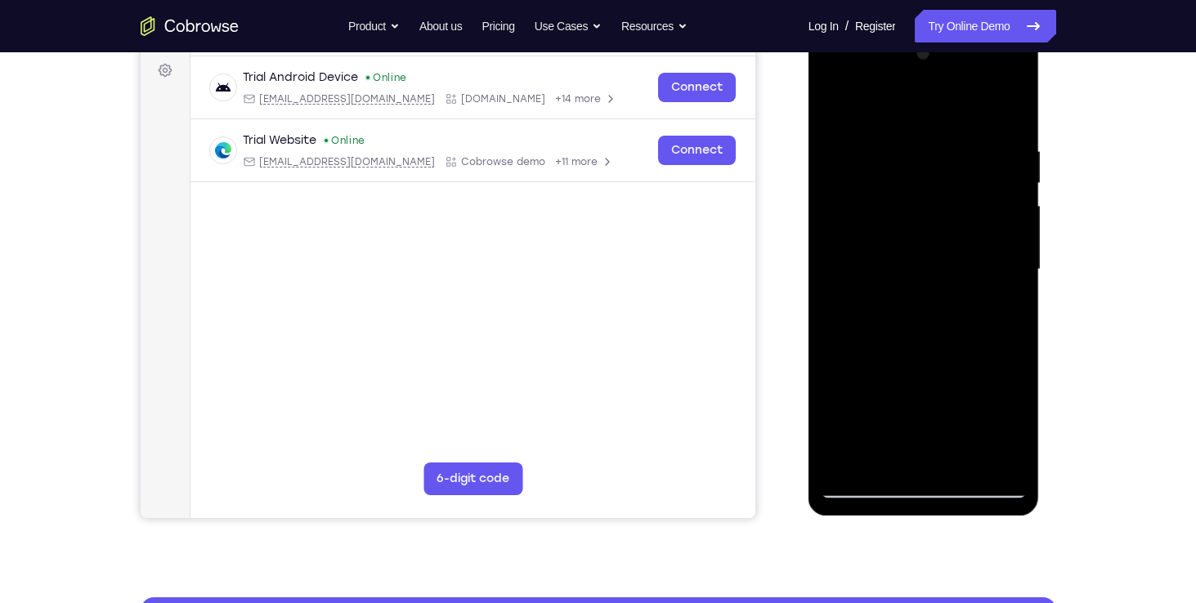
scroll to position [248, 0]
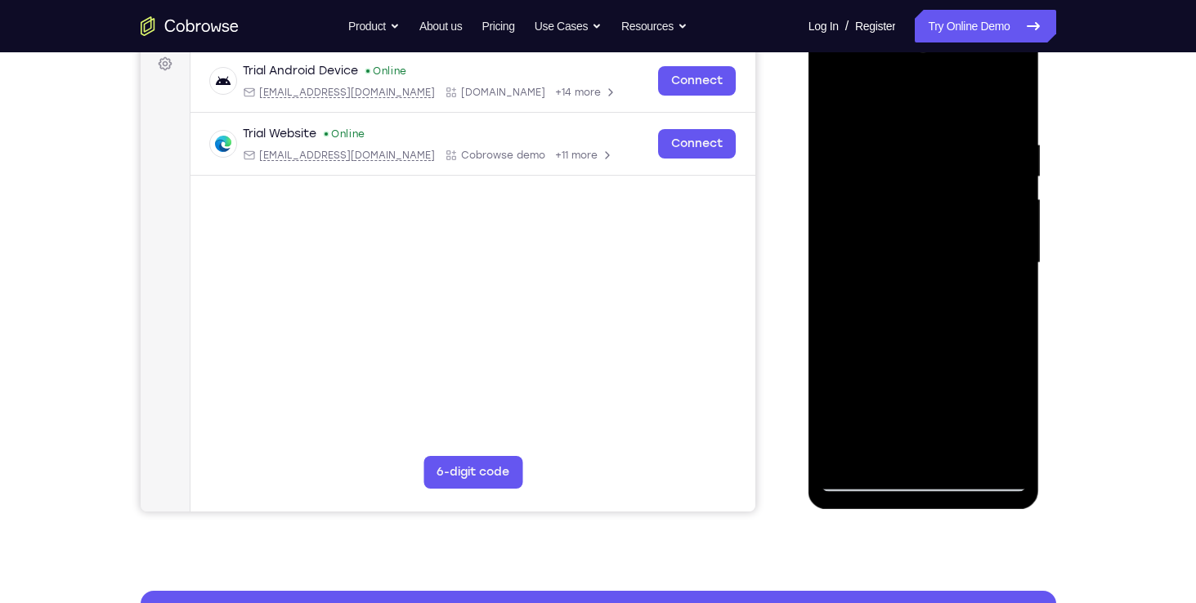
drag, startPoint x: 951, startPoint y: 253, endPoint x: 861, endPoint y: 236, distance: 92.2
click at [861, 236] on div at bounding box center [924, 263] width 206 height 458
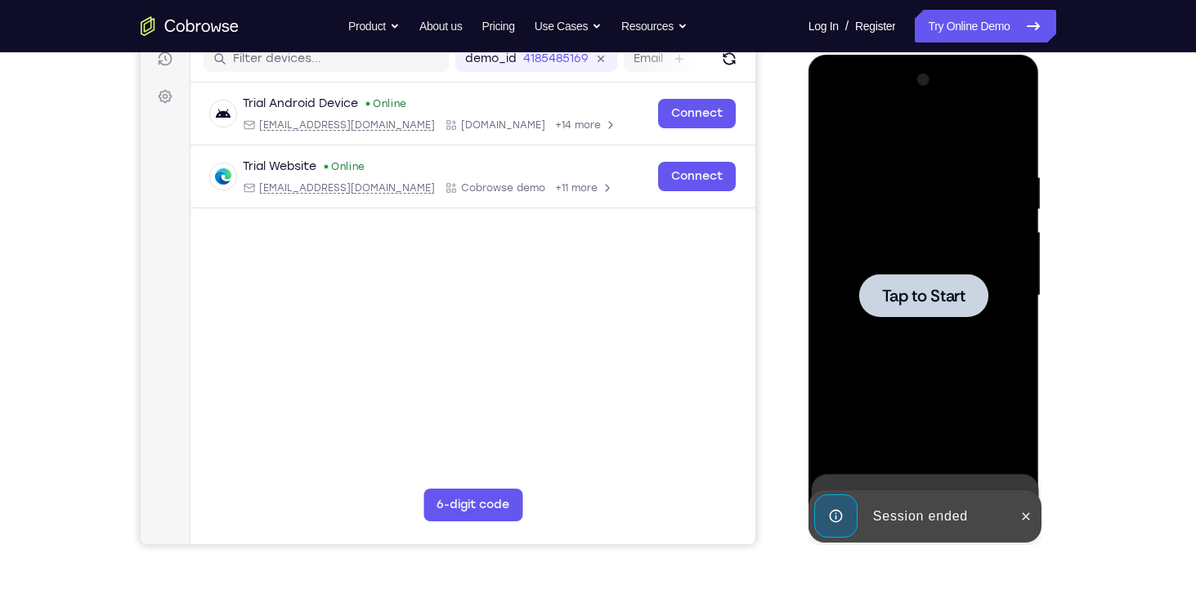
scroll to position [214, 0]
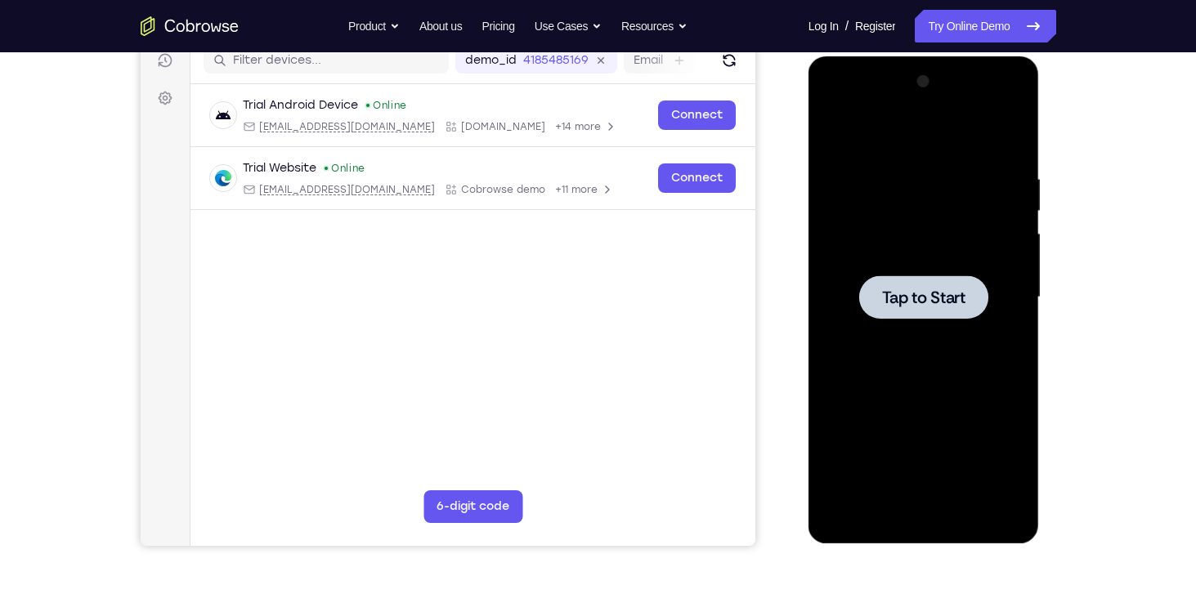
click at [905, 290] on span "Tap to Start" at bounding box center [923, 297] width 83 height 16
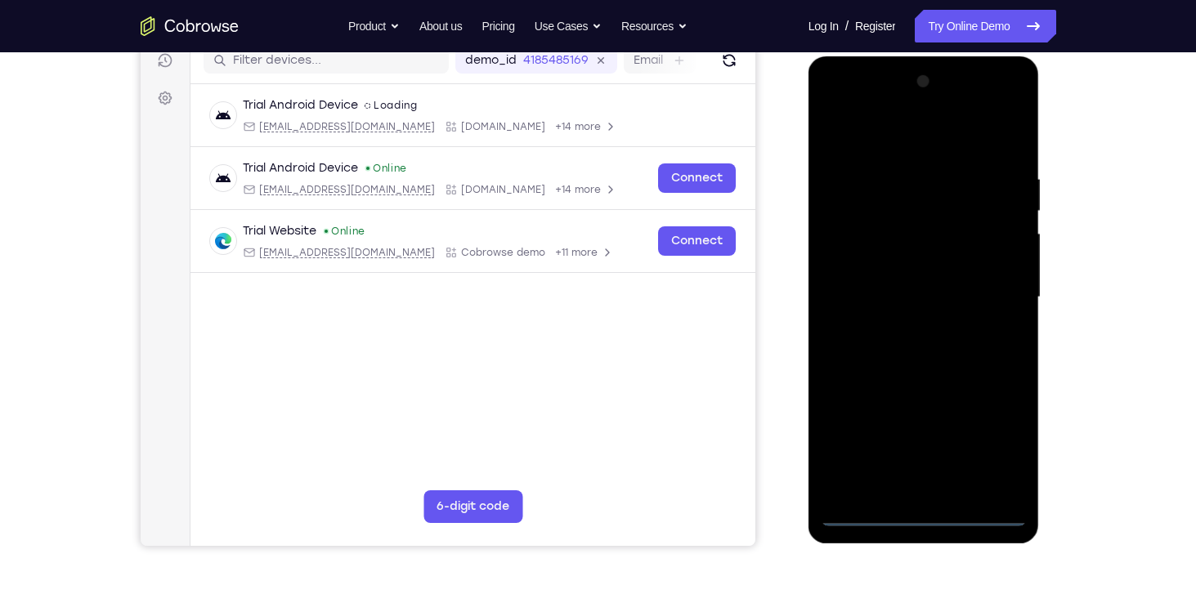
click at [933, 509] on div at bounding box center [924, 298] width 206 height 458
click at [852, 487] on div at bounding box center [924, 298] width 206 height 458
click at [853, 171] on div at bounding box center [924, 298] width 206 height 458
click at [942, 483] on div at bounding box center [924, 298] width 206 height 458
click at [856, 173] on div at bounding box center [924, 298] width 206 height 458
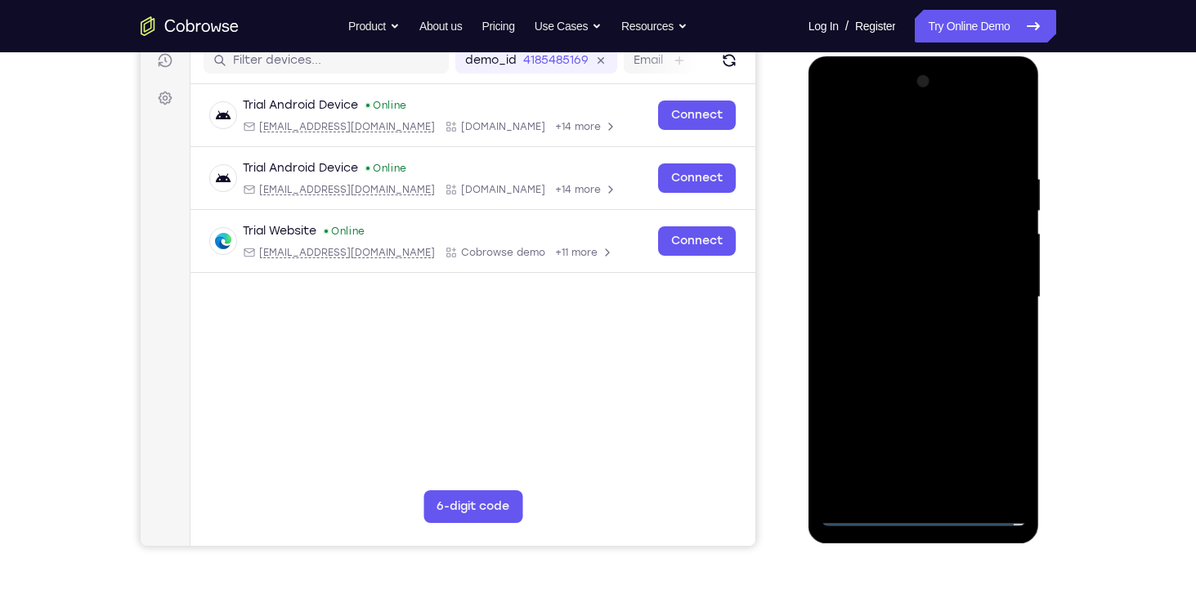
click at [886, 185] on div at bounding box center [924, 298] width 206 height 458
click at [840, 208] on div at bounding box center [924, 298] width 206 height 458
click at [902, 326] on div at bounding box center [924, 298] width 206 height 458
click at [890, 282] on div at bounding box center [924, 298] width 206 height 458
click at [882, 261] on div at bounding box center [924, 298] width 206 height 458
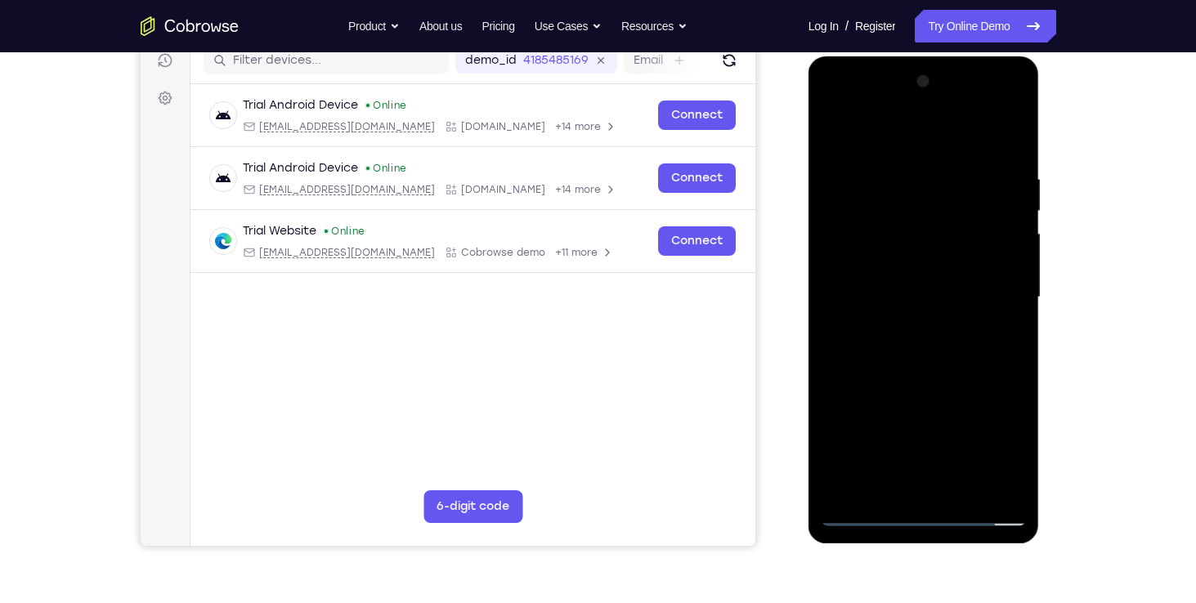
click at [880, 286] on div at bounding box center [924, 298] width 206 height 458
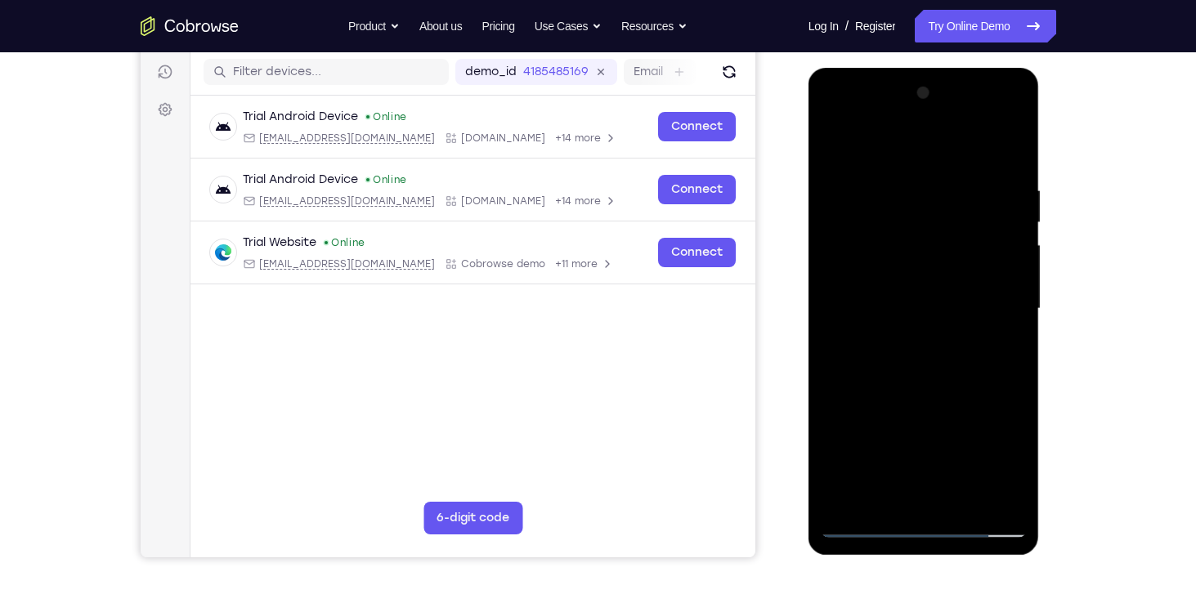
scroll to position [200, 0]
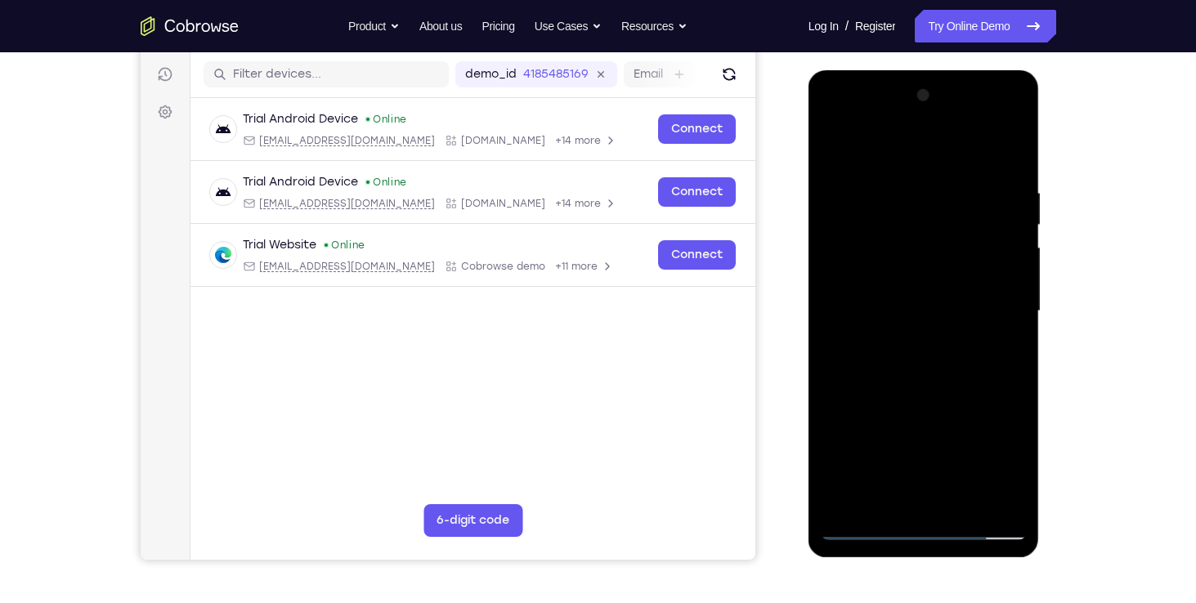
click at [900, 245] on div at bounding box center [924, 312] width 206 height 458
click at [892, 309] on div at bounding box center [924, 312] width 206 height 458
click at [920, 370] on div at bounding box center [924, 312] width 206 height 458
click at [922, 361] on div at bounding box center [924, 312] width 206 height 458
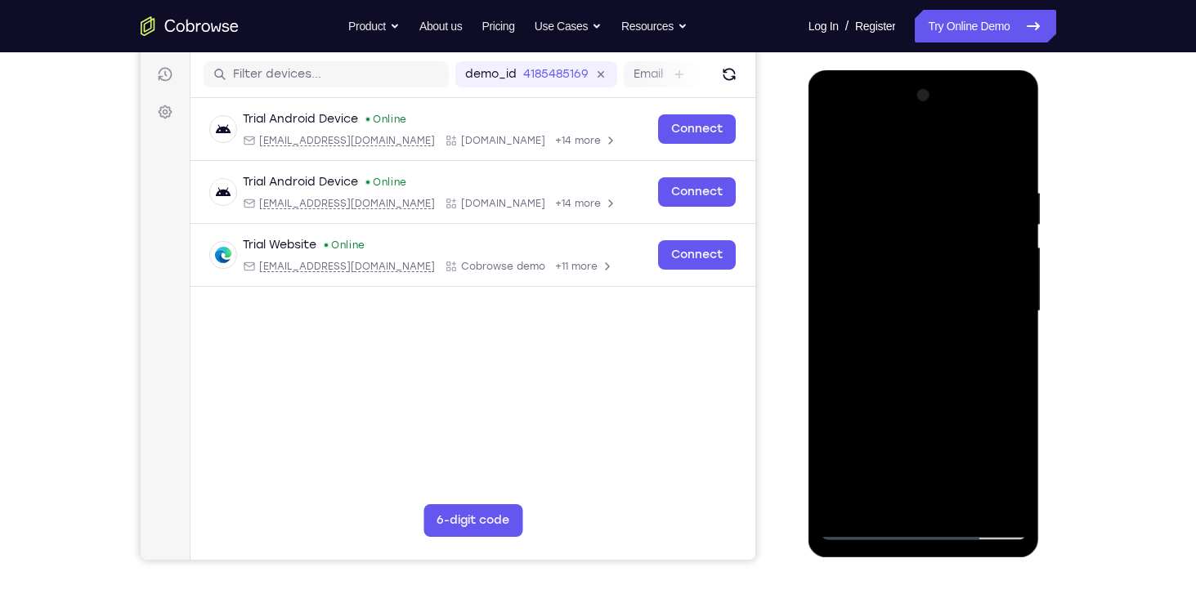
click at [922, 361] on div at bounding box center [924, 312] width 206 height 458
click at [1004, 169] on div at bounding box center [924, 312] width 206 height 458
click at [960, 501] on div at bounding box center [924, 312] width 206 height 458
click at [961, 404] on div at bounding box center [924, 312] width 206 height 458
click at [955, 276] on div at bounding box center [924, 312] width 206 height 458
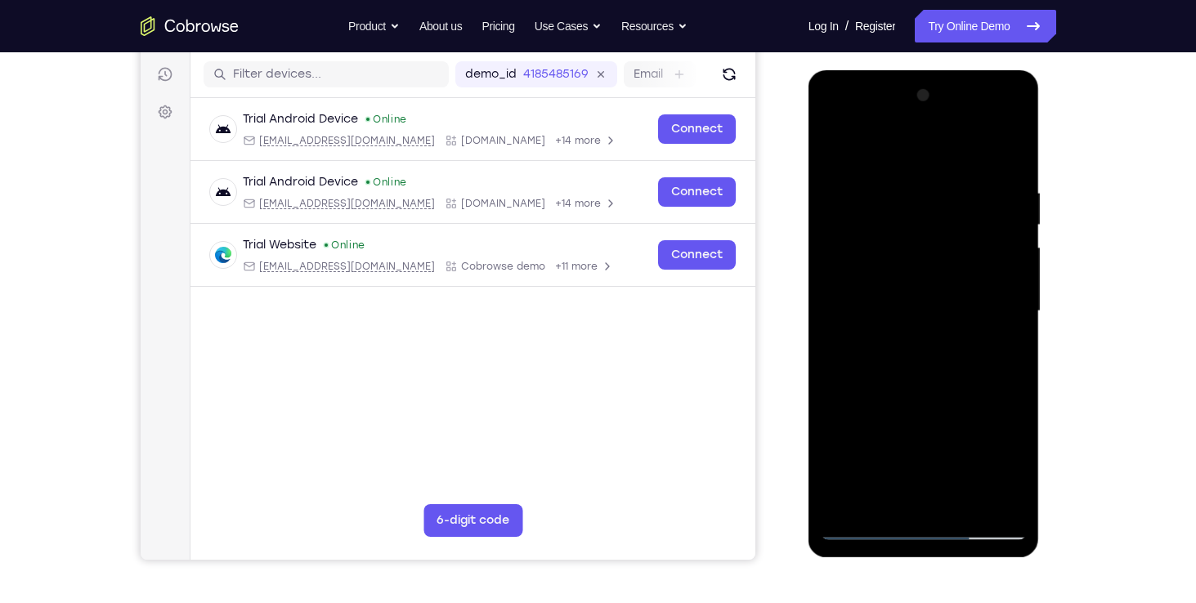
click at [862, 489] on div at bounding box center [924, 312] width 206 height 458
click at [949, 384] on div at bounding box center [924, 312] width 206 height 458
click at [931, 199] on div at bounding box center [924, 312] width 206 height 458
click at [834, 122] on div at bounding box center [924, 312] width 206 height 458
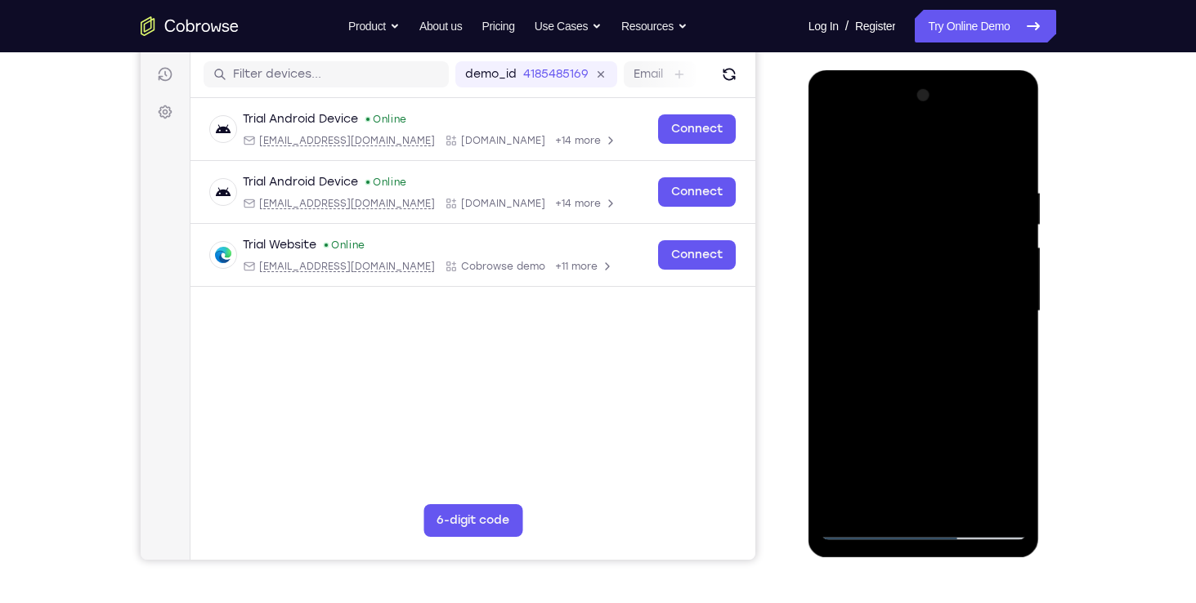
click at [834, 122] on div at bounding box center [924, 312] width 206 height 458
click at [852, 219] on div at bounding box center [924, 312] width 206 height 458
click at [910, 259] on div at bounding box center [924, 312] width 206 height 458
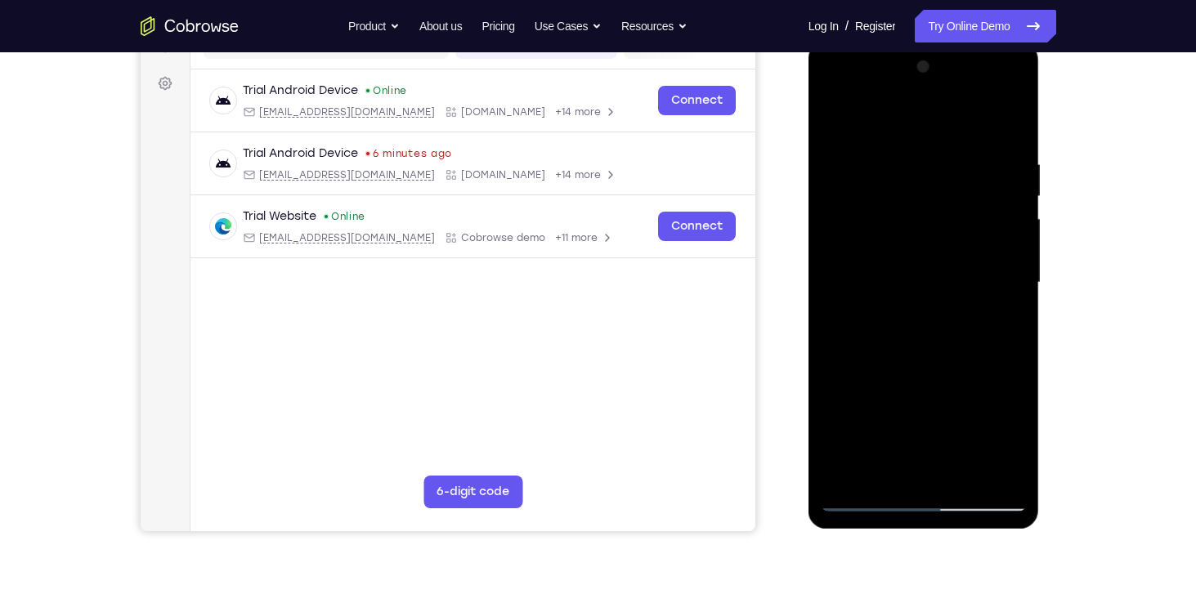
scroll to position [228, 0]
click at [957, 475] on div at bounding box center [924, 284] width 206 height 458
click at [969, 307] on div at bounding box center [924, 284] width 206 height 458
click at [832, 92] on div at bounding box center [924, 284] width 206 height 458
click at [853, 206] on div at bounding box center [924, 284] width 206 height 458
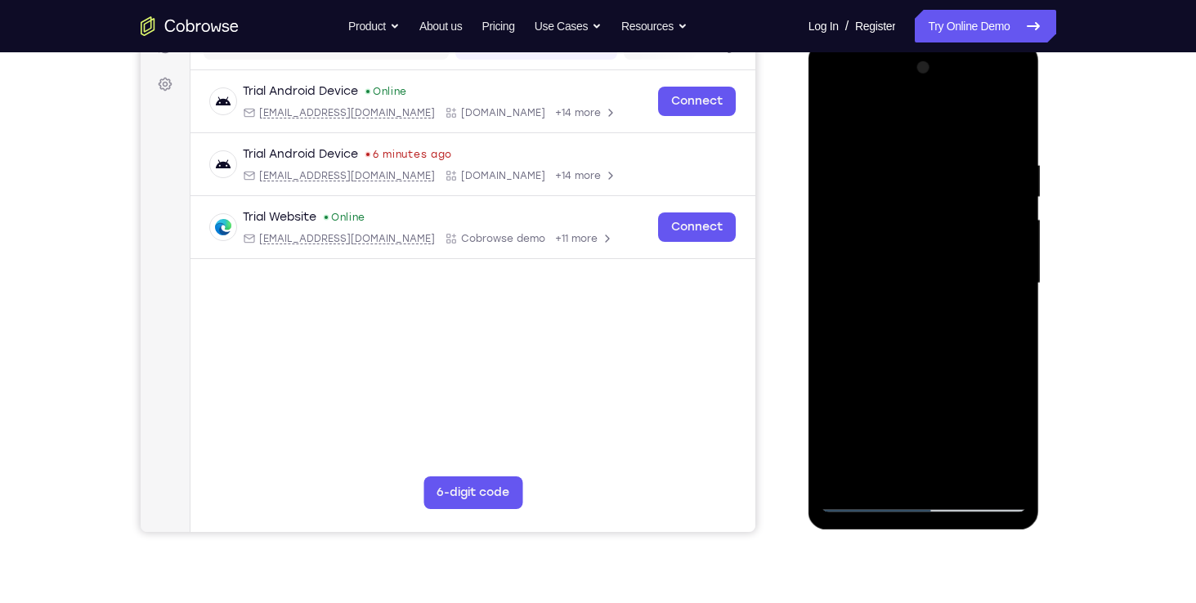
click at [956, 477] on div at bounding box center [924, 284] width 206 height 458
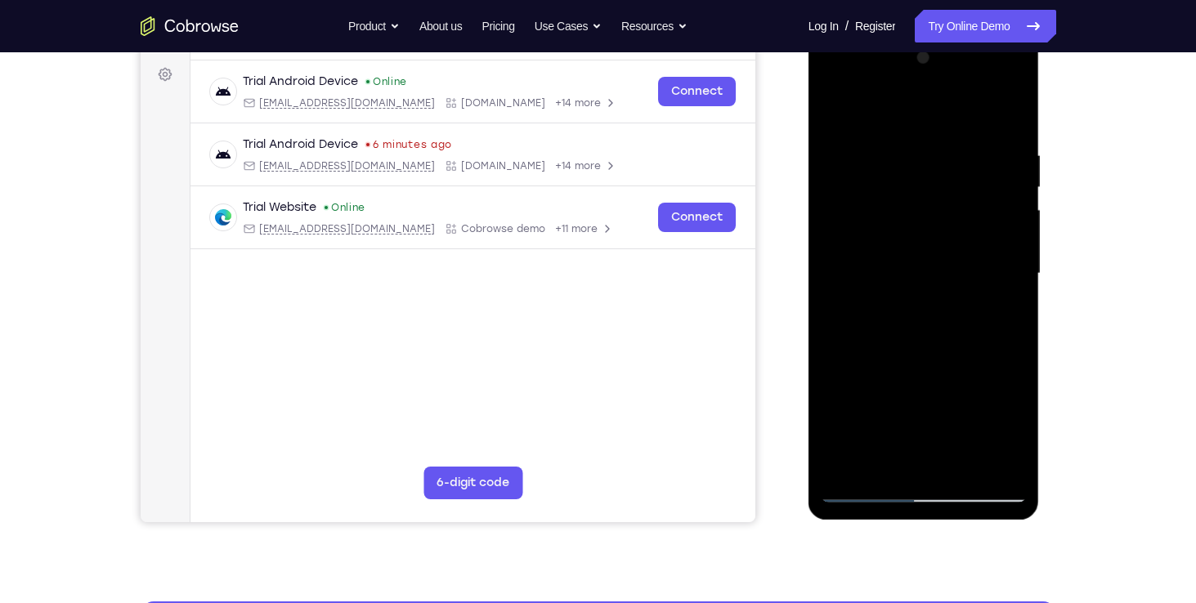
scroll to position [236, 0]
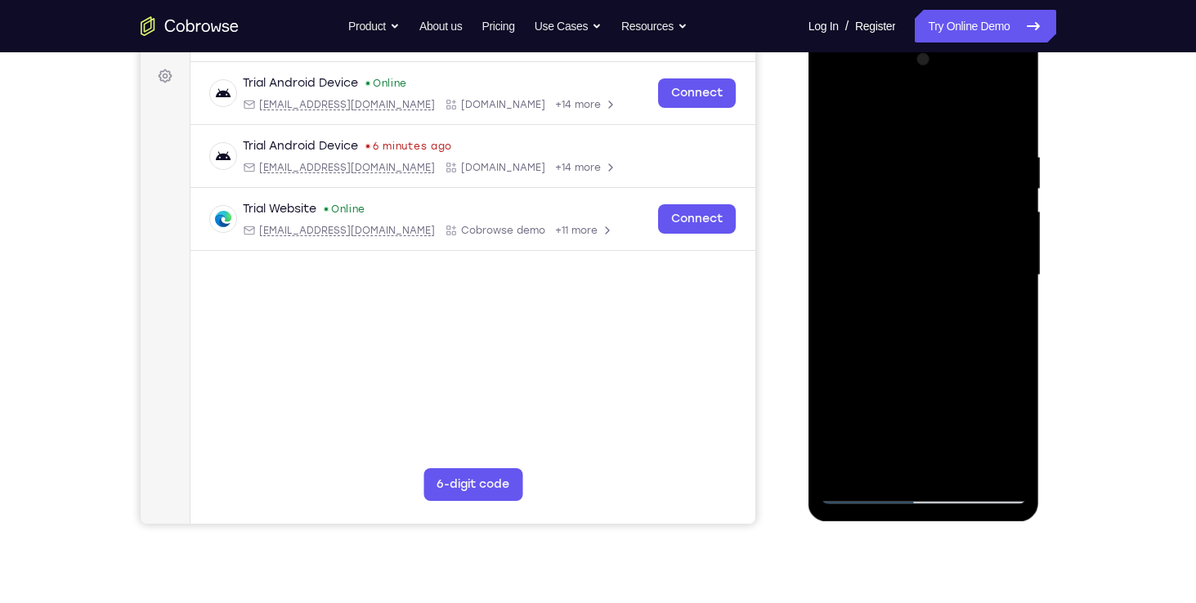
click at [969, 239] on div at bounding box center [924, 276] width 206 height 458
click at [850, 464] on div at bounding box center [924, 276] width 206 height 458
click at [905, 396] on div at bounding box center [924, 276] width 206 height 458
click at [875, 372] on div at bounding box center [924, 276] width 206 height 458
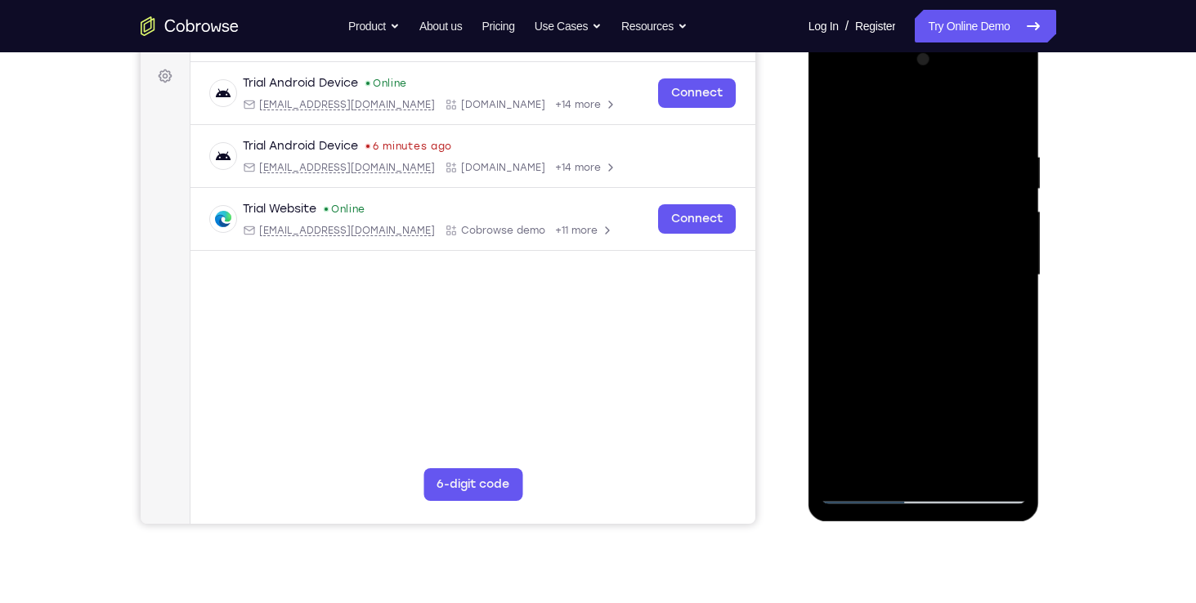
click at [910, 459] on div at bounding box center [924, 276] width 206 height 458
click at [874, 372] on div at bounding box center [924, 276] width 206 height 458
click at [1015, 402] on div at bounding box center [924, 276] width 206 height 458
click at [989, 398] on div at bounding box center [924, 276] width 206 height 458
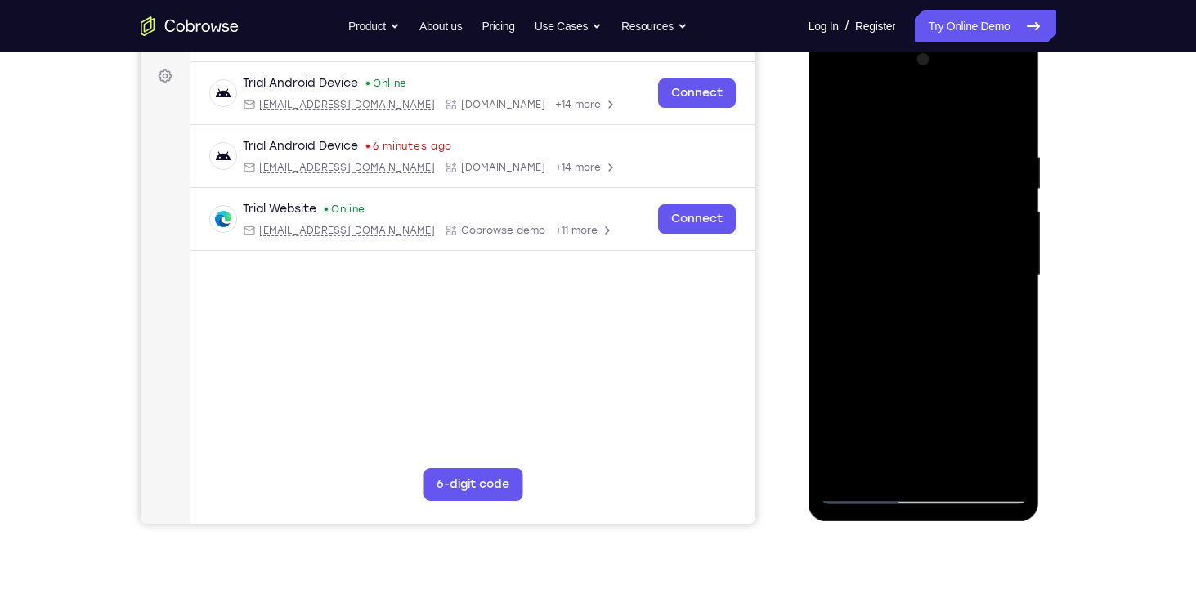
click at [993, 369] on div at bounding box center [924, 276] width 206 height 458
click at [1003, 396] on div at bounding box center [924, 276] width 206 height 458
click at [974, 377] on div at bounding box center [924, 276] width 206 height 458
click at [842, 402] on div at bounding box center [924, 276] width 206 height 458
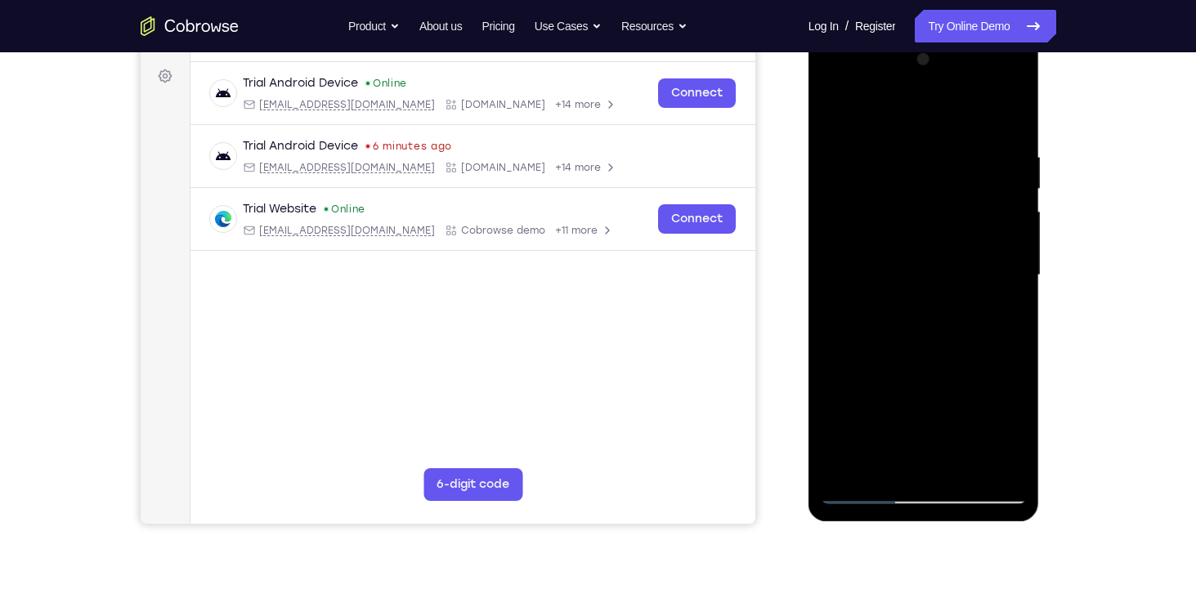
click at [842, 402] on div at bounding box center [924, 276] width 206 height 458
click at [1001, 316] on div at bounding box center [924, 276] width 206 height 458
click at [867, 376] on div at bounding box center [924, 276] width 206 height 458
click at [960, 427] on div at bounding box center [924, 276] width 206 height 458
click at [927, 406] on div at bounding box center [924, 276] width 206 height 458
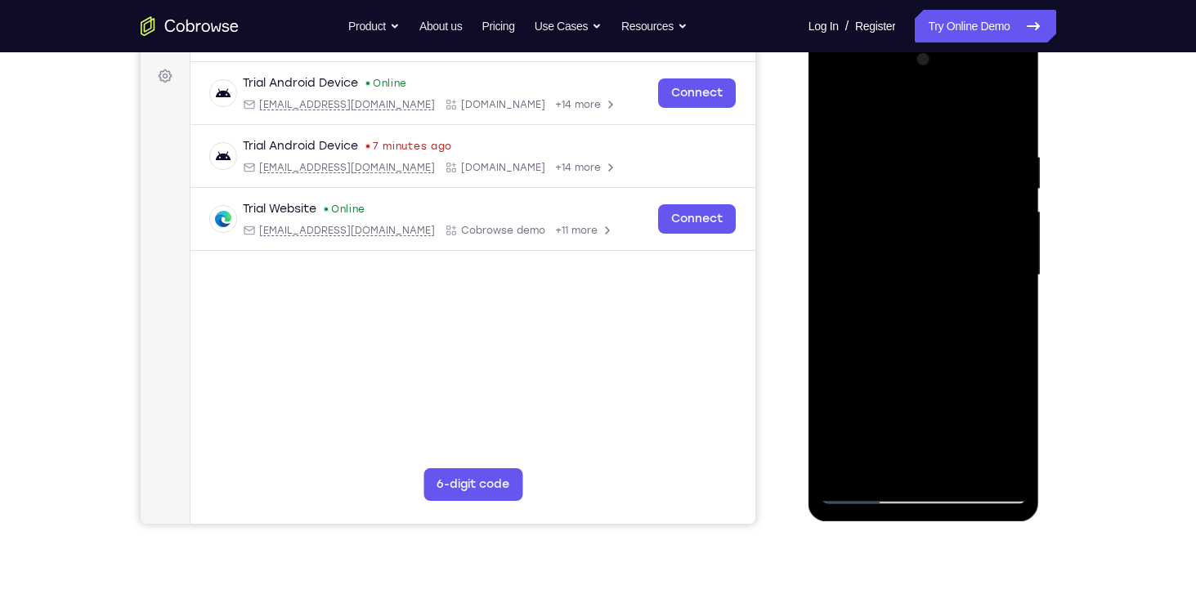
click at [1001, 401] on div at bounding box center [924, 276] width 206 height 458
click at [933, 347] on div at bounding box center [924, 276] width 206 height 458
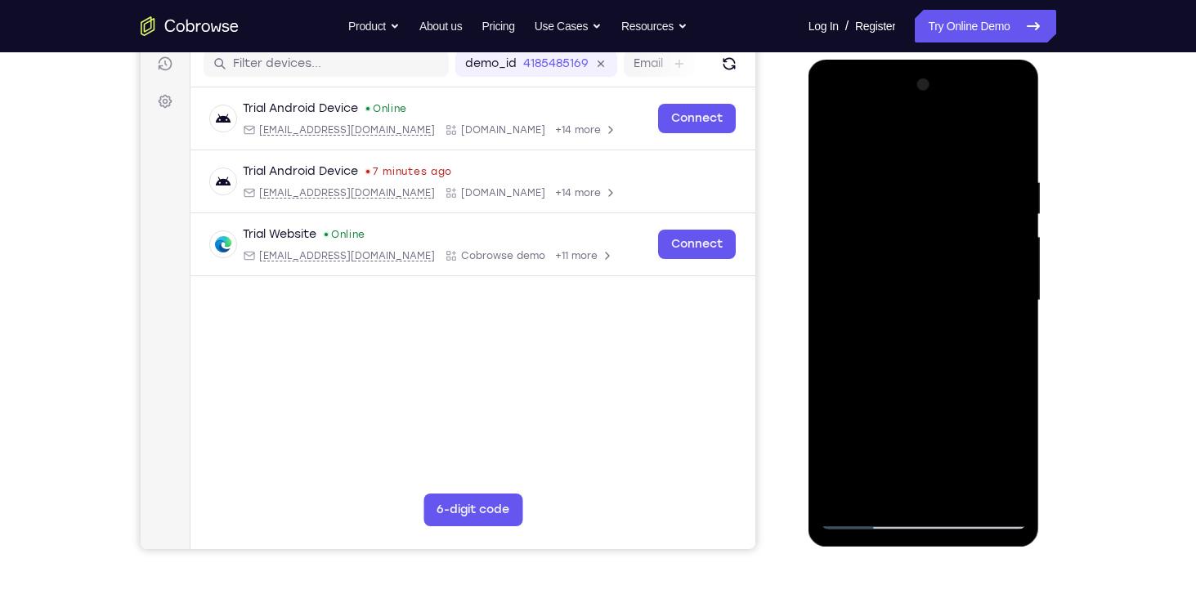
scroll to position [209, 0]
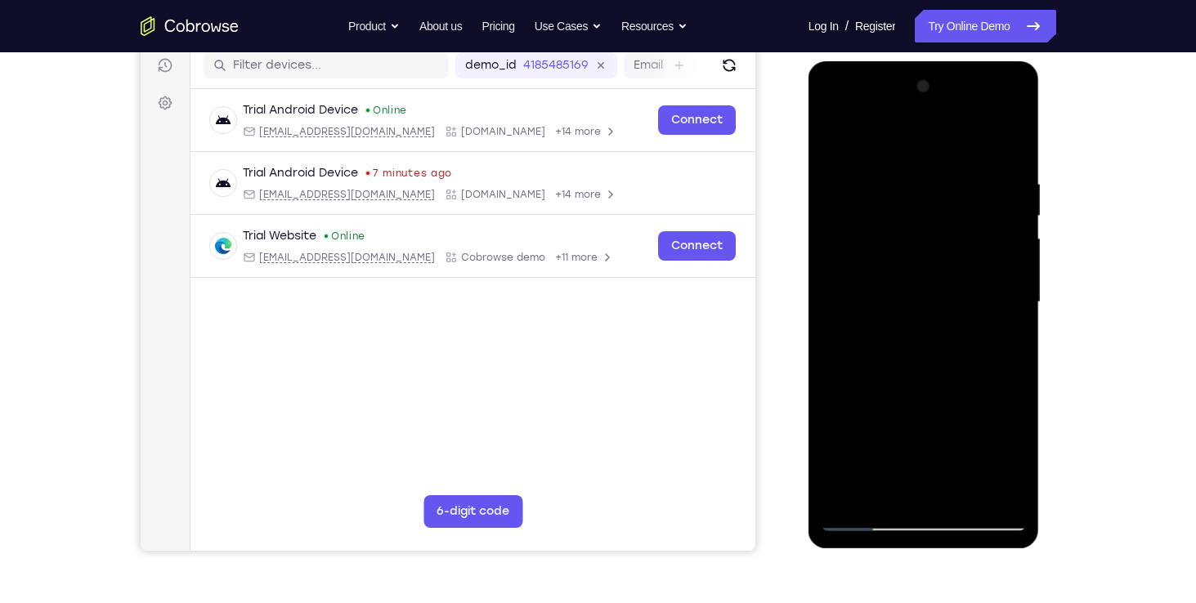
click at [856, 520] on div at bounding box center [924, 303] width 206 height 458
click at [946, 258] on div at bounding box center [924, 303] width 206 height 458
click at [895, 479] on div at bounding box center [924, 303] width 206 height 458
click at [1015, 457] on div at bounding box center [924, 303] width 206 height 458
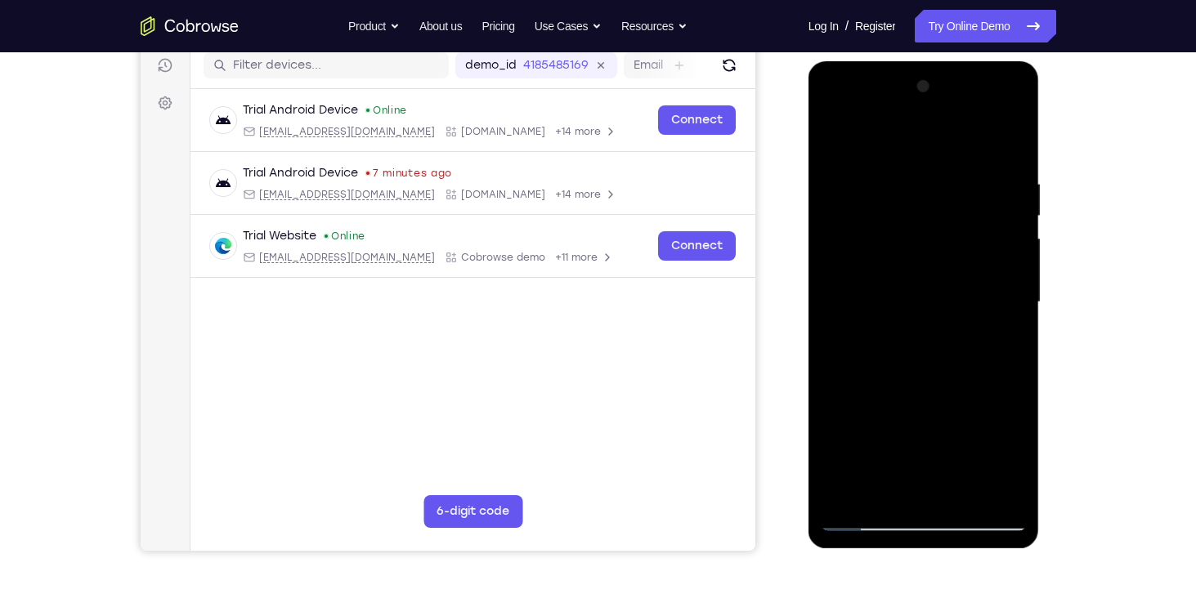
click at [871, 397] on div at bounding box center [924, 303] width 206 height 458
click at [943, 423] on div at bounding box center [924, 303] width 206 height 458
click at [914, 484] on div at bounding box center [924, 303] width 206 height 458
click at [871, 401] on div at bounding box center [924, 303] width 206 height 458
click at [1004, 427] on div at bounding box center [924, 303] width 206 height 458
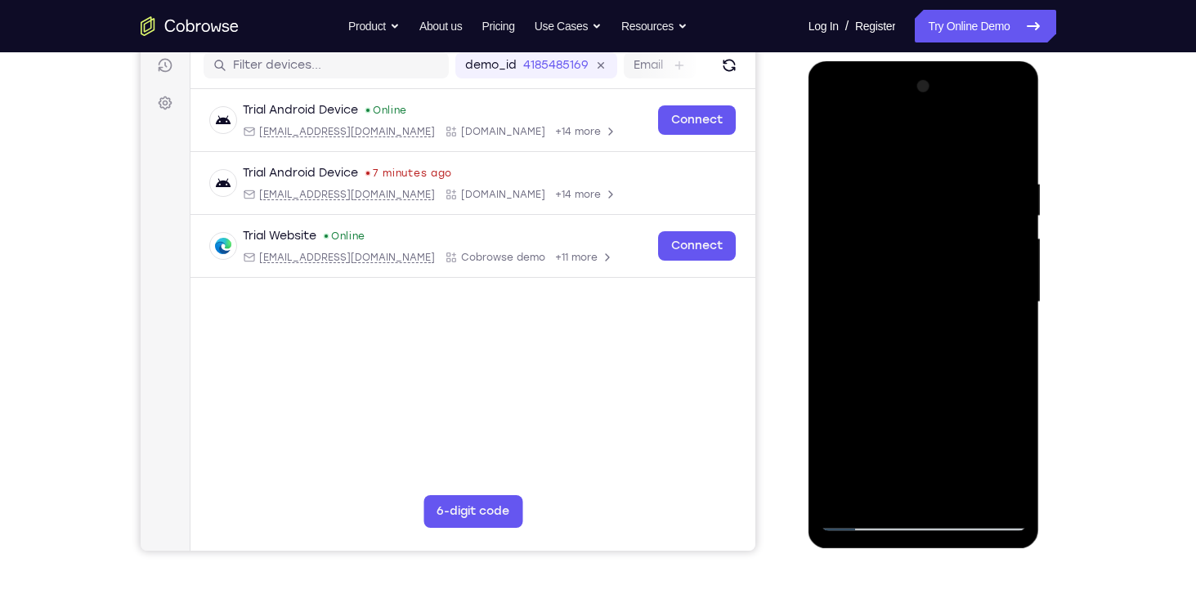
click at [977, 429] on div at bounding box center [924, 303] width 206 height 458
click at [1005, 429] on div at bounding box center [924, 303] width 206 height 458
click at [842, 433] on div at bounding box center [924, 303] width 206 height 458
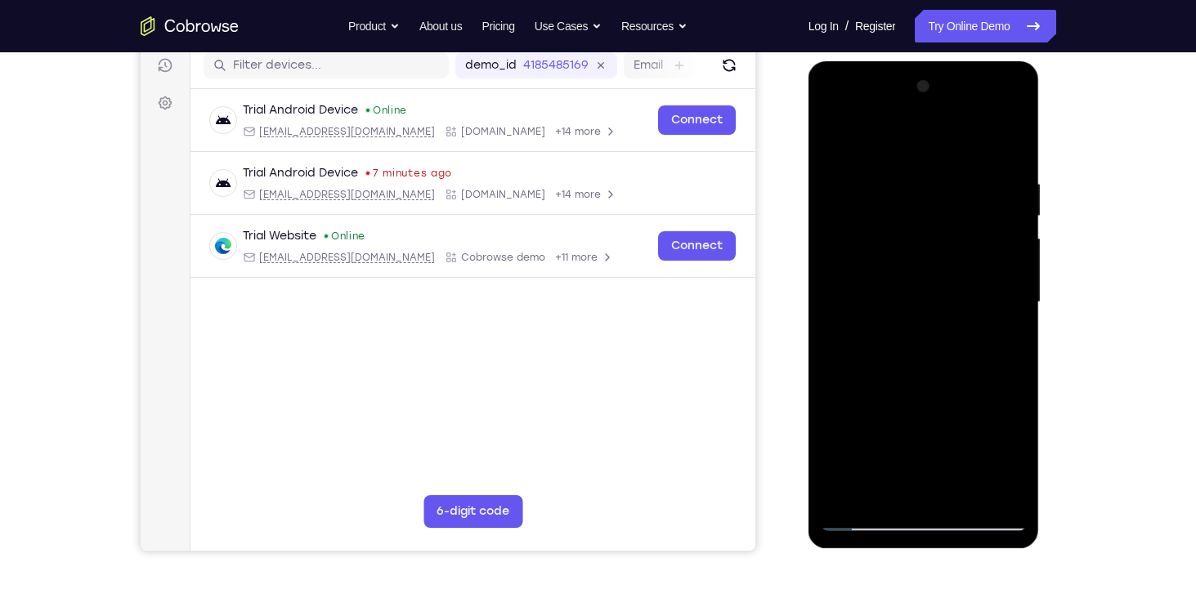
click at [982, 461] on div at bounding box center [924, 303] width 206 height 458
click at [1001, 339] on div at bounding box center [924, 303] width 206 height 458
click at [868, 511] on div at bounding box center [924, 303] width 206 height 458
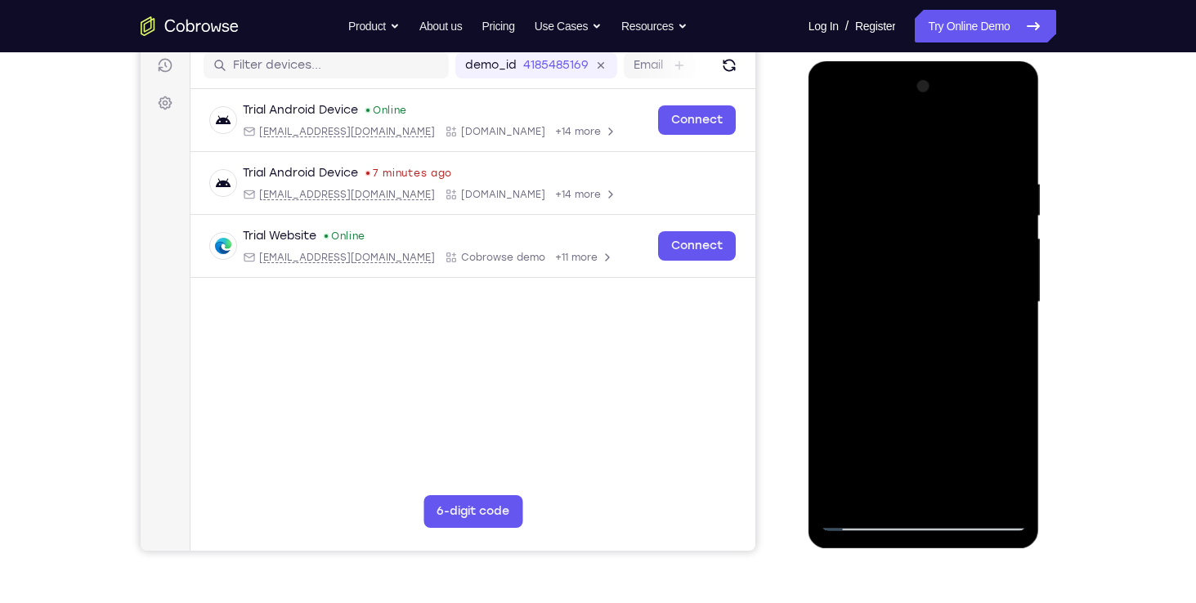
drag, startPoint x: 868, startPoint y: 511, endPoint x: 857, endPoint y: 515, distance: 11.4
click at [857, 515] on div at bounding box center [924, 303] width 206 height 458
drag, startPoint x: 999, startPoint y: 175, endPoint x: 933, endPoint y: 165, distance: 66.1
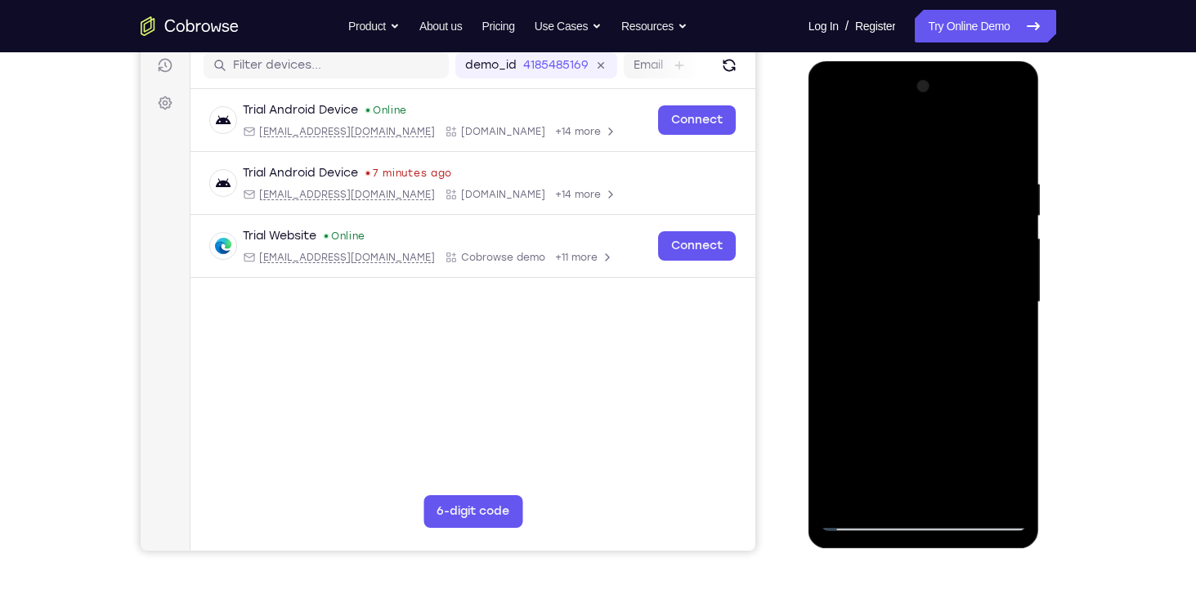
click at [933, 165] on div at bounding box center [924, 303] width 206 height 458
click at [942, 286] on div at bounding box center [924, 303] width 206 height 458
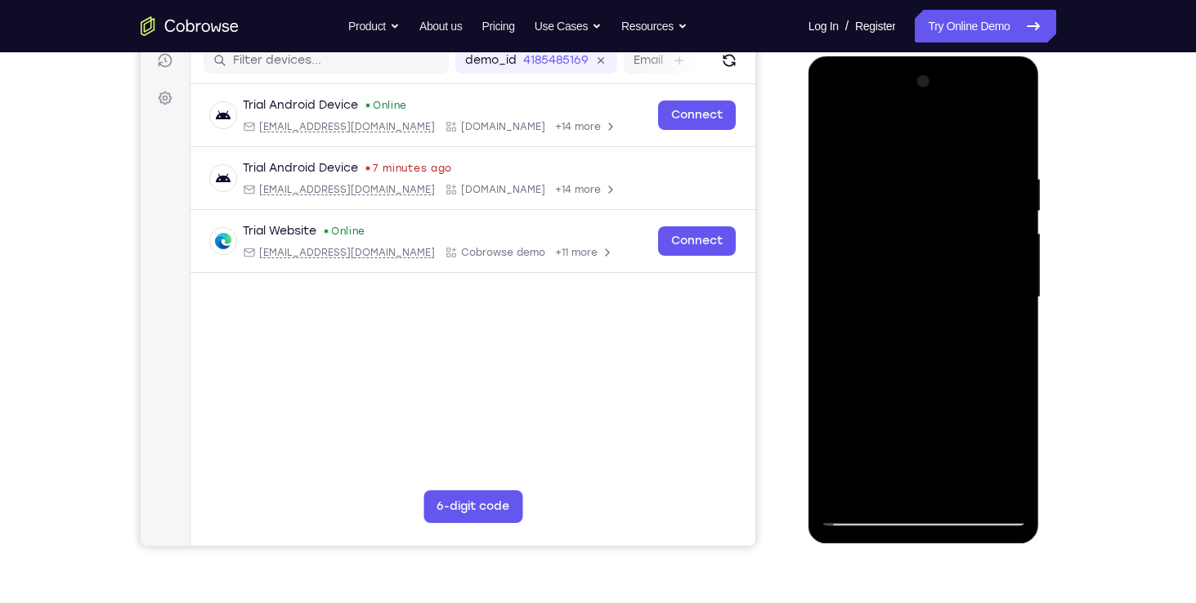
scroll to position [216, 0]
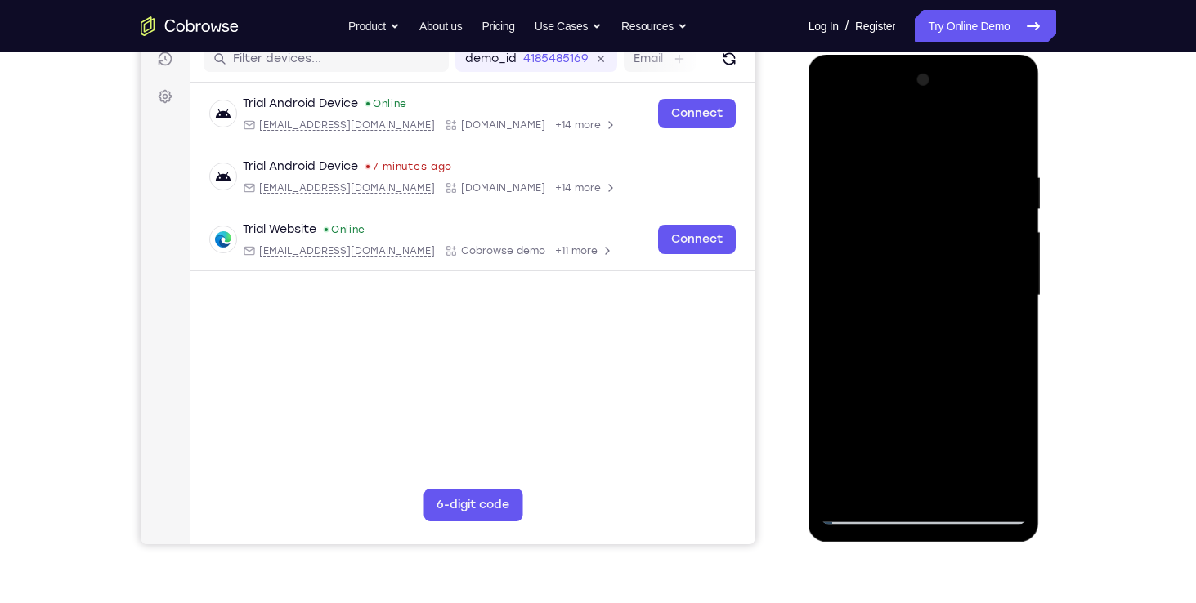
click at [1010, 132] on div at bounding box center [924, 296] width 206 height 458
click at [965, 486] on div at bounding box center [924, 296] width 206 height 458
click at [839, 124] on div at bounding box center [924, 296] width 206 height 458
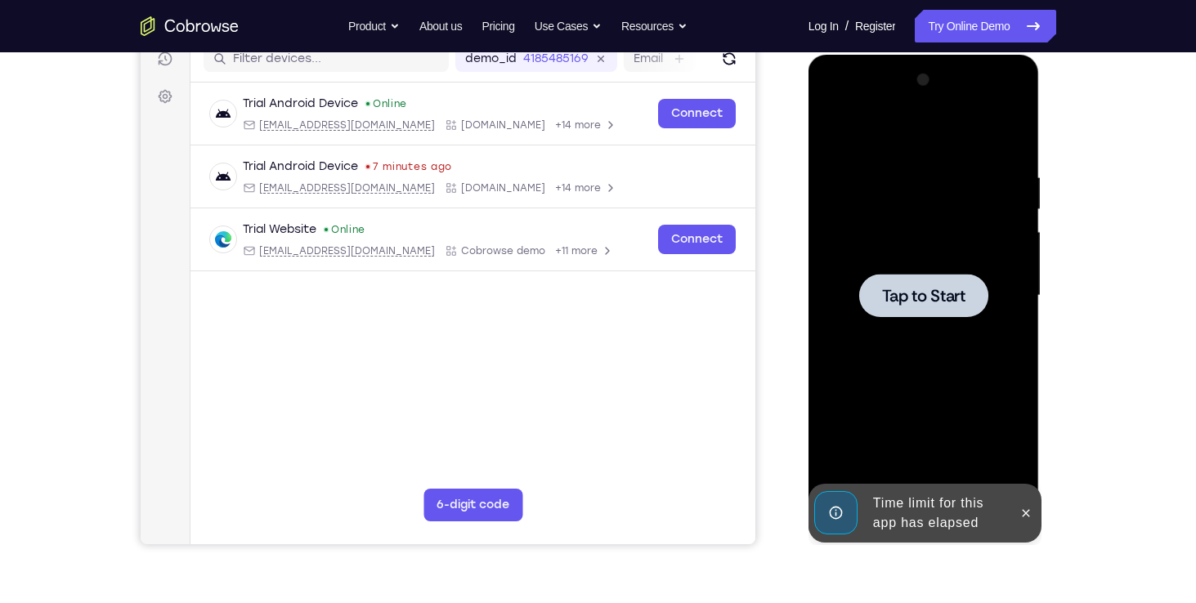
click at [962, 481] on div at bounding box center [924, 296] width 206 height 458
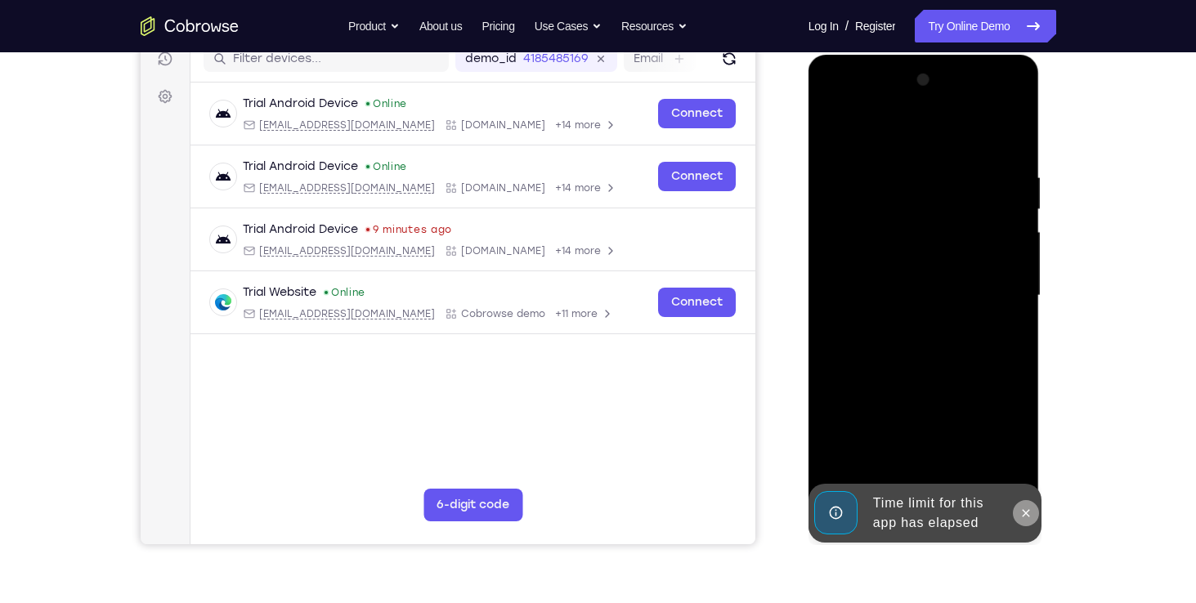
click at [1023, 513] on icon at bounding box center [1025, 513] width 13 height 13
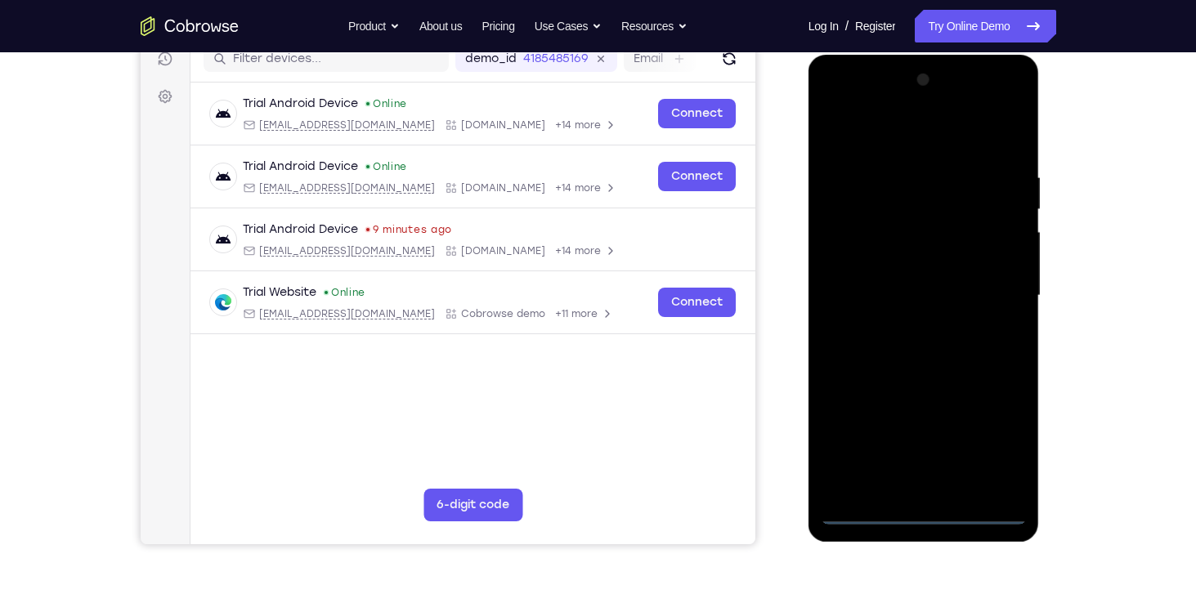
click at [918, 513] on div at bounding box center [924, 296] width 206 height 458
click at [732, 59] on icon "Refresh" at bounding box center [728, 59] width 16 height 16
click at [1003, 16] on link "Try Online Demo" at bounding box center [985, 26] width 141 height 33
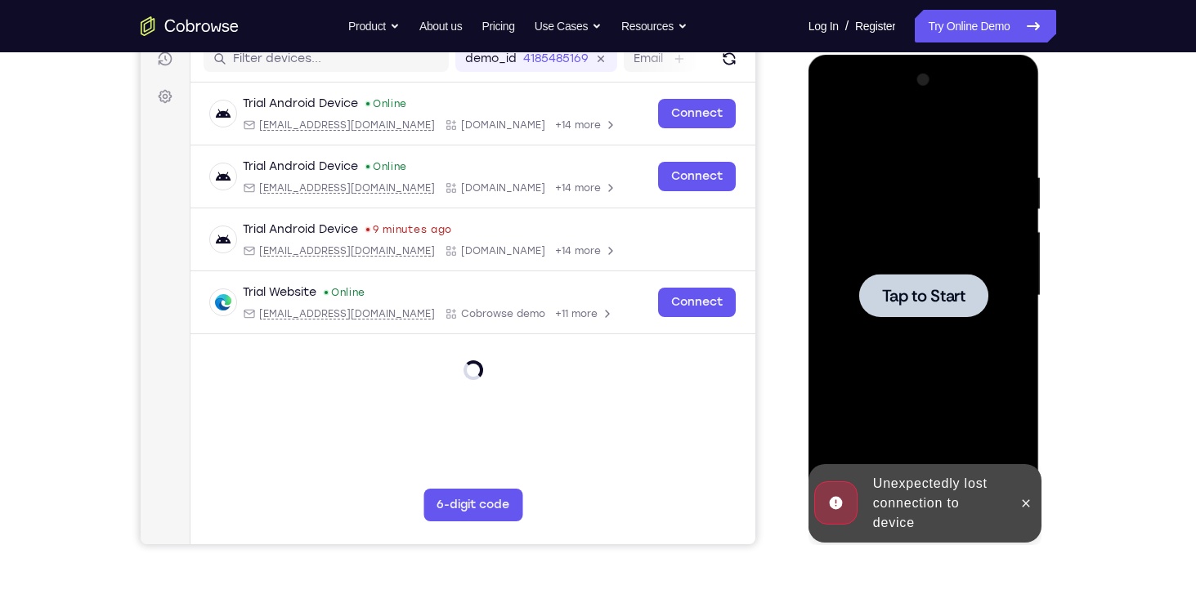
click at [925, 281] on div at bounding box center [923, 295] width 129 height 43
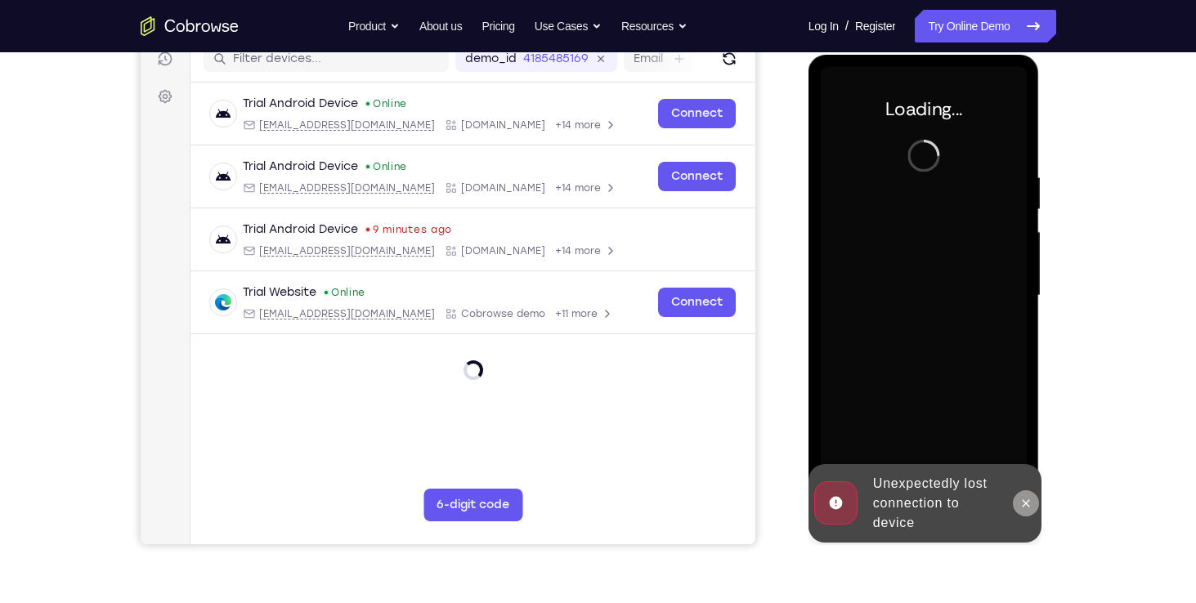
click at [1022, 503] on icon at bounding box center [1025, 503] width 13 height 13
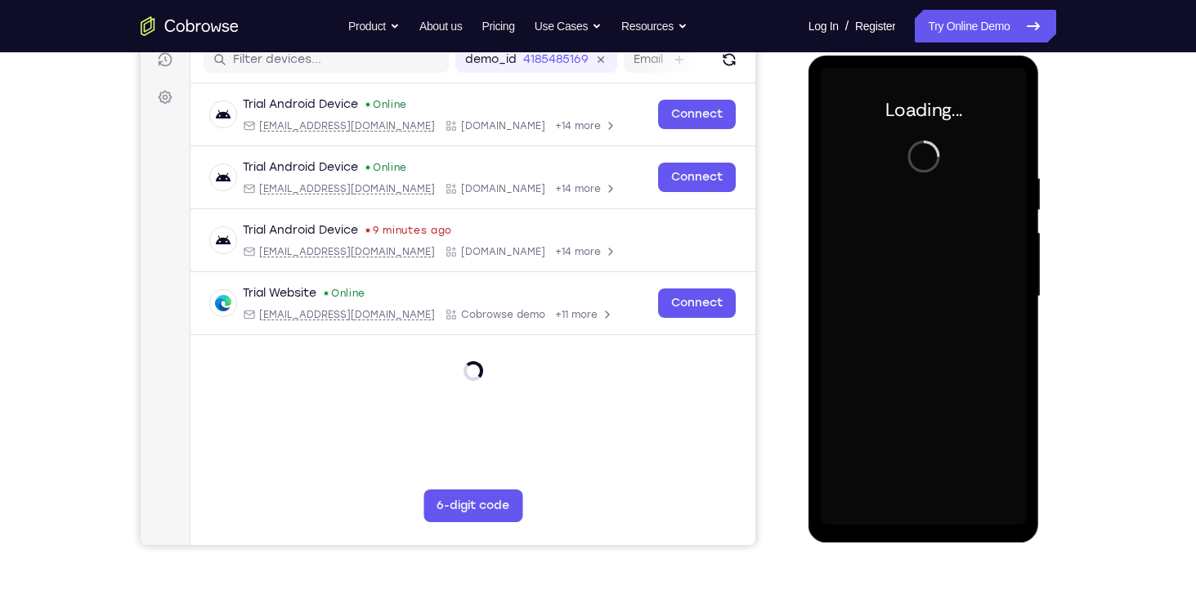
scroll to position [214, 0]
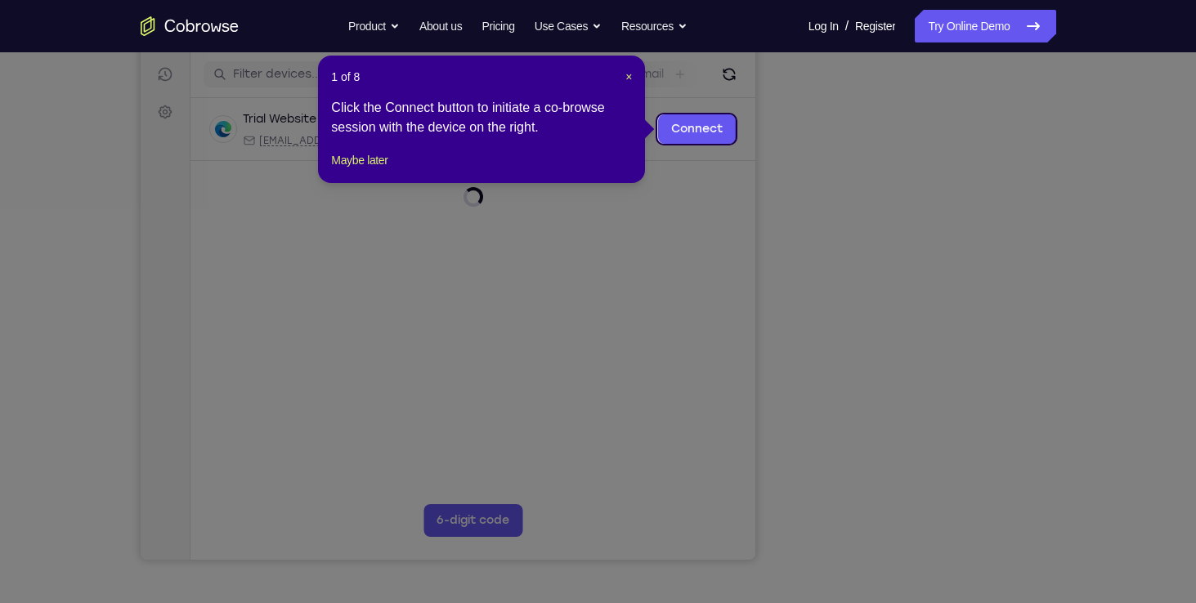
scroll to position [199, 0]
click at [629, 78] on span "×" at bounding box center [628, 77] width 7 height 13
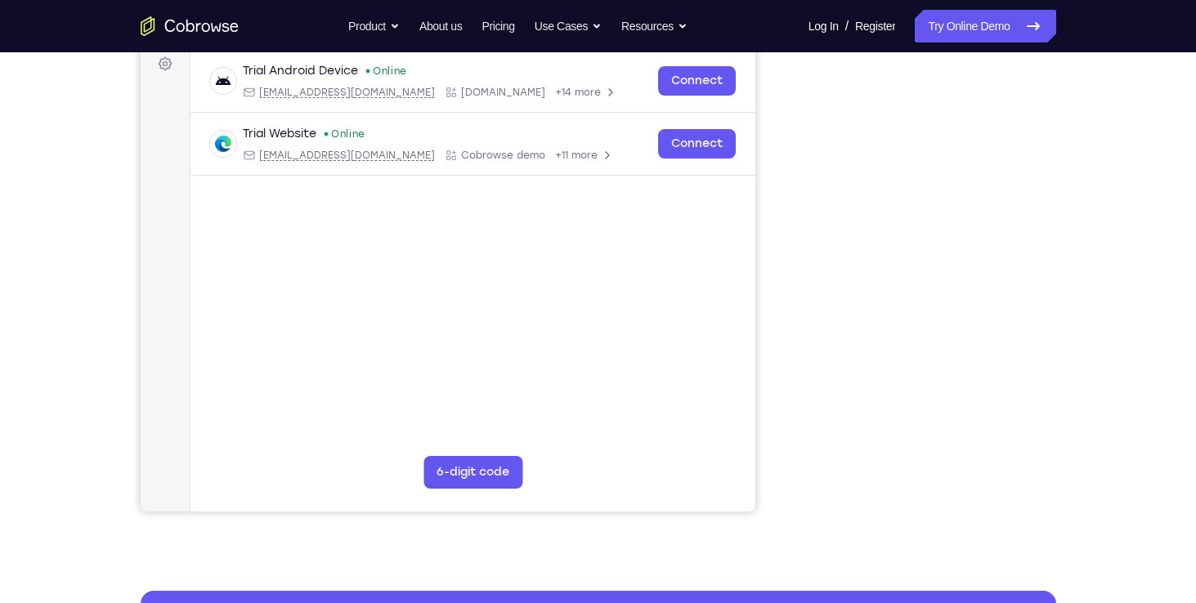
scroll to position [248, 0]
